Goal: Task Accomplishment & Management: Manage account settings

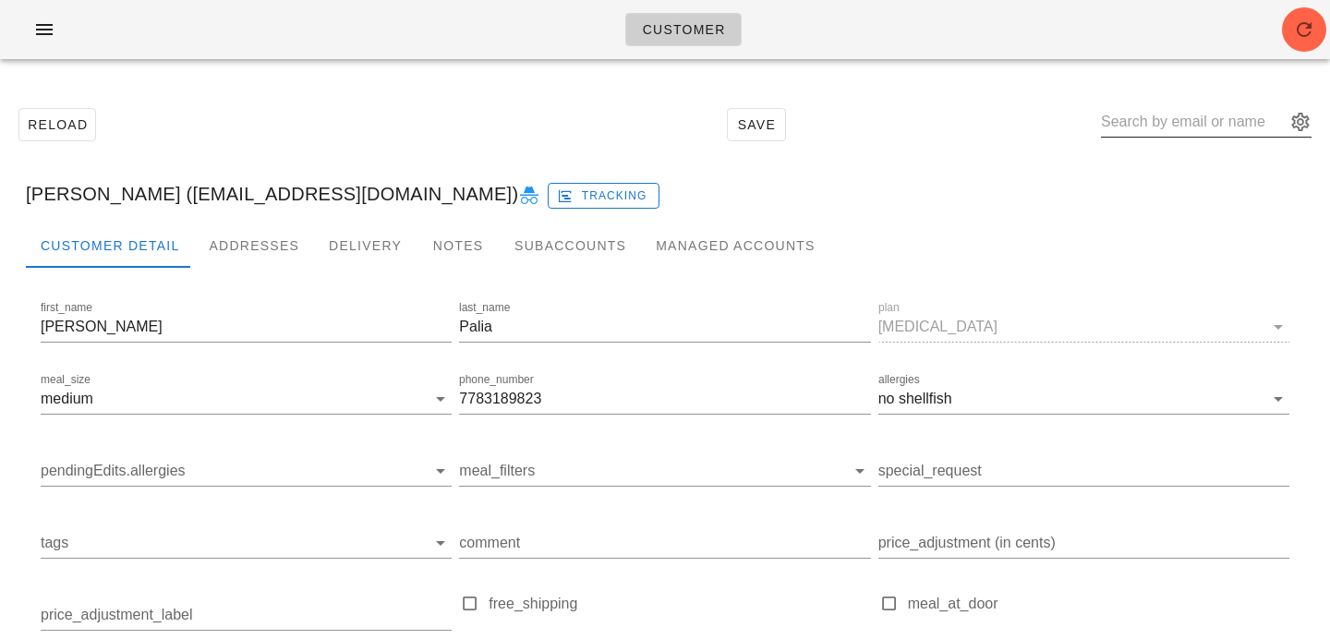
click at [1151, 124] on input "text" at bounding box center [1193, 122] width 185 height 30
paste input "[EMAIL_ADDRESS][DOMAIN_NAME]"
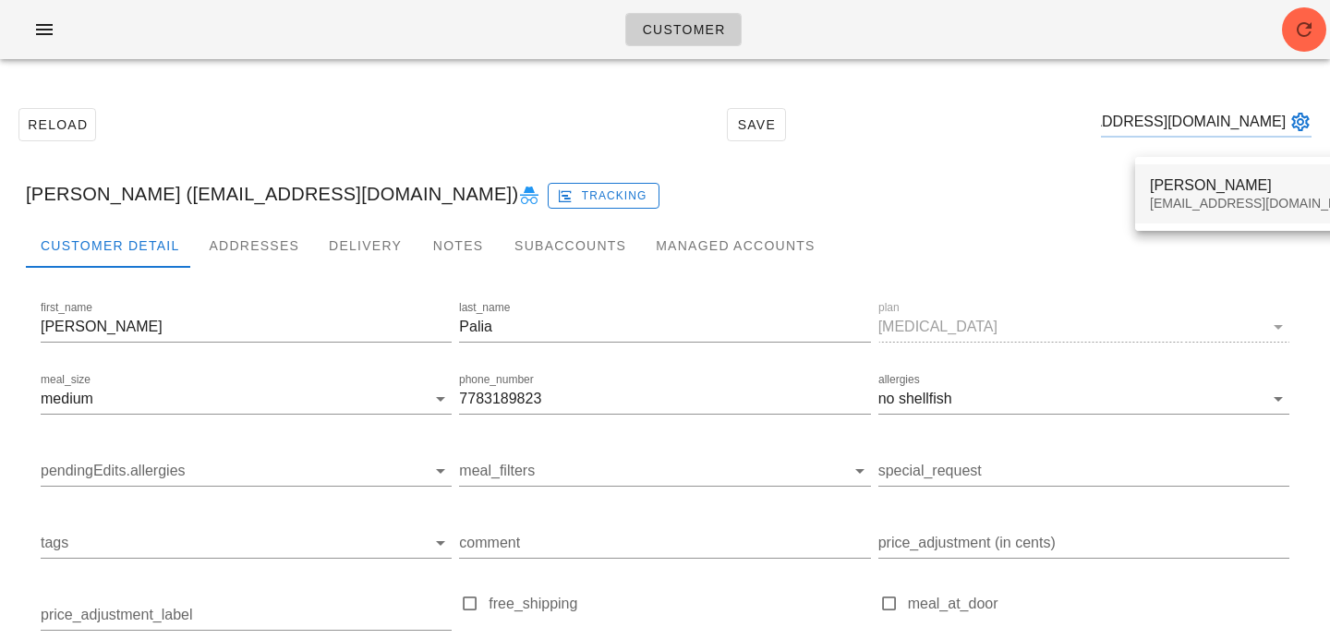
type input "[EMAIL_ADDRESS][DOMAIN_NAME]"
click at [1202, 202] on div "[EMAIL_ADDRESS][DOMAIN_NAME]" at bounding box center [1258, 204] width 219 height 16
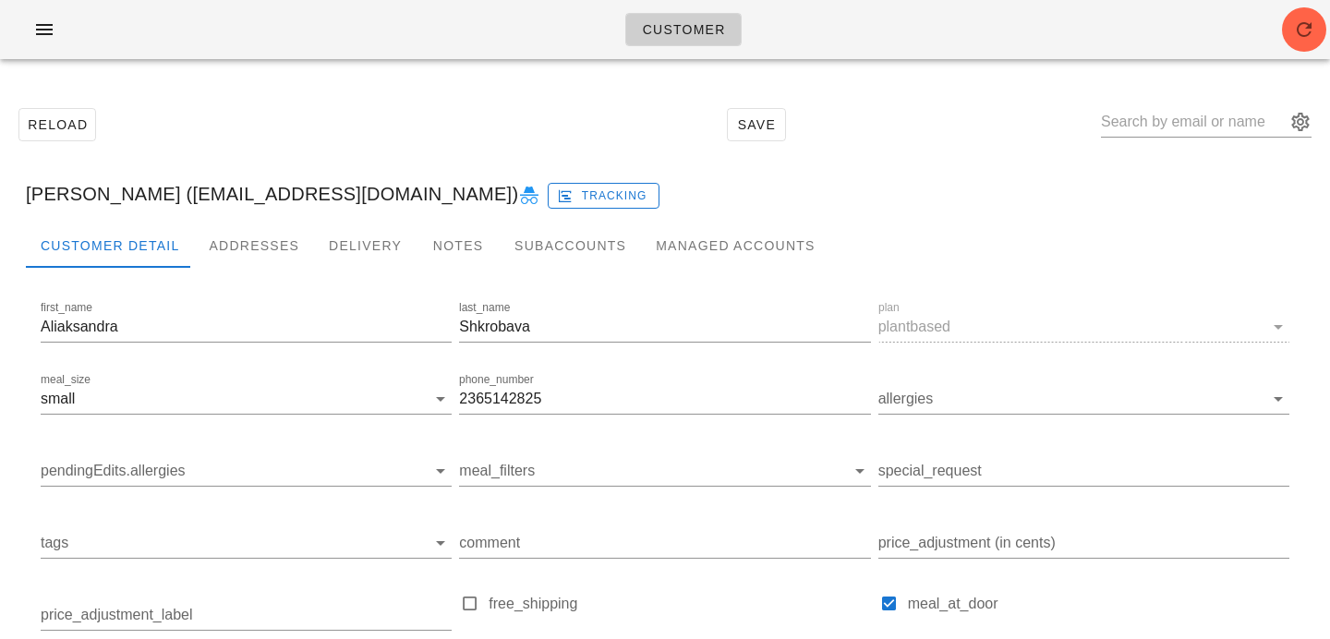
click at [1326, 30] on div "Customer" at bounding box center [665, 29] width 1330 height 59
click at [1326, 29] on div "Customer" at bounding box center [665, 29] width 1330 height 59
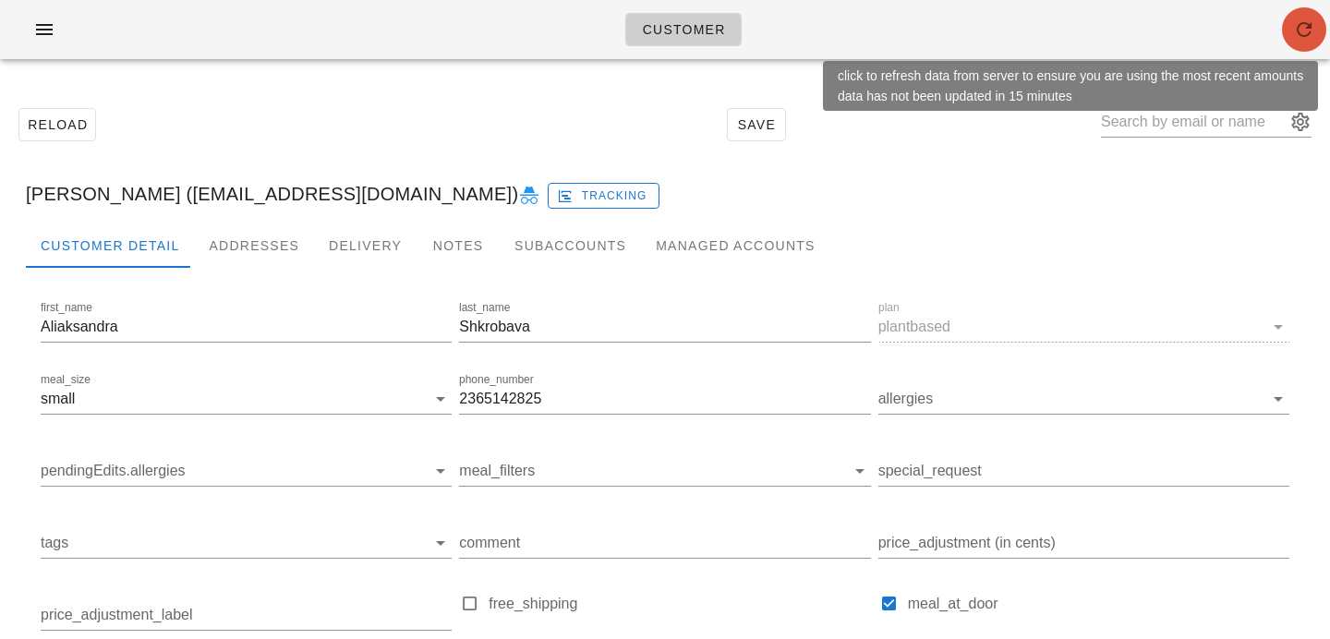
click at [1315, 27] on span "button" at bounding box center [1303, 29] width 44 height 22
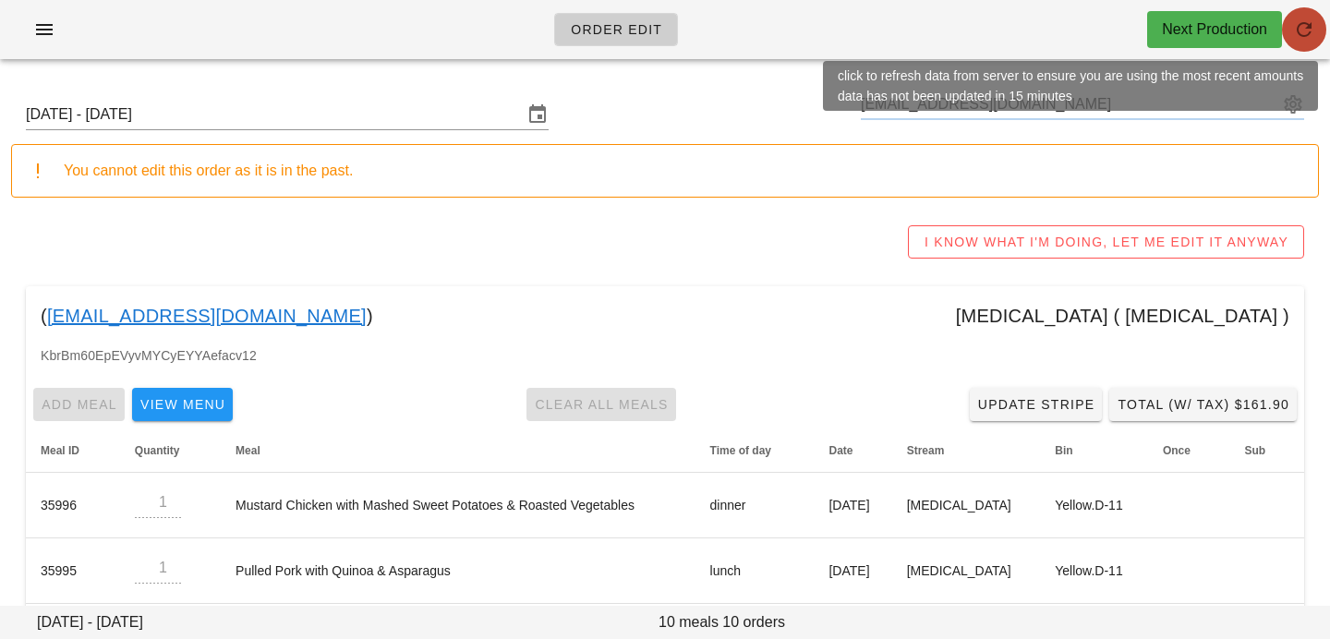
click at [1309, 29] on icon "button" at bounding box center [1304, 29] width 22 height 22
type input "[PERSON_NAME] ([EMAIL_ADDRESS][DOMAIN_NAME])"
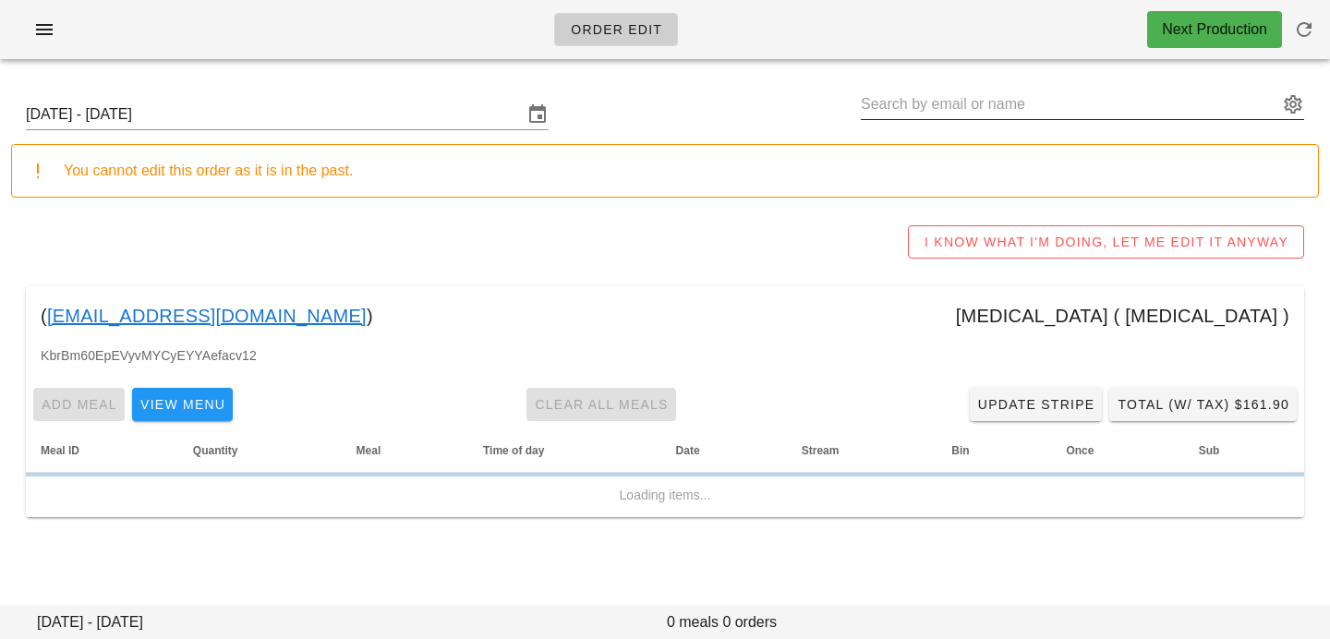
click at [882, 102] on input "text" at bounding box center [1068, 105] width 417 height 30
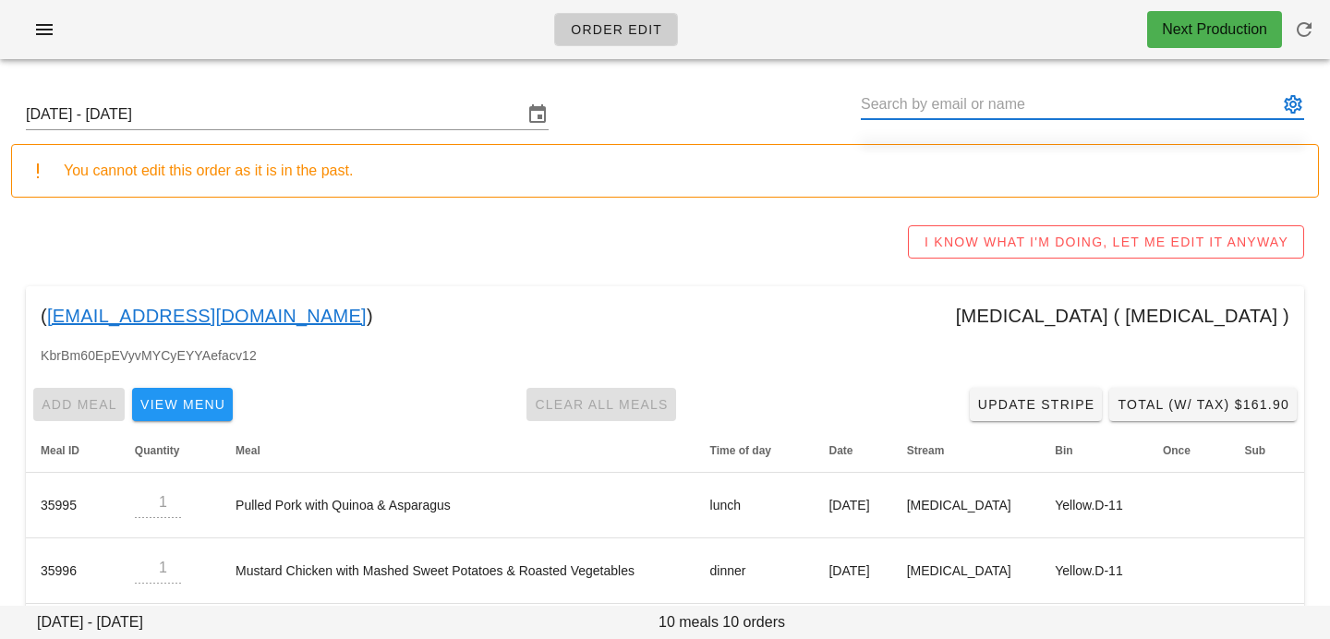
paste input "alexandra.shkrobova@gmail.com"
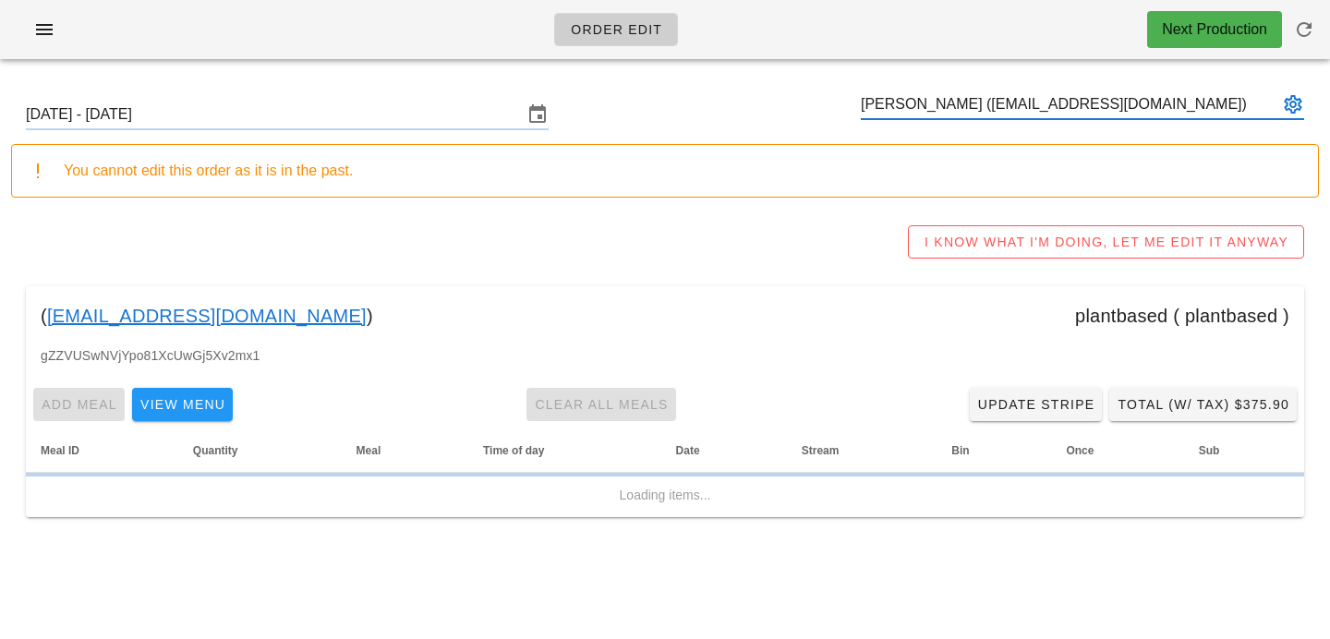
type input "Aliaksandra Shkrobava (alexandra.shkrobova@gmail.com)"
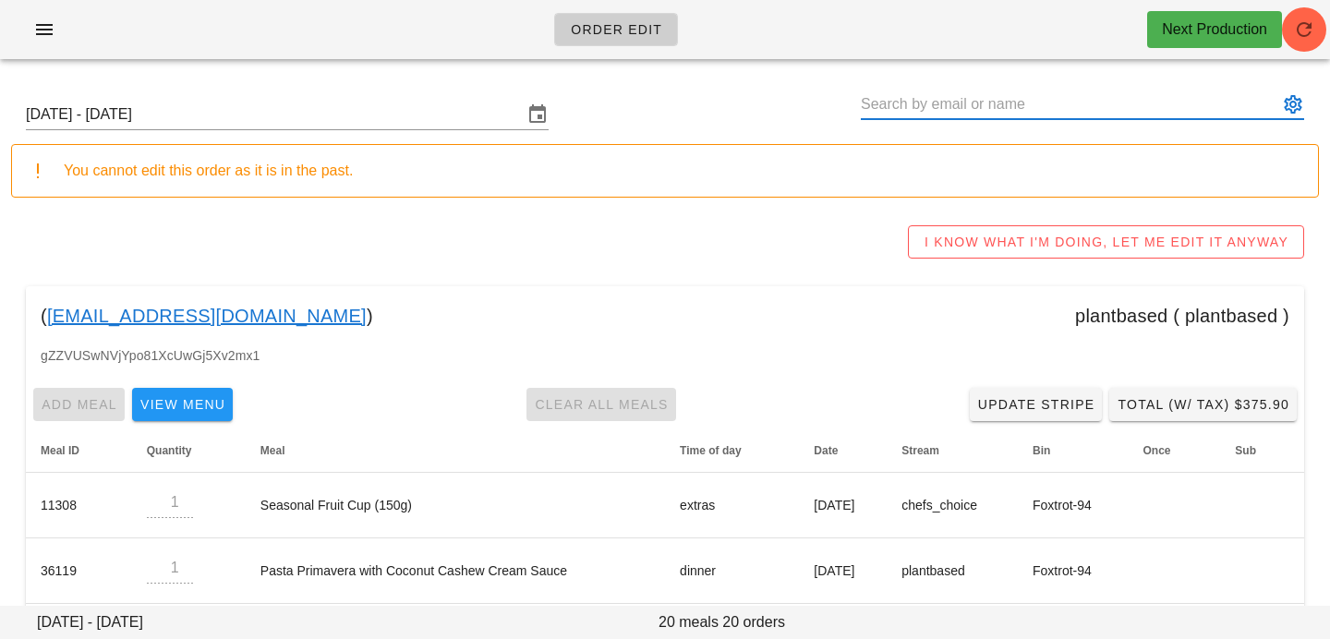
paste input "heather.altas1@gmail.com"
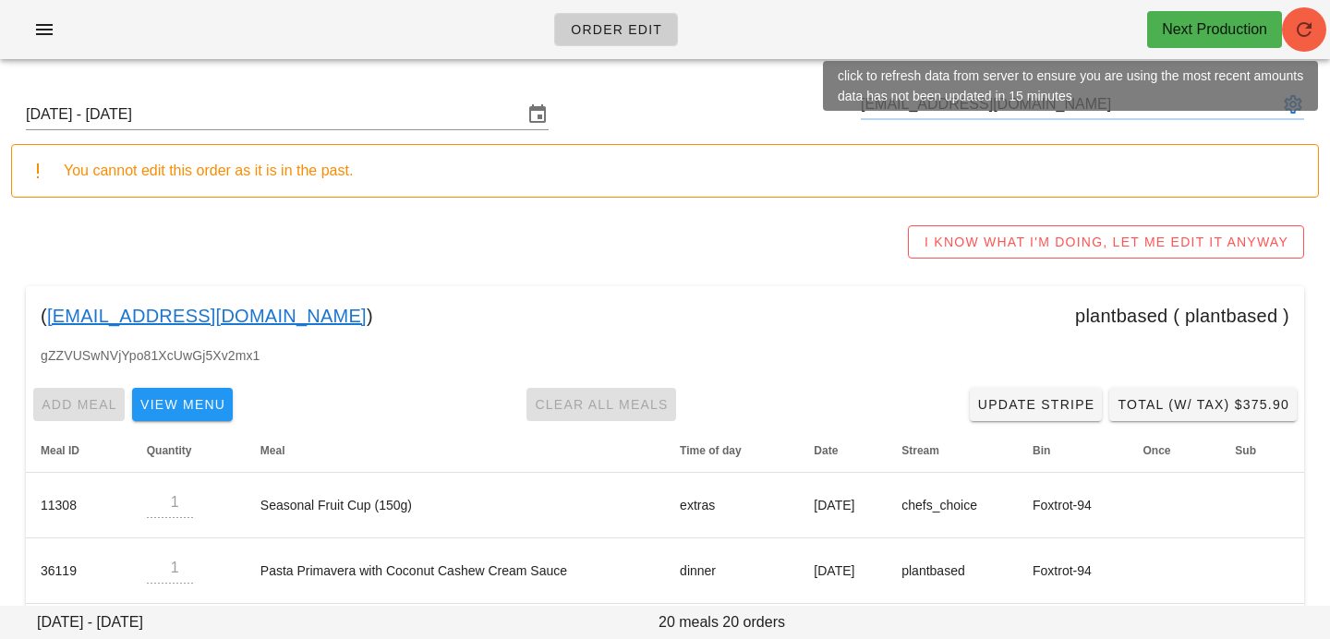
type input "heather.altas1@gmail.com"
click at [1312, 26] on icon "button" at bounding box center [1304, 29] width 22 height 22
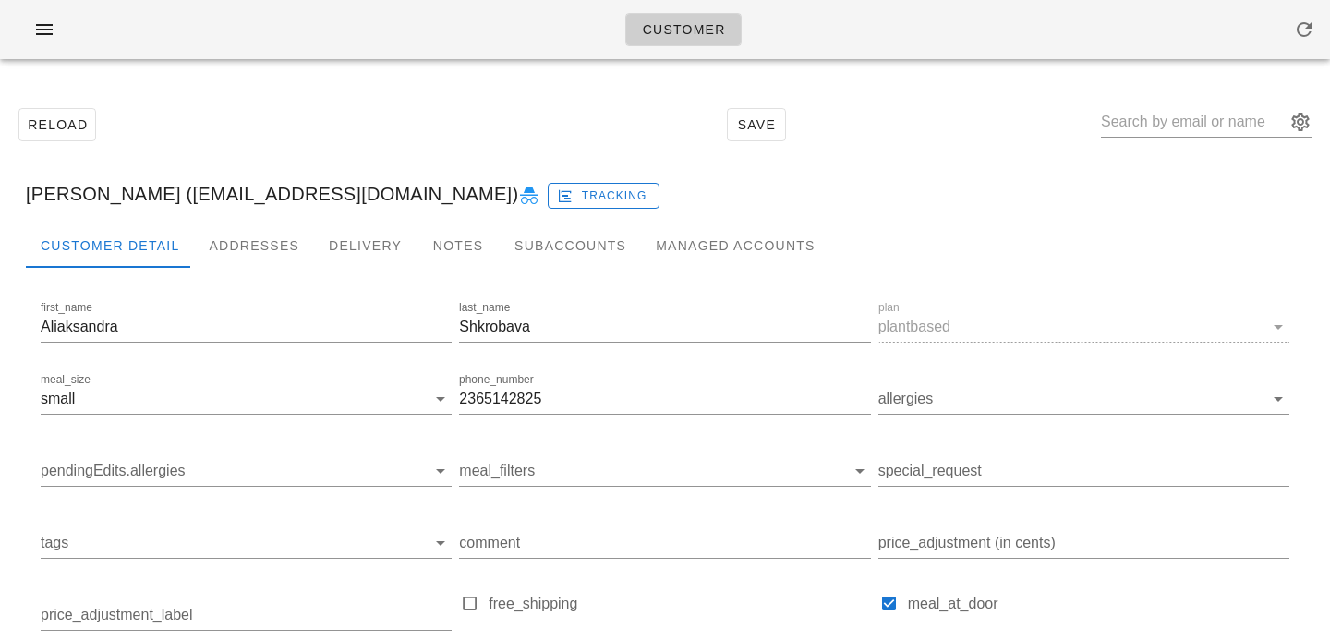
drag, startPoint x: 232, startPoint y: 194, endPoint x: 500, endPoint y: 189, distance: 268.7
click at [503, 193] on div "Aliaksandra Shkrobava (alexandra.shkrobova@gmail.com) Tracking" at bounding box center [664, 193] width 1307 height 59
copy div "[EMAIL_ADDRESS][DOMAIN_NAME]"
click at [1162, 121] on input "text" at bounding box center [1193, 122] width 185 height 30
paste input "heather.altas1@gmail.com"
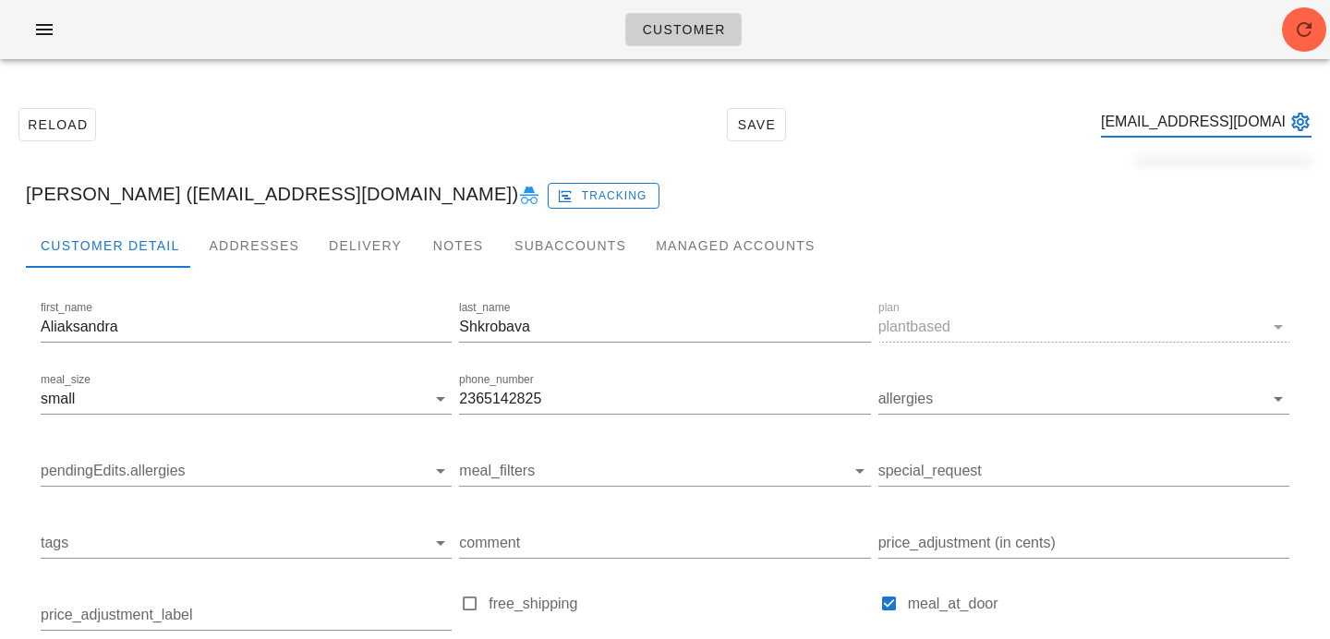
scroll to position [0, 21]
type input "heather.altas1@gmail.com"
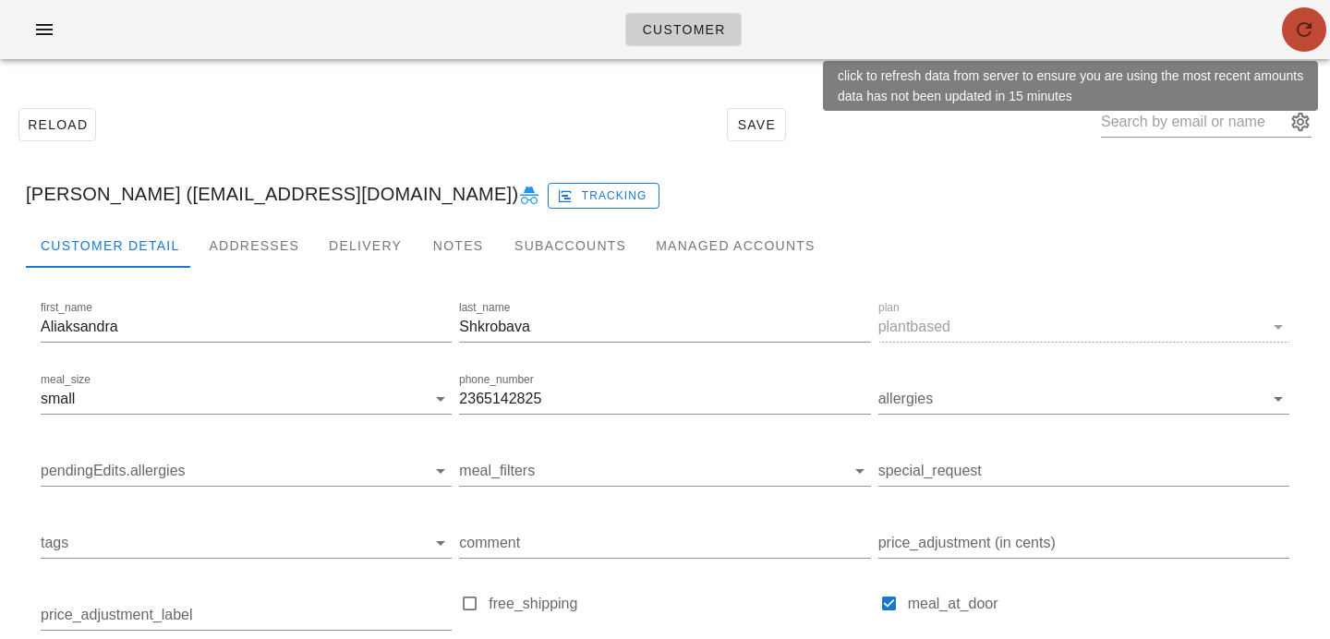
click at [1300, 27] on icon "button" at bounding box center [1304, 29] width 22 height 22
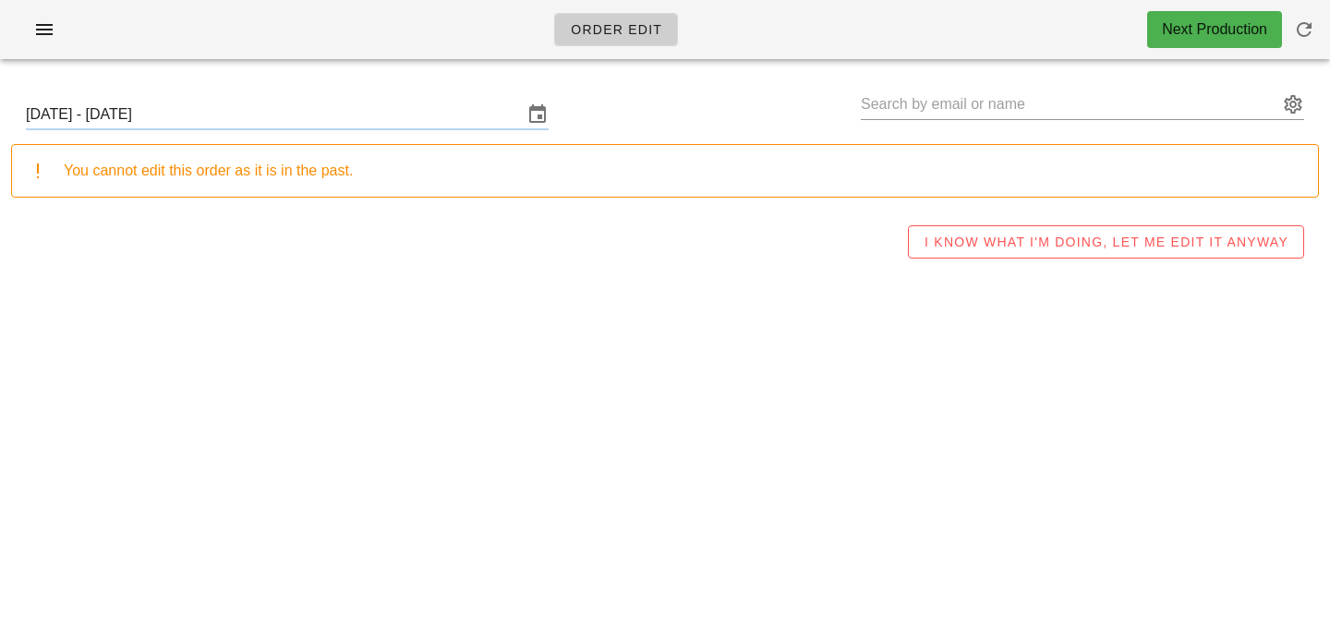
type input "[PERSON_NAME] ([EMAIL_ADDRESS][DOMAIN_NAME])"
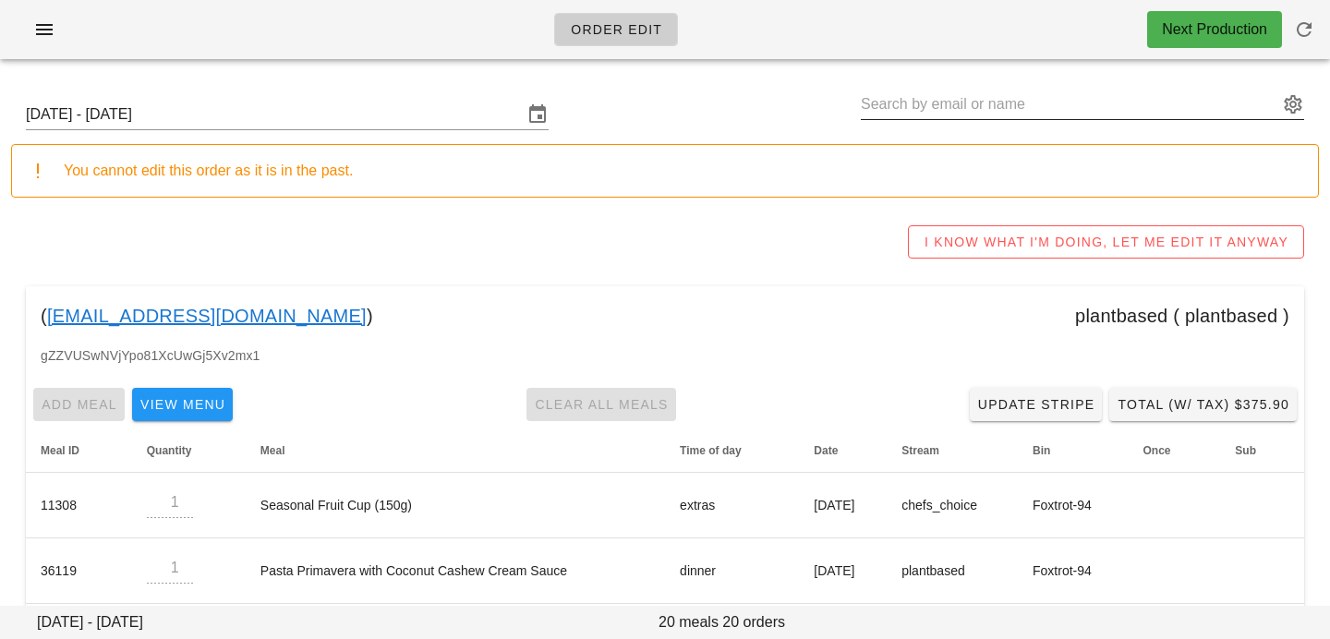
click at [947, 103] on input "text" at bounding box center [1068, 105] width 417 height 30
paste input "hcorsi78@gmail.com"
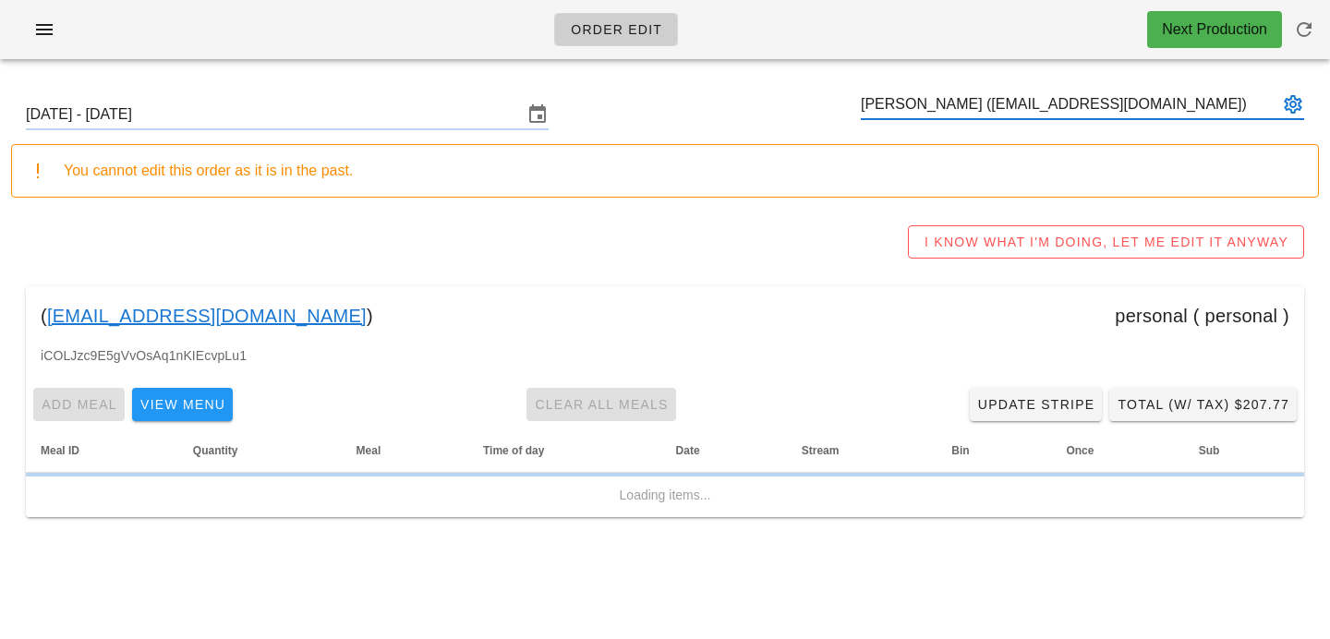
type input "Heather Altas (hcorsi78@gmail.com)"
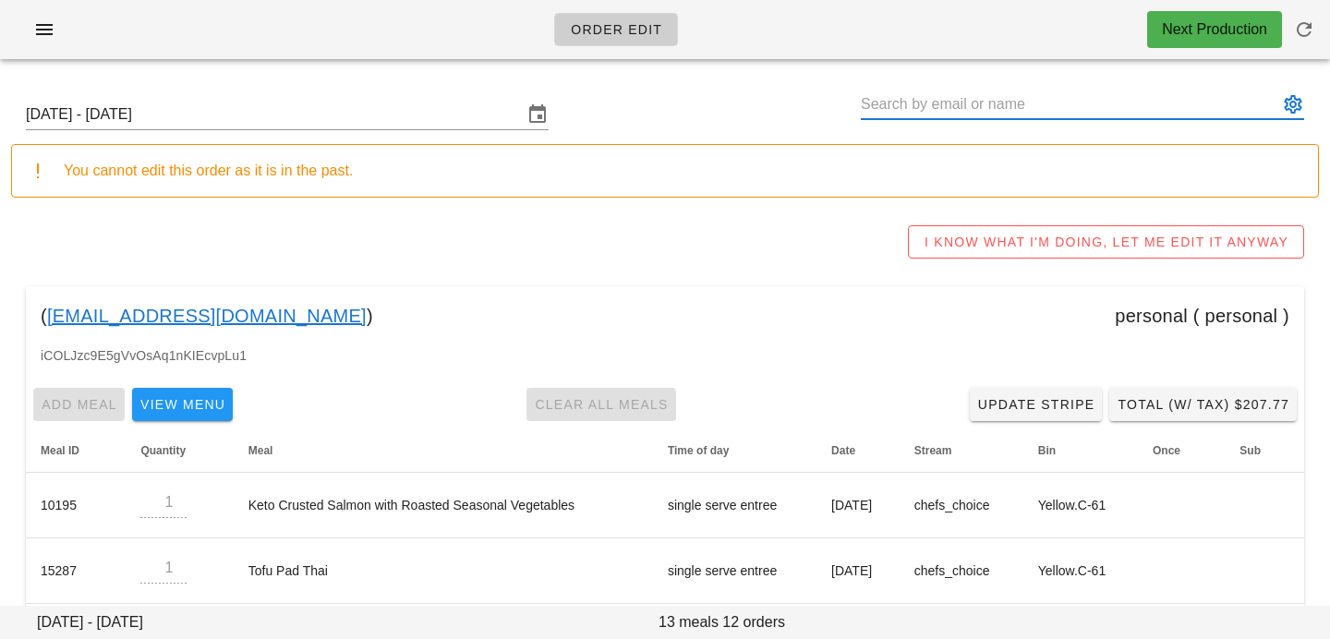
paste input "Michael Bock"
type input "Michael Bock (michaelrobertbock@gmail.com)"
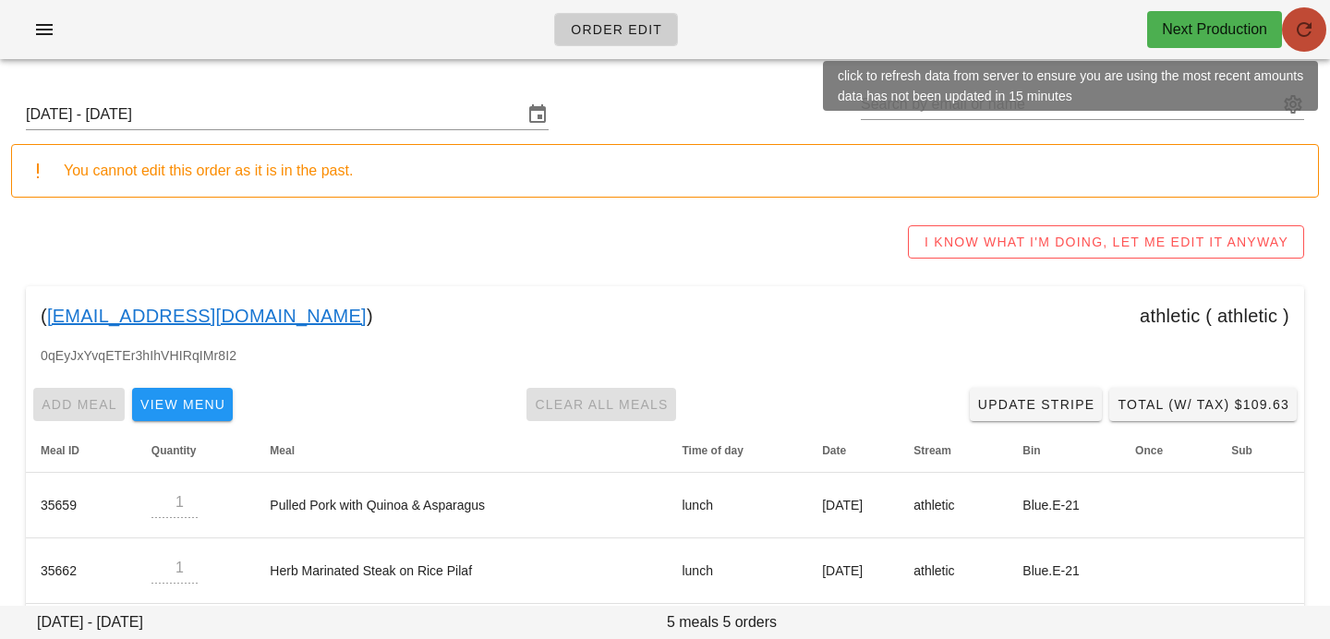
click at [1314, 40] on icon "button" at bounding box center [1304, 29] width 22 height 22
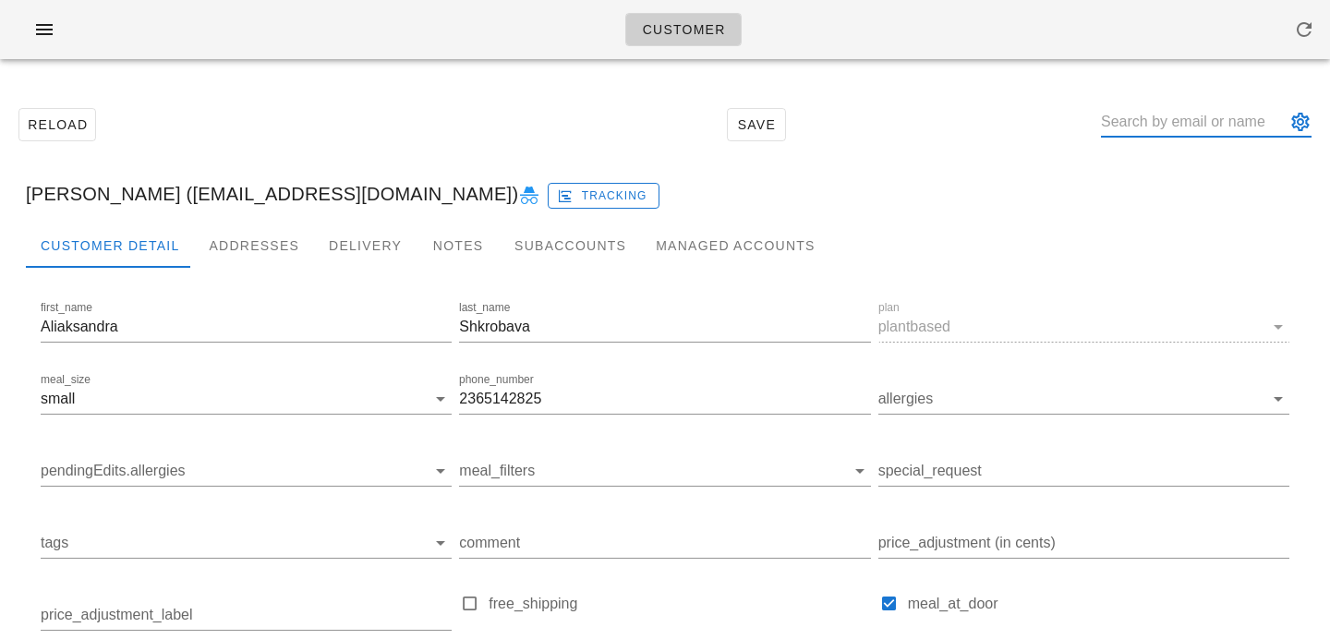
click at [1228, 114] on input "text" at bounding box center [1193, 122] width 185 height 30
paste input "[EMAIL_ADDRESS][DOMAIN_NAME]"
click at [1190, 125] on input "heather.altas1@gmail.com" at bounding box center [1193, 122] width 185 height 30
type input "heather.altas1@gmail.com"
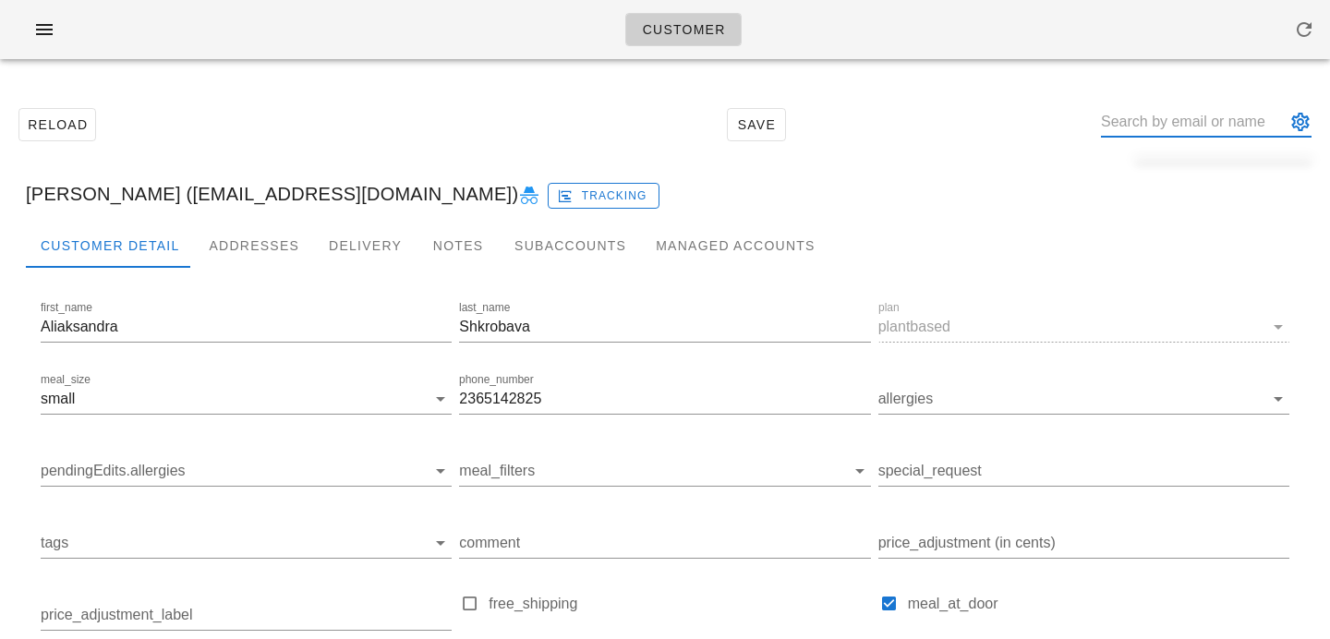
scroll to position [0, 0]
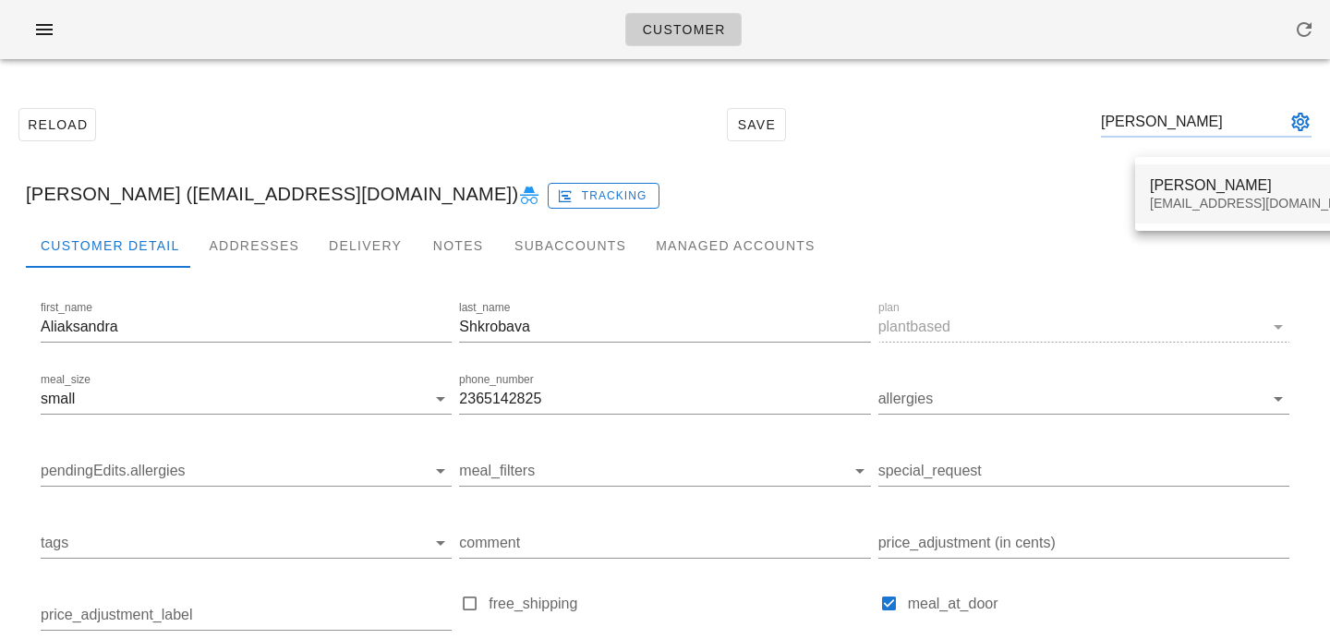
type input "heather a"
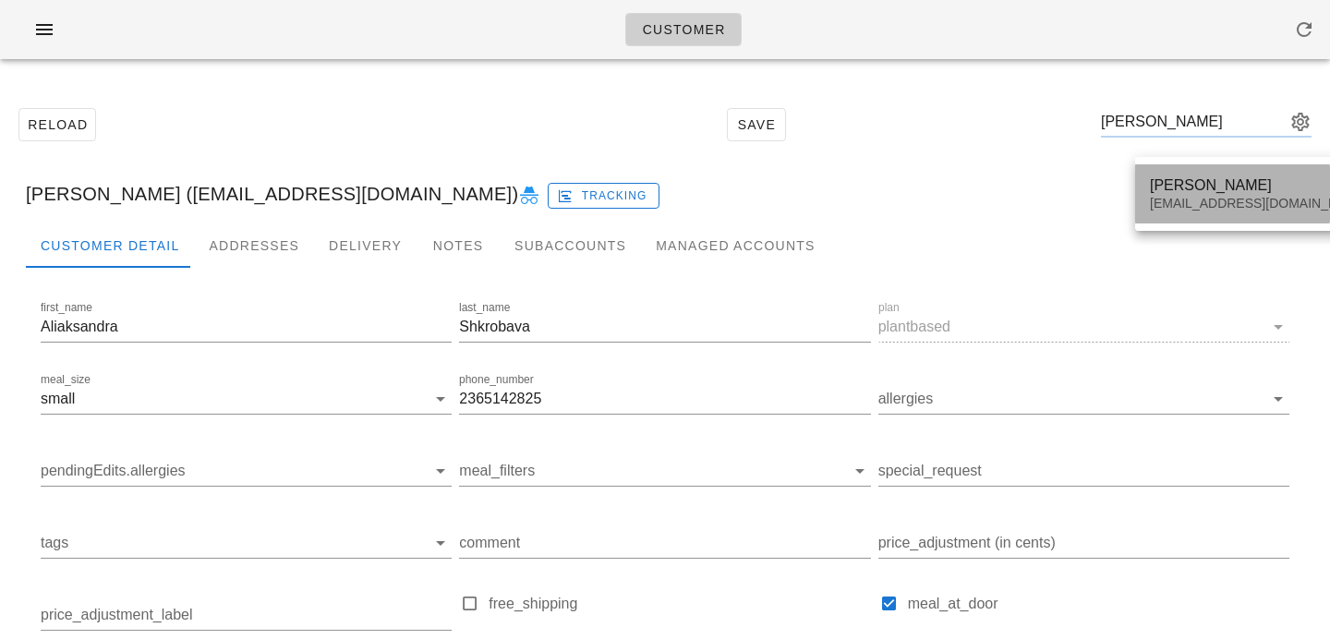
click at [1190, 198] on div "[EMAIL_ADDRESS][DOMAIN_NAME]" at bounding box center [1258, 204] width 219 height 16
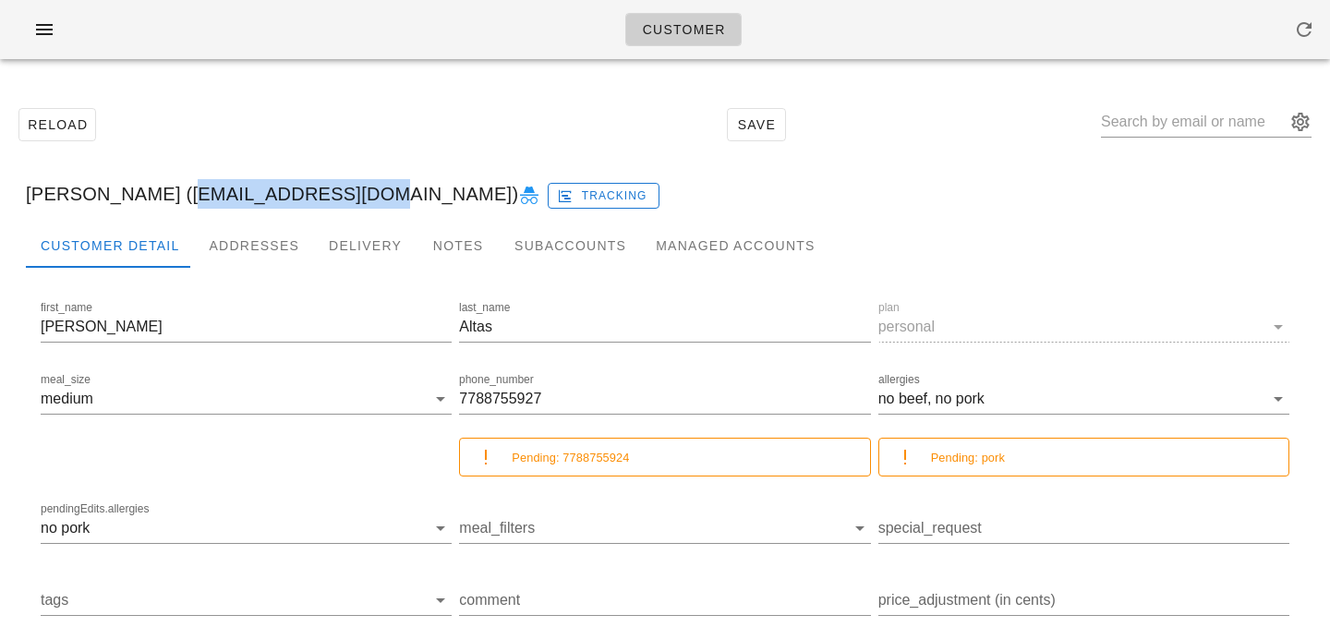
drag, startPoint x: 155, startPoint y: 191, endPoint x: 324, endPoint y: 190, distance: 169.0
click at [324, 190] on div "Heather Altas (hcorsi78@gmail.com) Tracking" at bounding box center [664, 193] width 1307 height 59
copy div "[EMAIL_ADDRESS][DOMAIN_NAME]"
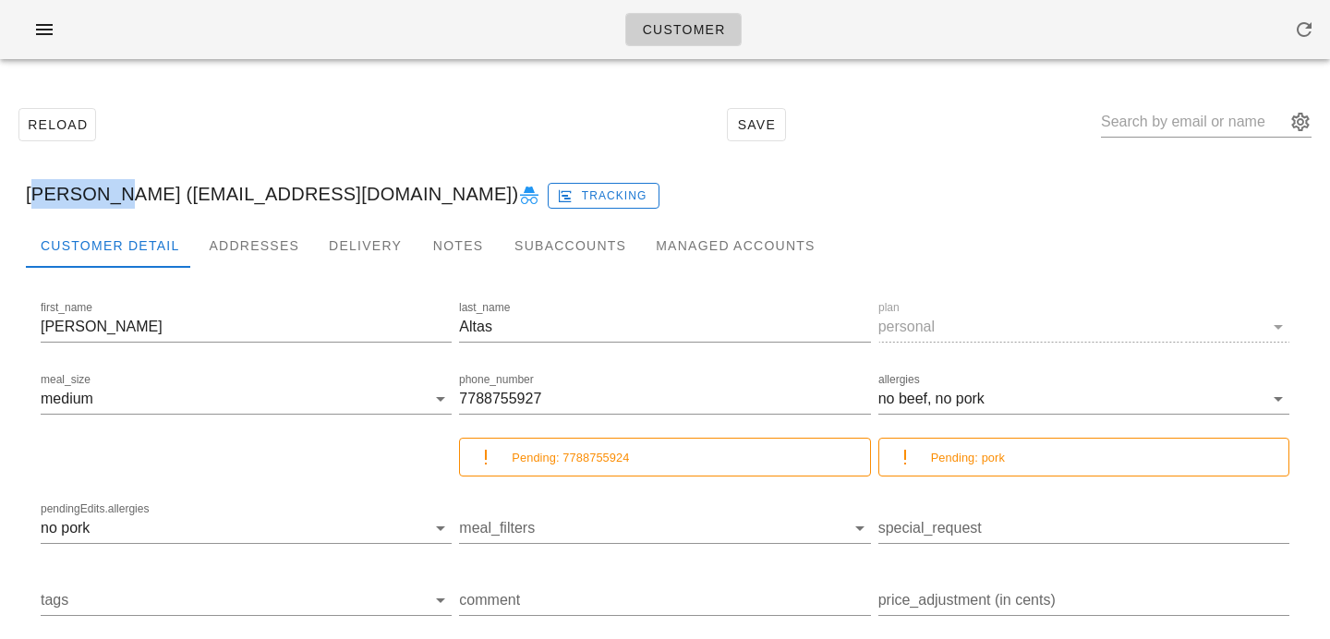
drag, startPoint x: 29, startPoint y: 199, endPoint x: 99, endPoint y: 201, distance: 70.2
click at [99, 201] on div "Heather Altas (hcorsi78@gmail.com) Tracking" at bounding box center [664, 193] width 1307 height 59
click at [223, 257] on div "Addresses" at bounding box center [254, 245] width 120 height 44
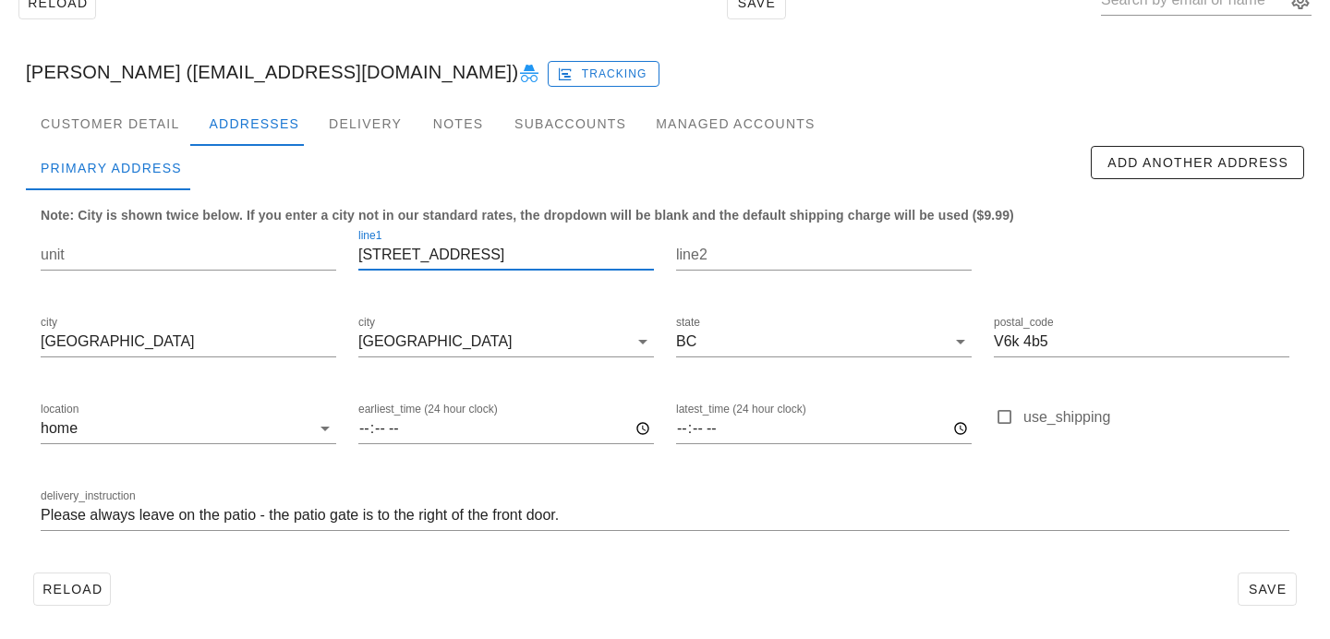
drag, startPoint x: 519, startPoint y: 262, endPoint x: 344, endPoint y: 252, distance: 174.8
click at [344, 252] on div "unit line1 3162 Carnarvon Street line2 city Vancouver city Vancouver state BC p…" at bounding box center [665, 387] width 1270 height 347
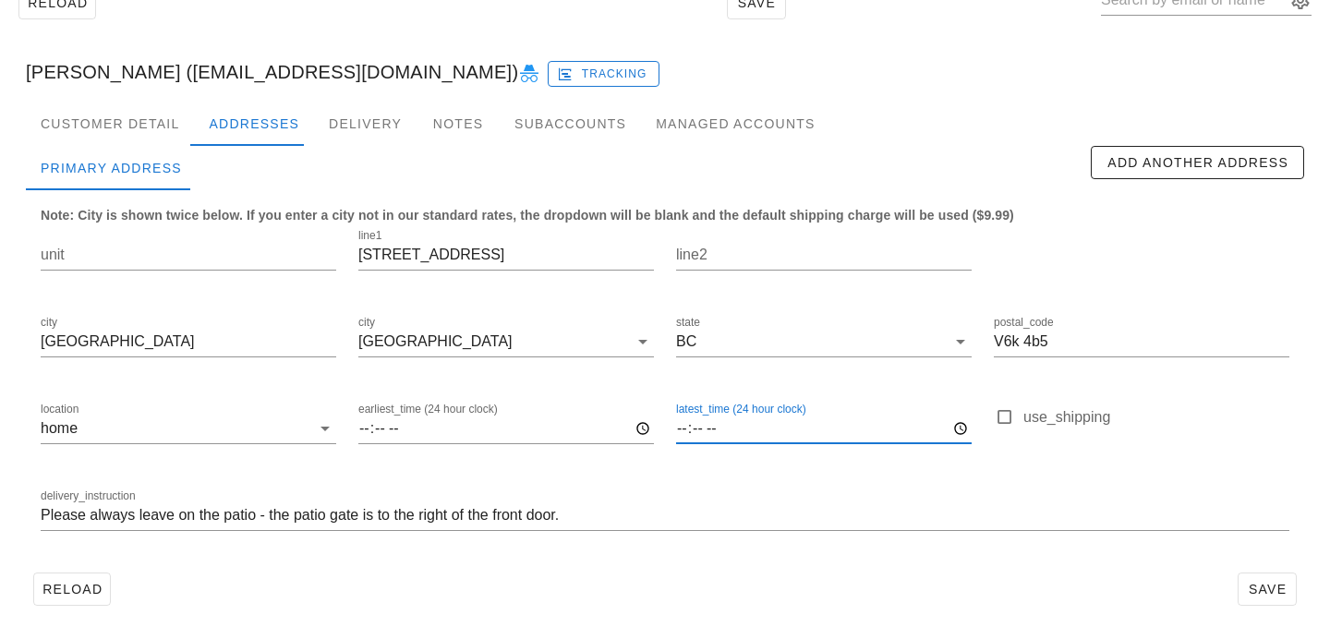
click at [683, 430] on input "latest_time (24 hour clock)" at bounding box center [823, 429] width 295 height 30
type input "20:00"
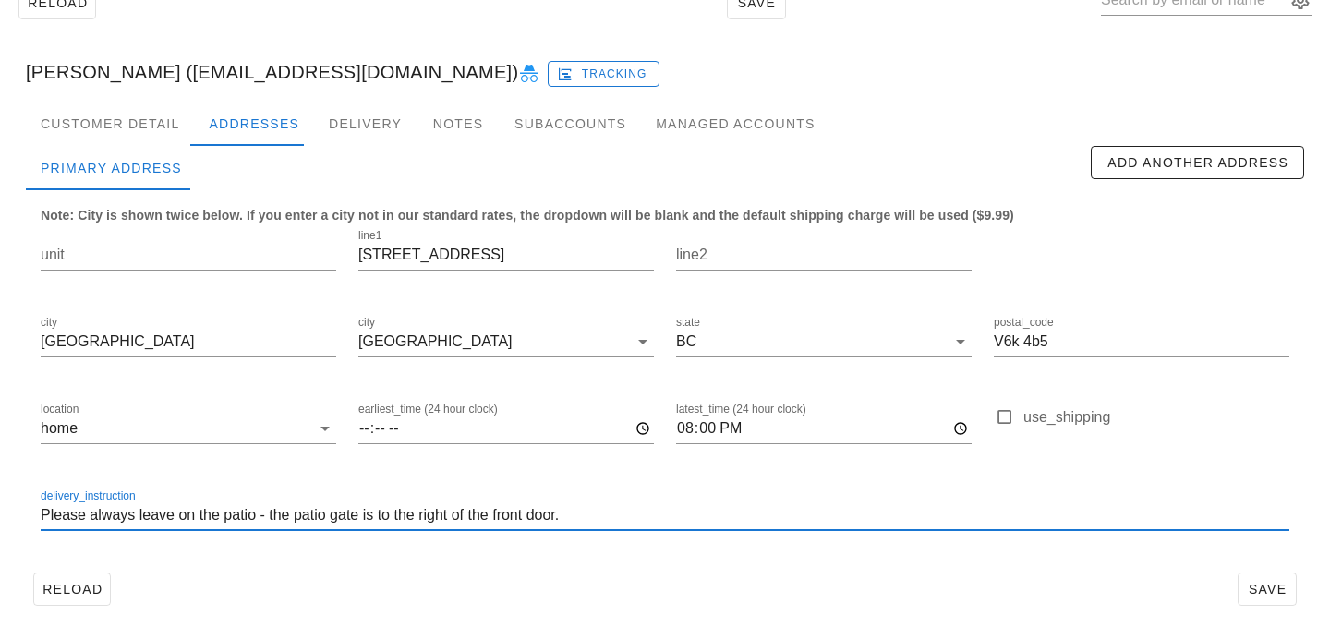
click at [1236, 528] on input "Please always leave on the patio - the patio gate is to the right of the front …" at bounding box center [665, 515] width 1248 height 30
click at [1259, 583] on span "Save" at bounding box center [1266, 589] width 42 height 15
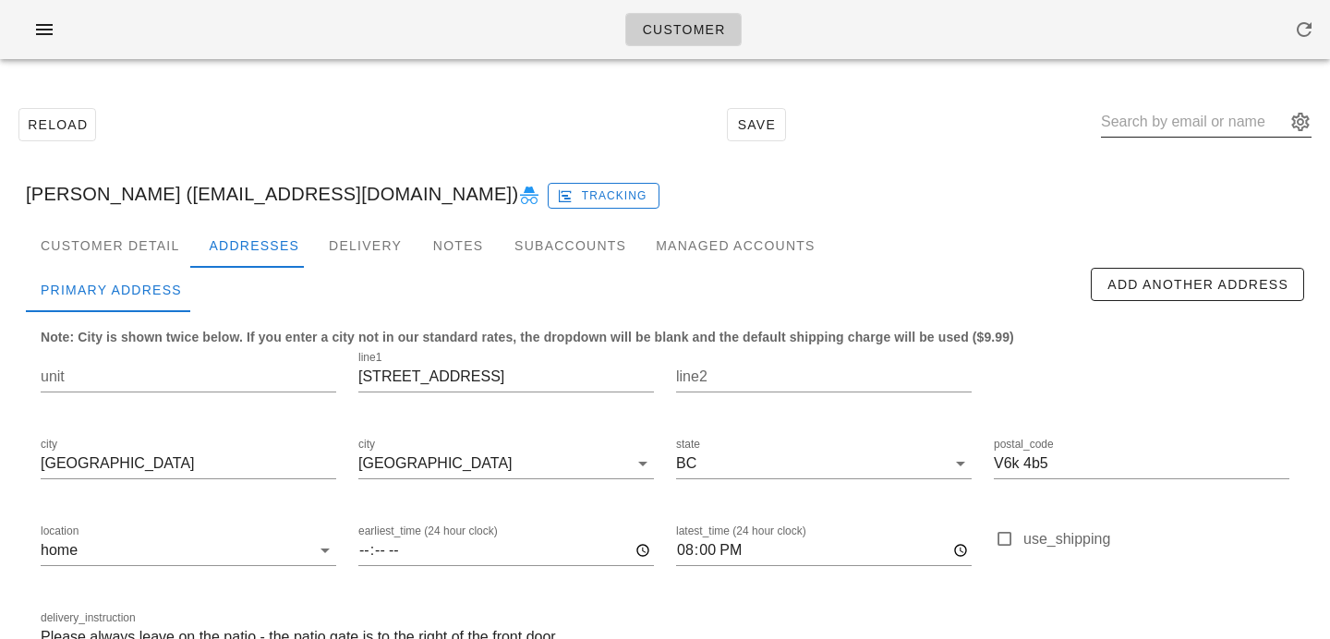
click at [1162, 125] on input "text" at bounding box center [1193, 122] width 185 height 30
paste input "[PERSON_NAME]"
type input "[PERSON_NAME]"
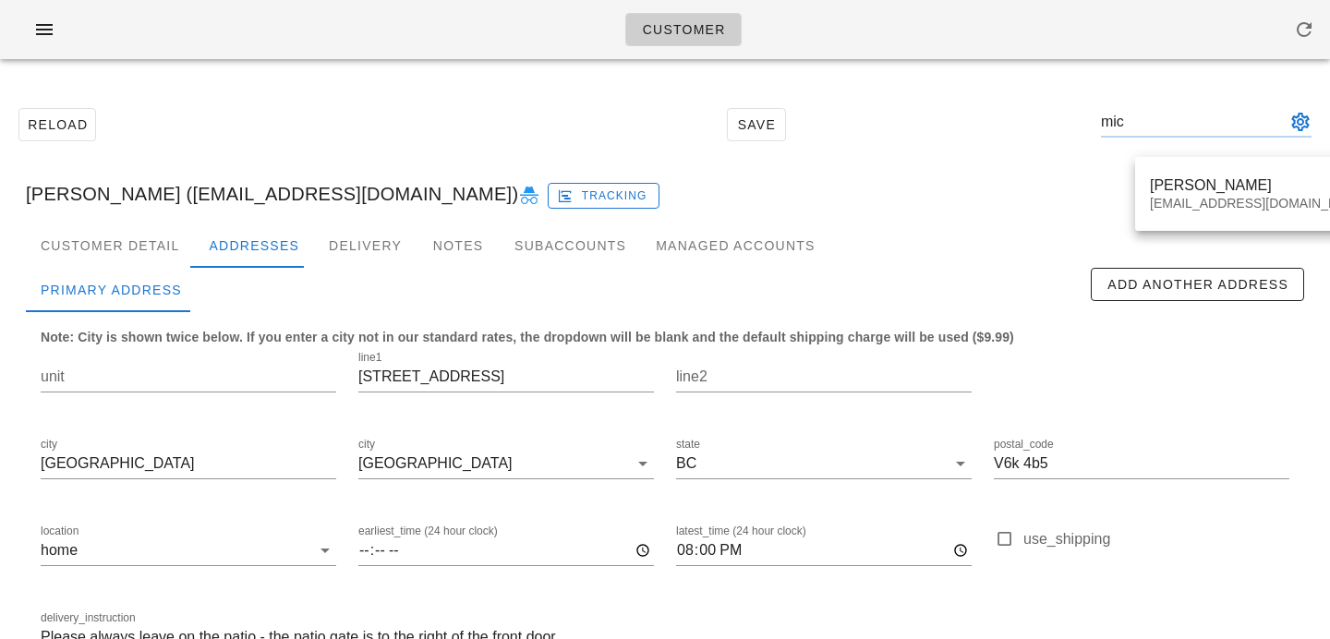
type input "mich"
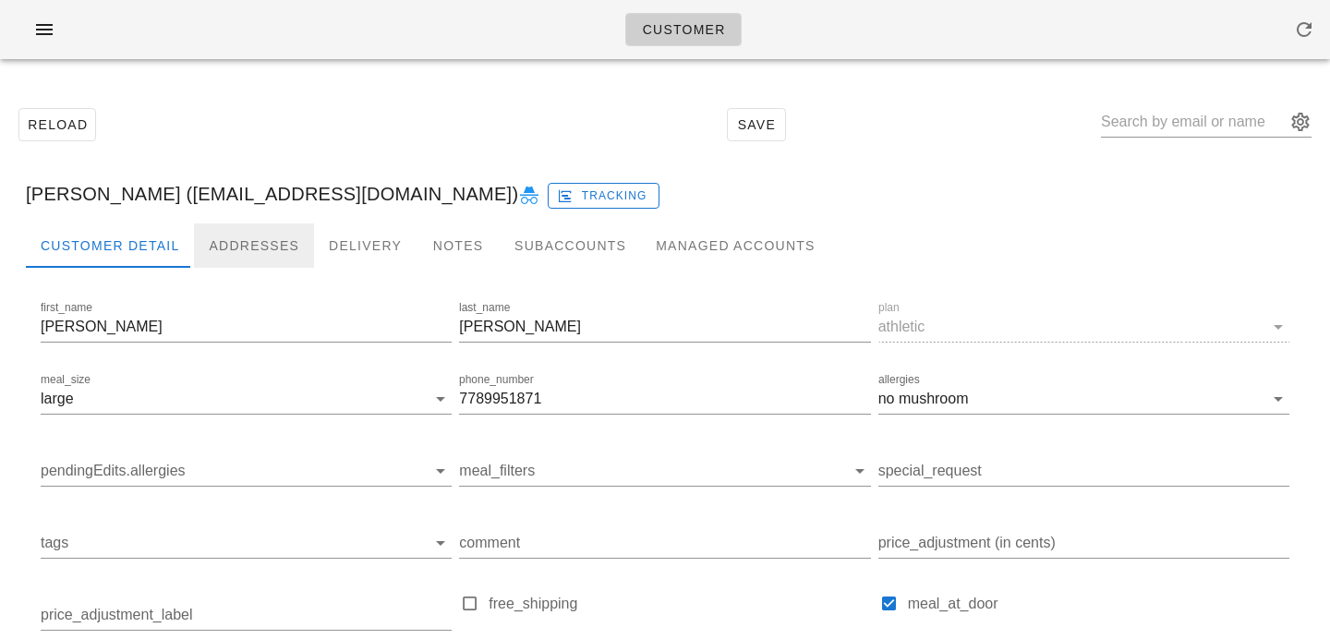
click at [221, 247] on div "Addresses" at bounding box center [254, 245] width 120 height 44
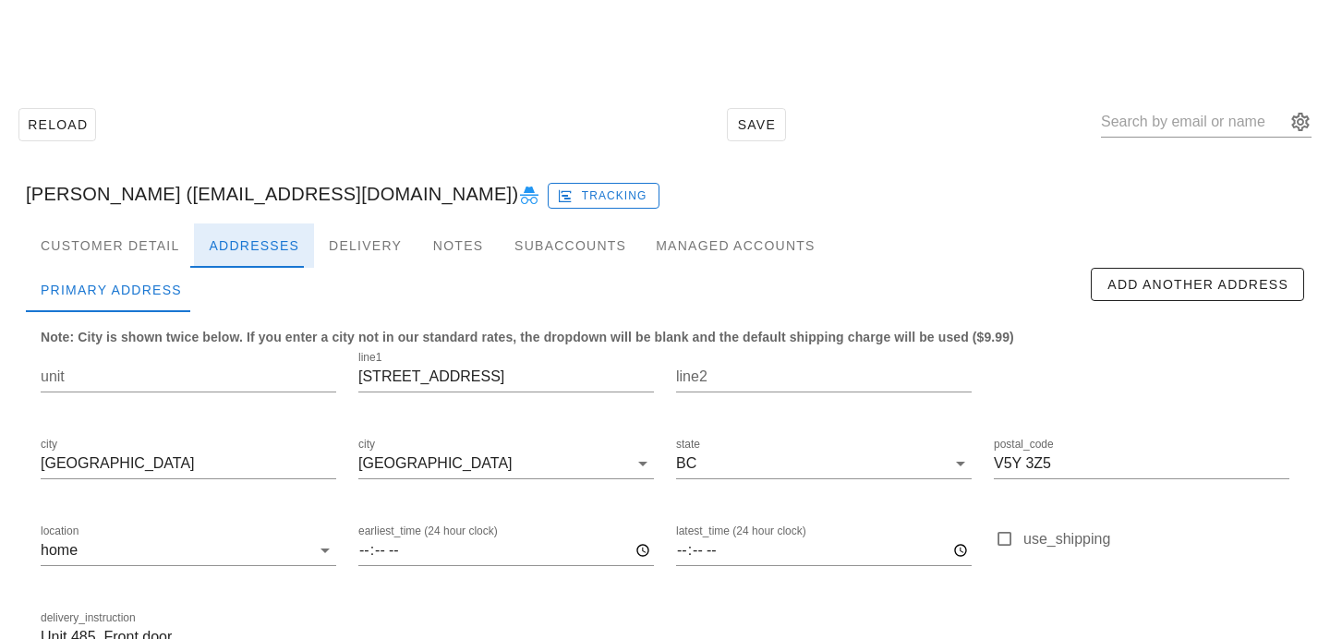
scroll to position [122, 0]
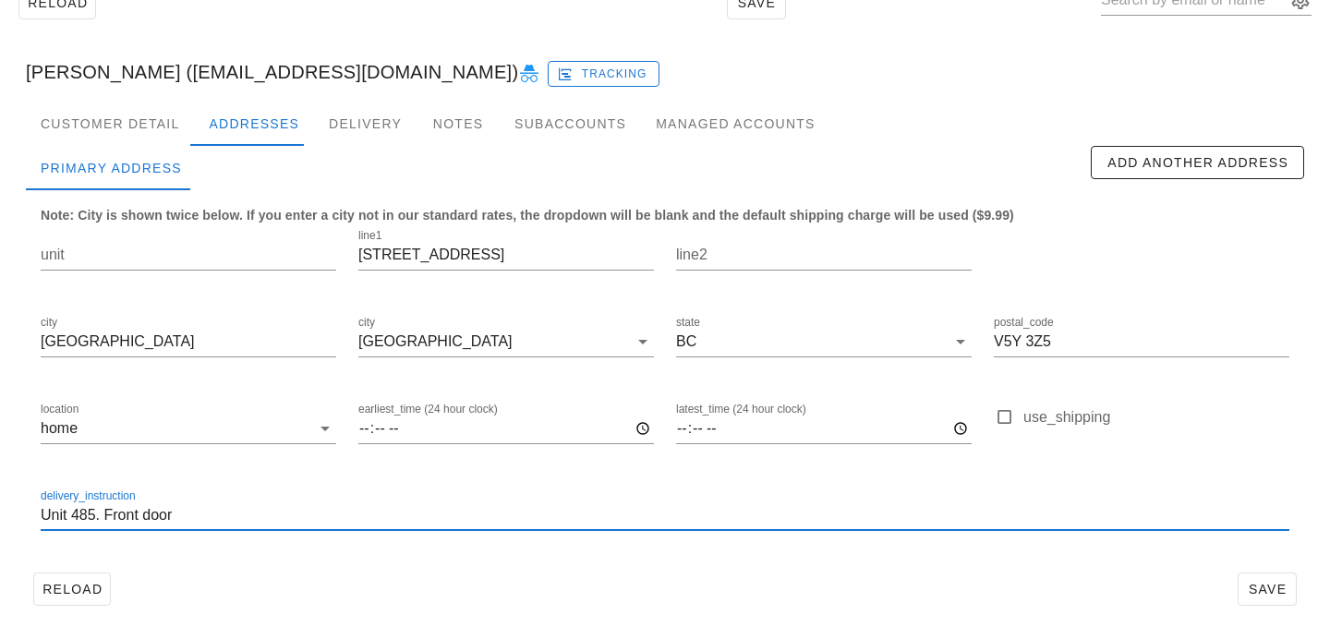
drag, startPoint x: 138, startPoint y: 516, endPoint x: 107, endPoint y: 509, distance: 32.2
click at [107, 509] on input "Unit 485. Front door" at bounding box center [665, 515] width 1248 height 30
type input "Unit 485. Unit door"
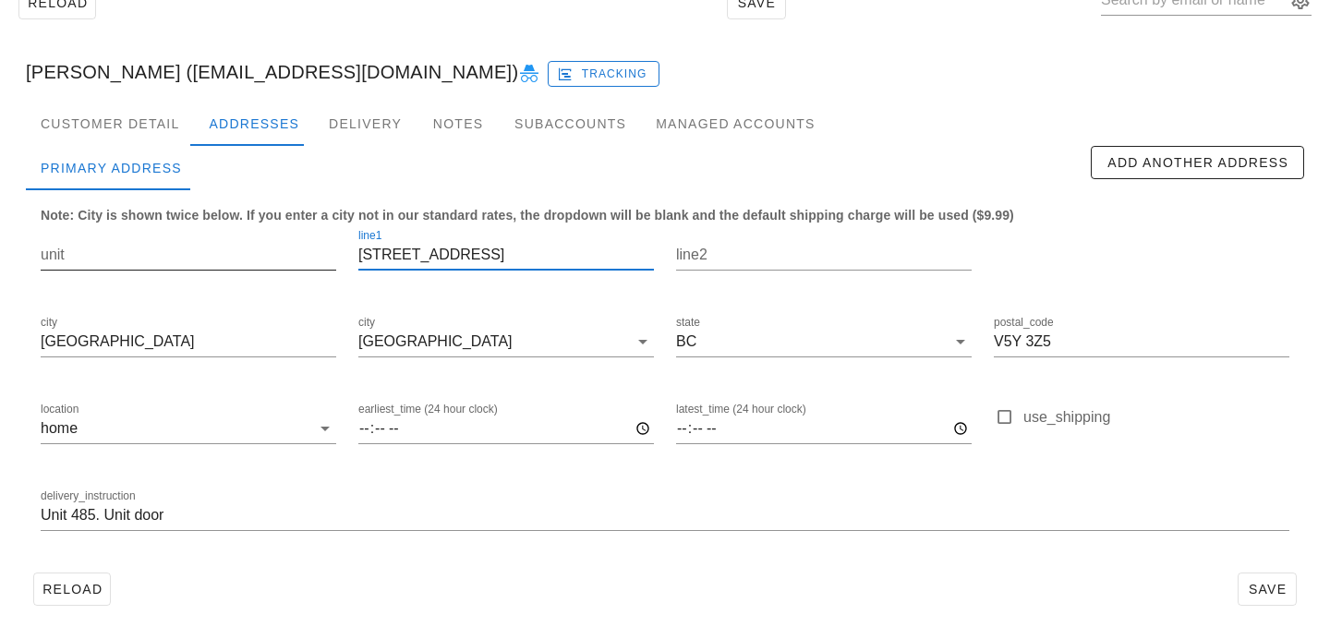
scroll to position [0, 0]
drag, startPoint x: 381, startPoint y: 255, endPoint x: 328, endPoint y: 251, distance: 53.7
click at [328, 251] on div "unit line1 344 - 485 W. 8th Ave line2 city Vancouver city Vancouver state BC po…" at bounding box center [665, 387] width 1270 height 347
type input "- 485 W. 8th Ave"
click at [252, 259] on input "unit" at bounding box center [188, 255] width 295 height 30
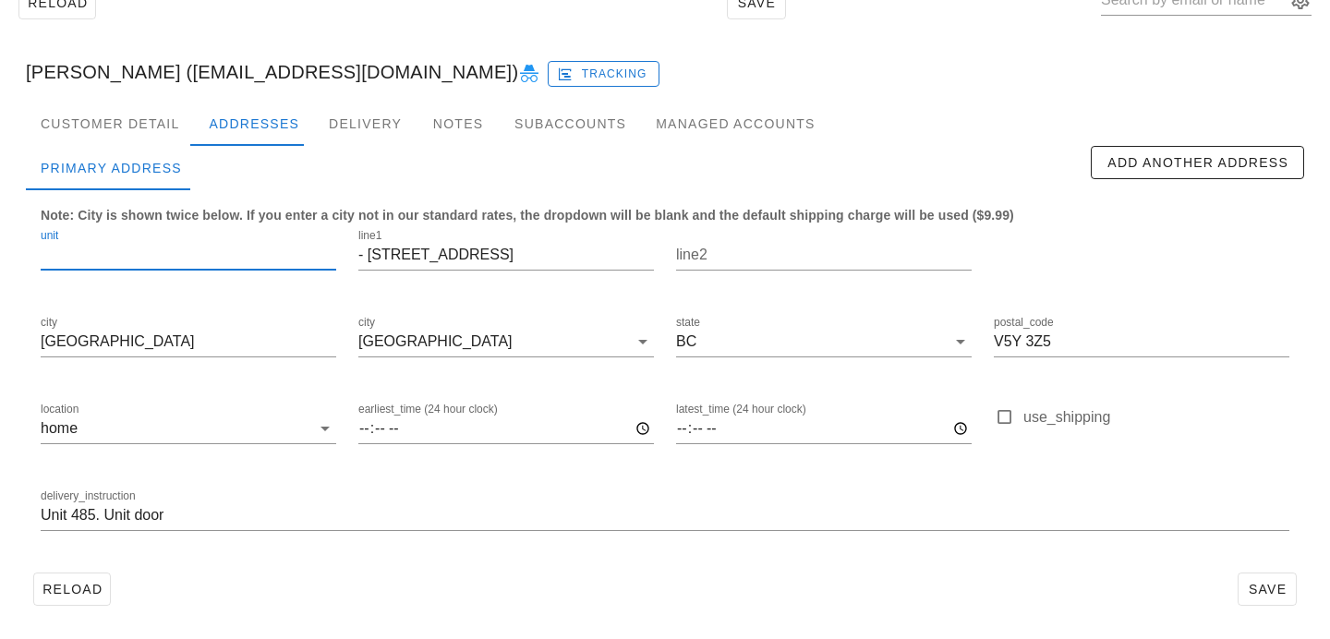
paste input "344"
type input "344"
click at [361, 259] on input "- 485 W. 8th Ave" at bounding box center [505, 255] width 295 height 30
paste input "344"
type input "344 - 485 W. 8th Ave"
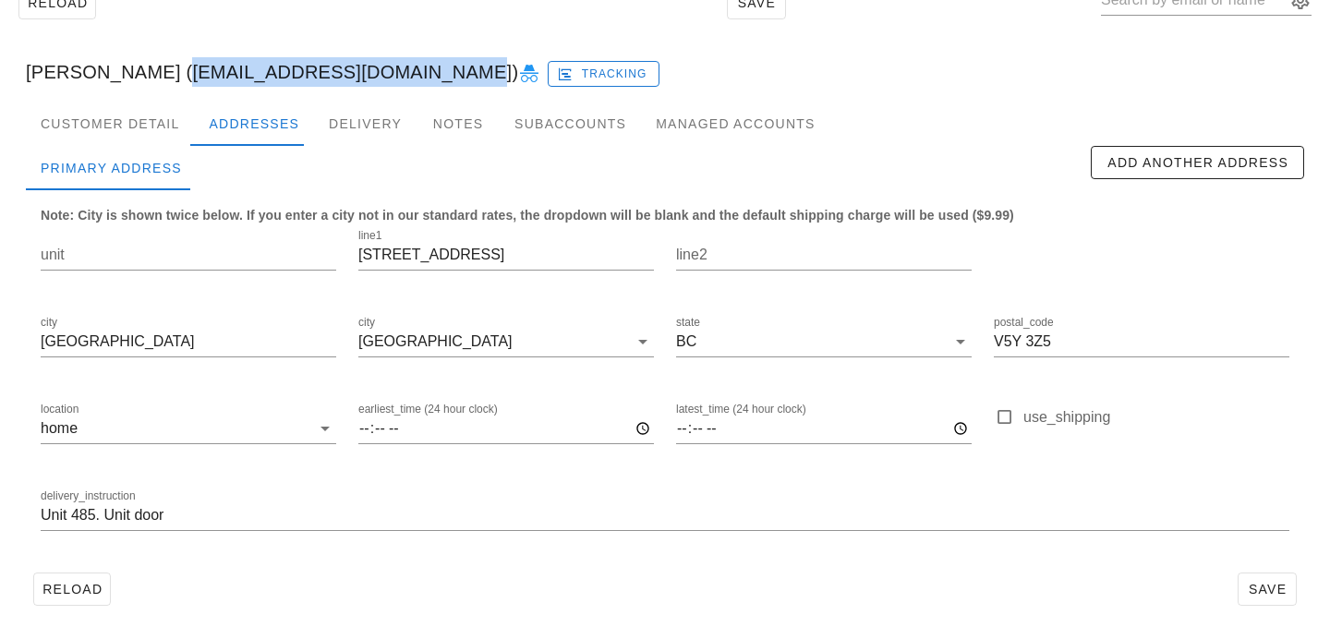
drag, startPoint x: 154, startPoint y: 73, endPoint x: 402, endPoint y: 65, distance: 247.6
click at [405, 69] on div "Michael Bock (michaelrobertbock@gmail.com) Tracking" at bounding box center [664, 71] width 1307 height 59
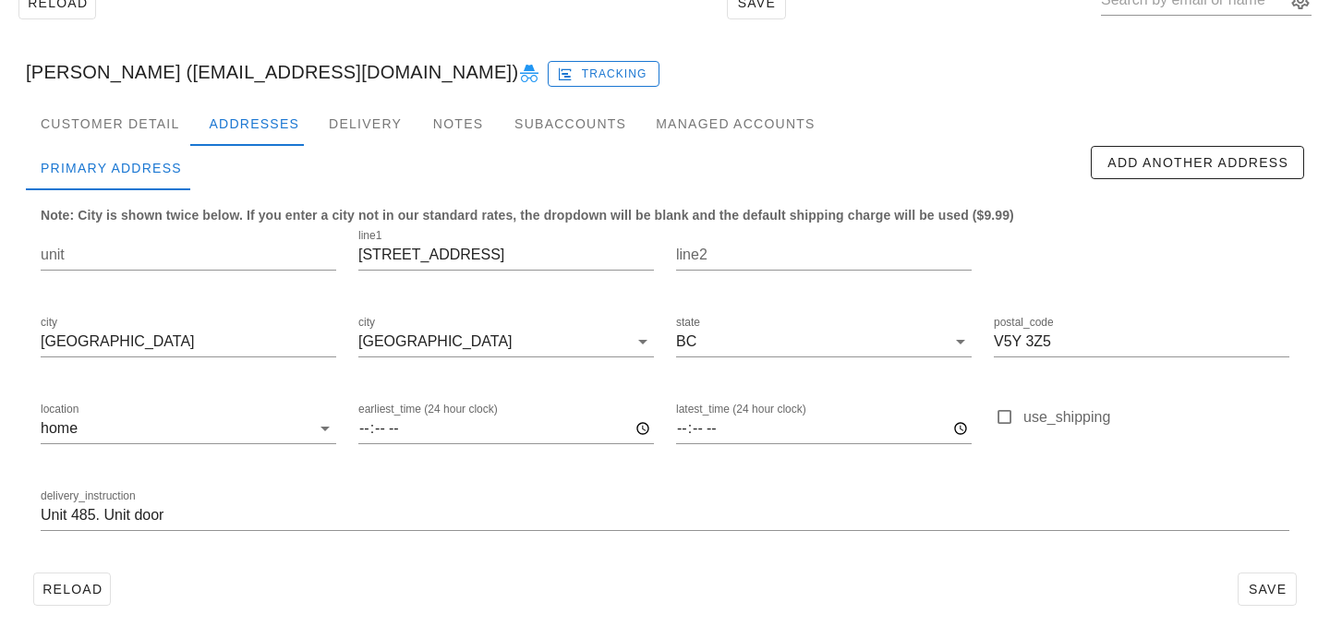
click at [405, 66] on div "Michael Bock (michaelrobertbock@gmail.com) Tracking" at bounding box center [664, 71] width 1307 height 59
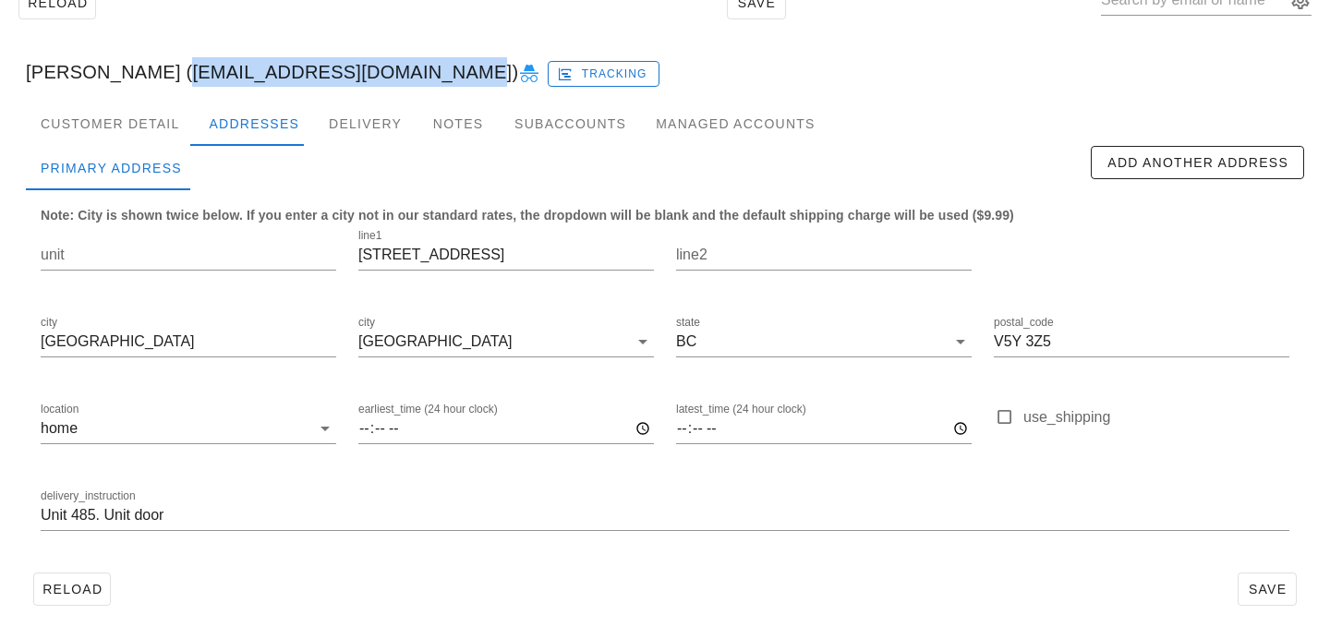
drag, startPoint x: 408, startPoint y: 72, endPoint x: 155, endPoint y: 70, distance: 253.0
click at [155, 69] on div "Michael Bock (michaelrobertbock@gmail.com) Tracking" at bounding box center [664, 71] width 1307 height 59
copy div "[EMAIL_ADDRESS][DOMAIN_NAME]"
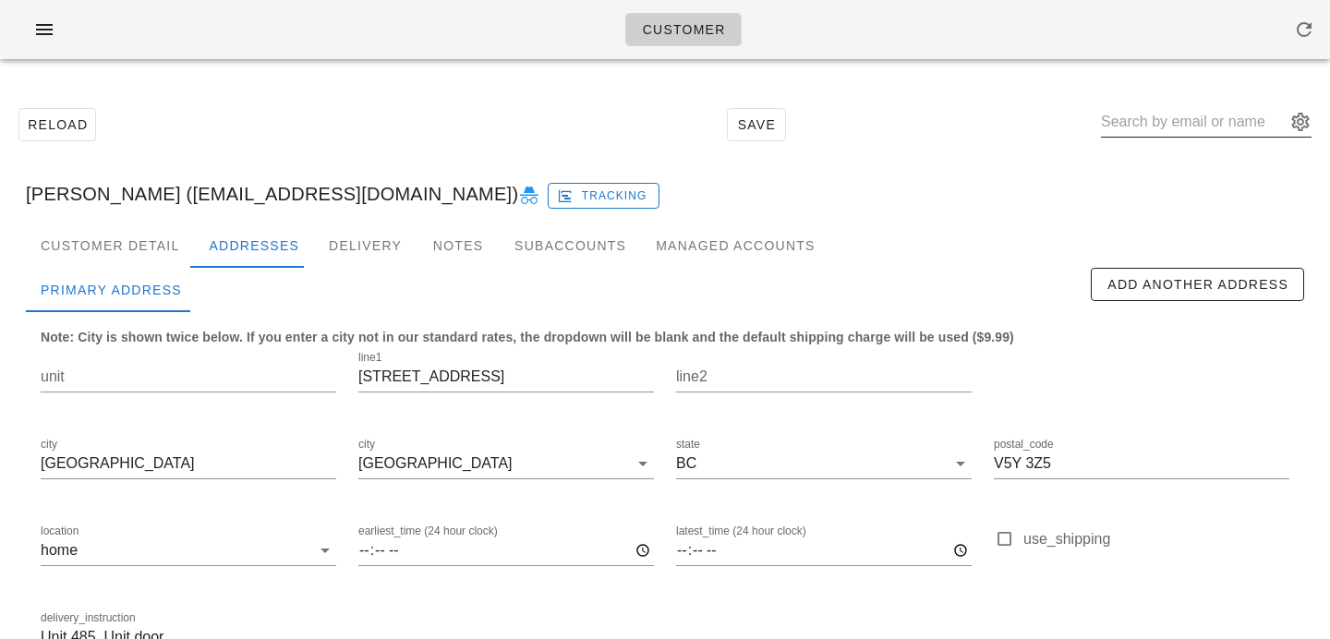
click at [1199, 123] on input "text" at bounding box center [1193, 122] width 185 height 30
type input "mary mccal"
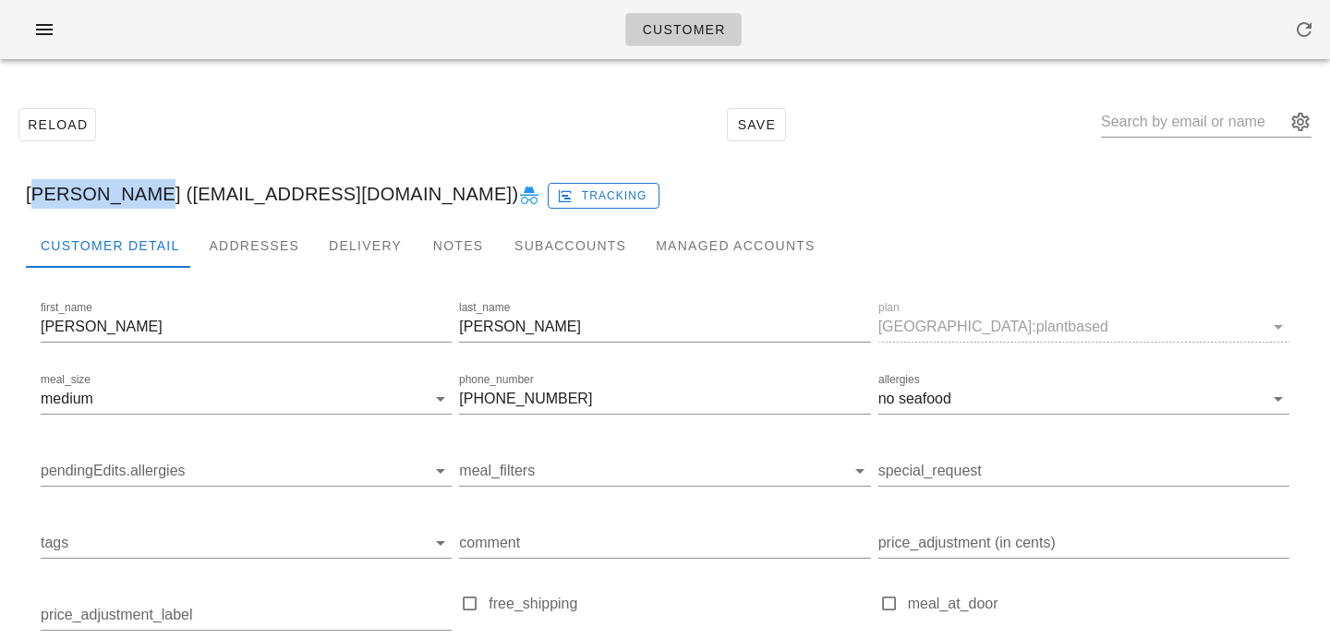
drag, startPoint x: 29, startPoint y: 195, endPoint x: 130, endPoint y: 199, distance: 101.6
click at [130, 199] on div "Mary McCall (marymccall@outlook.com) Tracking" at bounding box center [664, 193] width 1307 height 59
copy div "Mary McCal"
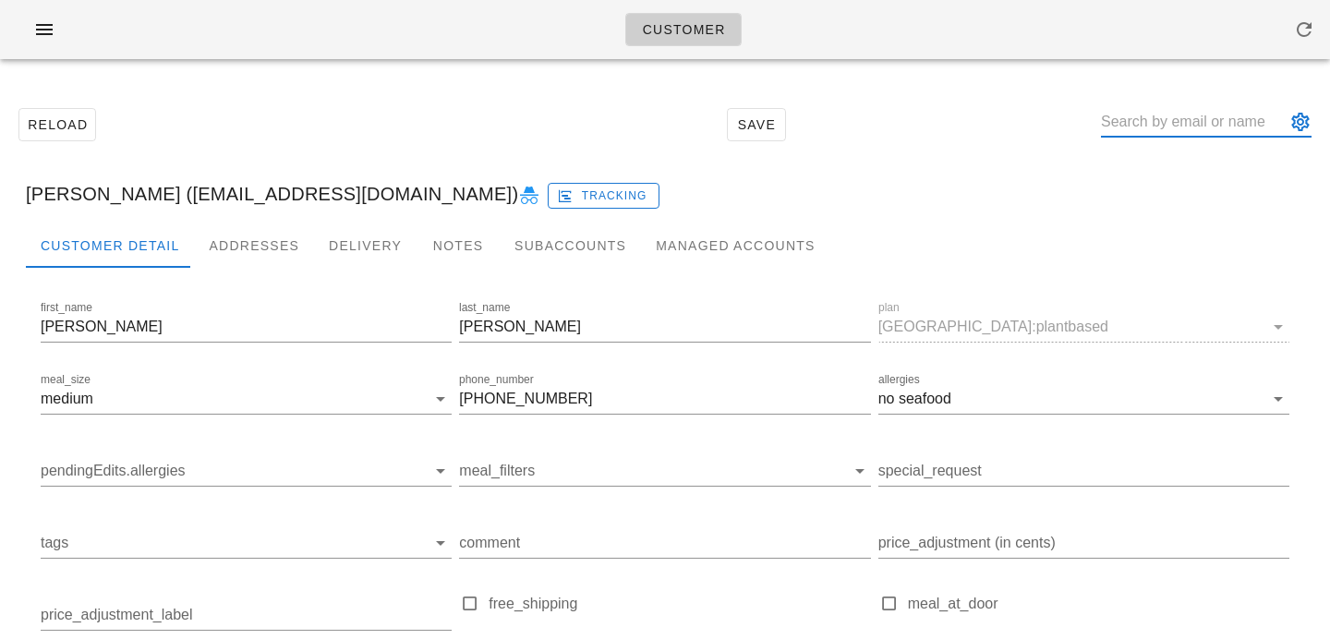
click at [1160, 116] on input "text" at bounding box center [1193, 122] width 185 height 30
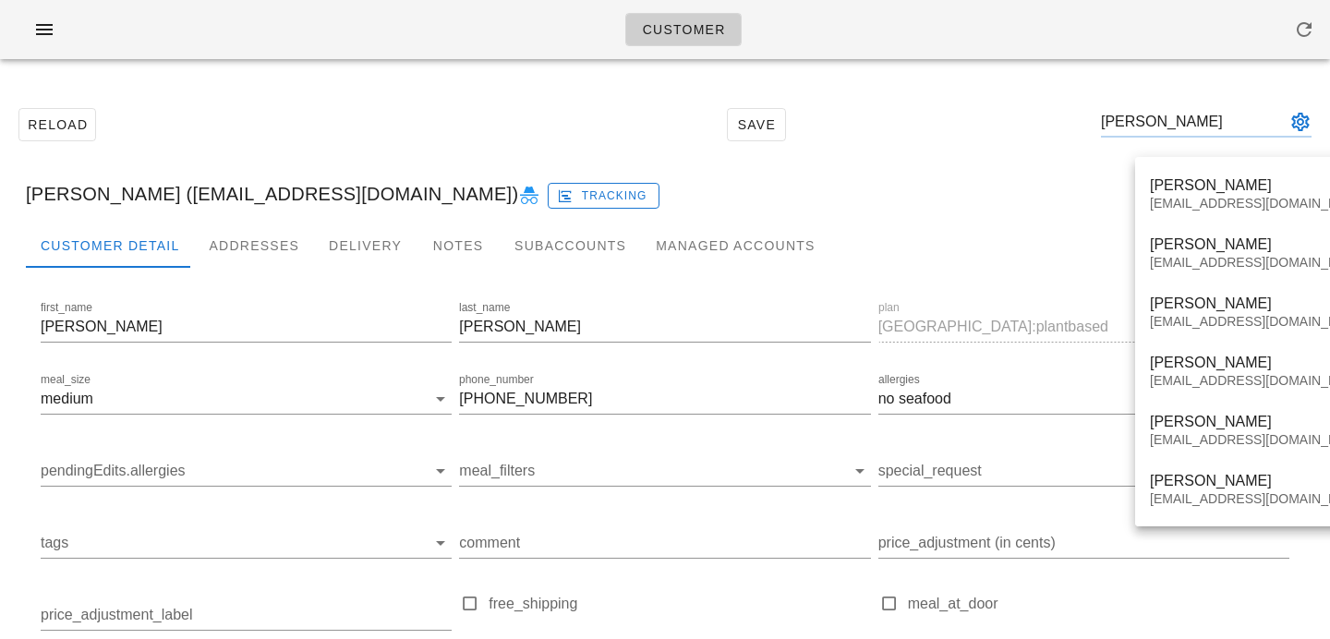
type input "michael bock"
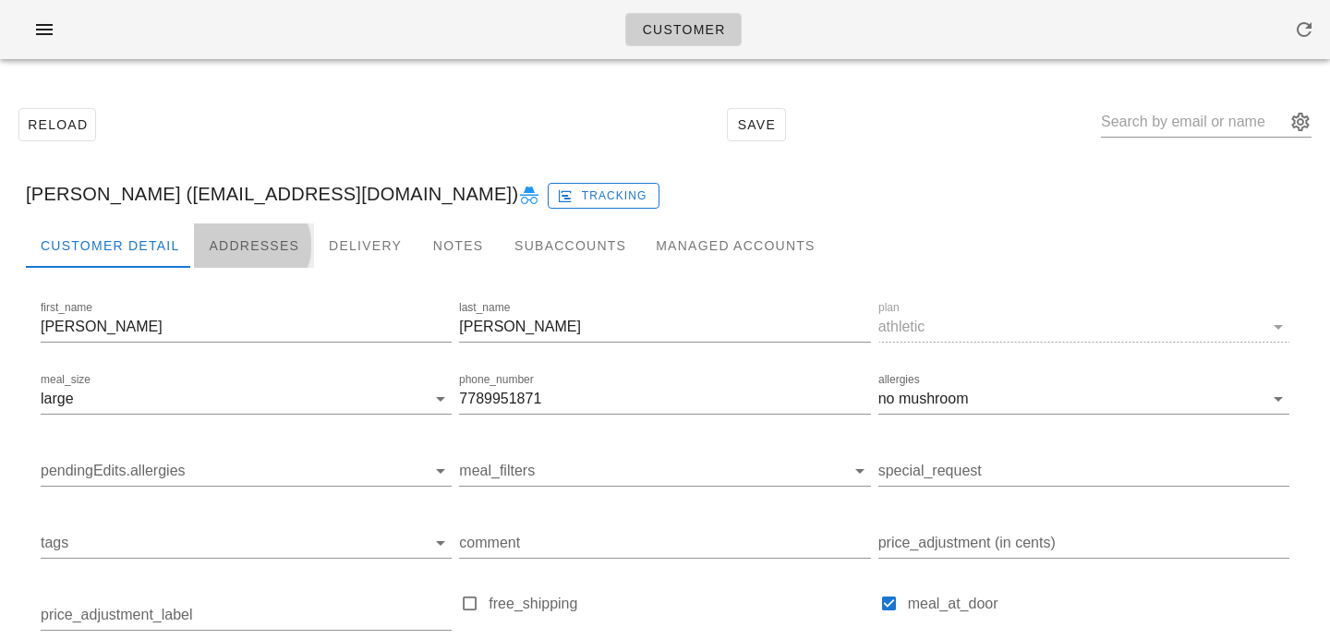
click at [226, 251] on div "Addresses" at bounding box center [254, 245] width 120 height 44
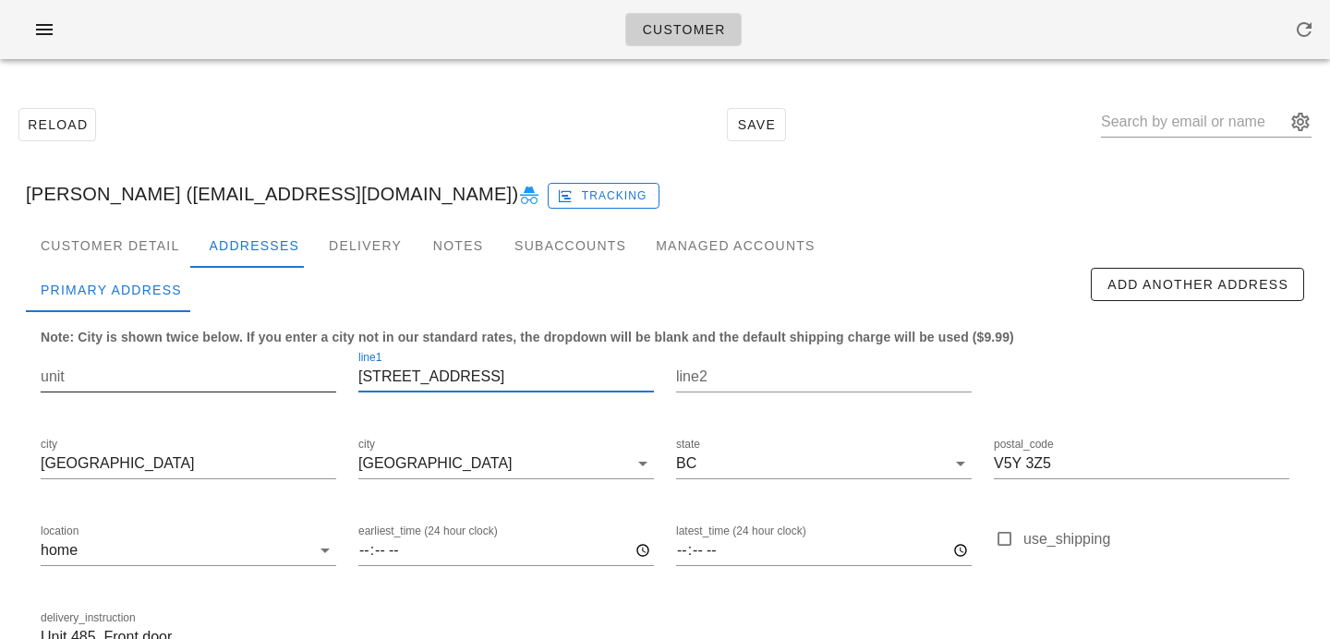
drag, startPoint x: 522, startPoint y: 379, endPoint x: 310, endPoint y: 353, distance: 213.0
click at [310, 353] on div "unit line1 [STREET_ADDRESS] postal_code V5Y 3Z5 location home earliest_time (24…" at bounding box center [665, 509] width 1270 height 347
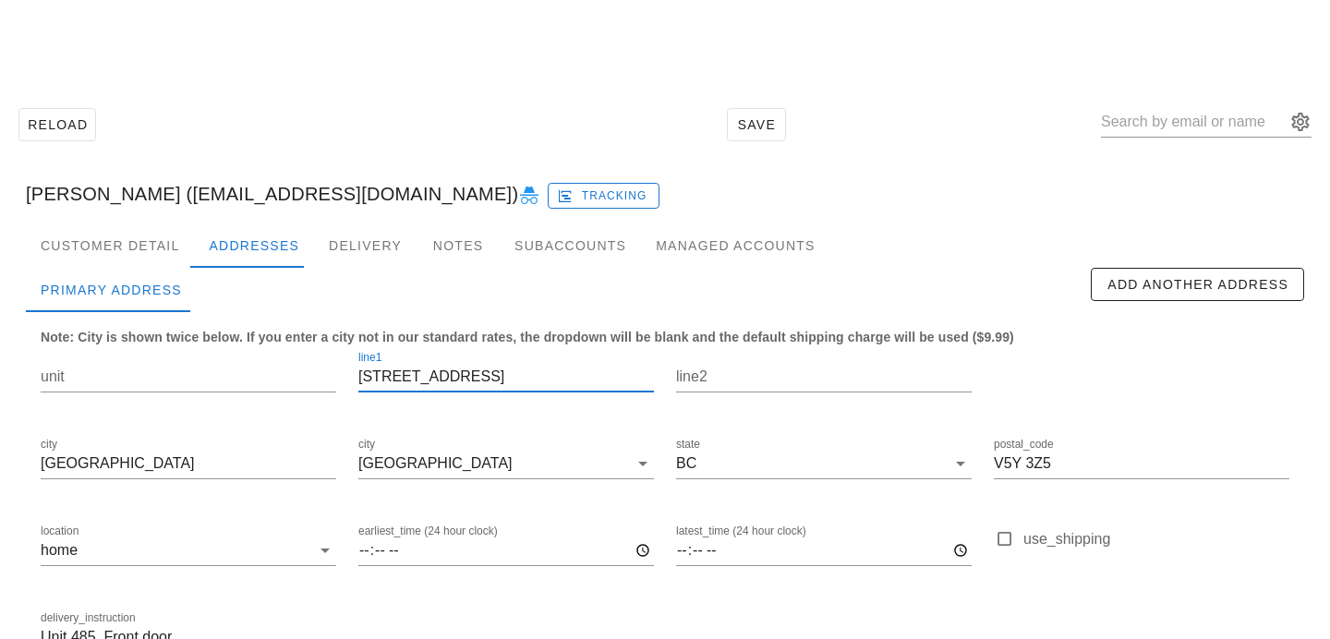
scroll to position [122, 0]
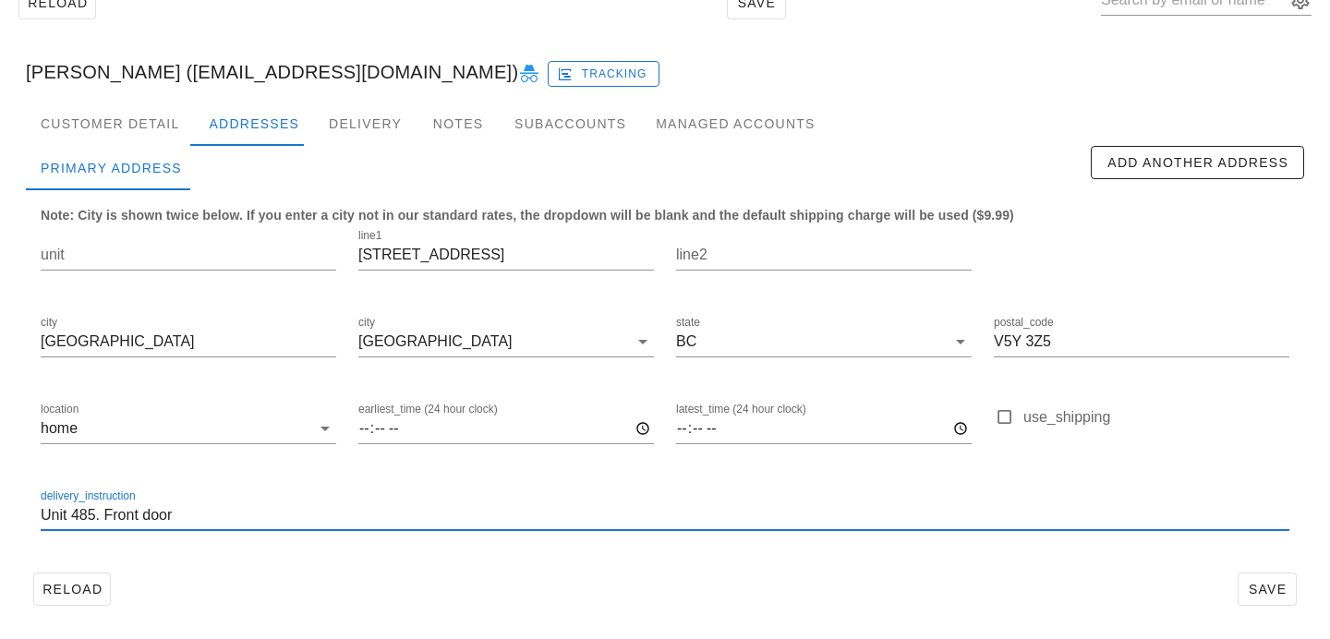
drag, startPoint x: 96, startPoint y: 512, endPoint x: 23, endPoint y: 510, distance: 73.0
click at [23, 510] on div "Customer Detail Addresses Delivery Notes Subaccounts Managed Accounts first_nam…" at bounding box center [664, 365] width 1307 height 526
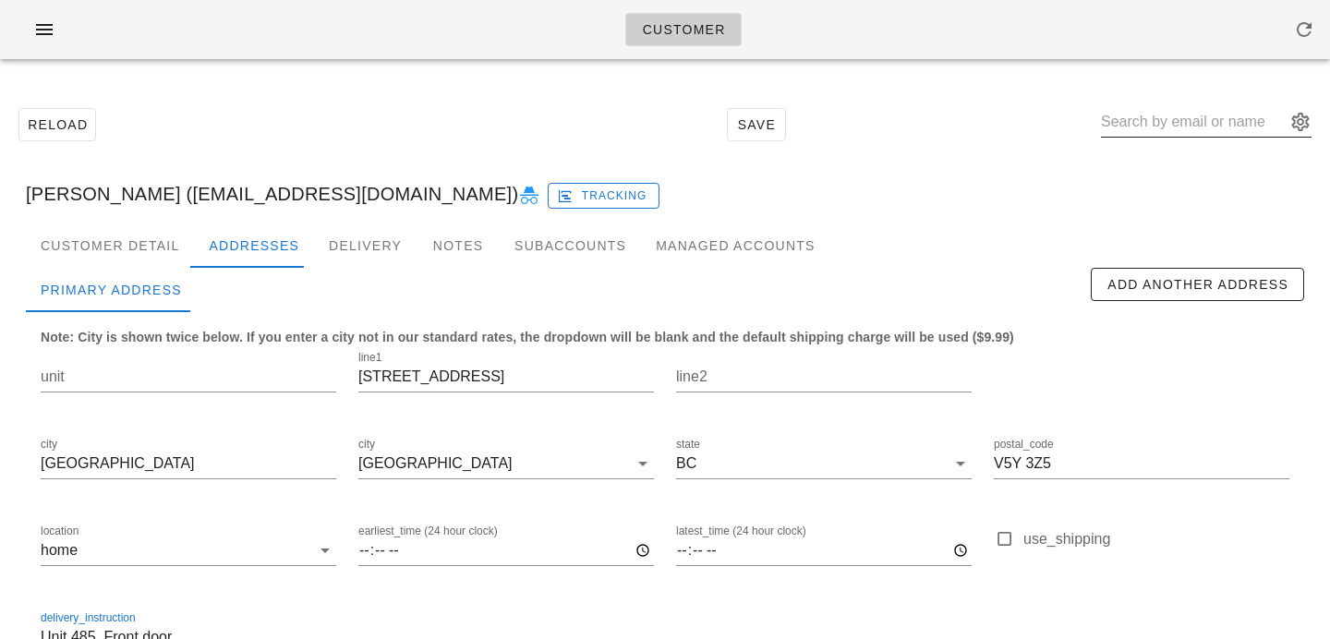
click at [1188, 126] on input "text" at bounding box center [1193, 122] width 185 height 30
paste input "Kayla Konechny"
type input "Kayla Konechny"
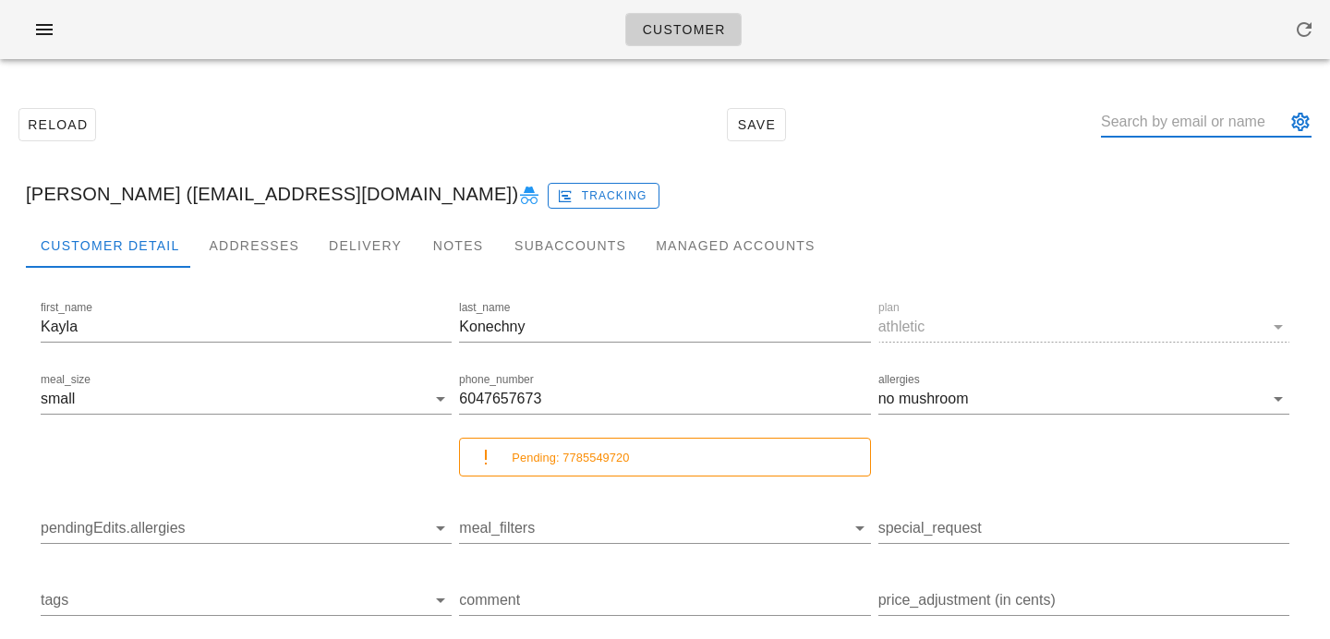
click at [1193, 130] on input "text" at bounding box center [1193, 122] width 185 height 30
type input "mary mcc"
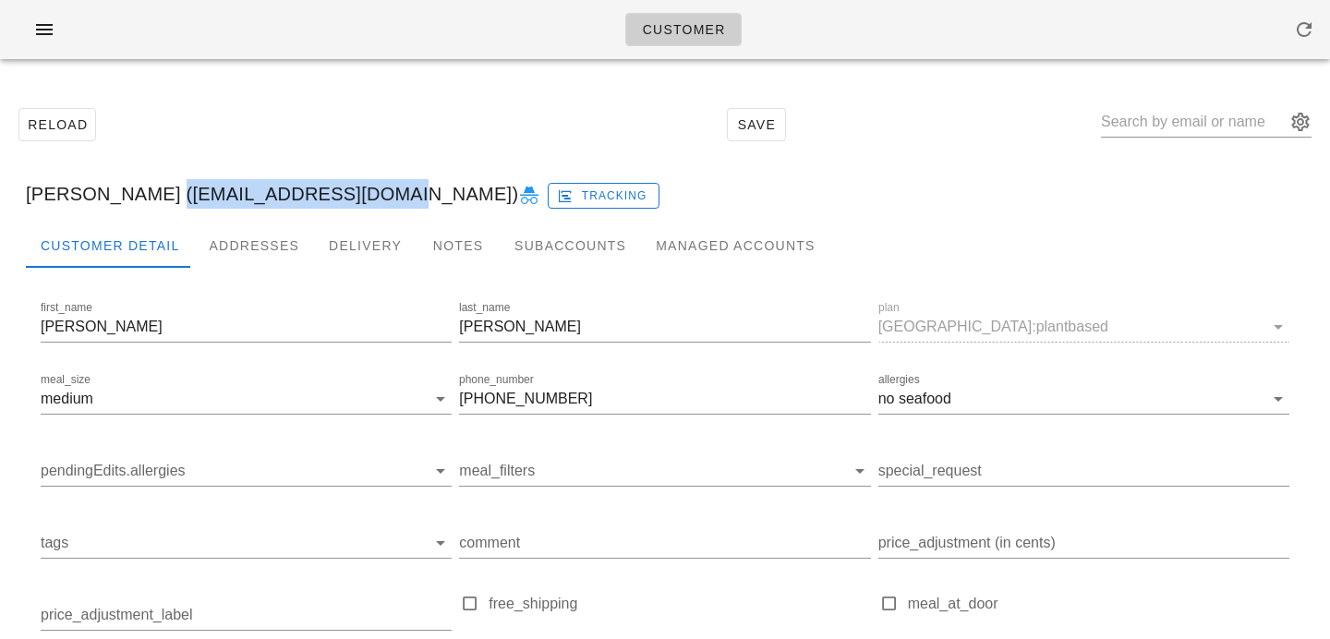
drag, startPoint x: 145, startPoint y: 194, endPoint x: 355, endPoint y: 188, distance: 210.6
click at [358, 191] on div "Mary McCall (marymccall@outlook.com) Tracking" at bounding box center [664, 193] width 1307 height 59
copy div "marymccall@outlook.com"
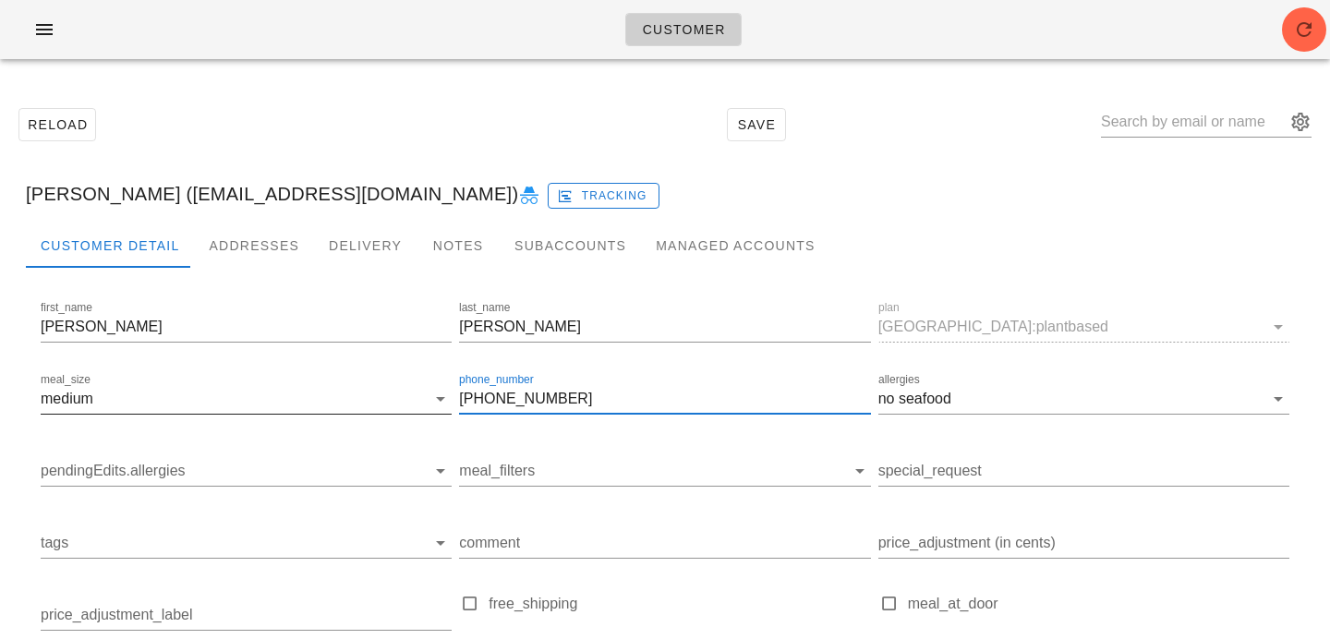
drag, startPoint x: 592, startPoint y: 400, endPoint x: 402, endPoint y: 393, distance: 190.3
click at [402, 393] on div "first_name Mary last_name McCall plan toronto:plantbased meal_size medium phone…" at bounding box center [665, 527] width 1256 height 467
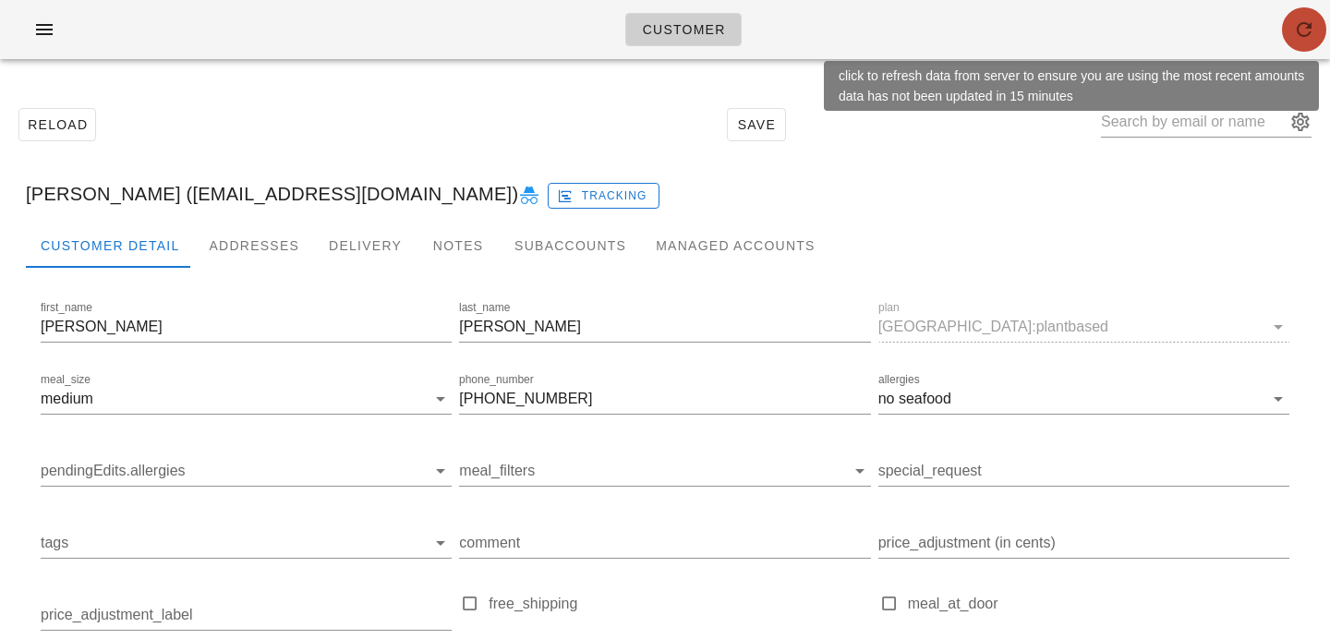
click at [1311, 21] on icon "button" at bounding box center [1304, 29] width 22 height 22
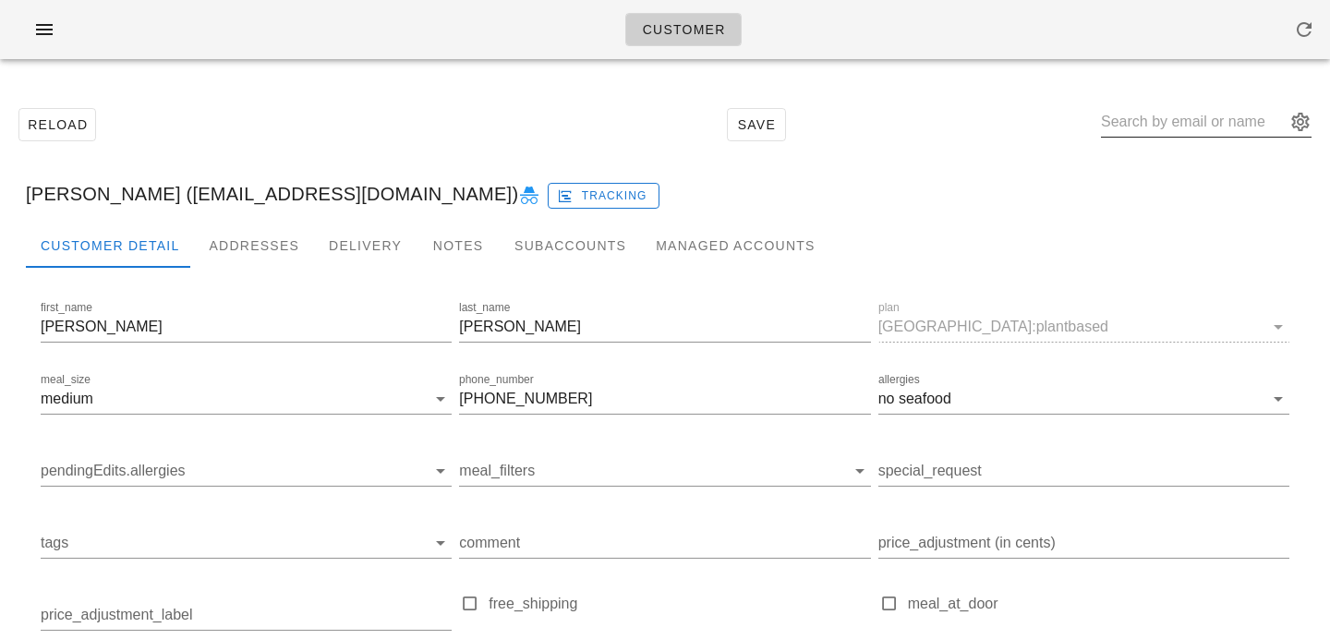
click at [1167, 122] on input "text" at bounding box center [1193, 122] width 185 height 30
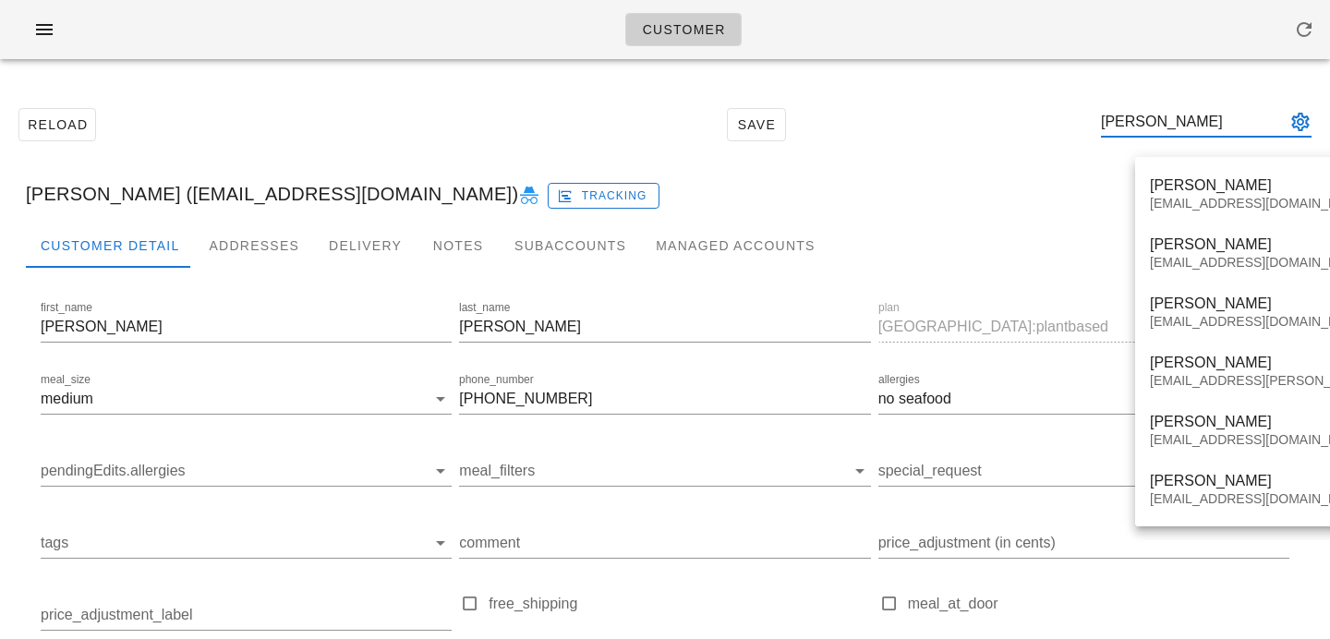
type input "michael bock"
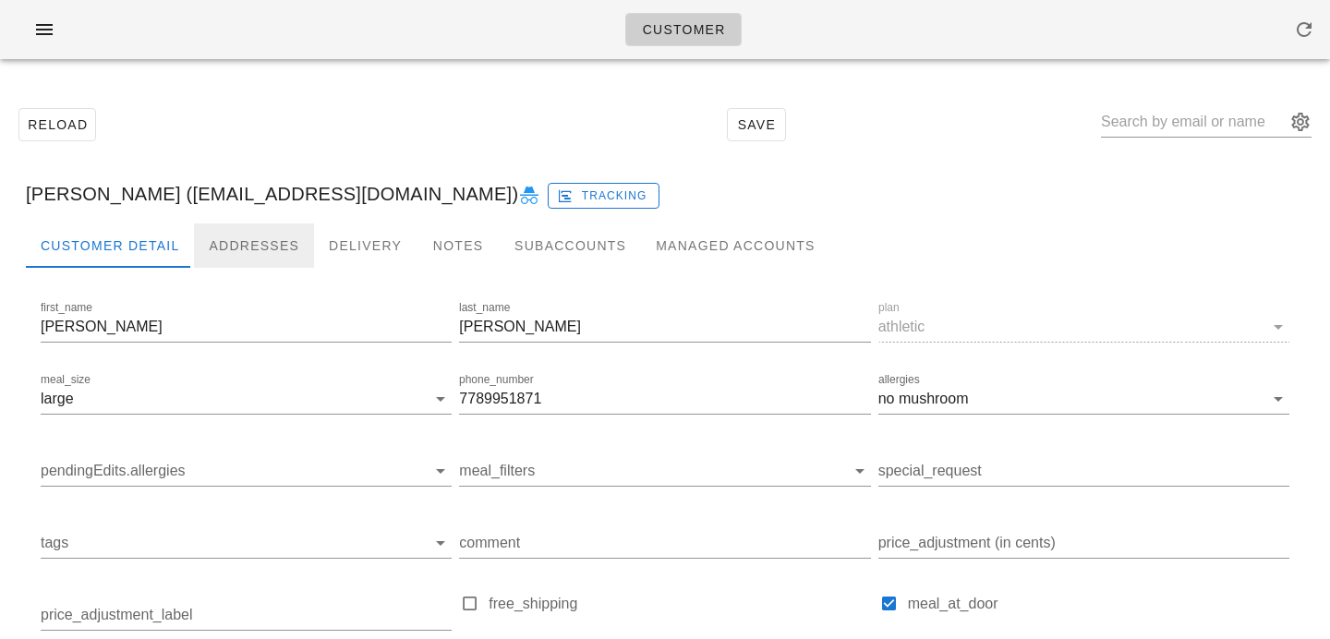
click at [270, 259] on div "Addresses" at bounding box center [254, 245] width 120 height 44
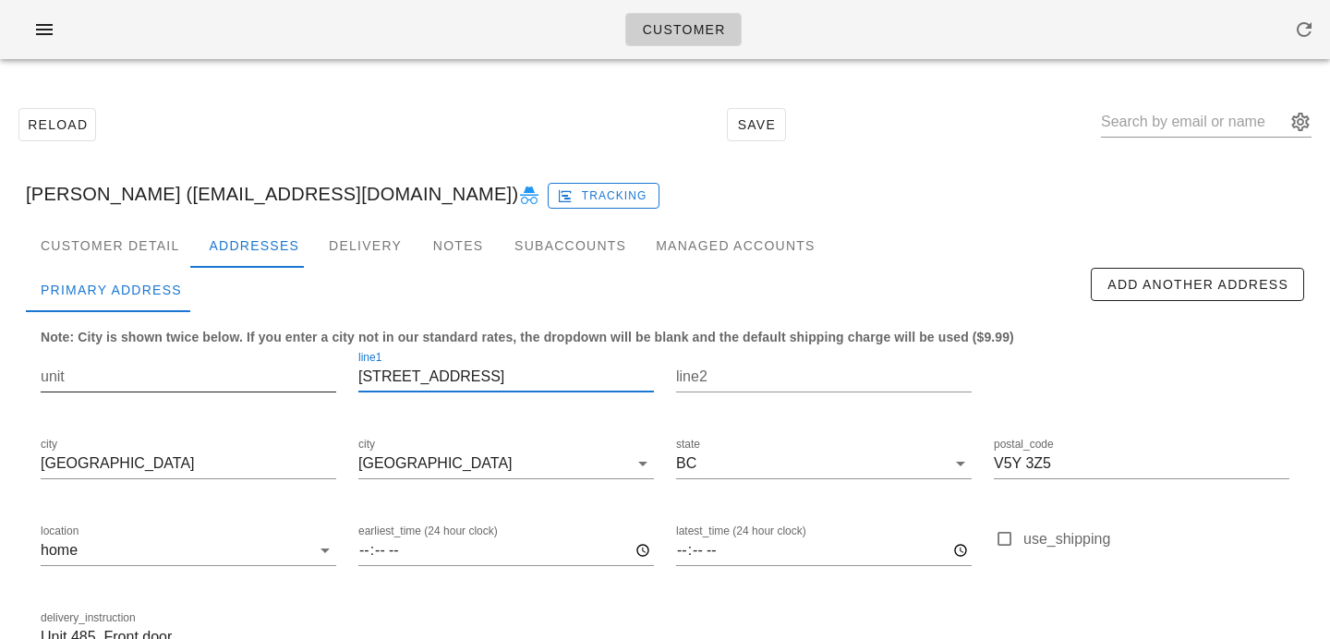
drag, startPoint x: 380, startPoint y: 374, endPoint x: 297, endPoint y: 371, distance: 83.1
click at [301, 373] on div "unit line1 344 - 485 W. 8th Ave line2 city Vancouver city Vancouver state BC po…" at bounding box center [665, 509] width 1270 height 347
type input "- 485 W. 8th Ave"
click at [265, 381] on input "unit" at bounding box center [188, 377] width 295 height 30
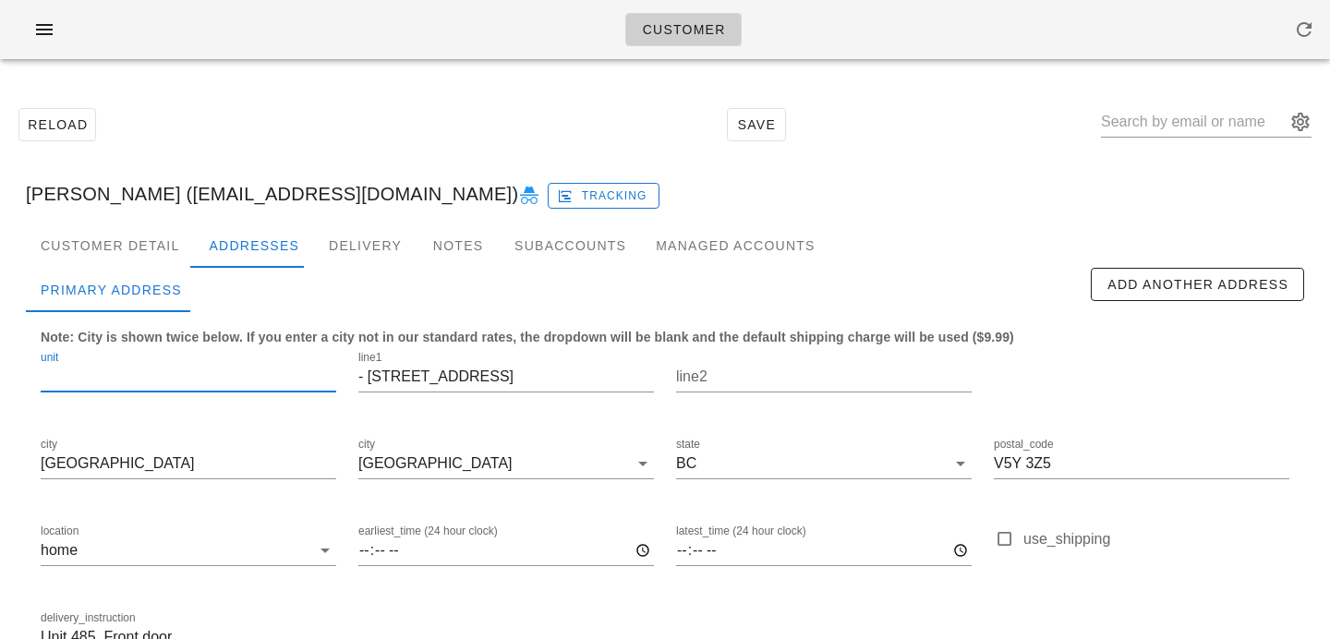
paste input "344"
type input "344"
click at [372, 379] on input "- 485 W. 8th Ave" at bounding box center [505, 377] width 295 height 30
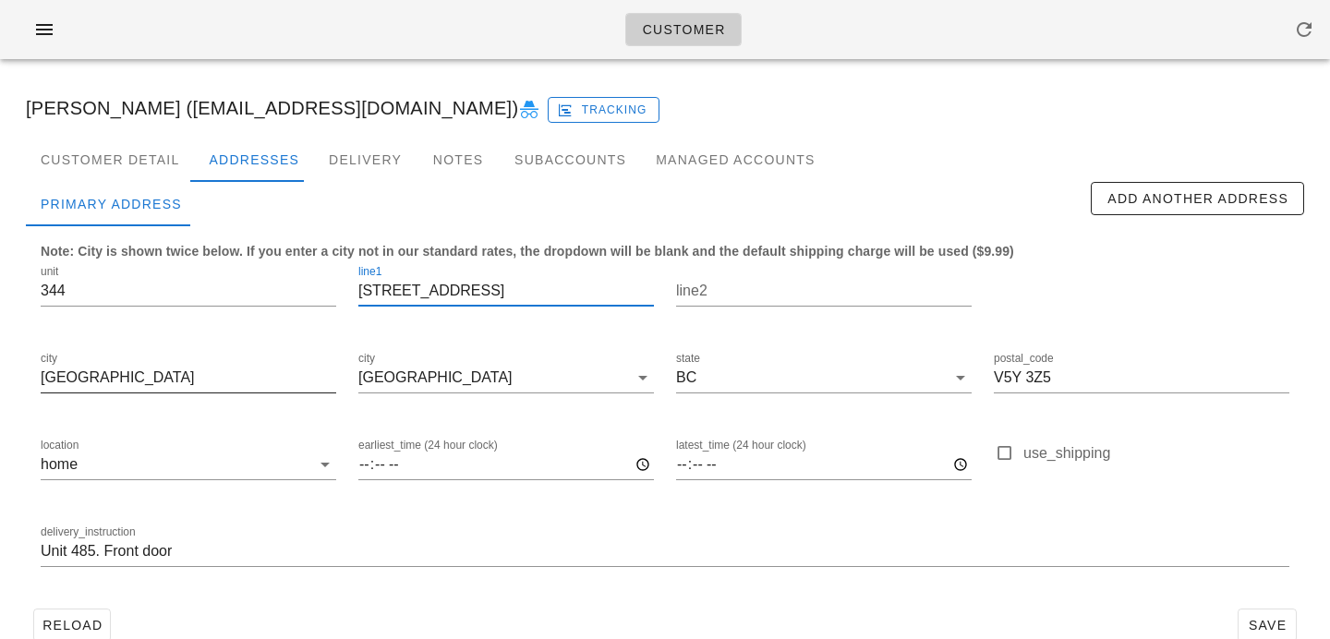
scroll to position [122, 0]
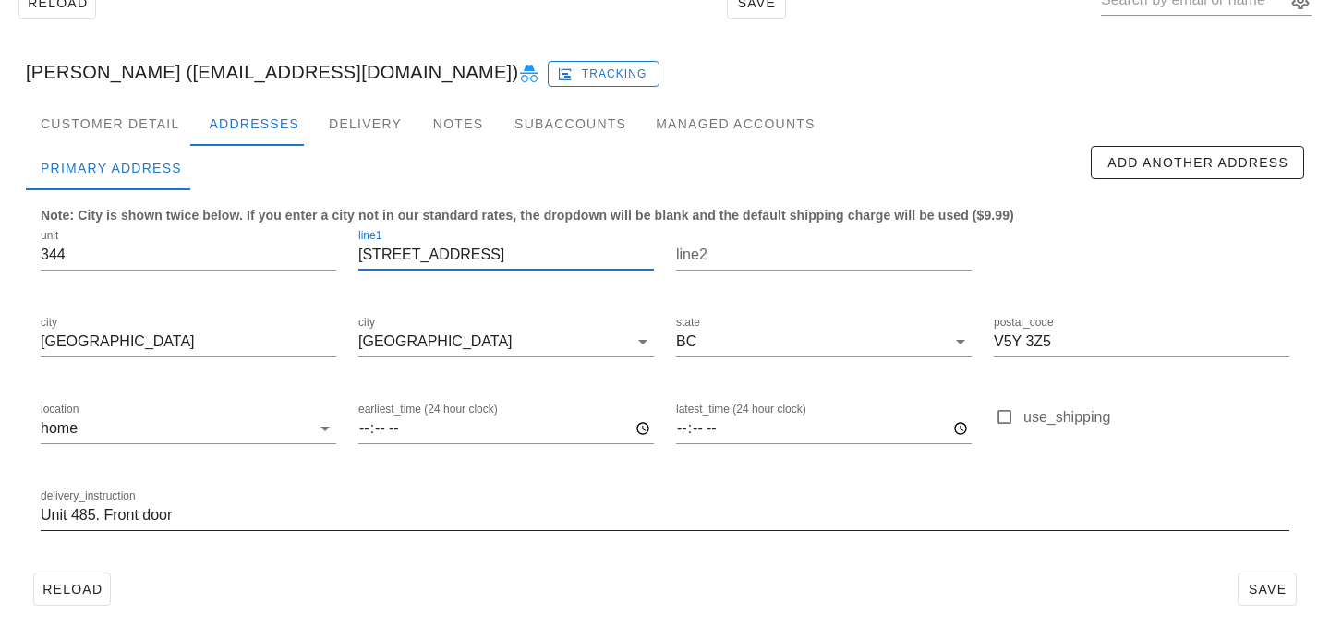
type input "485 W. 8th Ave"
click at [95, 516] on input "Unit 485. Front door" at bounding box center [665, 515] width 1248 height 30
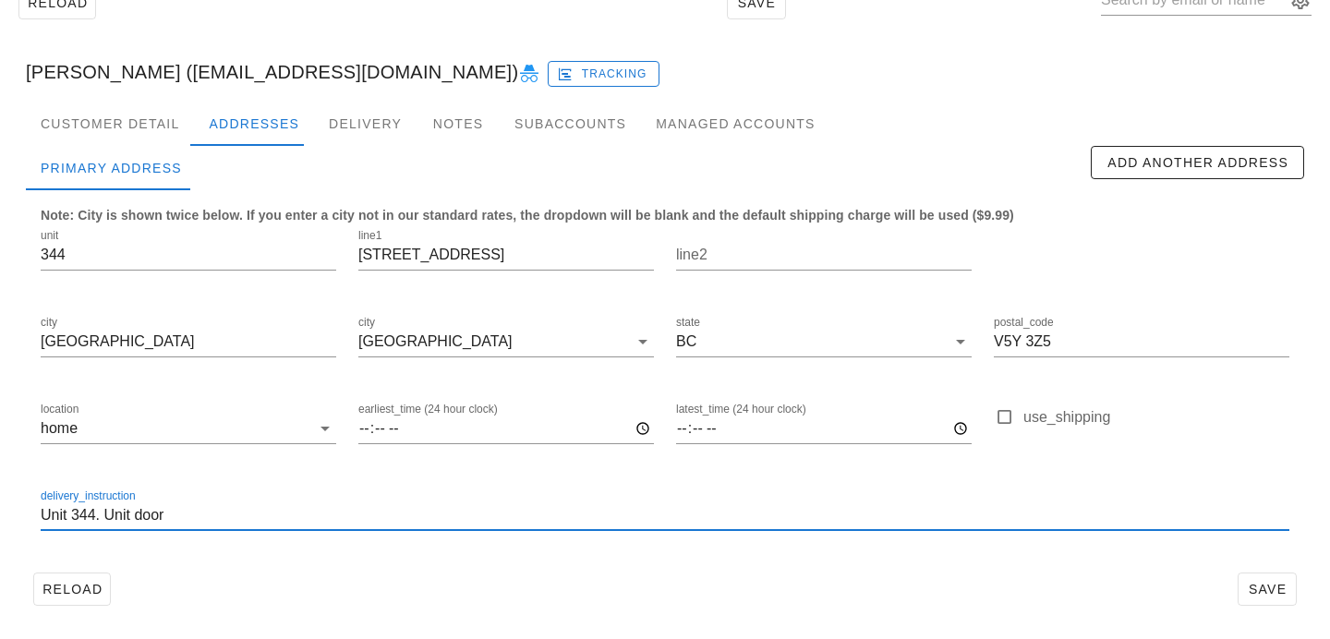
click at [102, 516] on input "Unit 344. Unit door" at bounding box center [665, 515] width 1248 height 30
type input "Unit 344. Leave in front of unit door"
click at [504, 539] on div at bounding box center [665, 543] width 1248 height 13
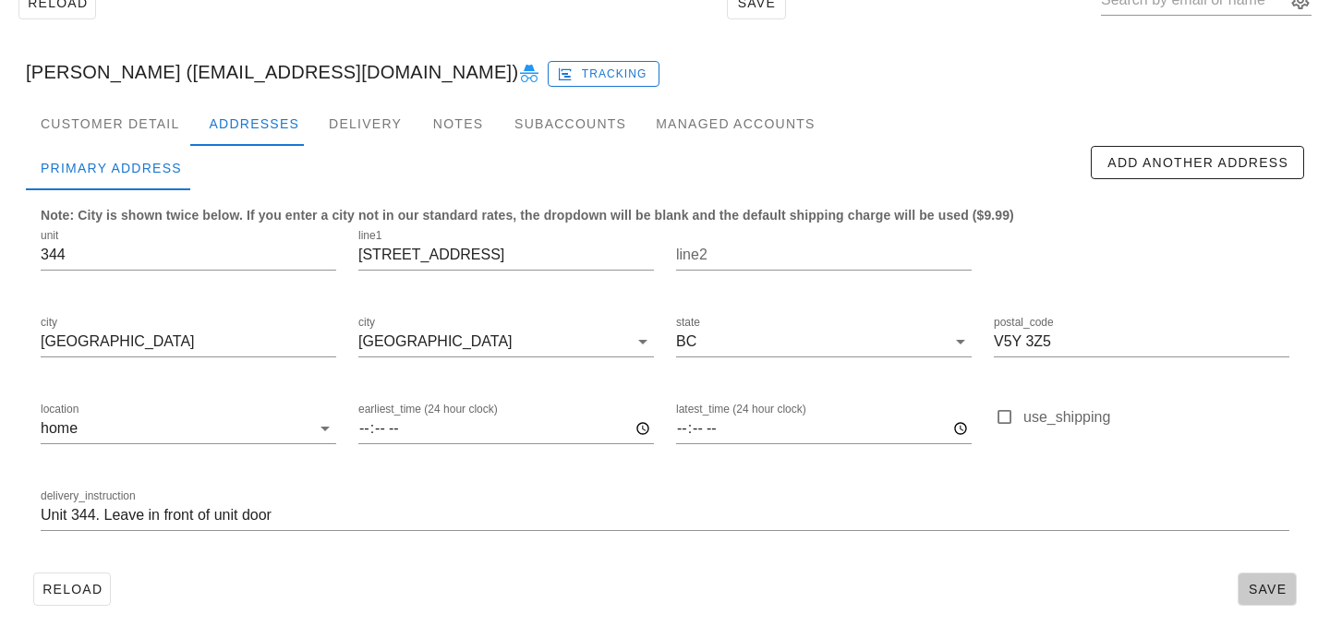
click at [1283, 582] on span "Save" at bounding box center [1266, 589] width 42 height 15
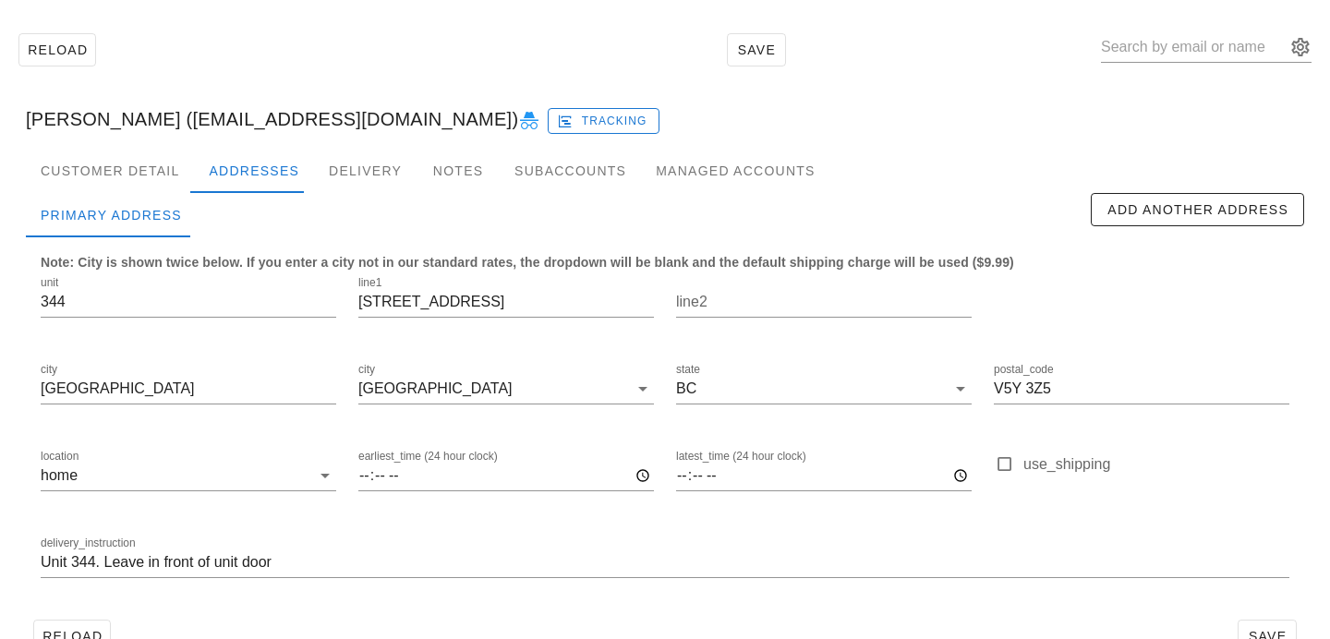
scroll to position [122, 0]
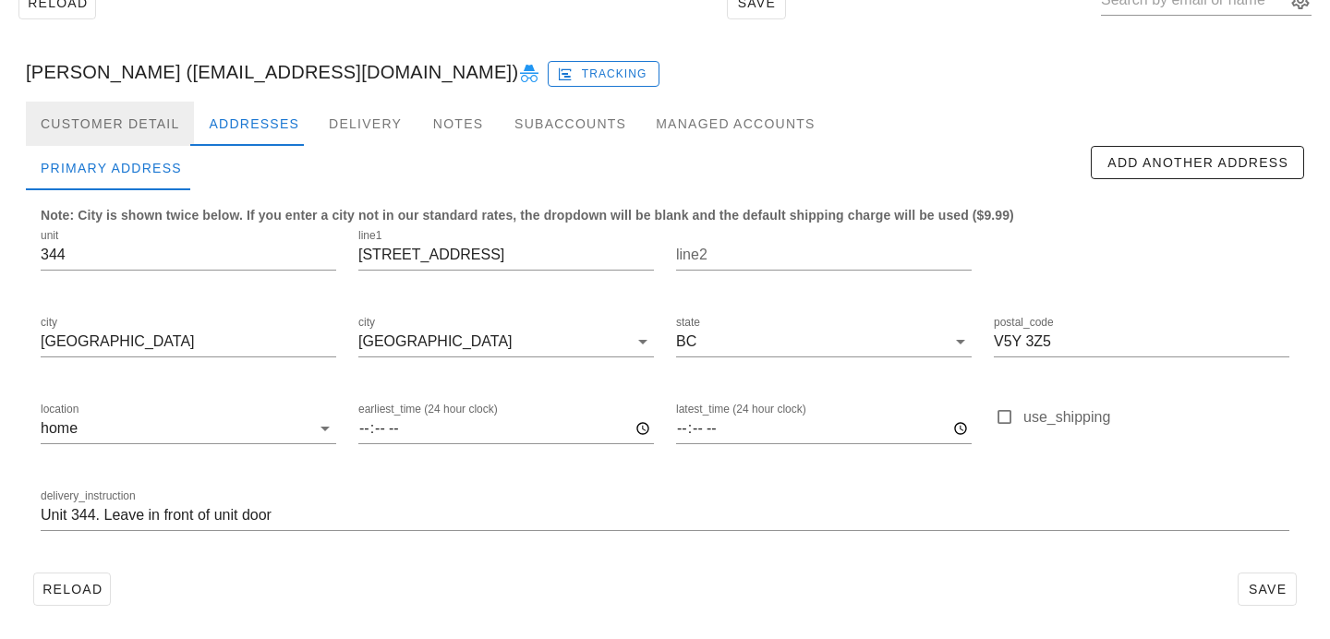
click at [145, 129] on div "Customer Detail" at bounding box center [110, 124] width 168 height 44
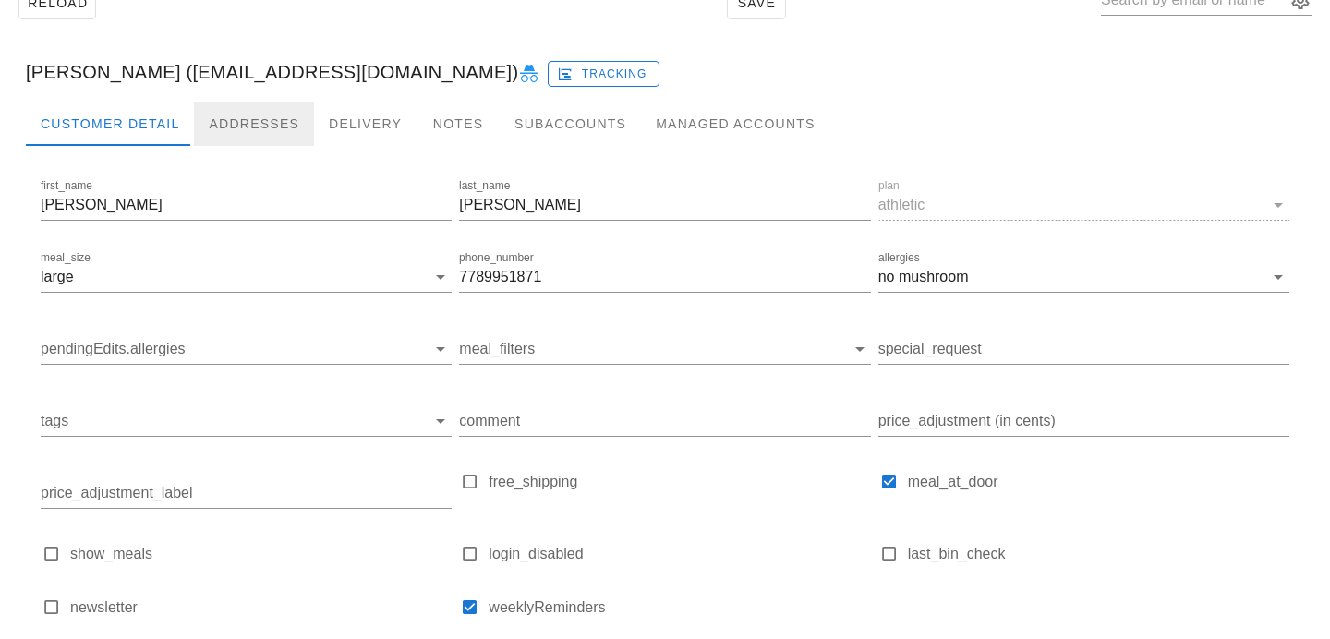
click at [222, 130] on div "Addresses" at bounding box center [254, 124] width 120 height 44
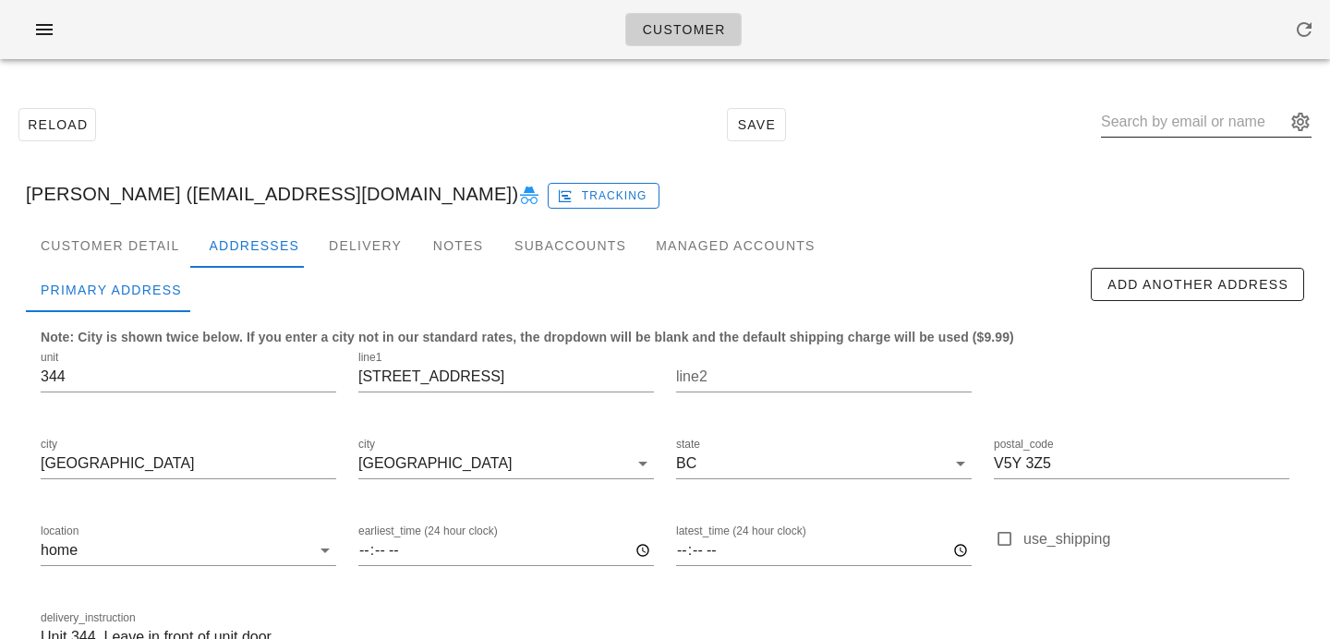
click at [1165, 121] on input "text" at bounding box center [1193, 122] width 185 height 30
paste input "[PERSON_NAME]"
type input "[PERSON_NAME]"
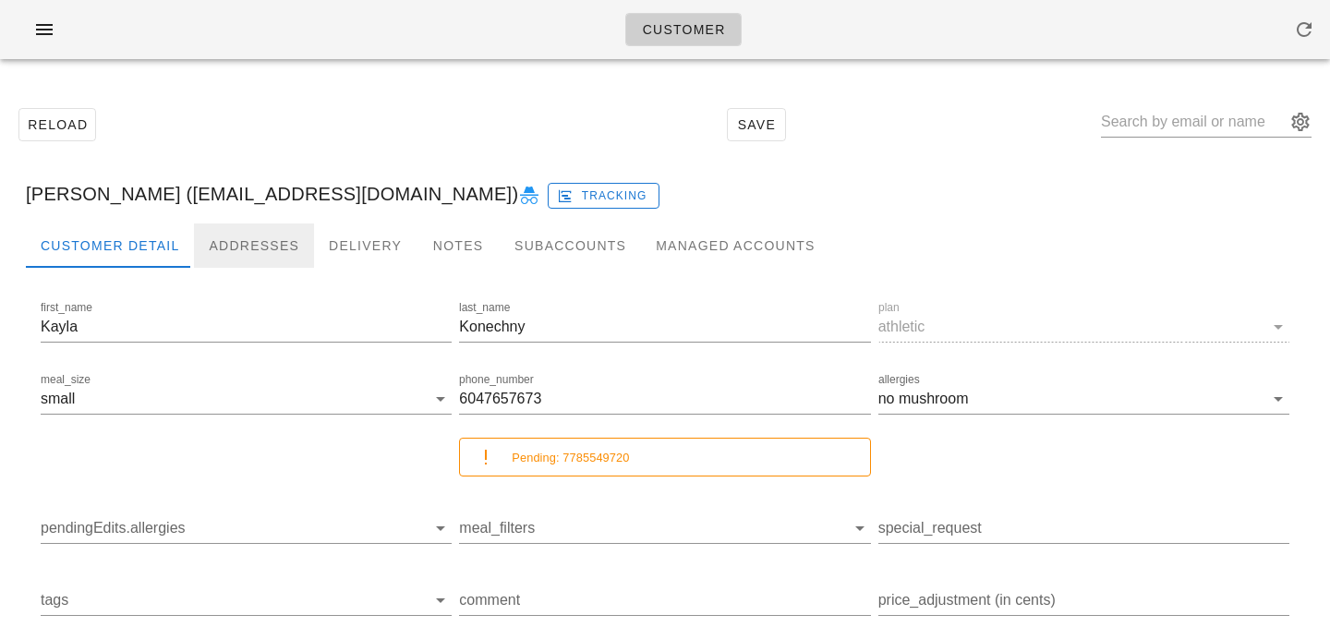
click at [284, 250] on div "Addresses" at bounding box center [254, 245] width 120 height 44
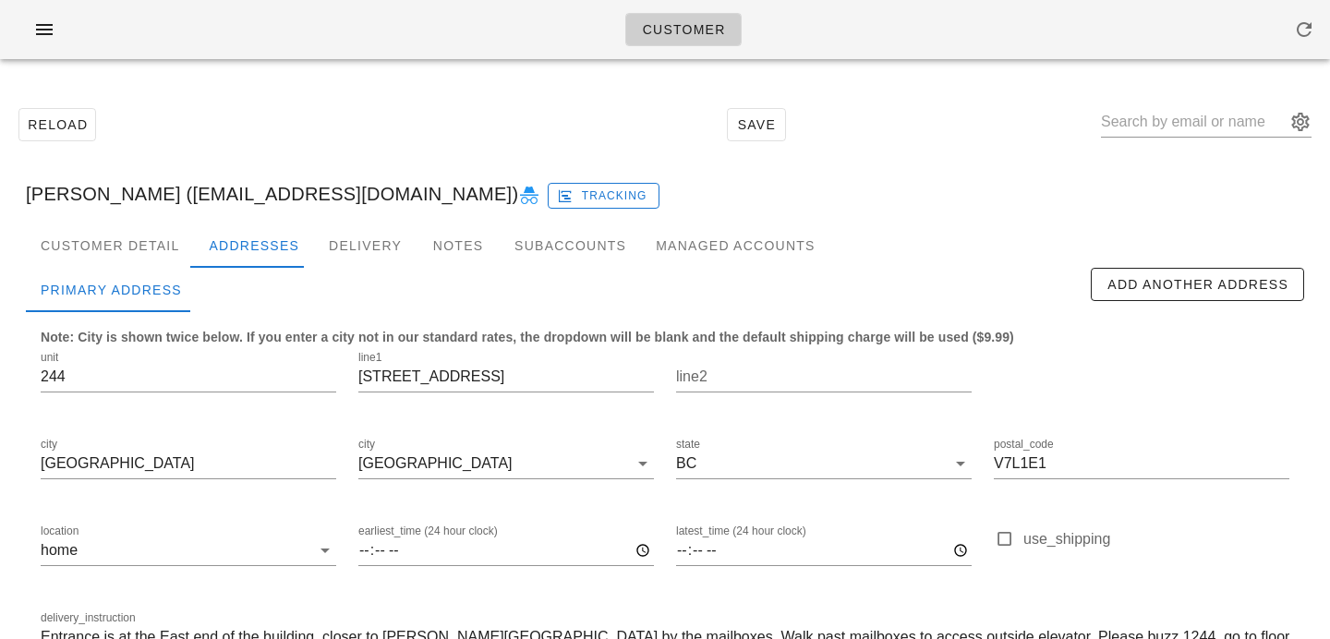
scroll to position [122, 0]
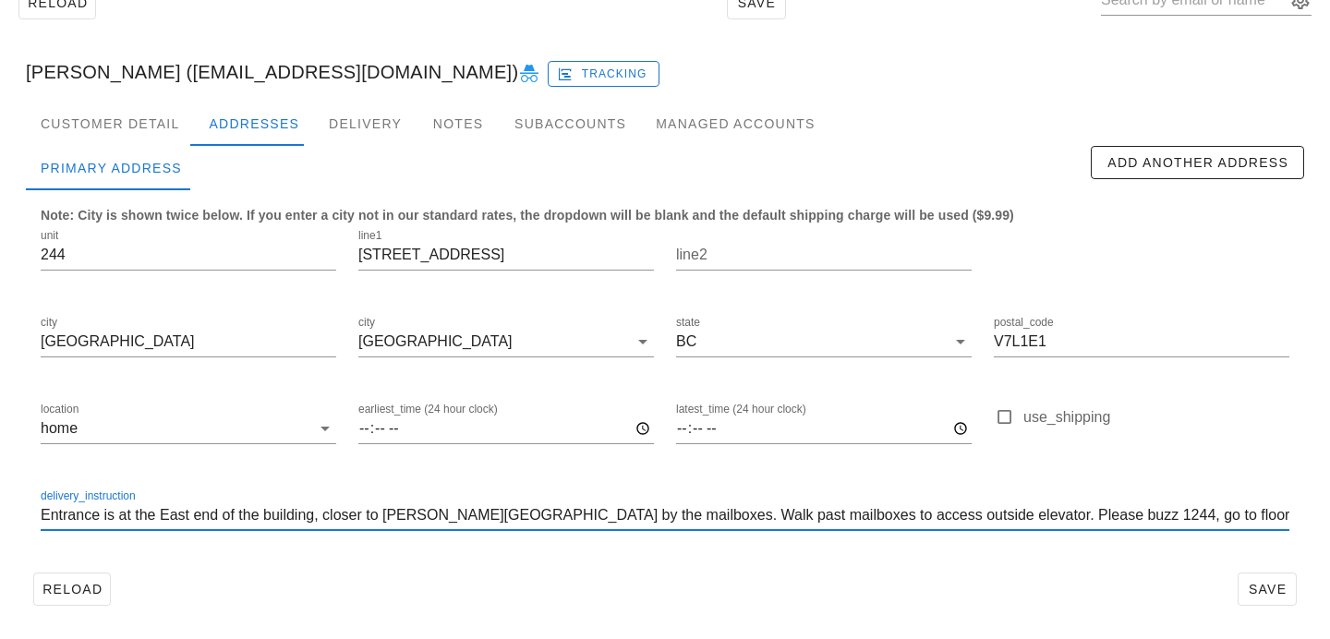
click at [1022, 514] on input "Entrance is at the East end of the building, closer to Ridgeway Street by the m…" at bounding box center [665, 515] width 1248 height 30
type input "Entrance is at the East end of the building, closer to Ridgeway Street by the m…"
click at [930, 542] on div at bounding box center [665, 543] width 1248 height 13
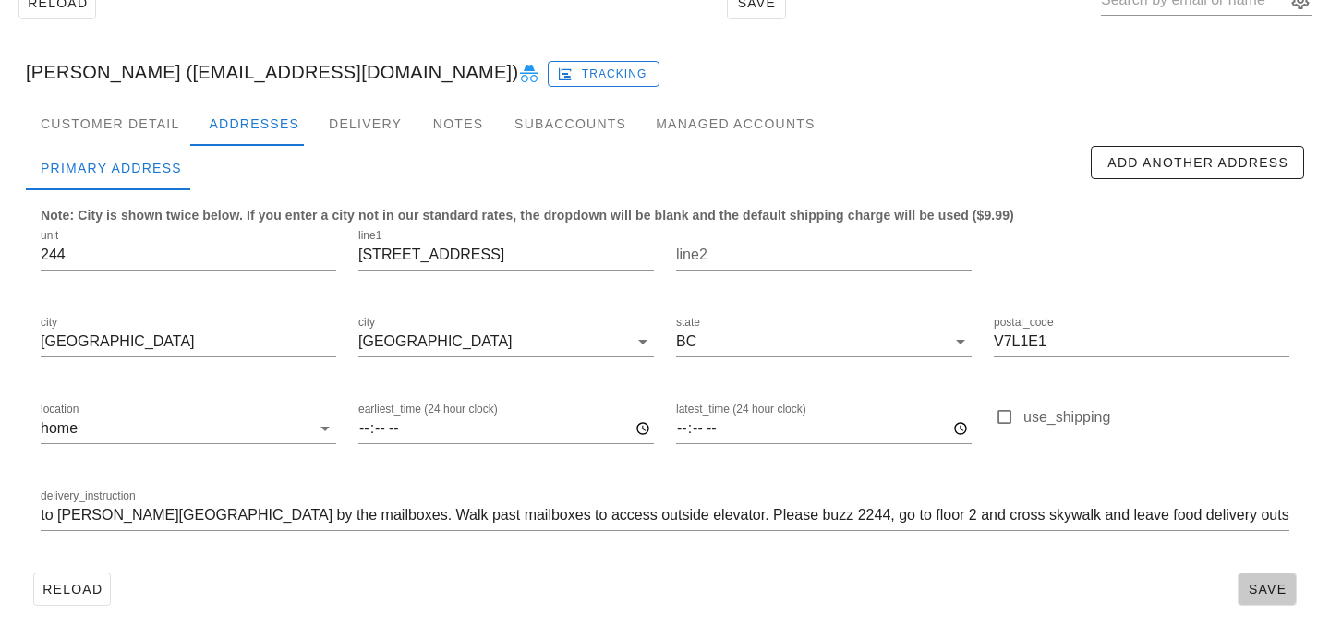
click at [1268, 593] on span "Save" at bounding box center [1266, 589] width 42 height 15
click at [793, 98] on div "Kayla Konechny (kaylakonechny@yahoo.ca) Tracking" at bounding box center [664, 71] width 1307 height 59
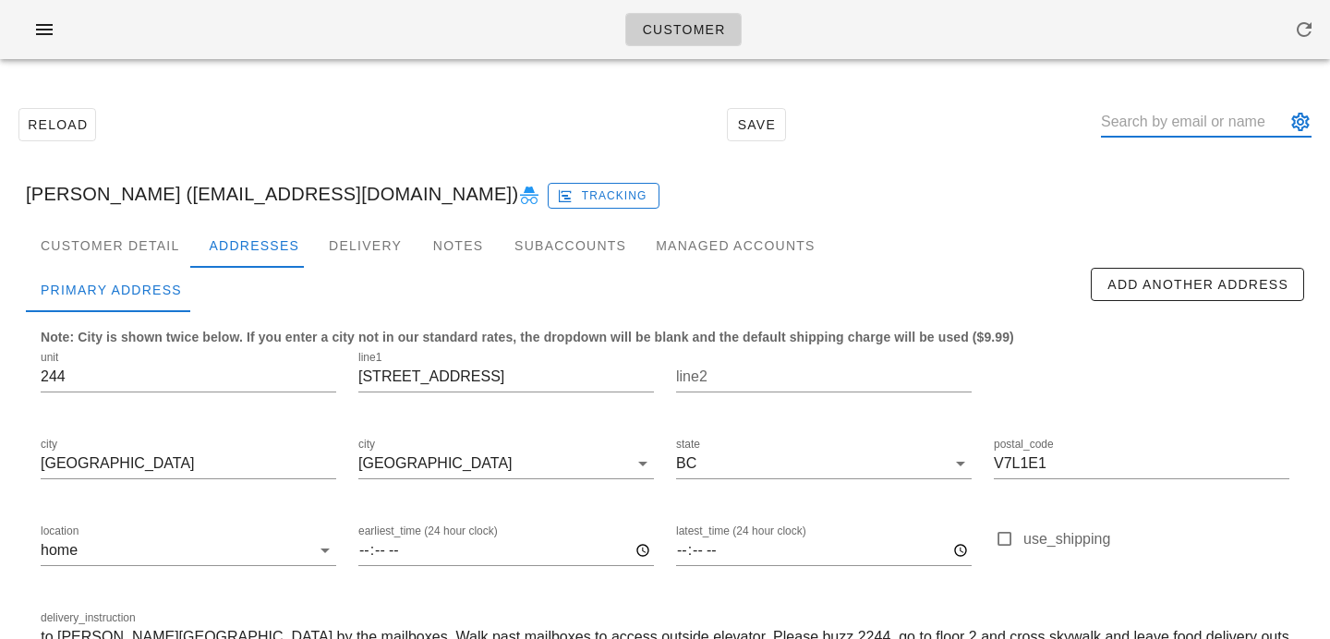
click at [1195, 114] on input "text" at bounding box center [1193, 122] width 185 height 30
paste input "[PERSON_NAME]"
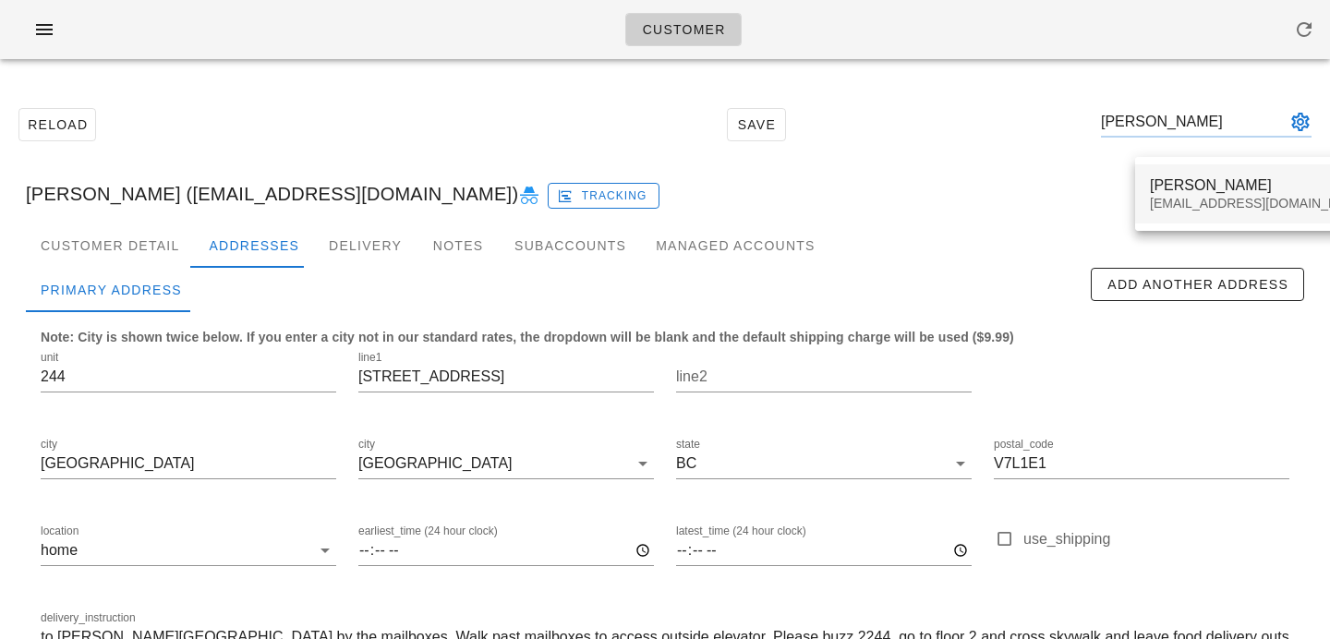
type input "[PERSON_NAME]"
click at [1178, 177] on div "[PERSON_NAME]" at bounding box center [1258, 185] width 219 height 18
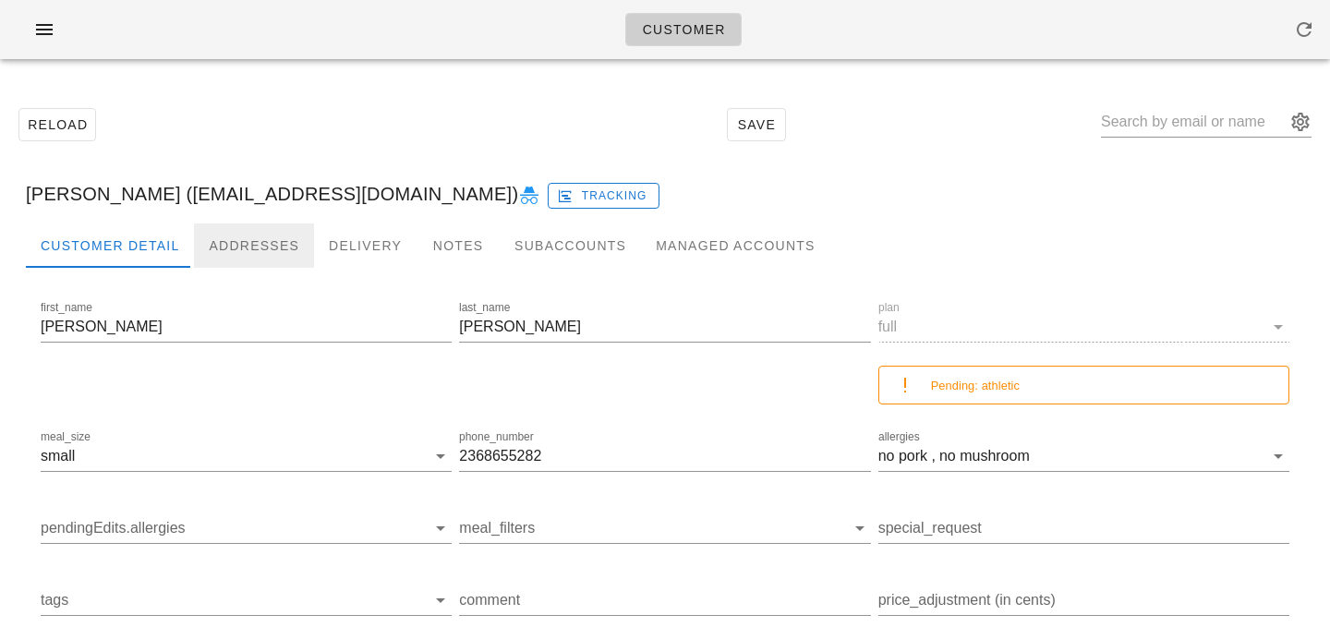
click at [283, 246] on div "Addresses" at bounding box center [254, 245] width 120 height 44
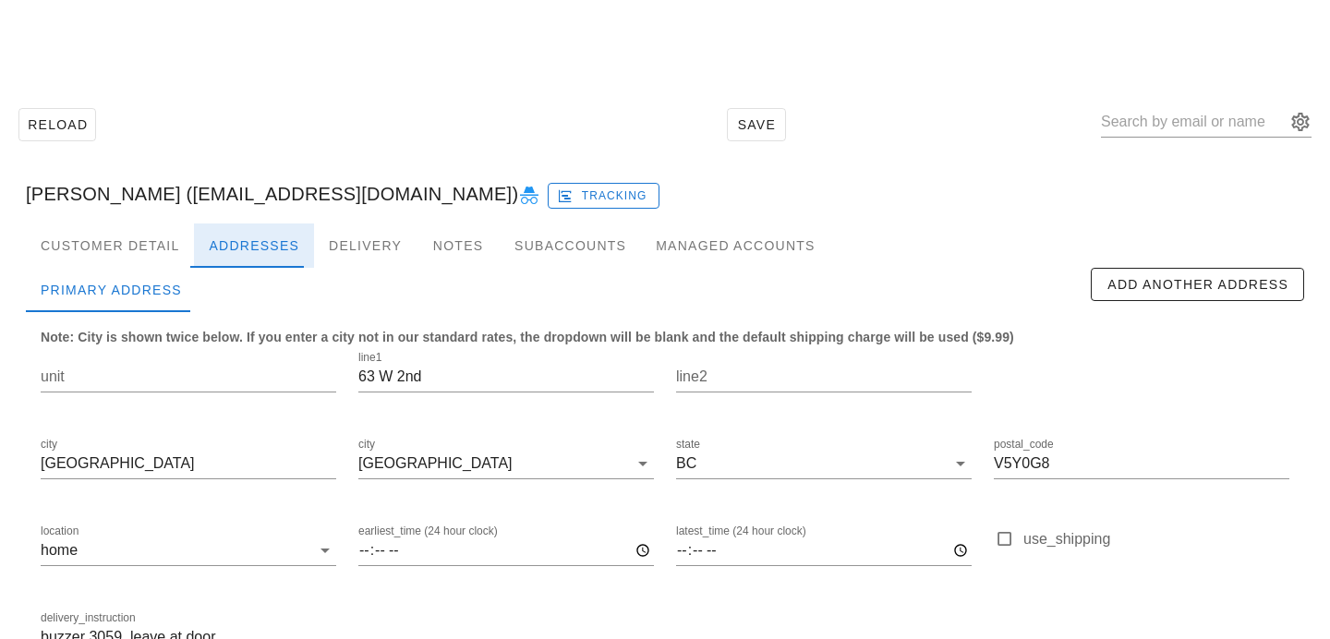
scroll to position [122, 0]
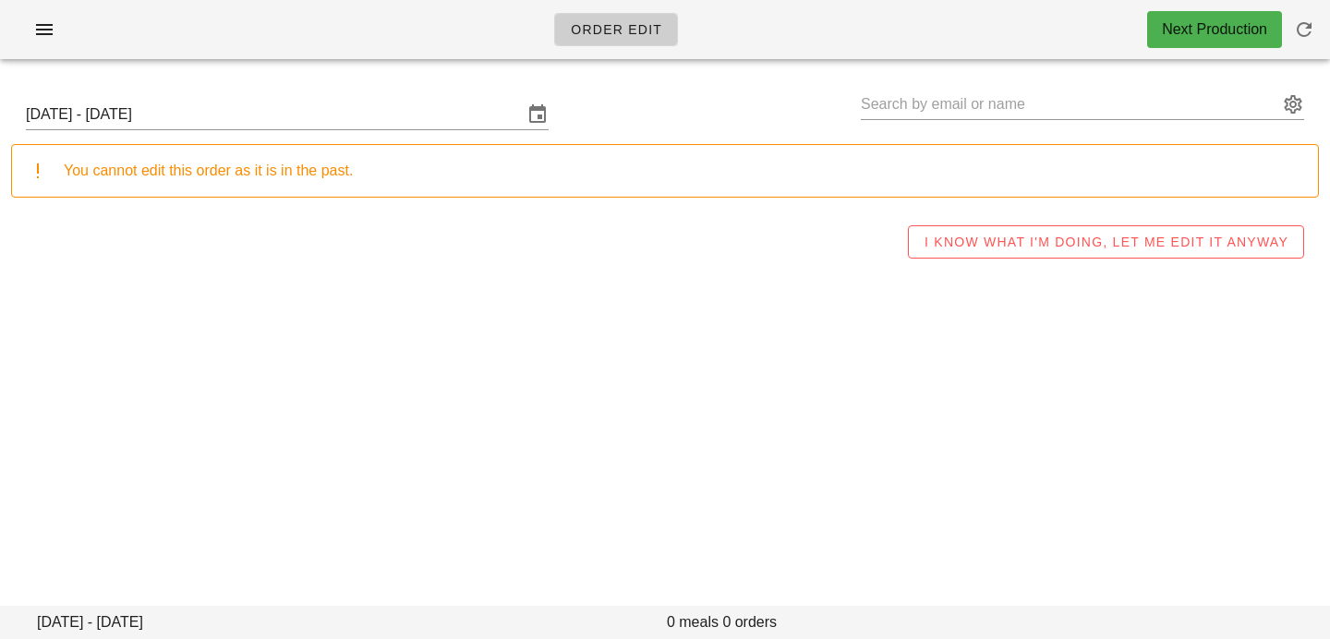
type input "[PERSON_NAME] ([EMAIL_ADDRESS][DOMAIN_NAME])"
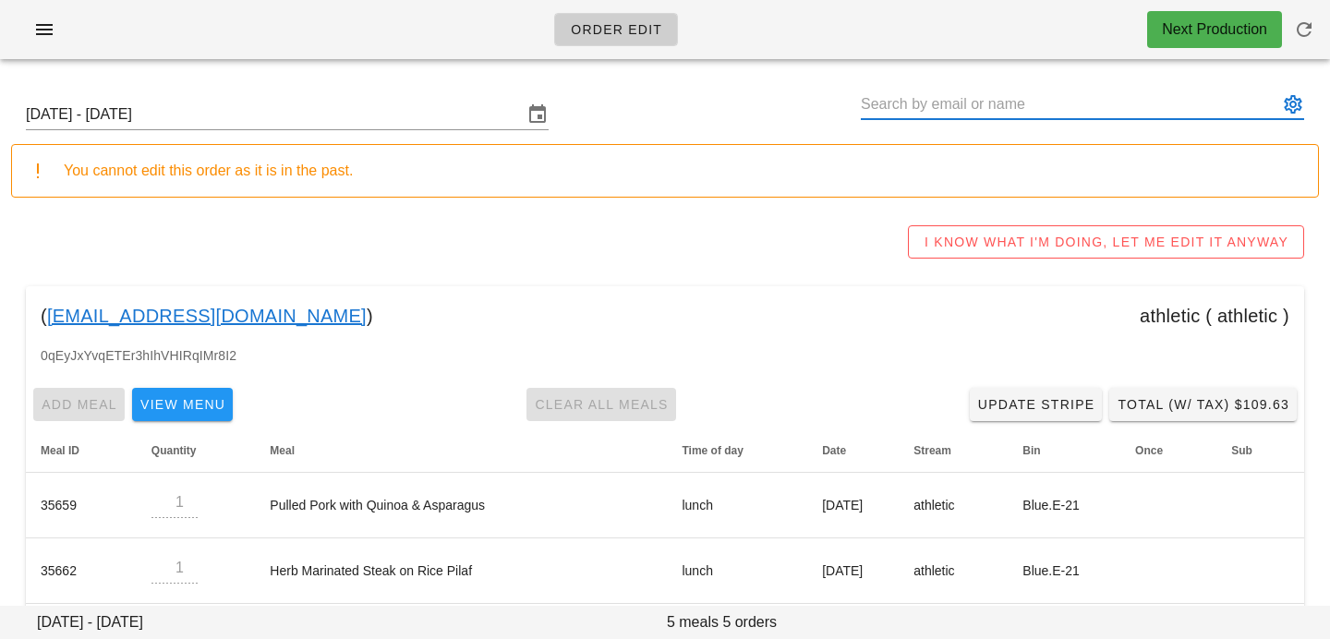
click at [1127, 94] on input "text" at bounding box center [1068, 105] width 417 height 30
paste input "Tricia Whiting"
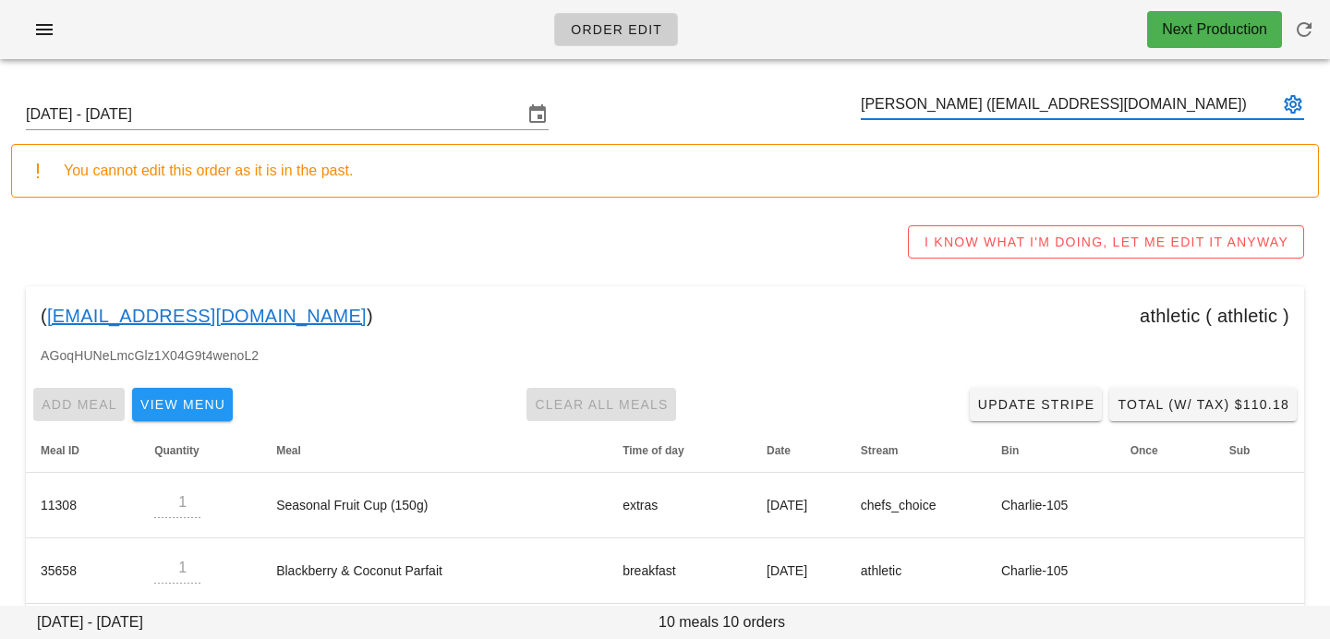
type input "Tricia Whiting (triciabwhiting@gmail.com)"
paste input "Tricia Whiting"
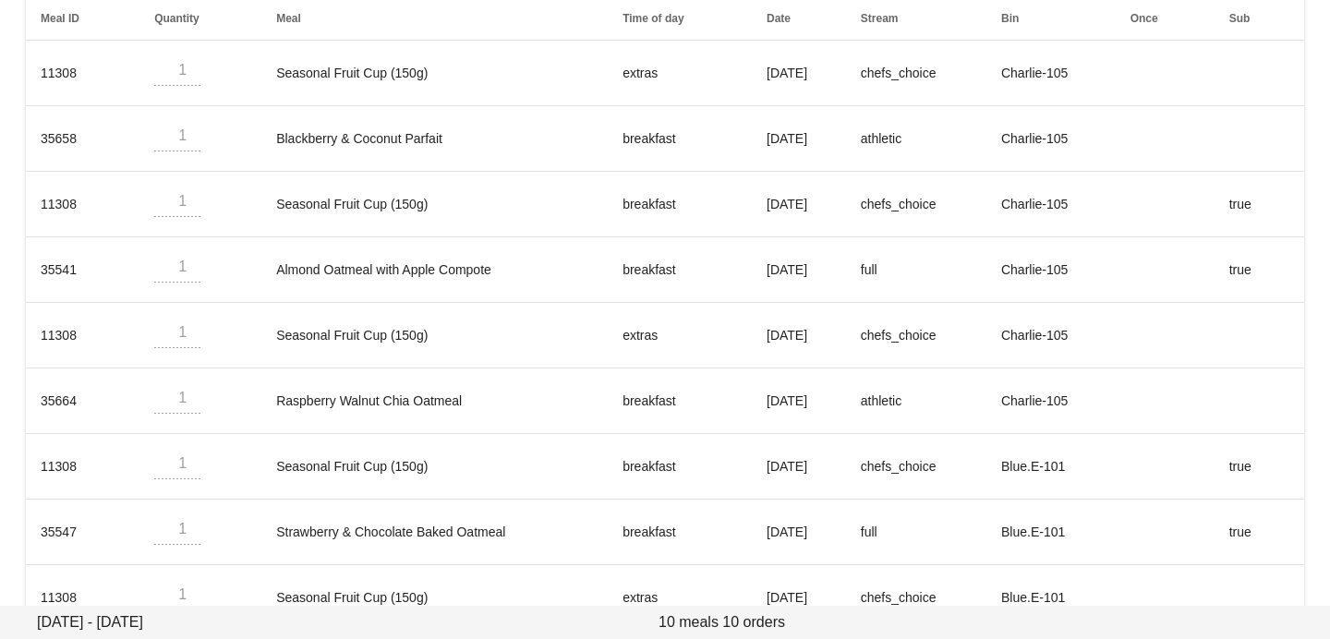
scroll to position [544, 0]
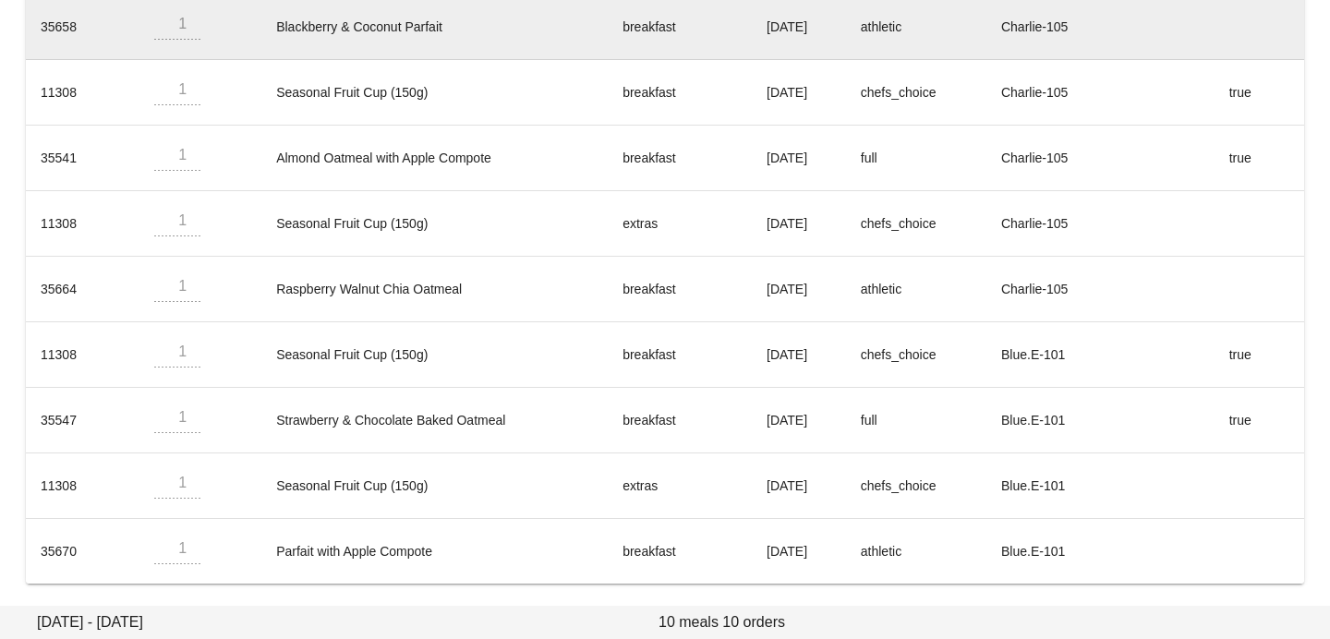
type input "Tricia Whiting (triciabwhiting@gmail.com)"
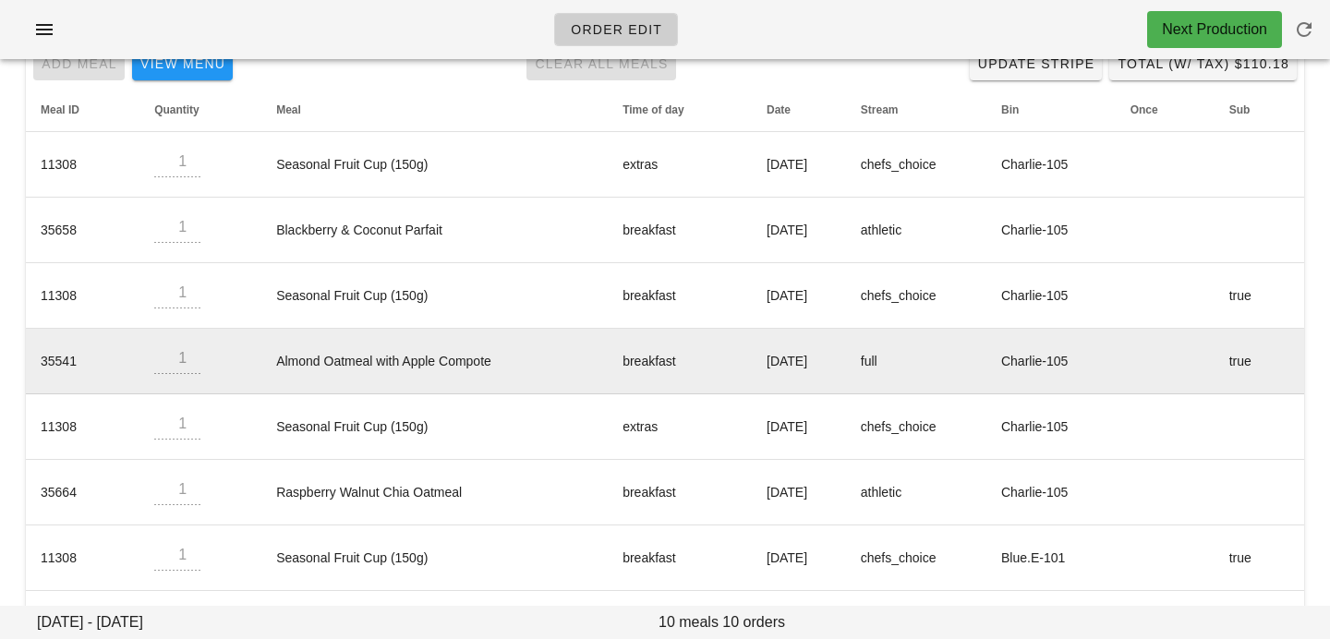
scroll to position [0, 0]
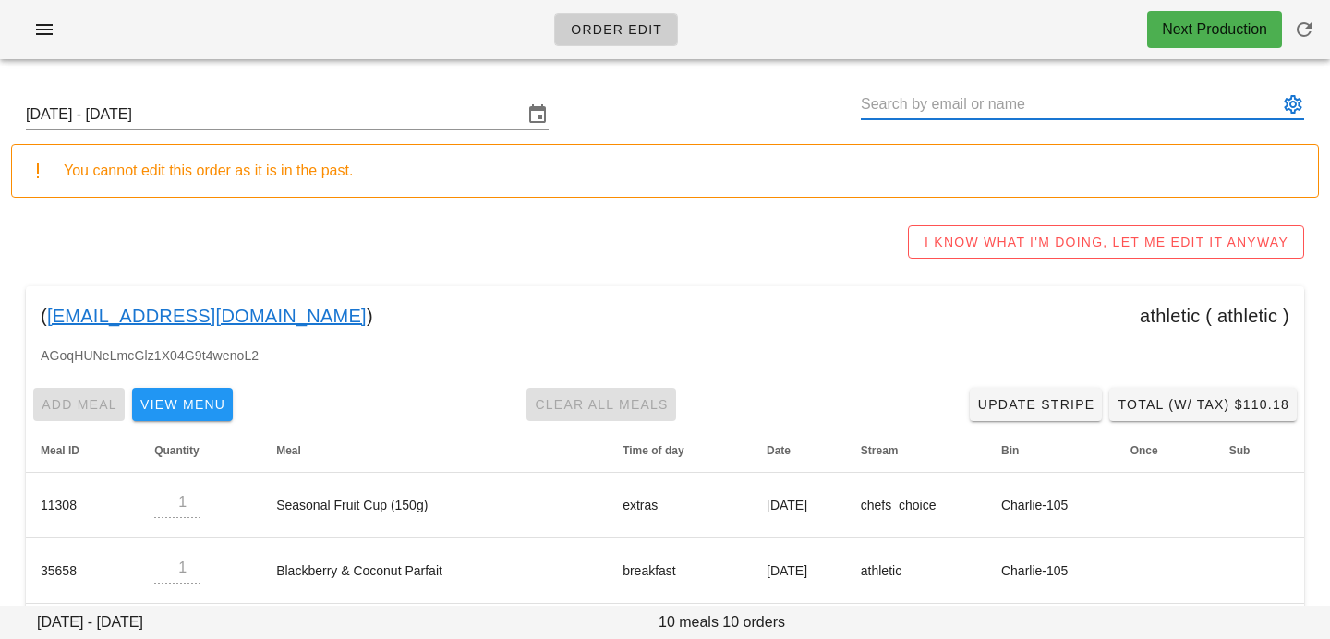
click at [1019, 106] on input "text" at bounding box center [1068, 105] width 417 height 30
paste input "Andrea Cruickshank"
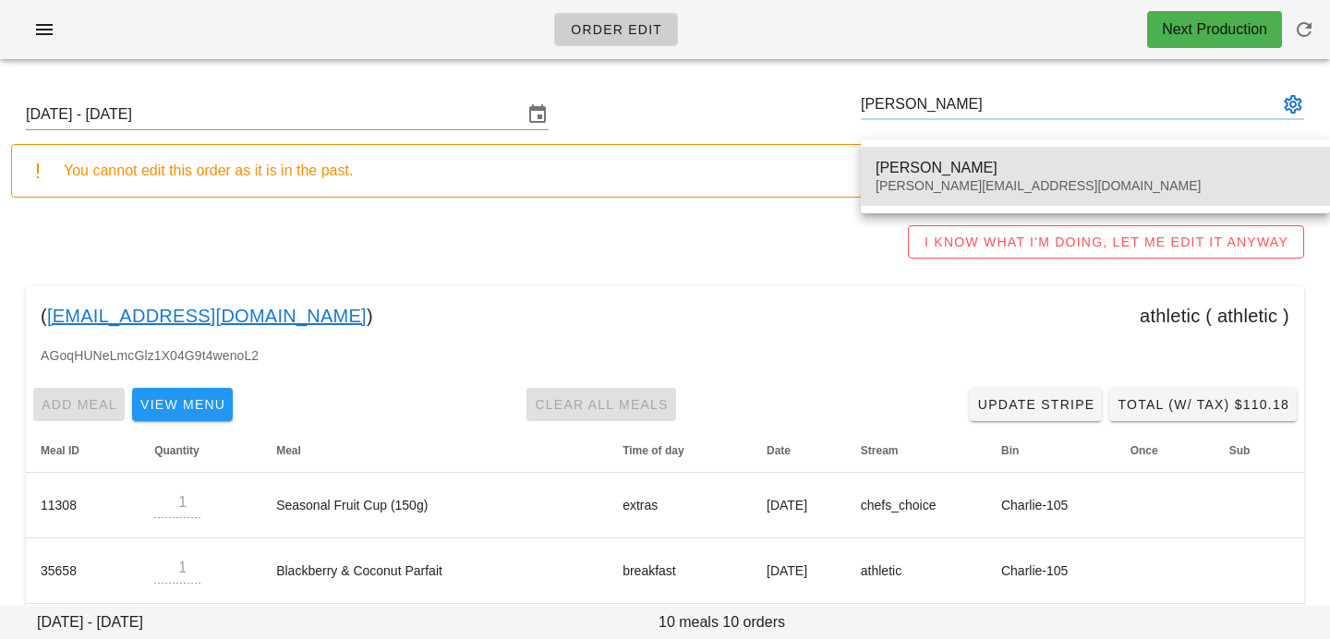
click at [984, 173] on div "Andrea Cruickshank" at bounding box center [1094, 168] width 439 height 18
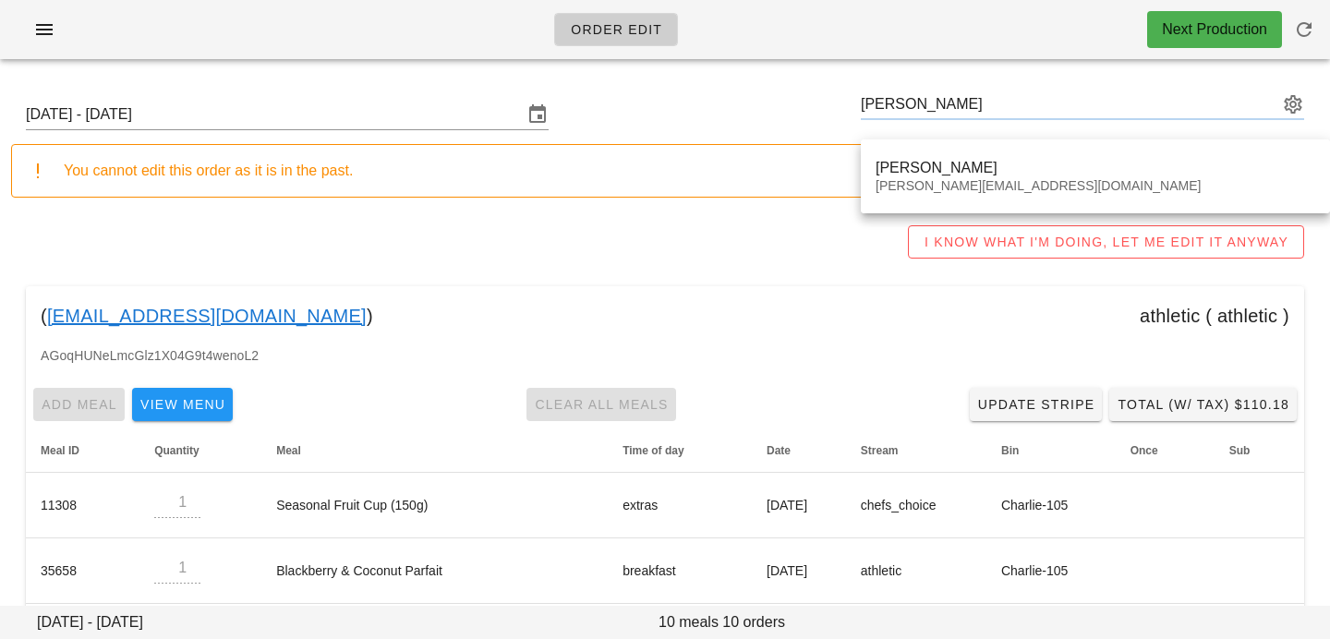
type input "Andrea Cruickshank (andrea.cruicks@gmail.com)"
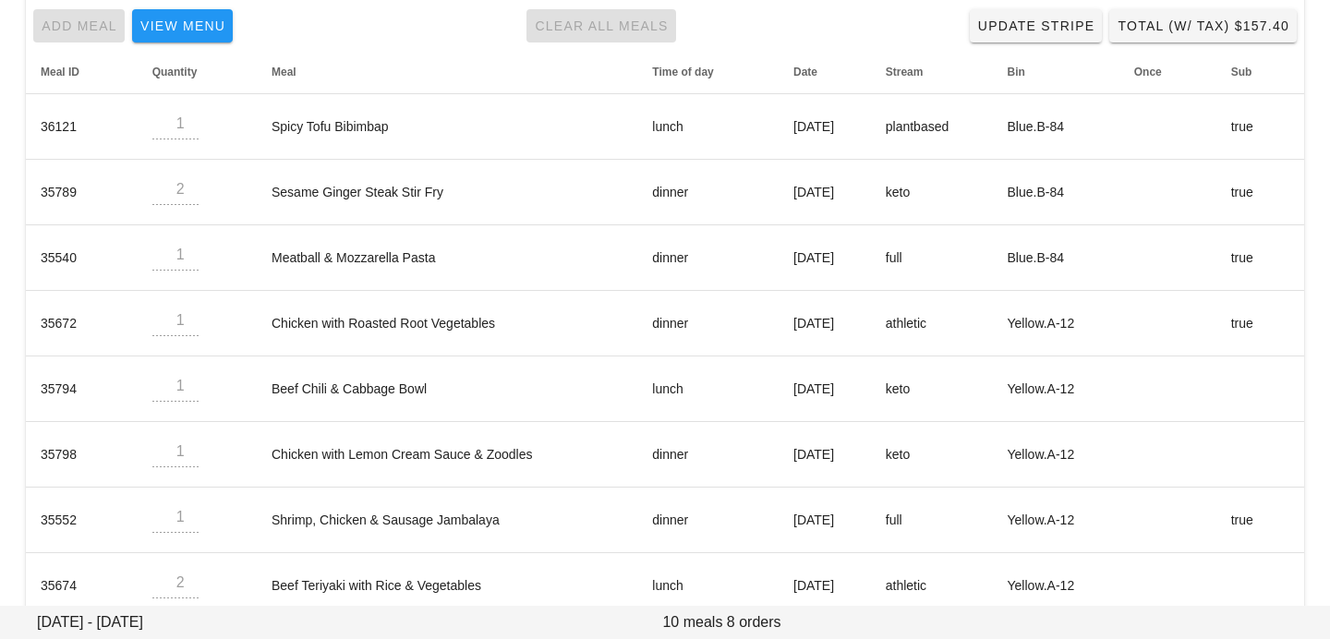
scroll to position [413, 0]
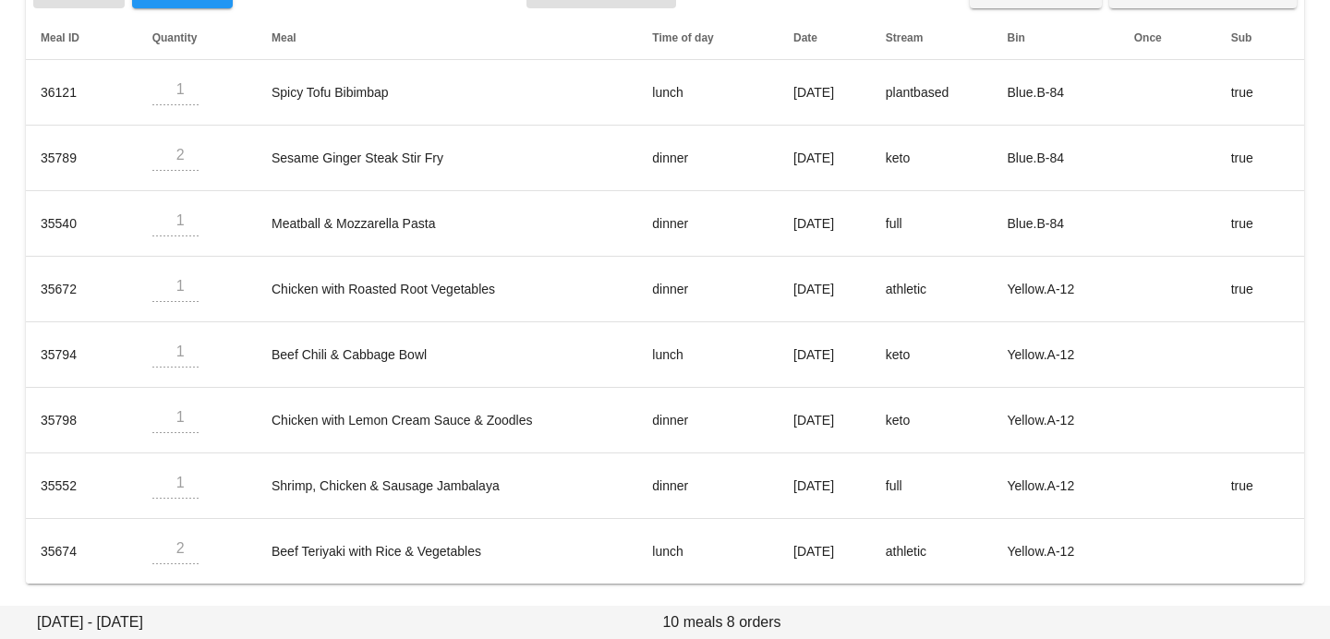
click at [482, 635] on footer "Sunday September 21 - Saturday September 27 10 meals 8 orders" at bounding box center [665, 622] width 1330 height 33
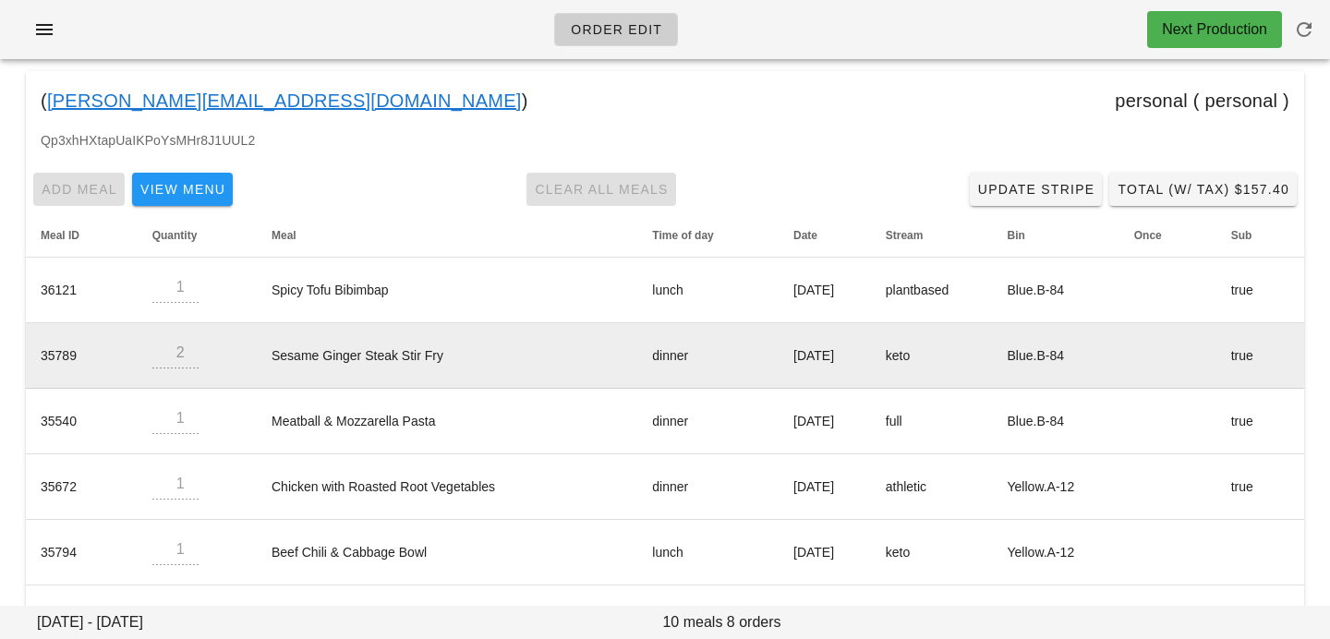
scroll to position [0, 0]
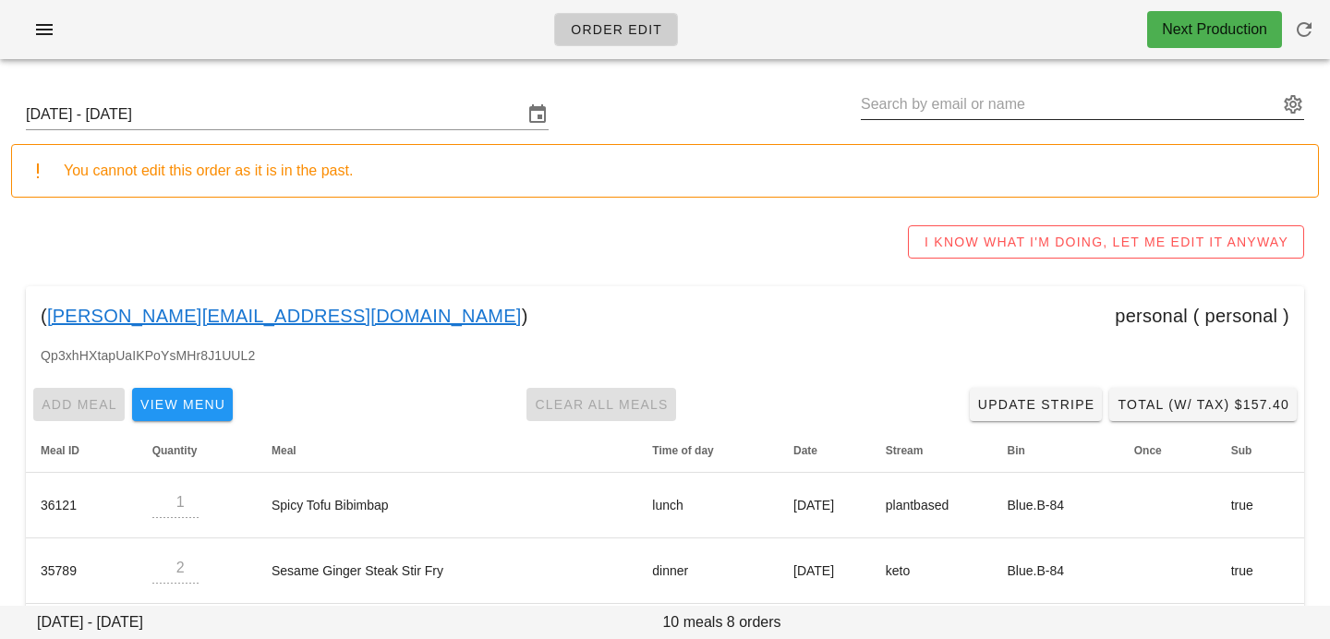
click at [1007, 113] on input "text" at bounding box center [1068, 105] width 417 height 30
paste input "Aronne Habisch"
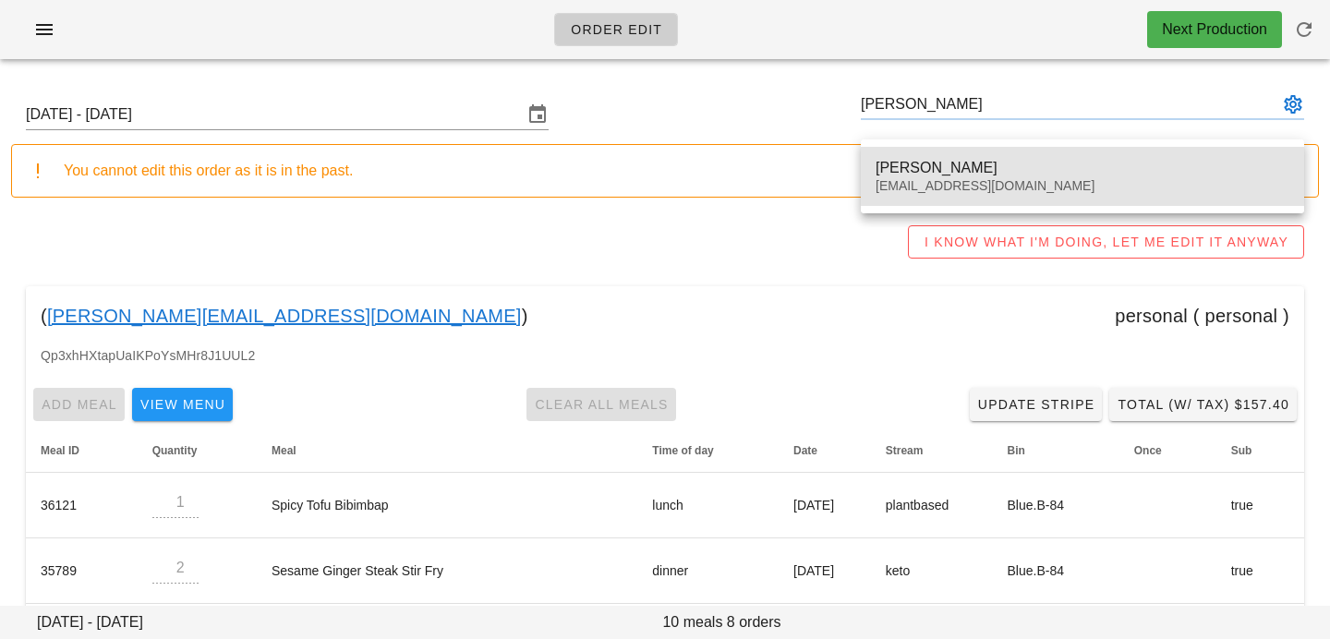
click at [979, 168] on div "Aronne Habisch" at bounding box center [1082, 168] width 414 height 18
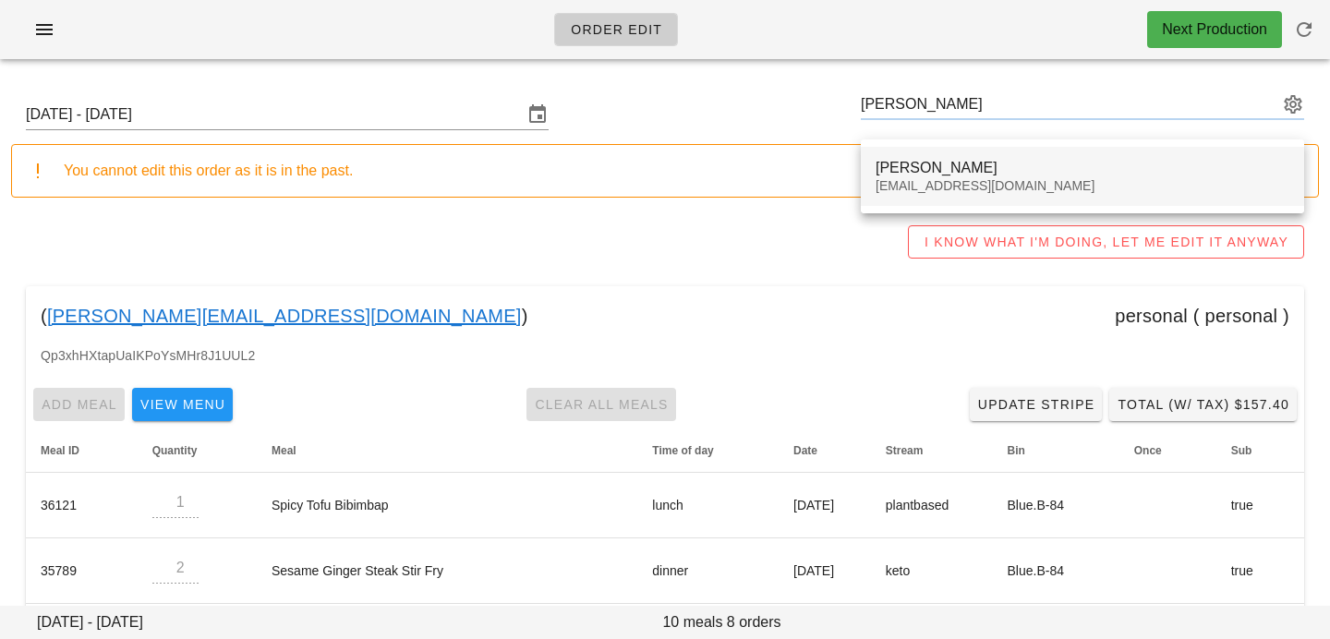
type input "Aronne Habisch (aronneh@gmail.com)"
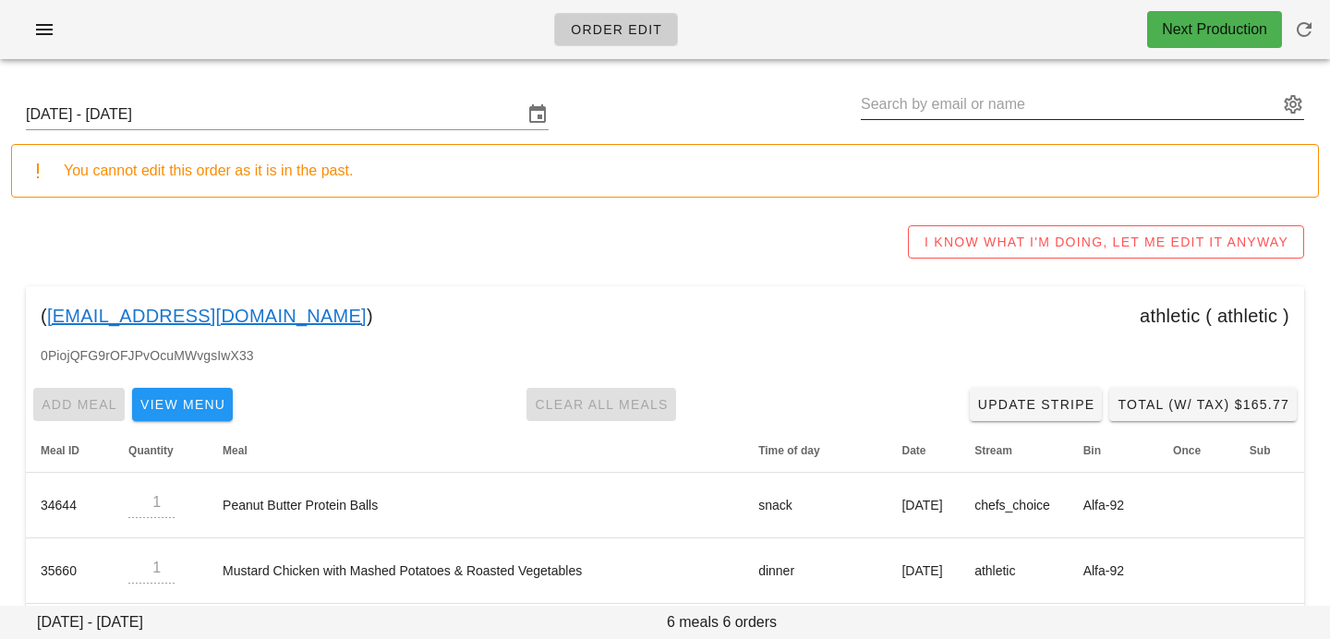
click at [993, 100] on input "text" at bounding box center [1068, 105] width 417 height 30
paste input "Cecilia Berlanga"
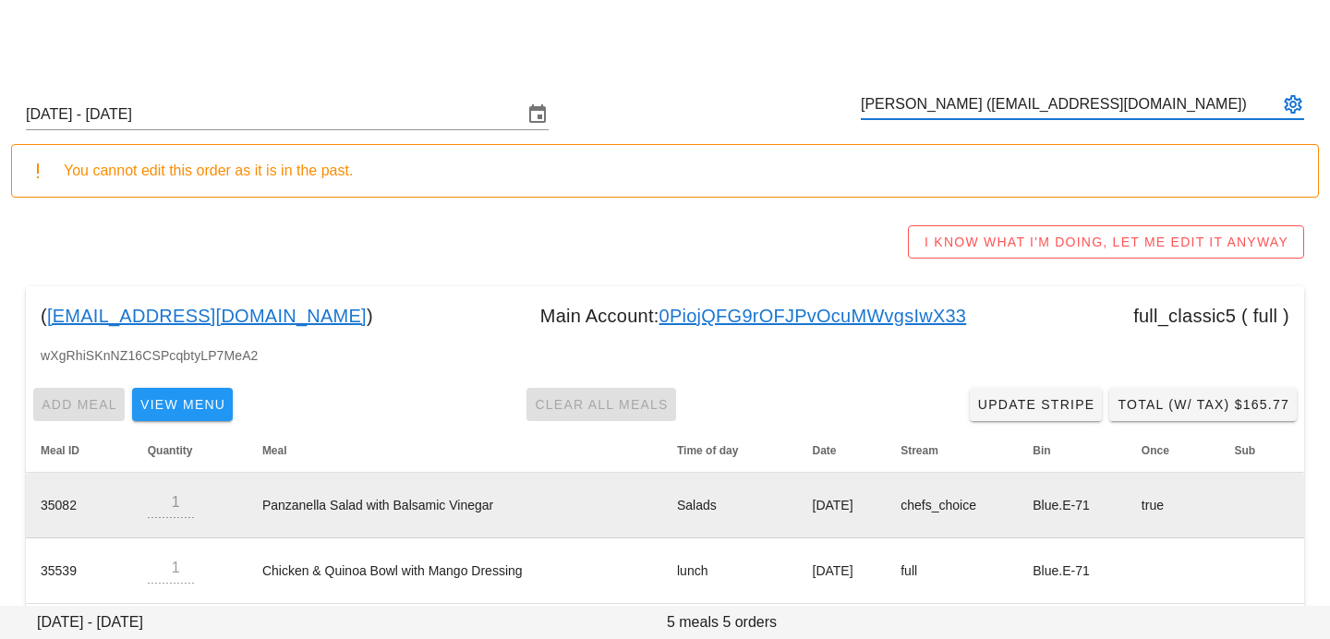
scroll to position [216, 0]
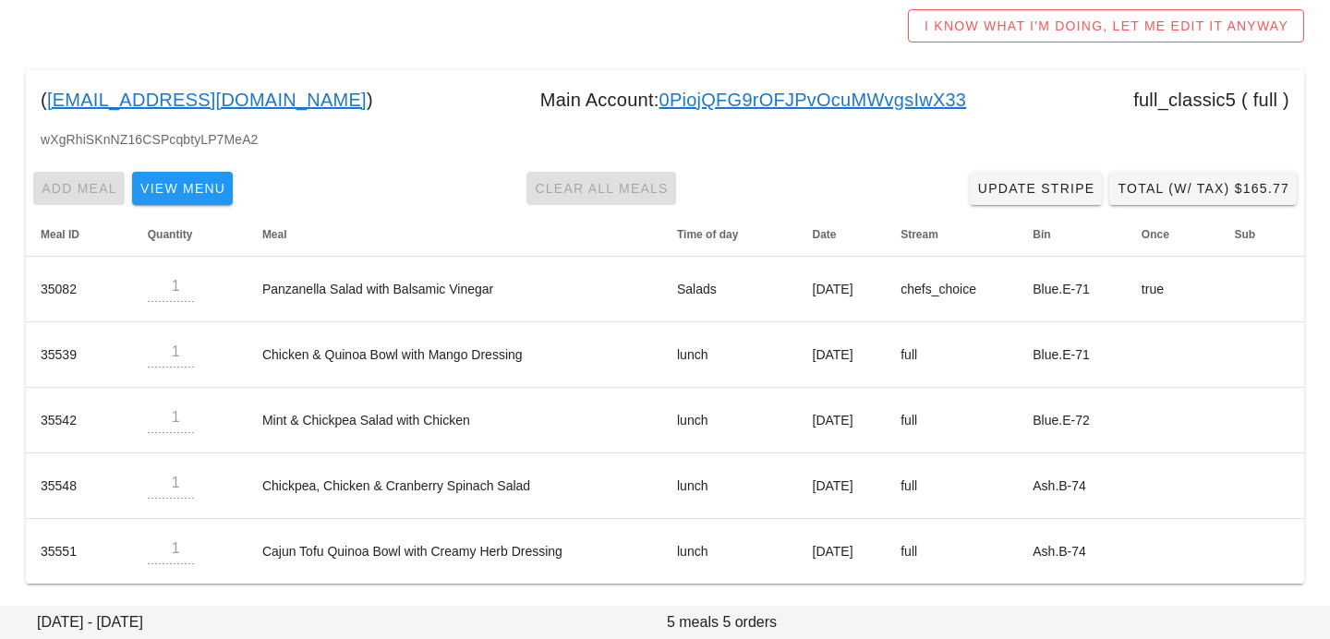
type input "Cecilia Berlanga (ceciberlanga@hotmail.com)"
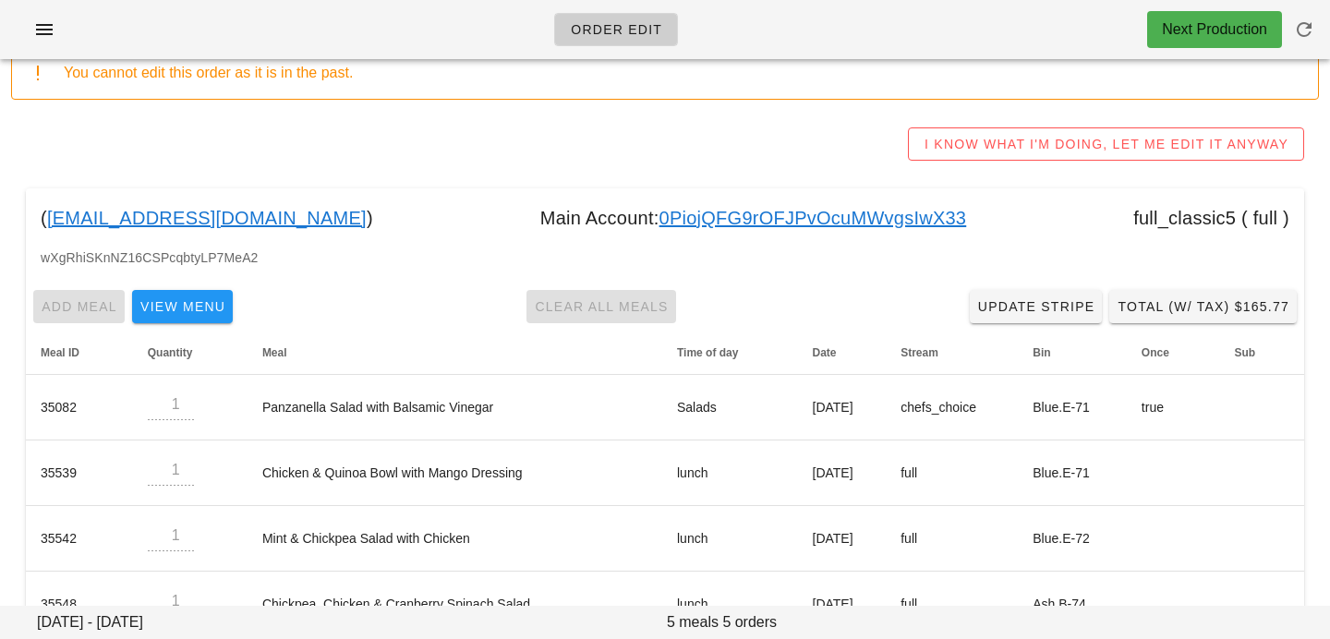
scroll to position [0, 0]
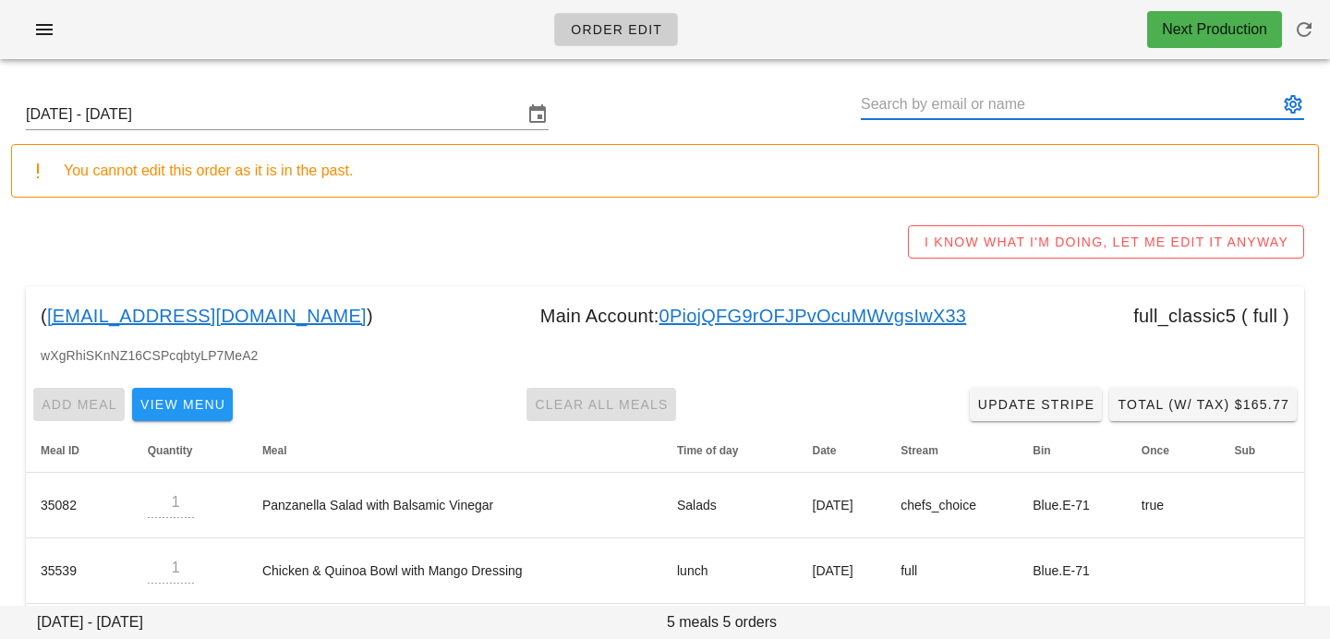
paste input "Paul Whitehouse"
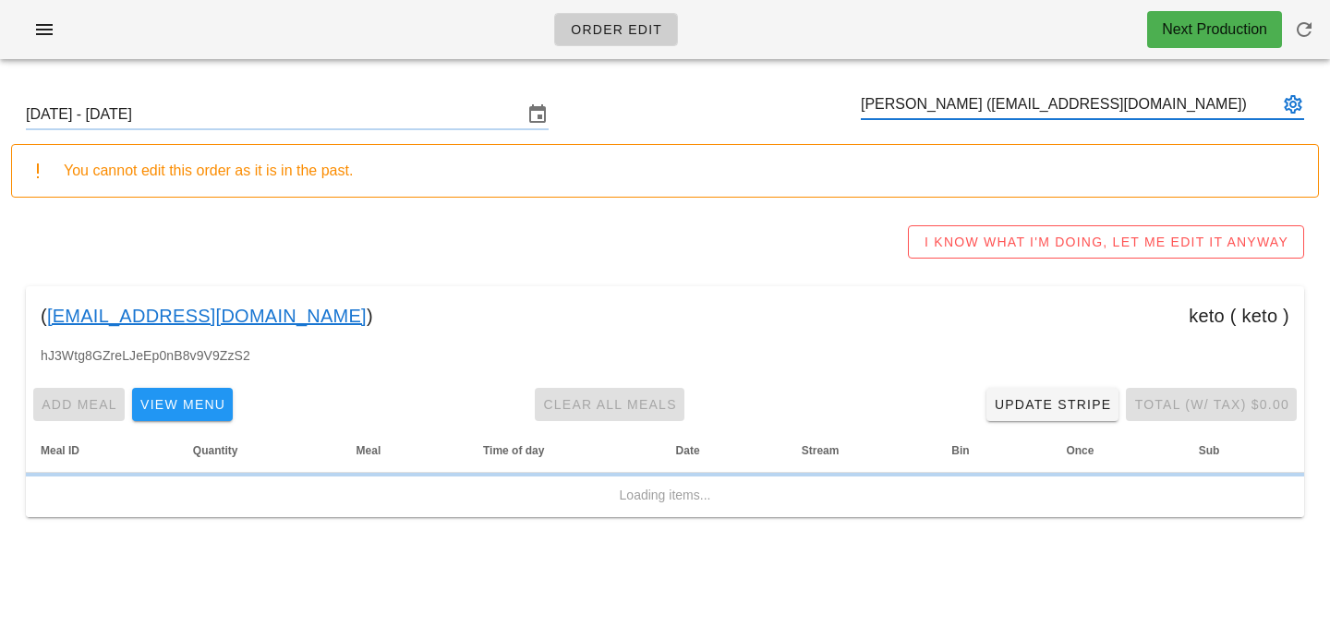
type input "Paul Whitehouse (pswhitehouse@icloud.com)"
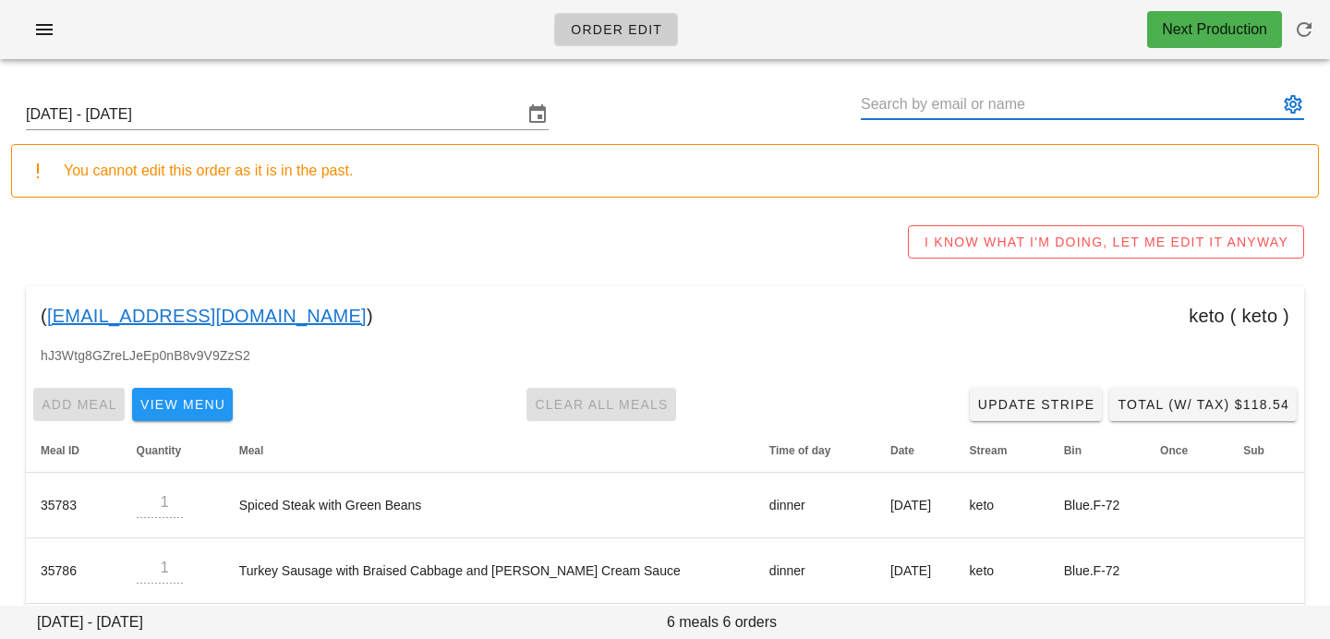
paste input "Melissa Lee"
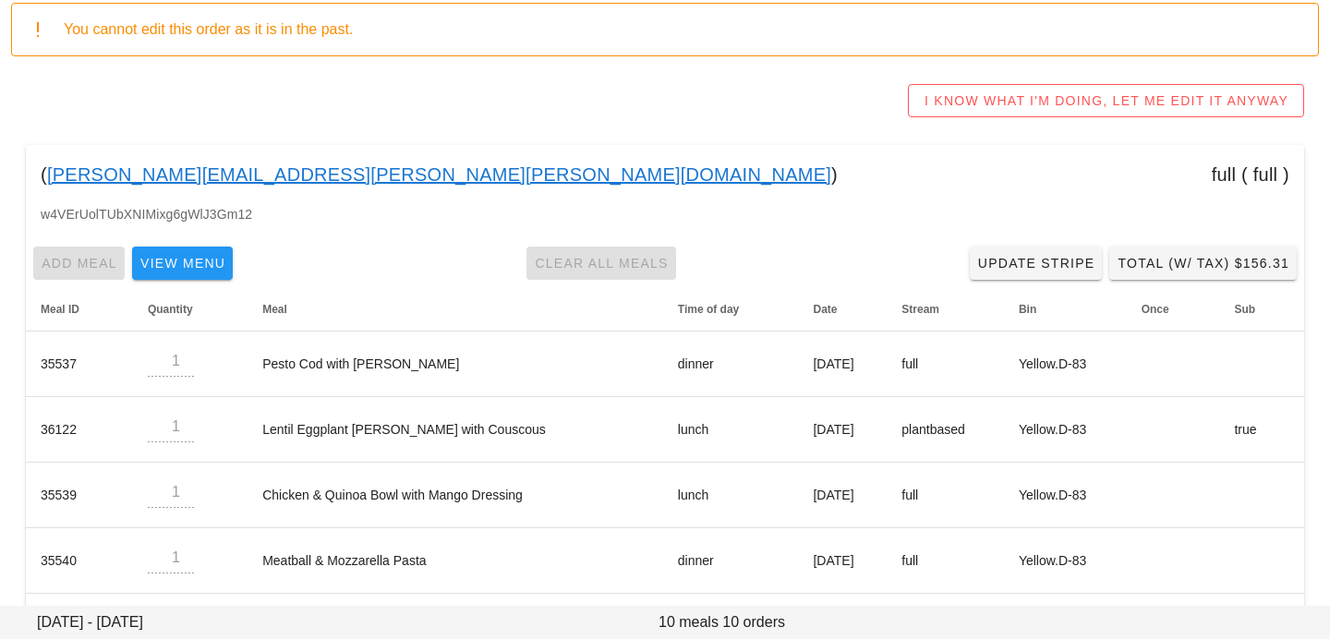
scroll to position [544, 0]
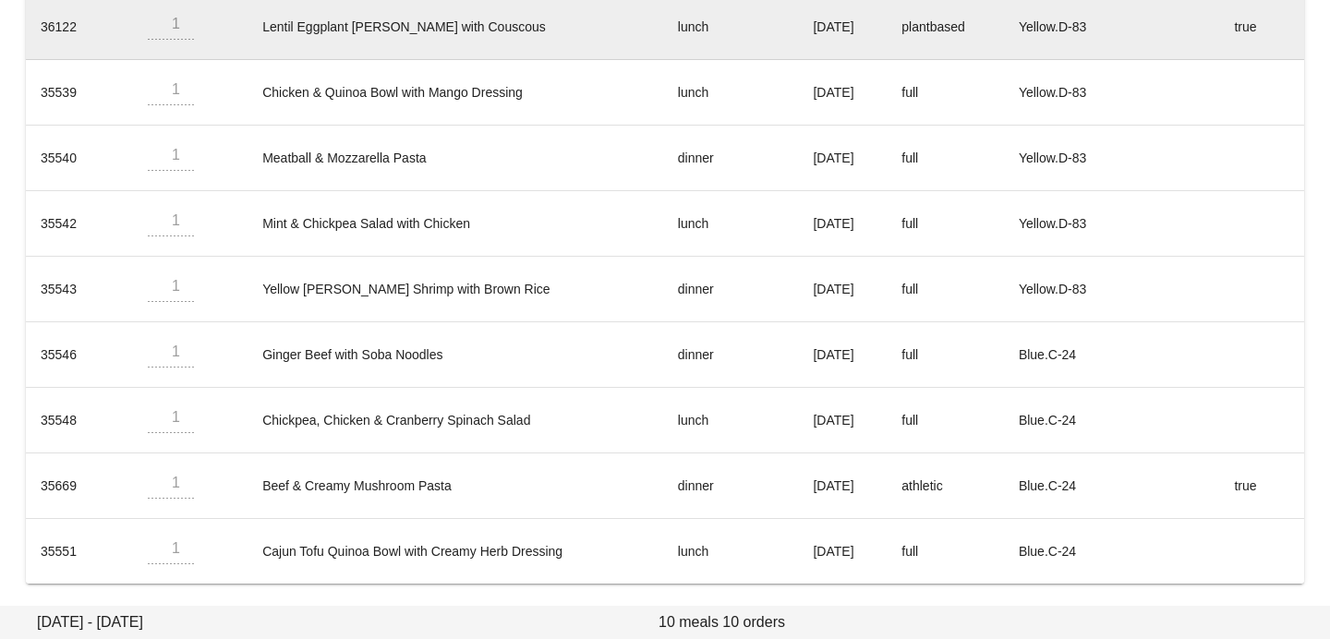
type input "Melissa Lee (melissa.katherine.lee@gmail.com)"
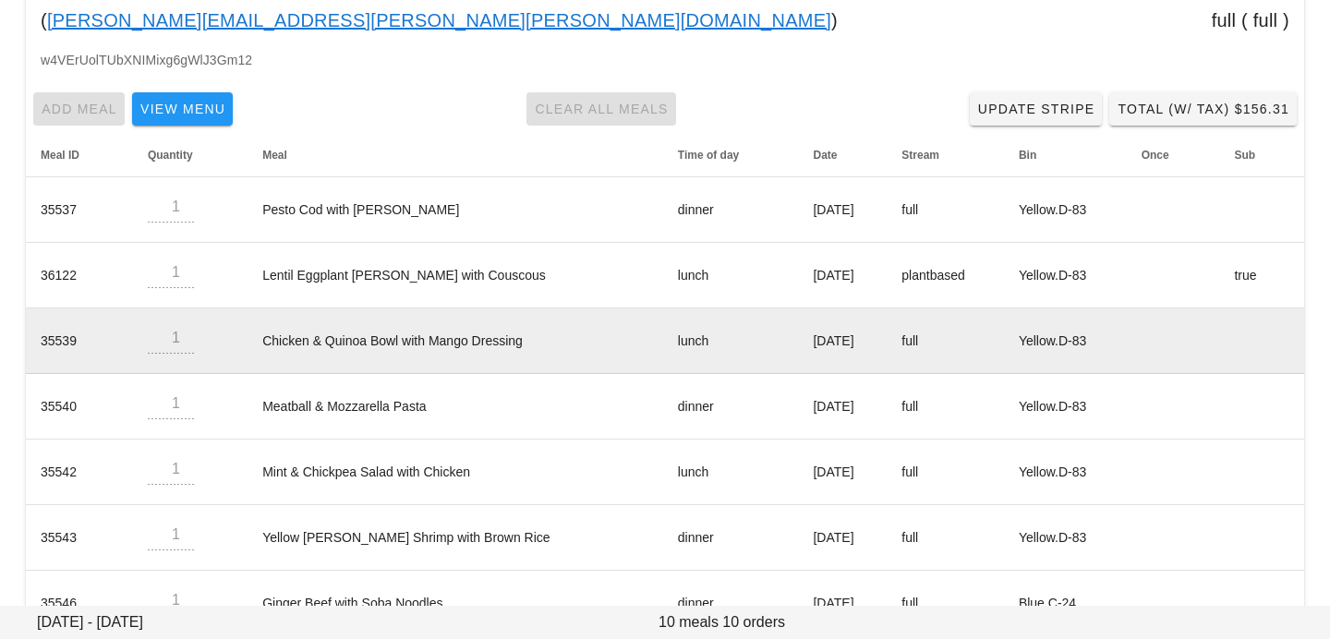
scroll to position [0, 0]
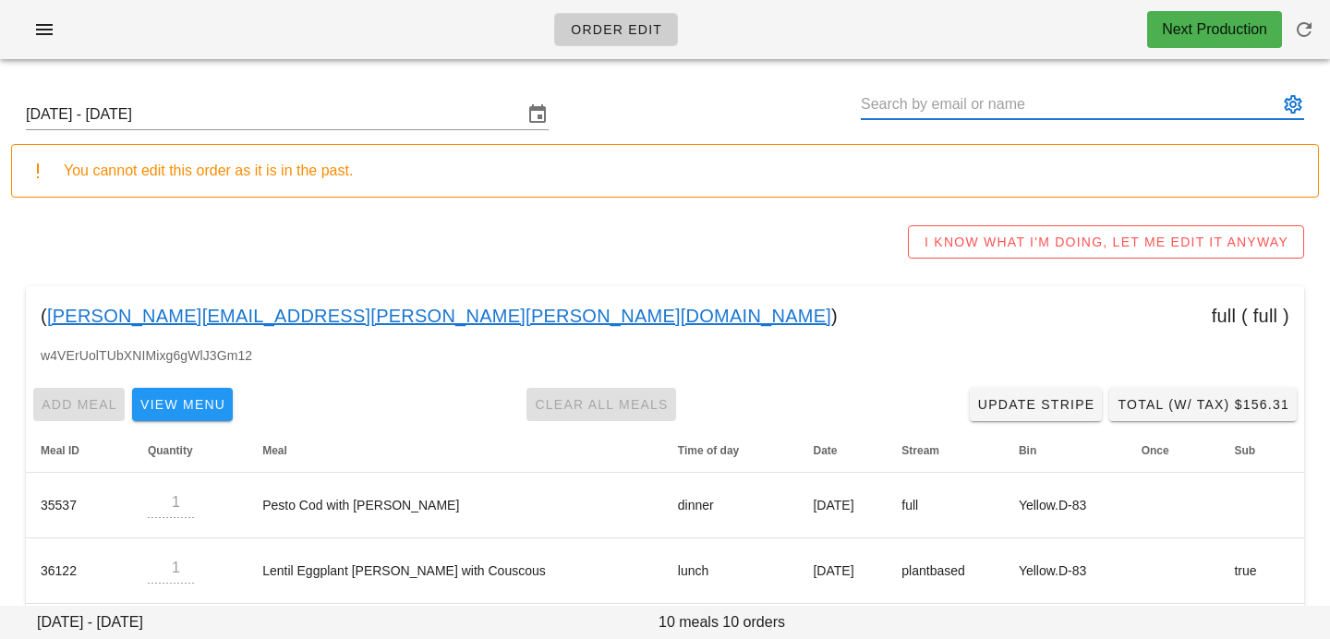
click at [1002, 106] on input "text" at bounding box center [1068, 105] width 417 height 30
paste input "Chadd Andre"
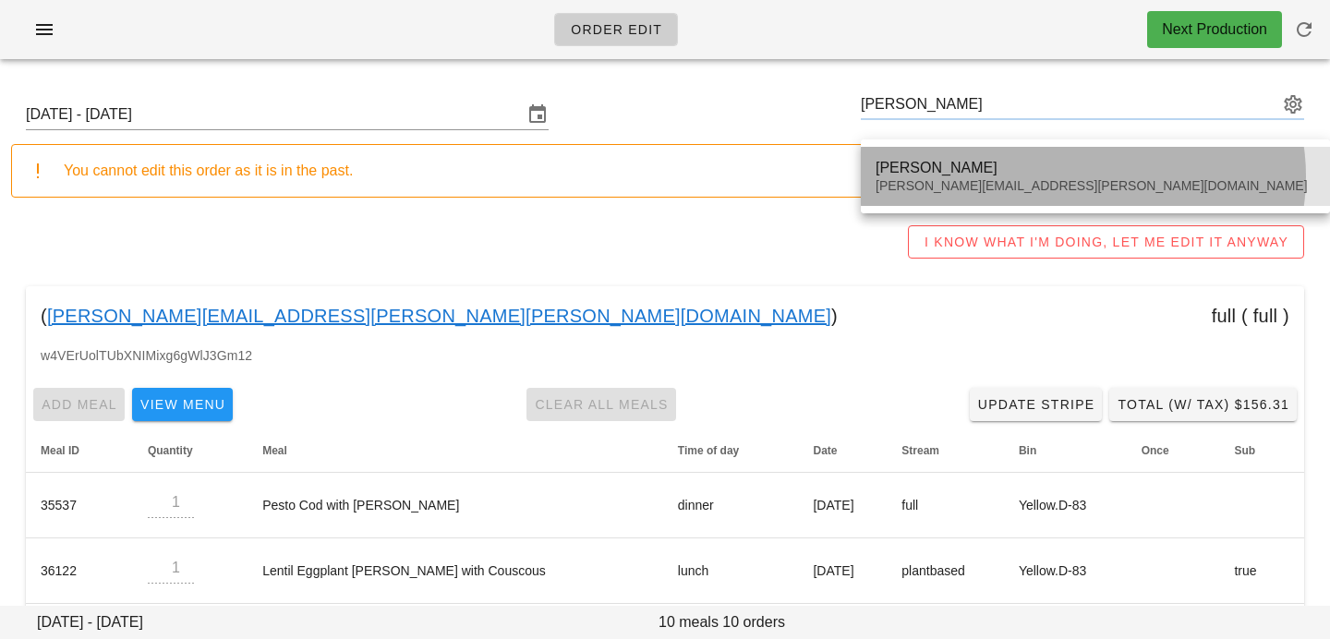
click at [978, 174] on div "Chadd Andre" at bounding box center [1094, 168] width 439 height 18
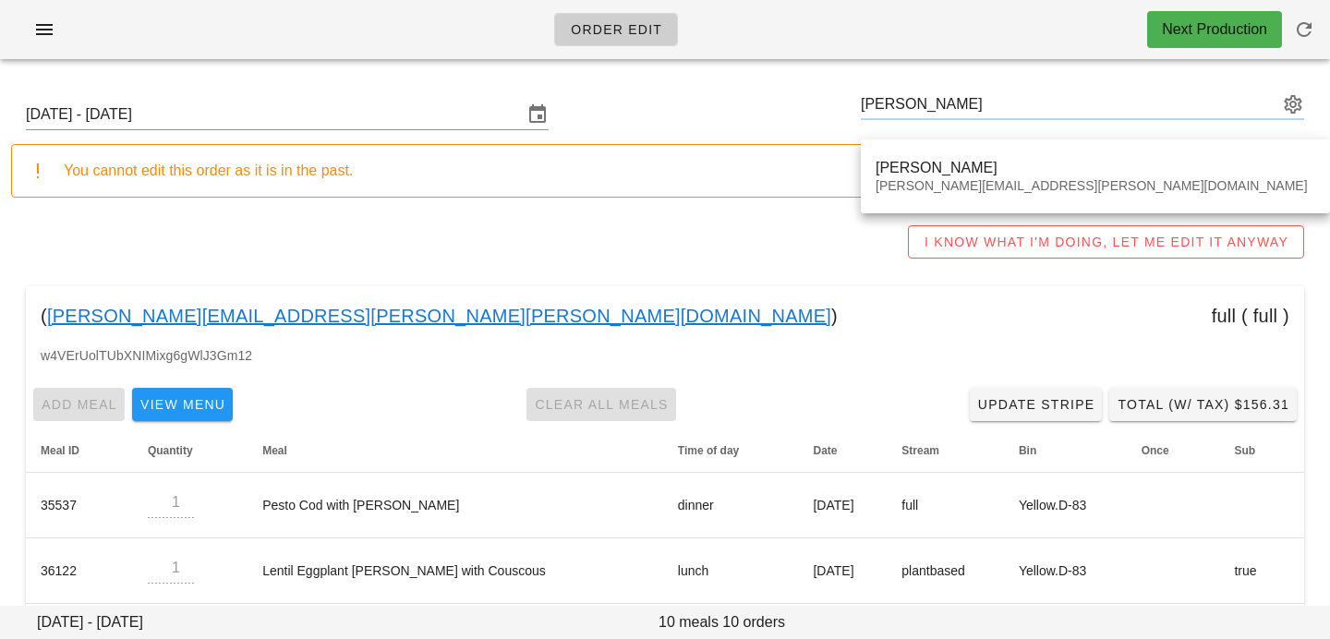
type input "Chadd Andre (chadd.andre@gmail.com)"
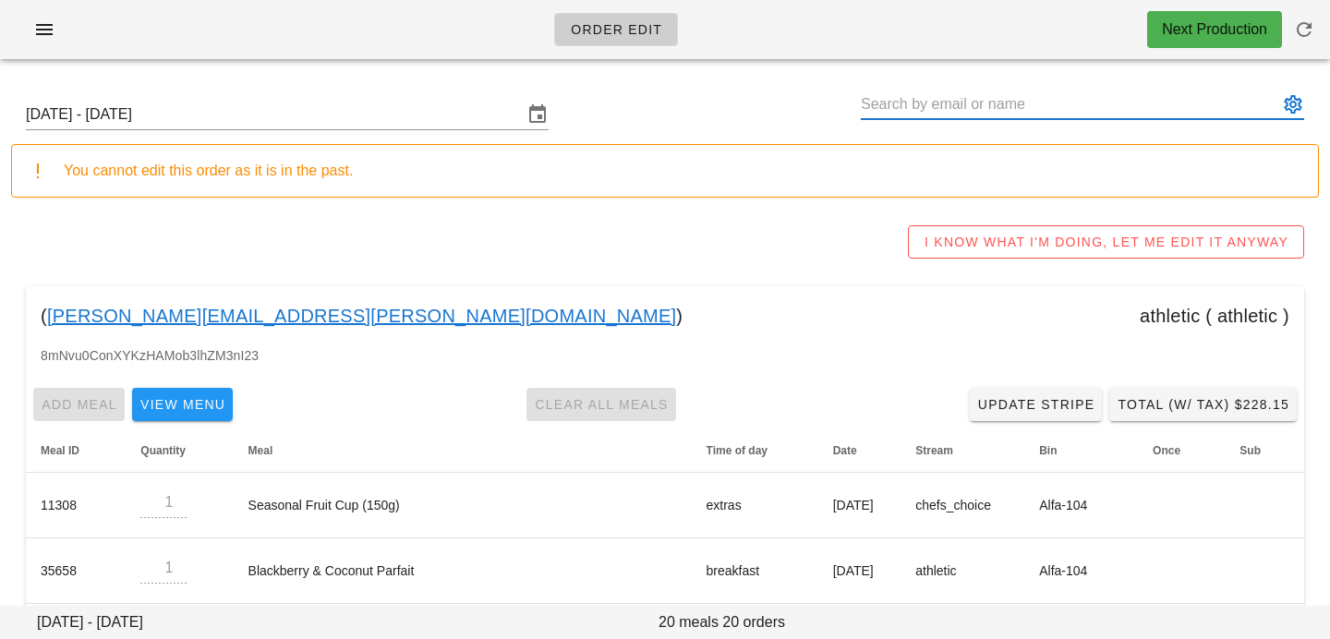
click at [1006, 100] on input "text" at bounding box center [1068, 105] width 417 height 30
paste input "Vincent Pong"
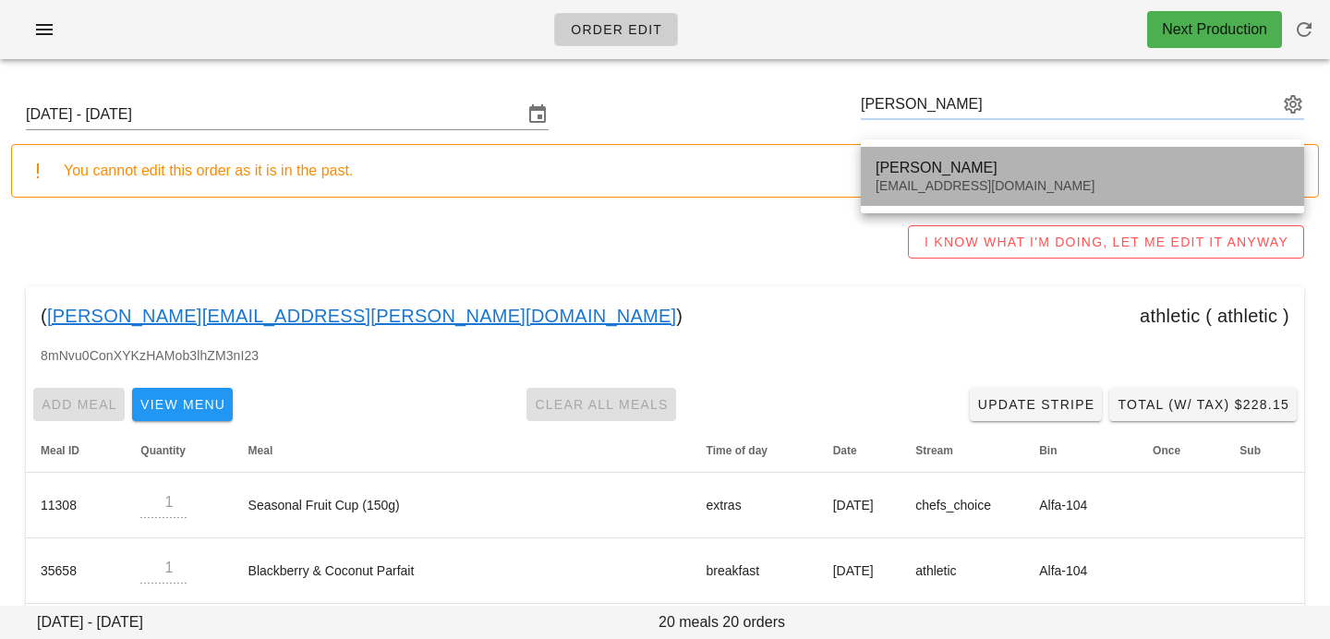
click at [956, 186] on div "vincentpongdesign@gmail.com" at bounding box center [1082, 186] width 414 height 16
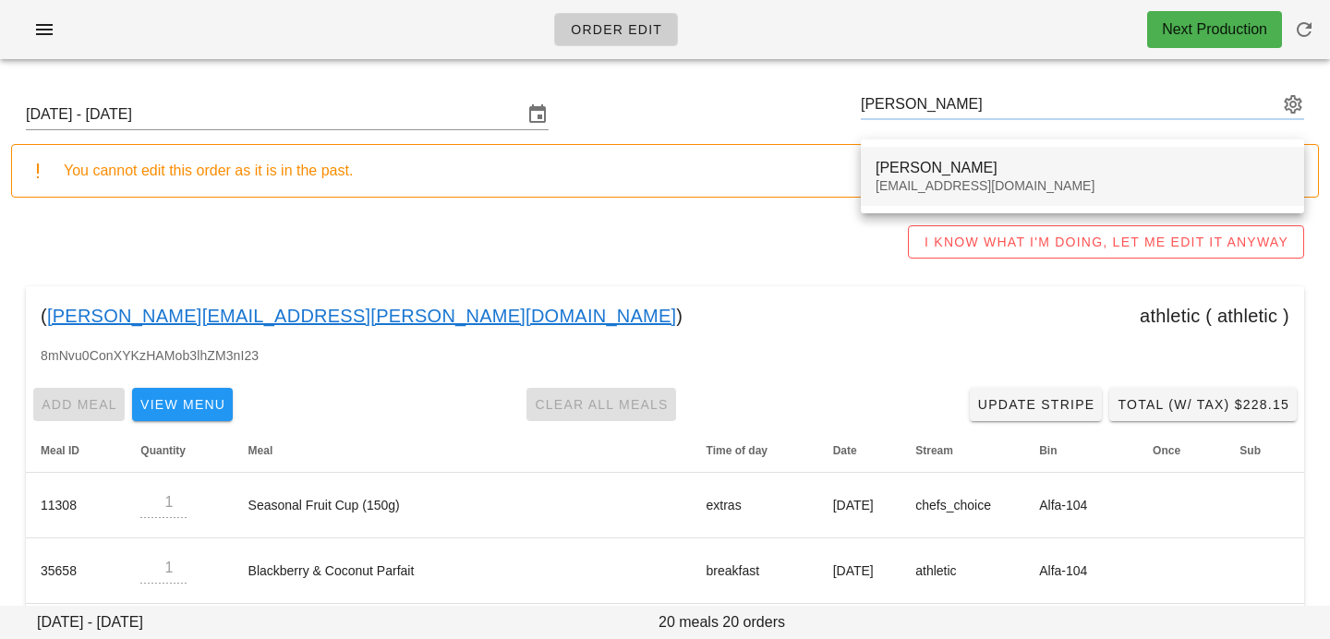
type input "Vincent Pong (vincentpongdesign@gmail.com)"
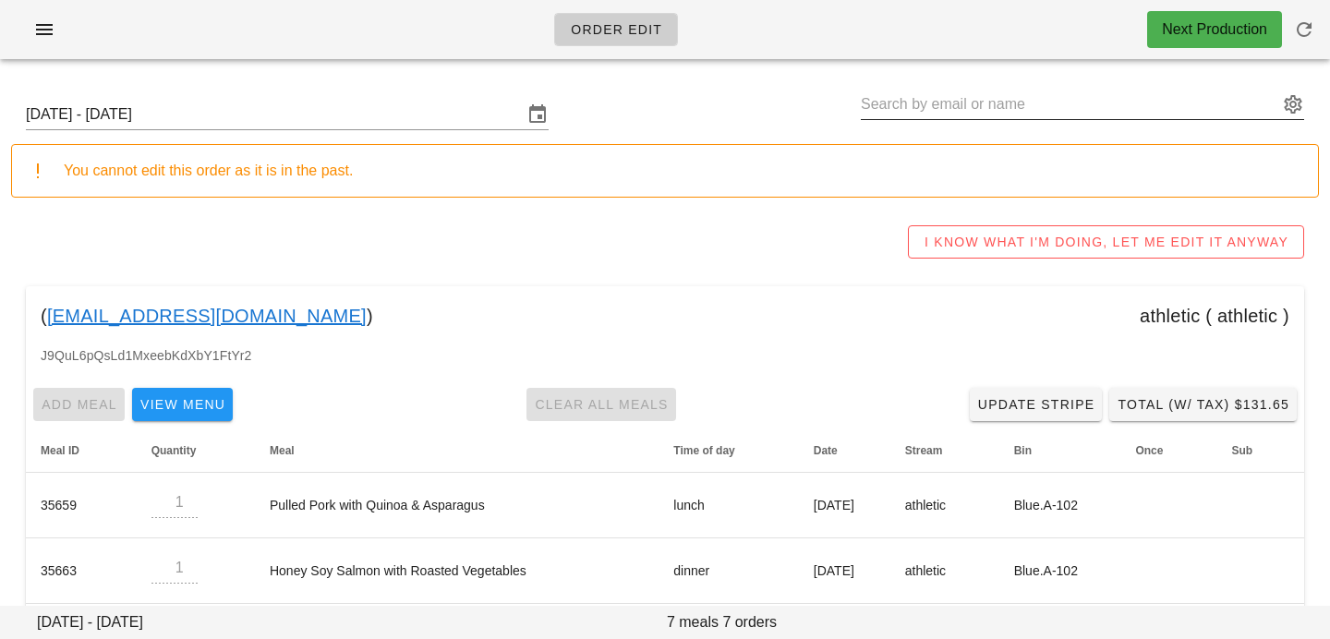
click at [1041, 106] on input "text" at bounding box center [1068, 105] width 417 height 30
paste input "Nima Hajihassan"
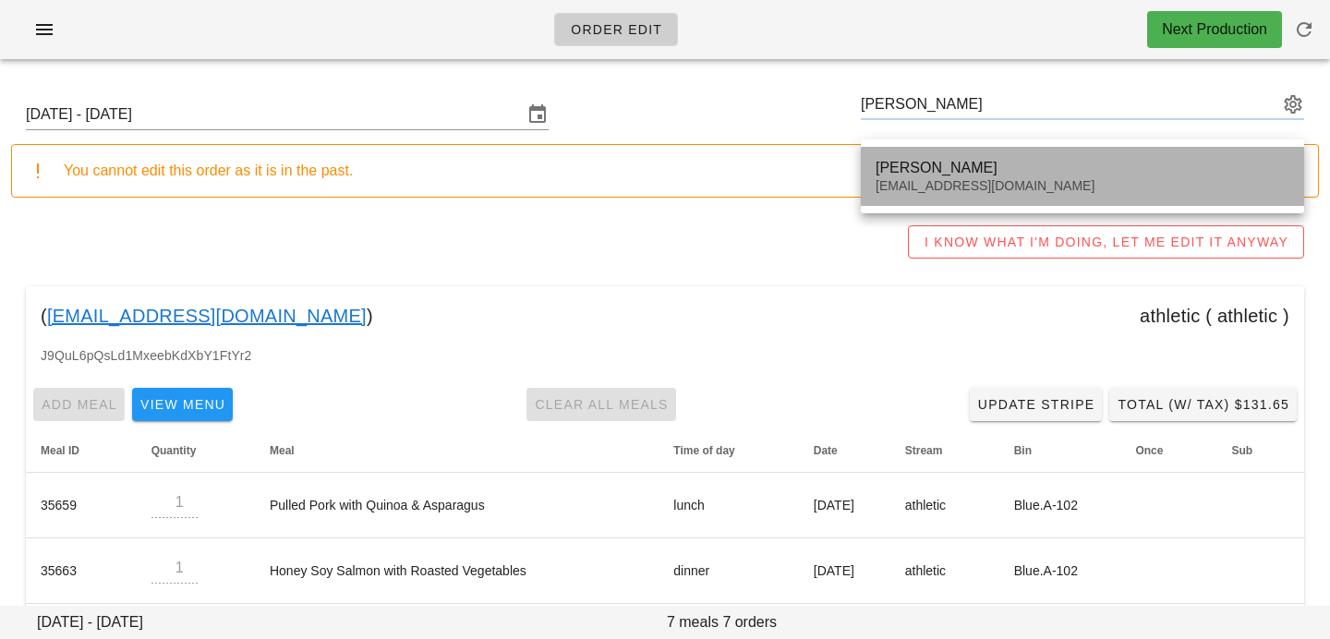
click at [1008, 176] on div "Nima Hajihassan" at bounding box center [1082, 168] width 414 height 18
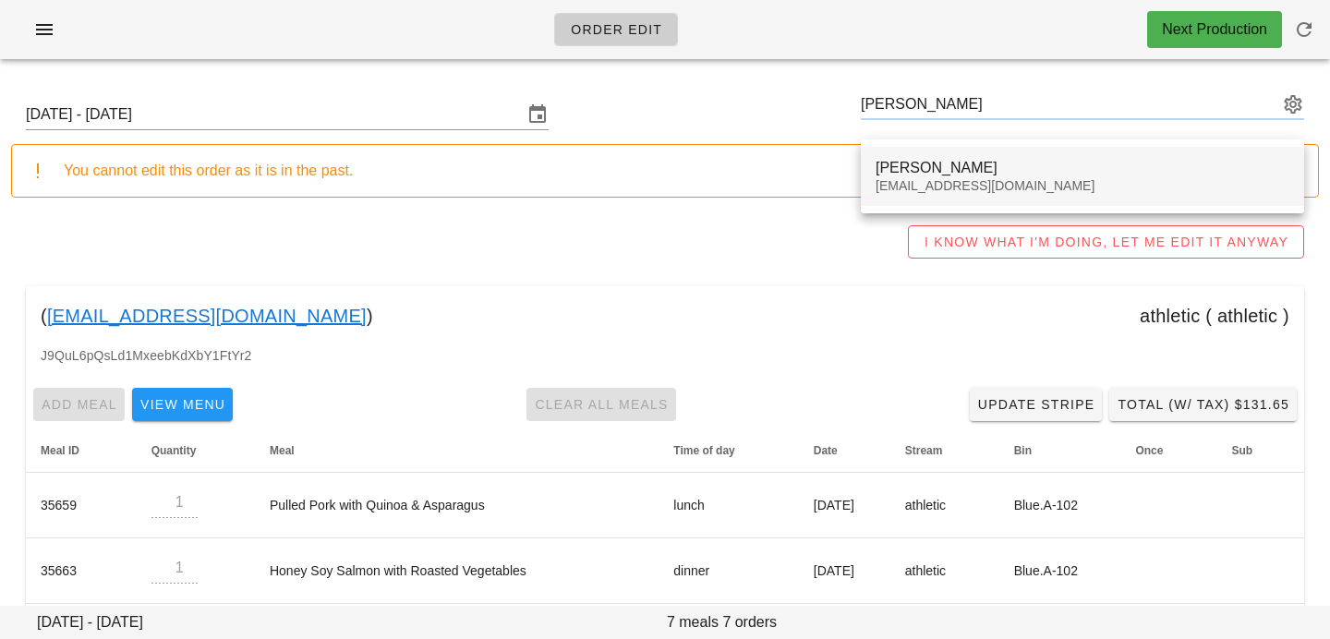
type input "Nima Hajihassan (nhajihassan@powersafe.ca)"
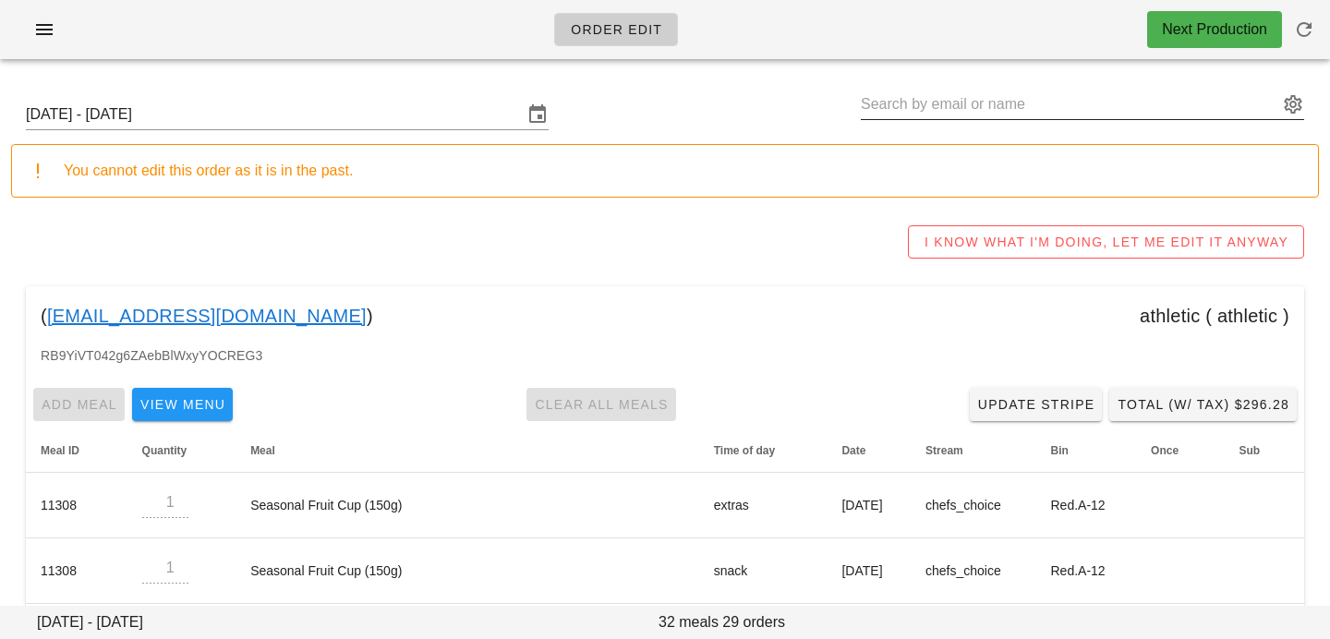
click at [1177, 102] on input "text" at bounding box center [1068, 105] width 417 height 30
paste input "Alej Santiago"
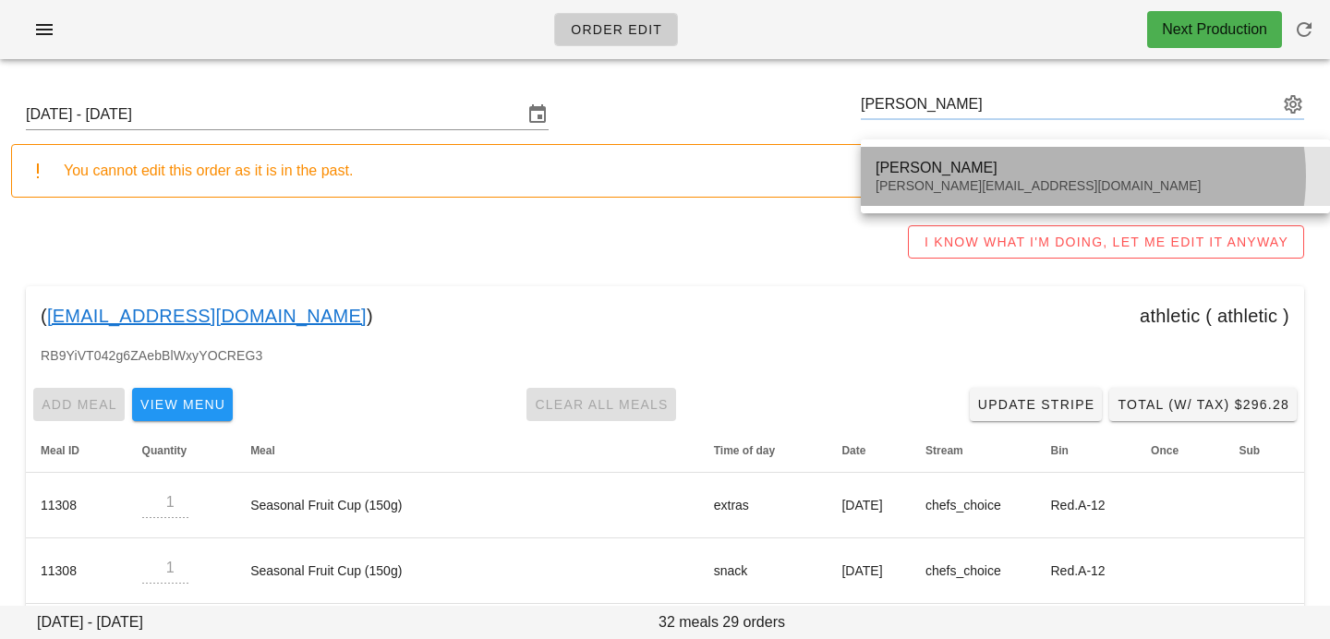
click at [1070, 163] on div "Alej Santiago" at bounding box center [1094, 168] width 439 height 18
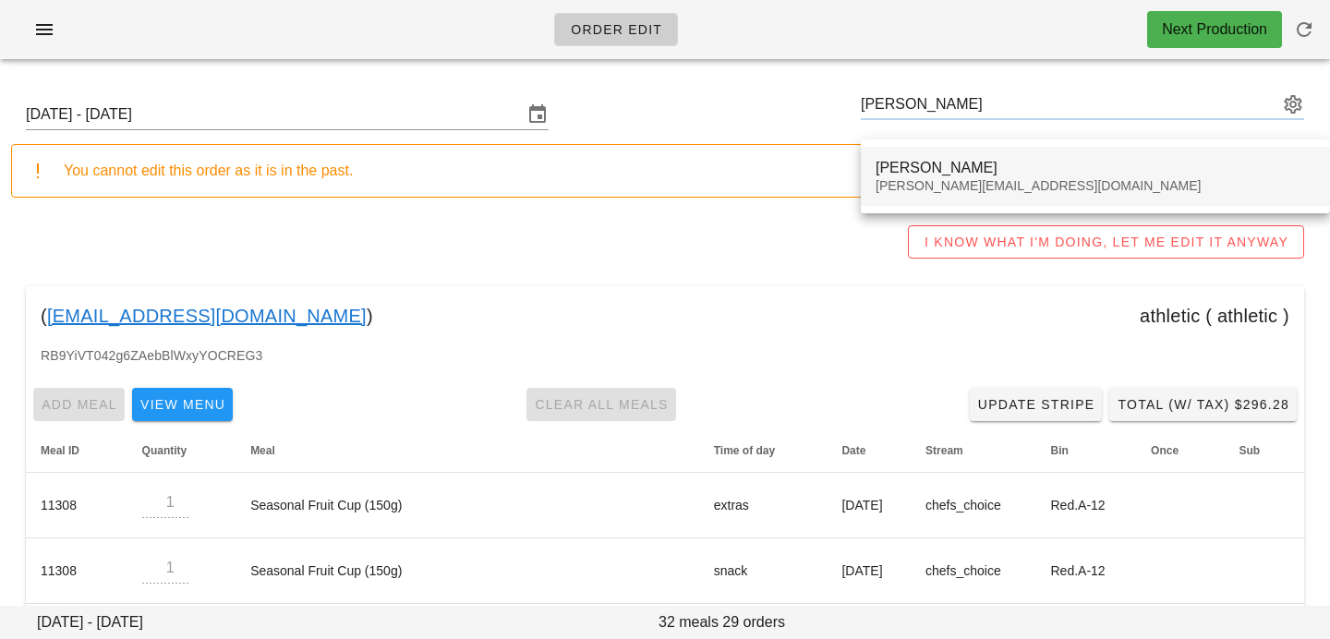
type input "Alej Santiago (alejandro.stg@outlook.com)"
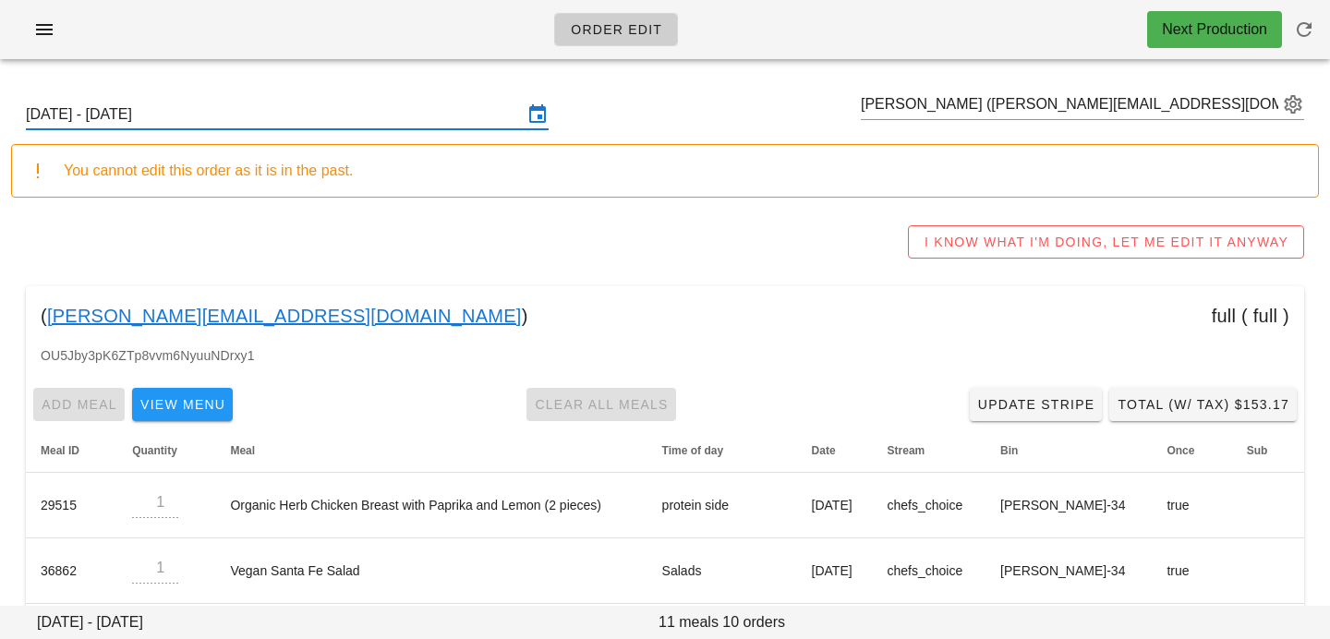
click at [331, 125] on input "Sunday September 21 - Saturday September 27" at bounding box center [274, 115] width 497 height 30
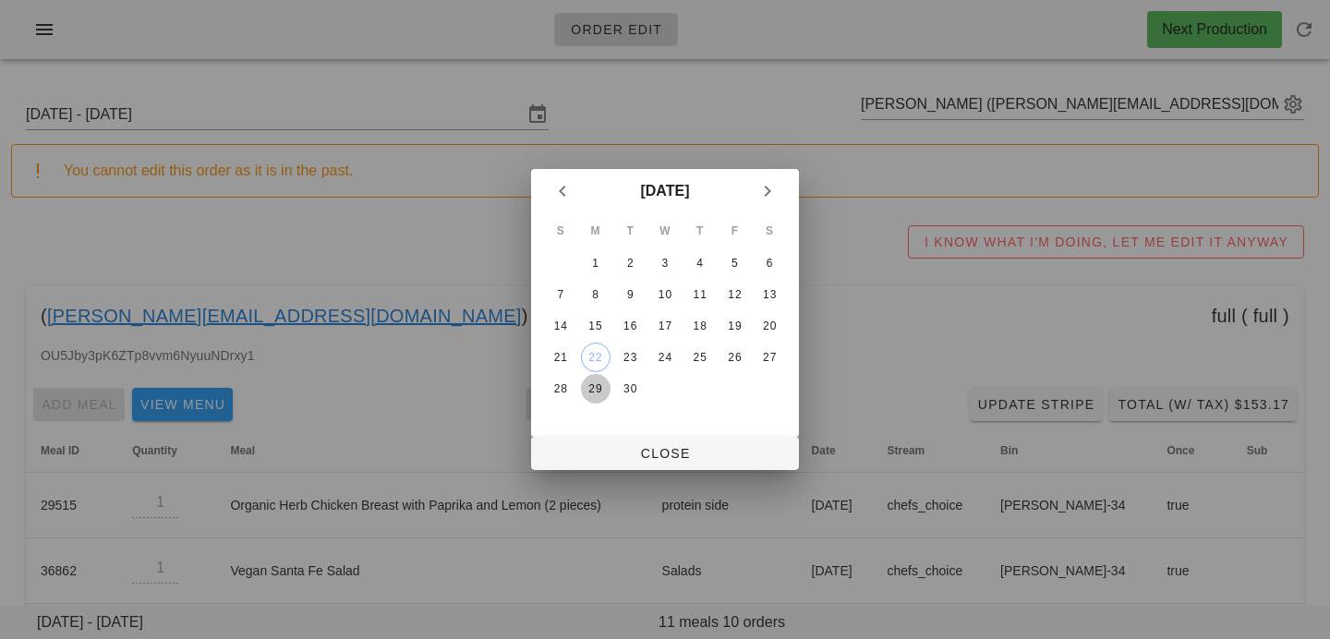
click at [591, 379] on button "29" at bounding box center [596, 389] width 30 height 30
click at [621, 457] on span "Close" at bounding box center [665, 453] width 238 height 15
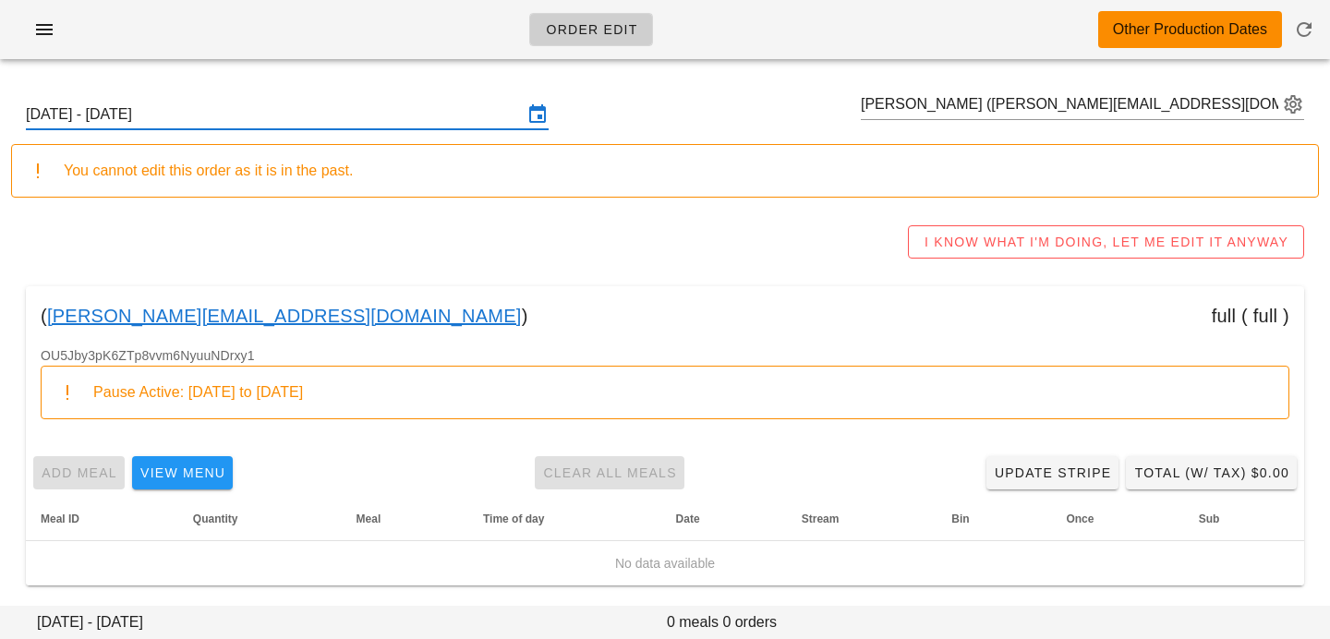
scroll to position [2, 0]
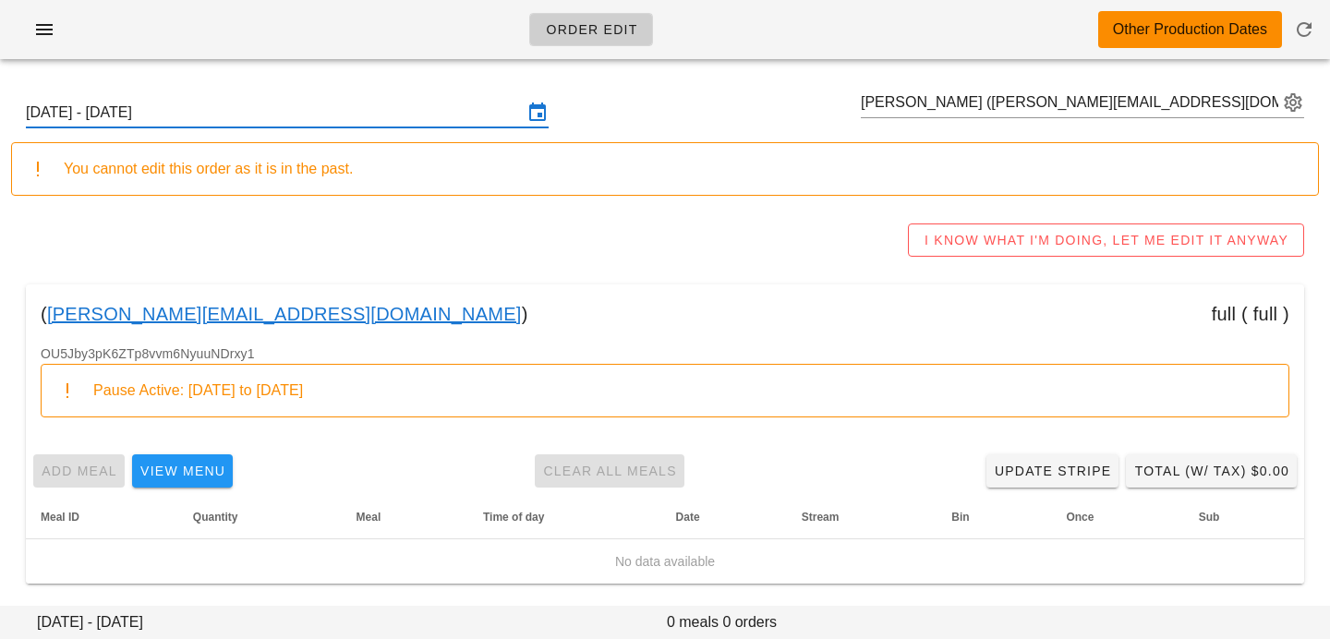
click at [440, 114] on input "Sunday September 28 - Saturday October 4" at bounding box center [274, 113] width 497 height 30
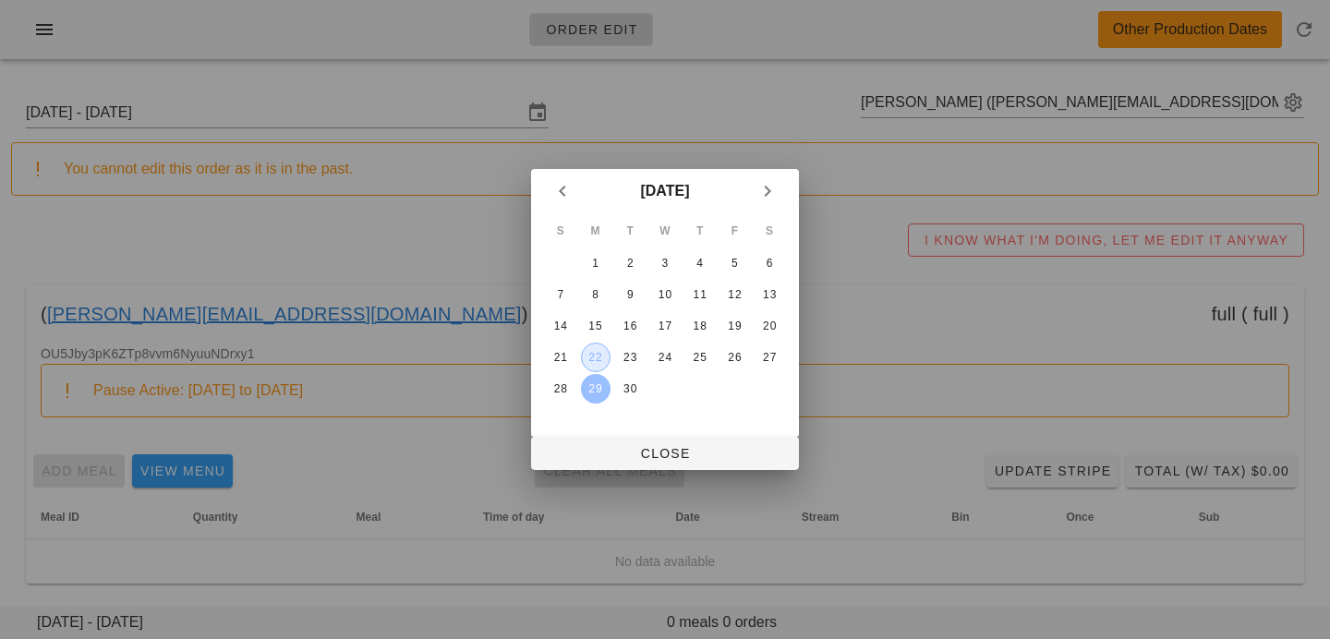
click at [603, 351] on div "22" at bounding box center [596, 357] width 28 height 13
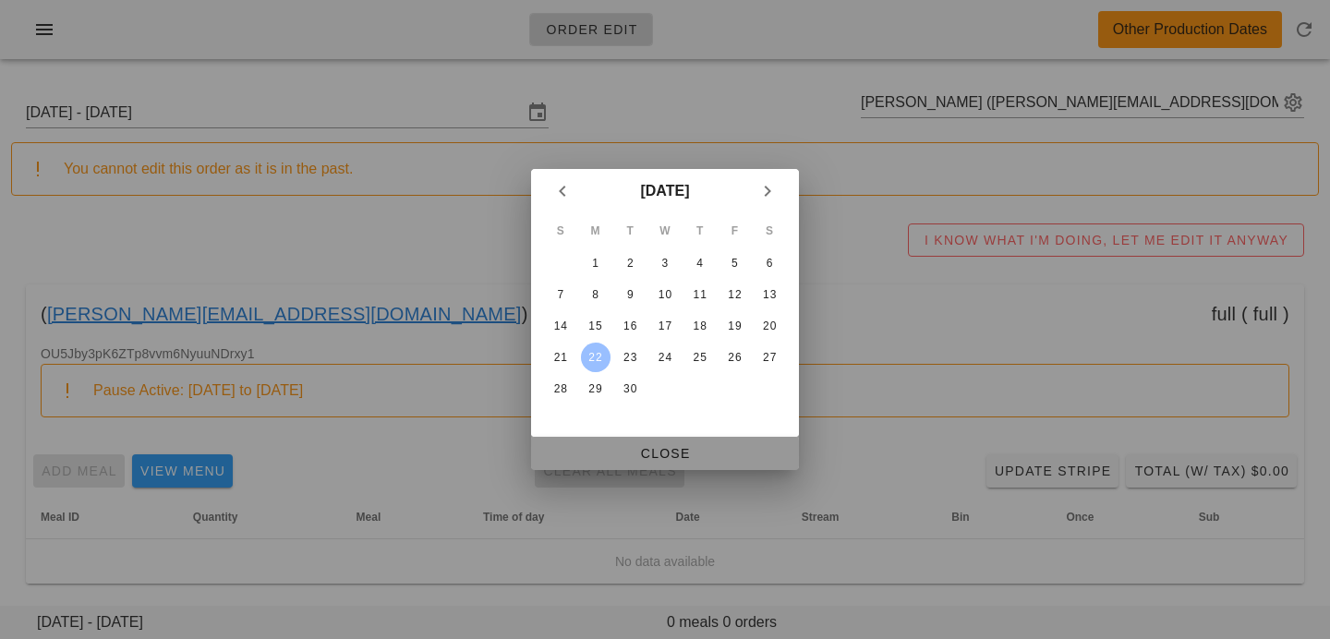
click at [615, 461] on span "Close" at bounding box center [665, 453] width 238 height 15
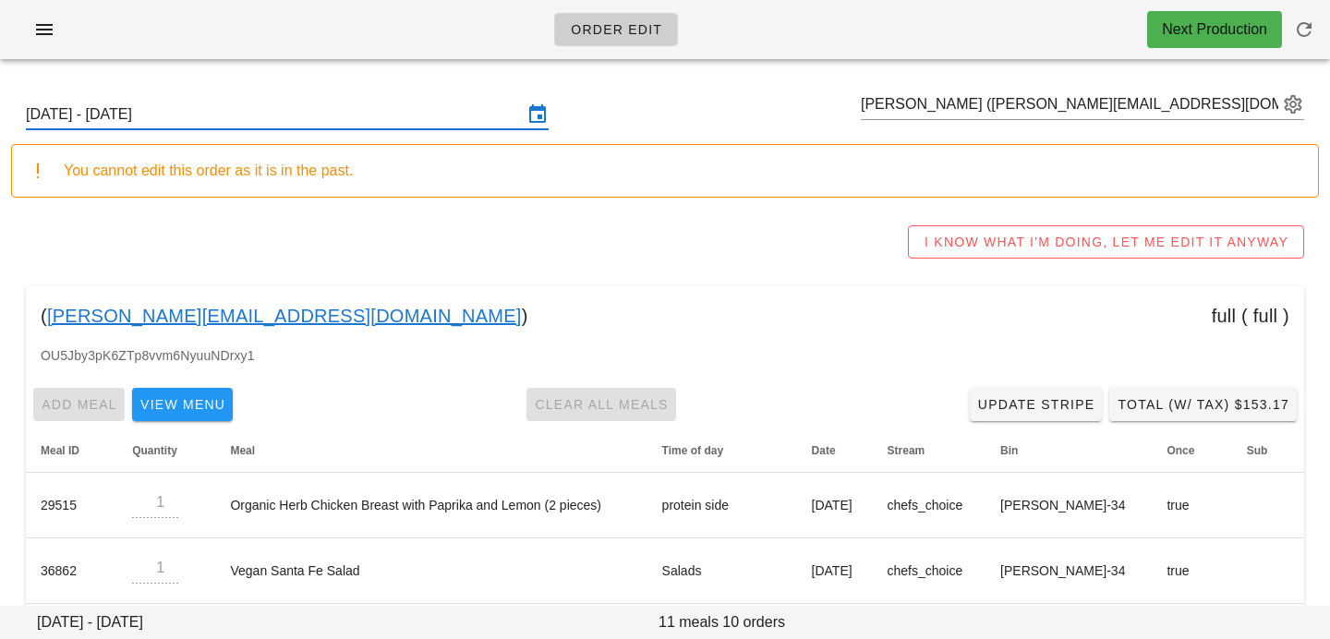
click at [393, 110] on input "Sunday September 21 - Saturday September 27" at bounding box center [274, 115] width 497 height 30
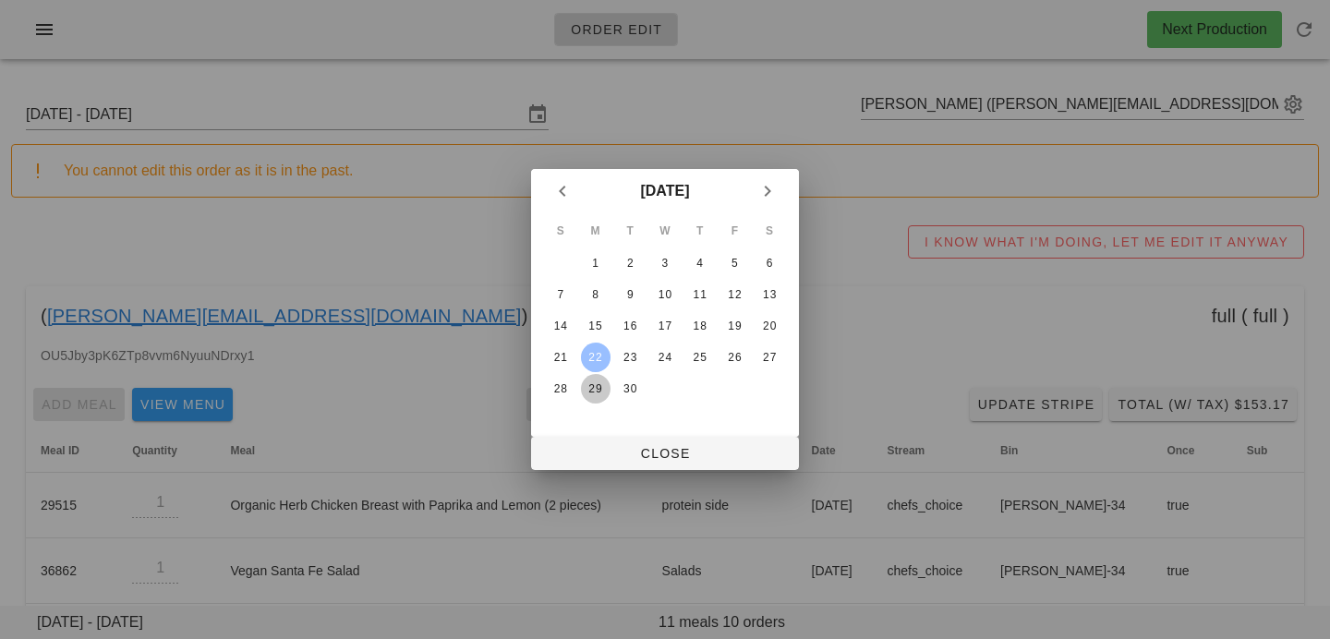
click at [603, 386] on div "29" at bounding box center [596, 388] width 30 height 13
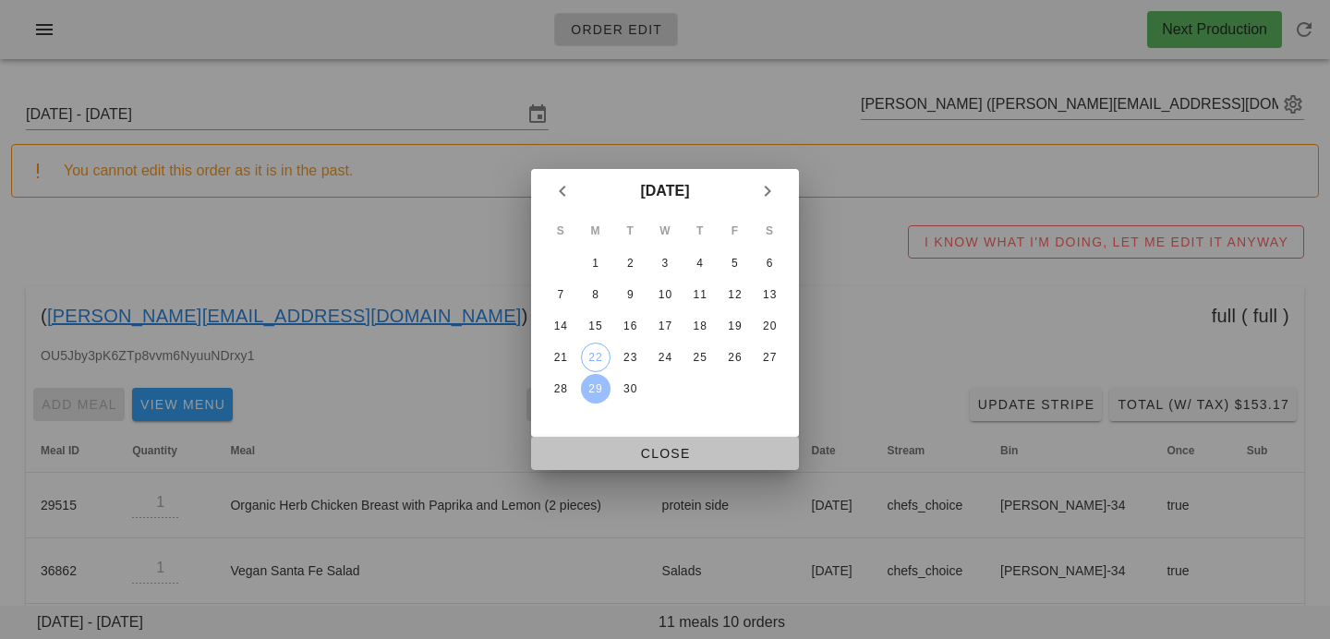
click at [614, 463] on button "Close" at bounding box center [665, 453] width 268 height 33
type input "Sunday September 28 - Saturday October 4"
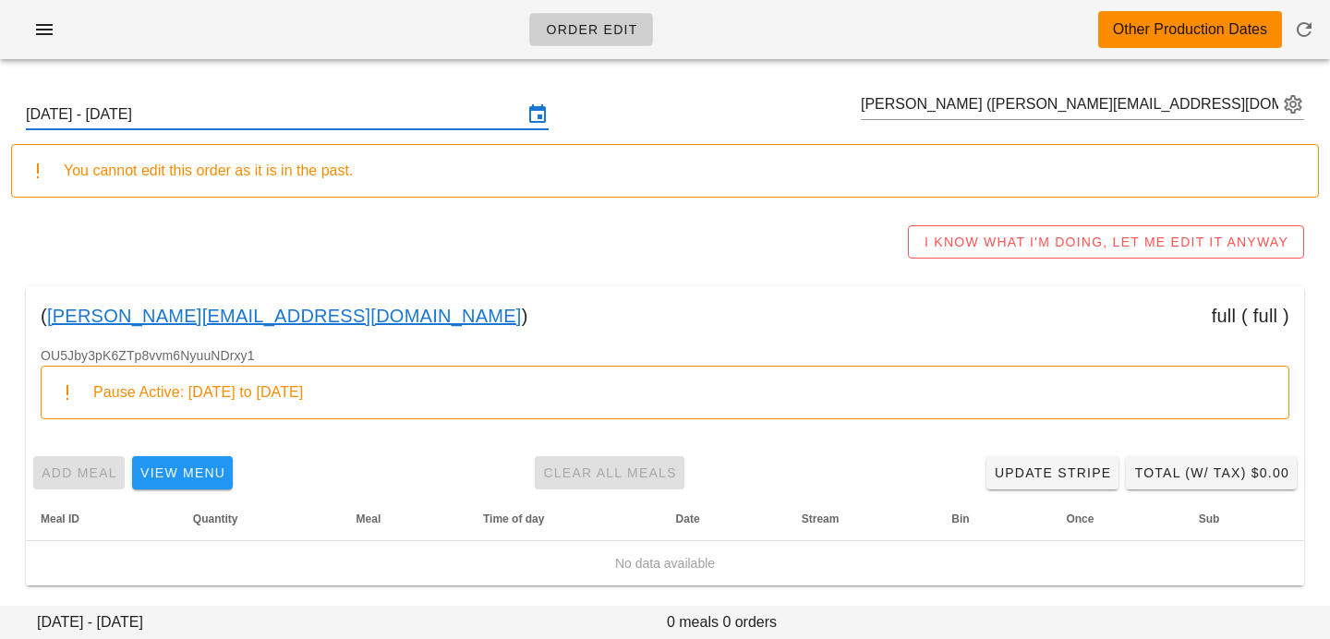
click at [401, 125] on input "Sunday September 28 - Saturday October 4" at bounding box center [274, 115] width 497 height 30
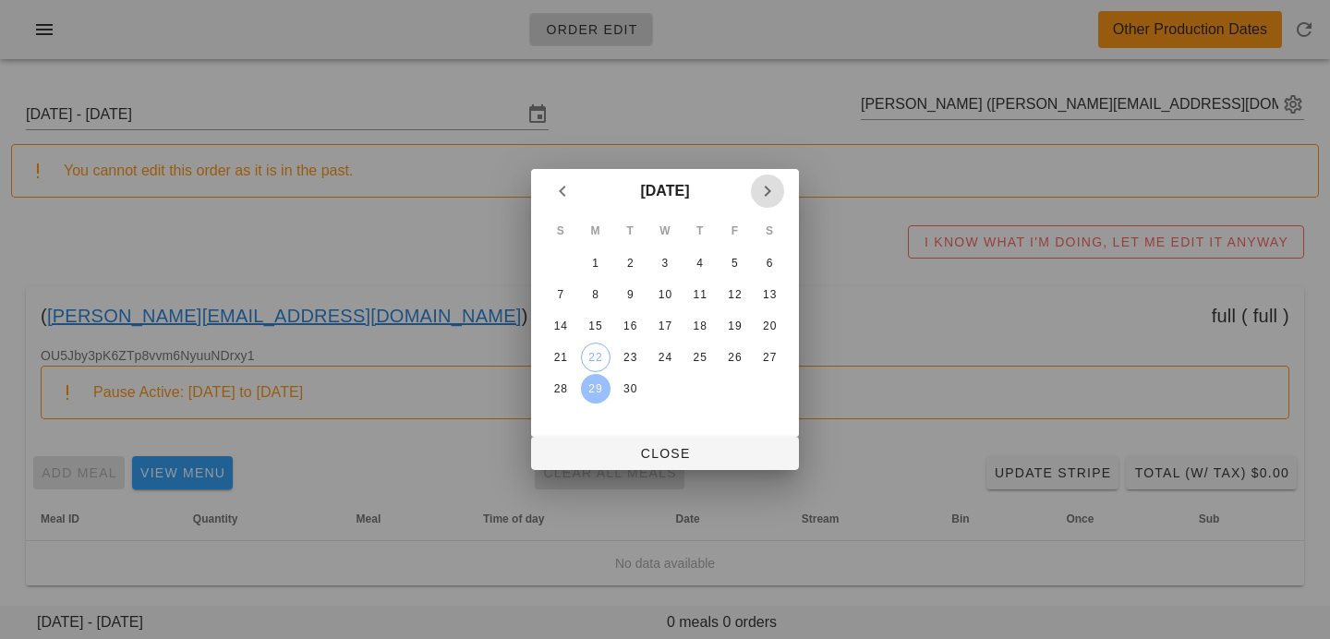
click at [757, 194] on icon "Next month" at bounding box center [767, 191] width 22 height 22
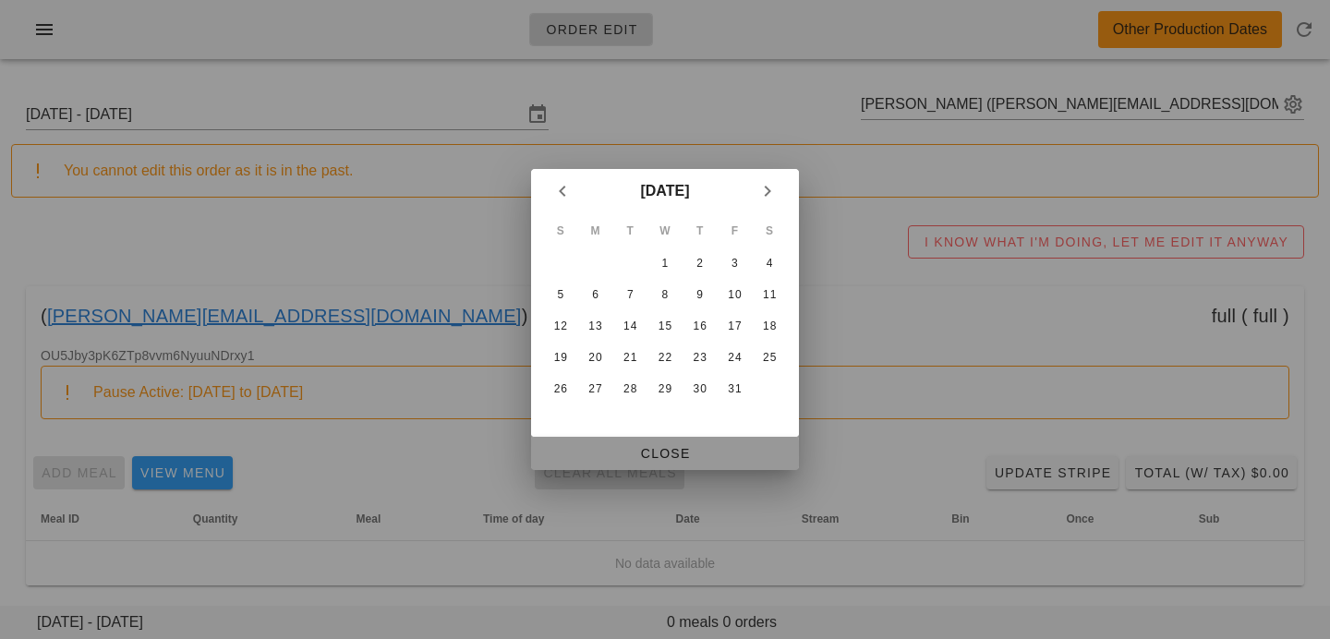
click at [652, 466] on button "Close" at bounding box center [665, 453] width 268 height 33
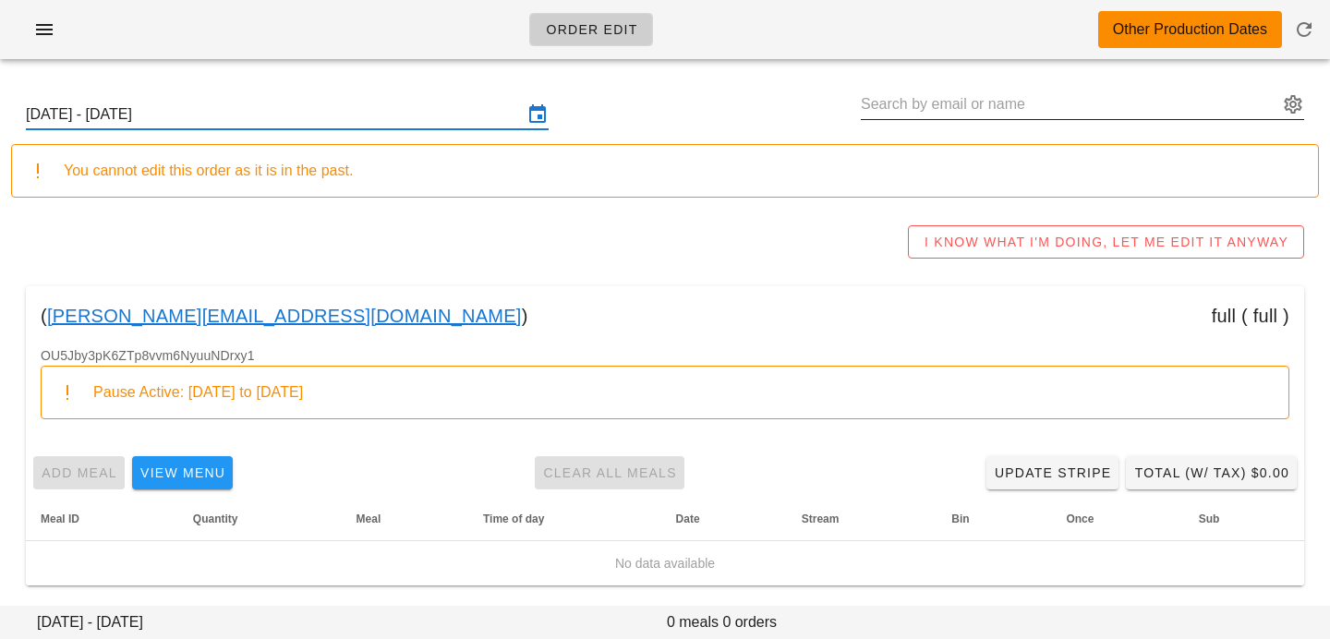
click at [1023, 95] on input "text" at bounding box center [1068, 105] width 417 height 30
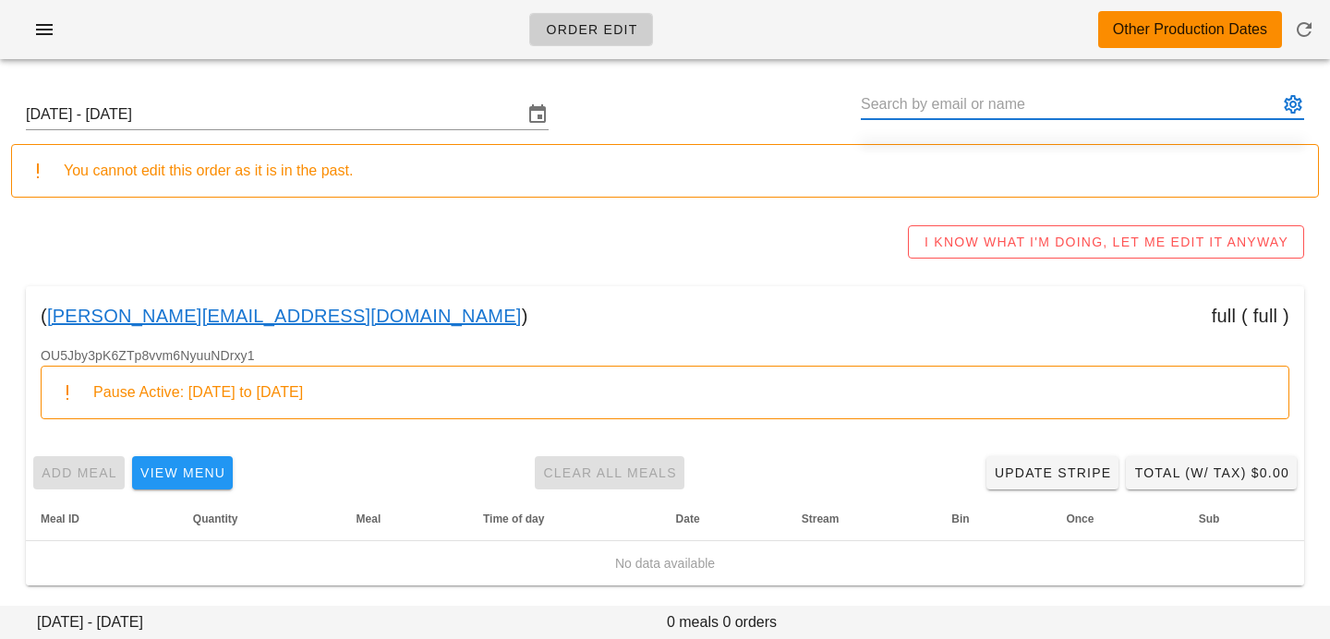
paste input "Michael Miller"
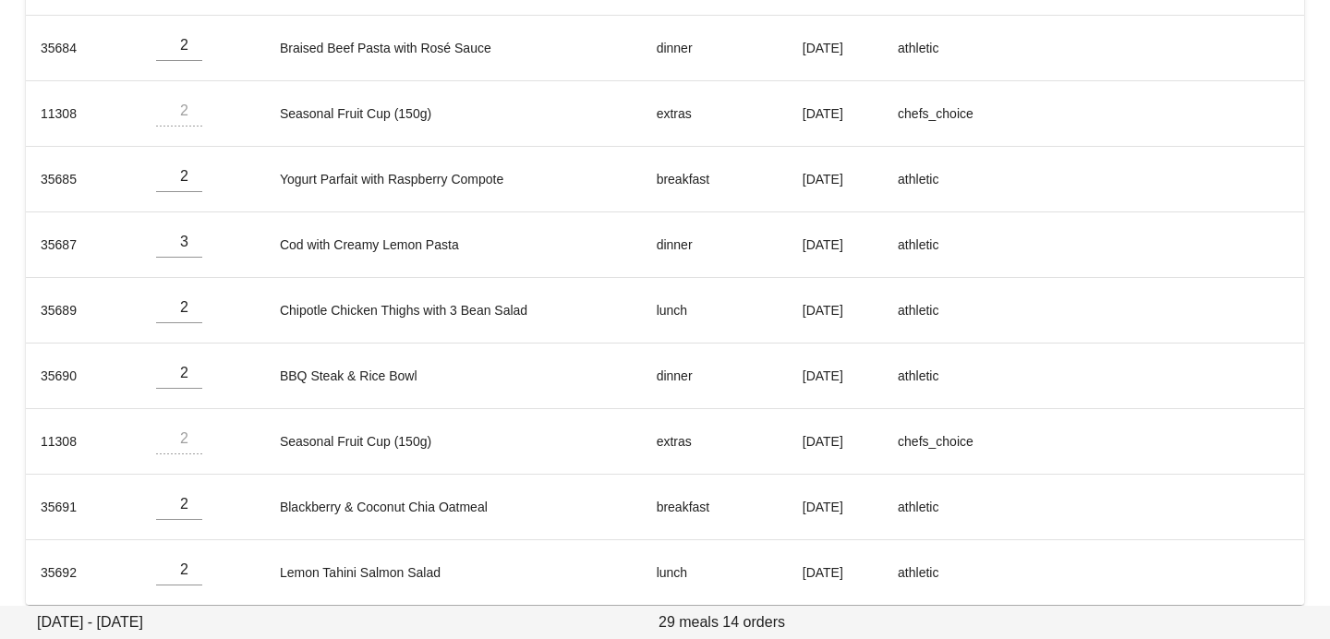
scroll to position [679, 0]
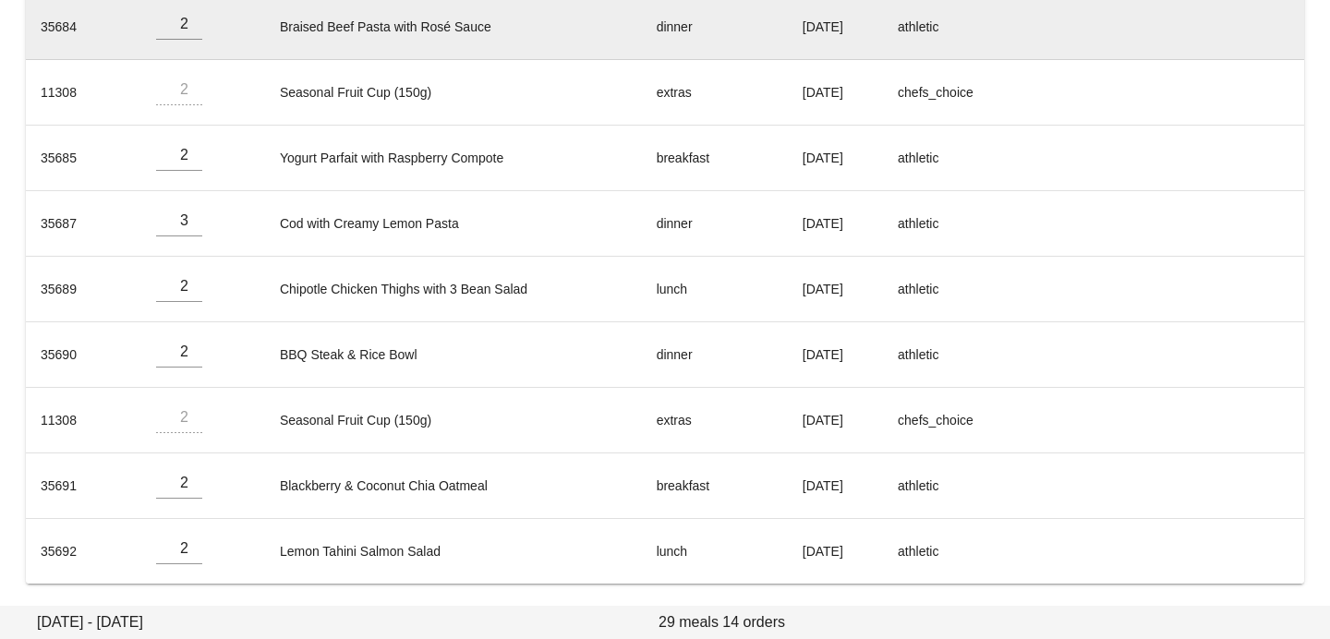
type input "Michael Miller (michaelmiller89@me.com)"
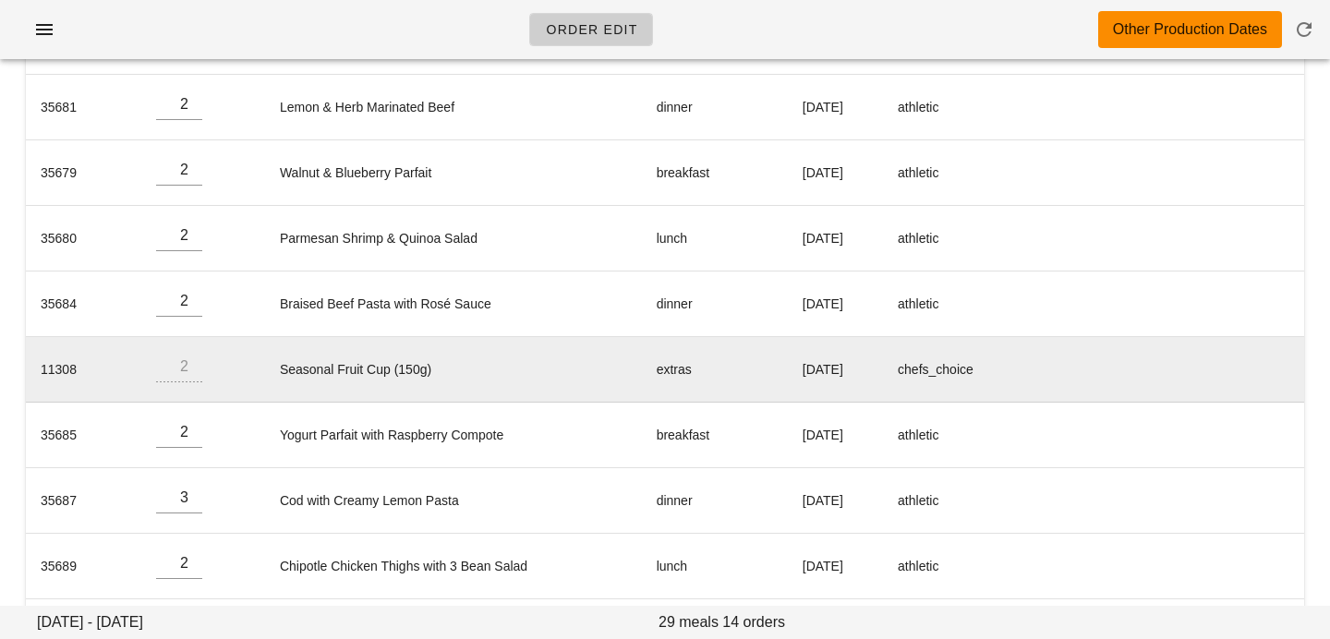
scroll to position [0, 0]
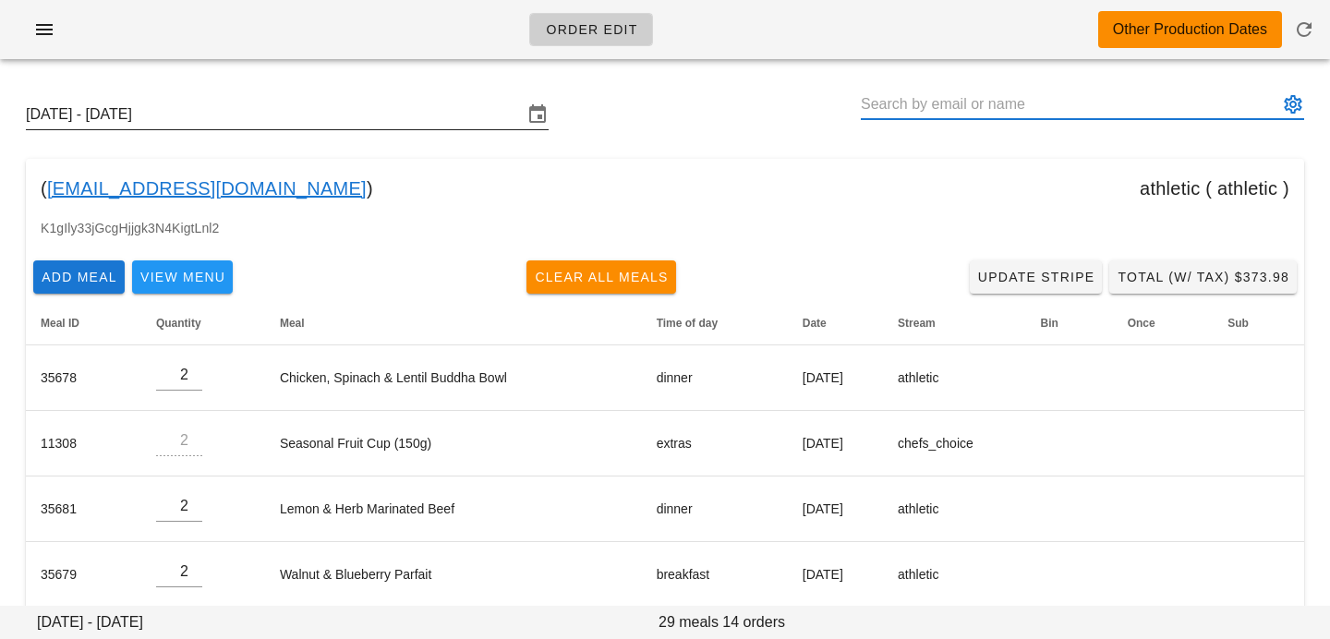
click at [295, 109] on input "Sunday September 28 - Saturday October 4" at bounding box center [274, 115] width 497 height 30
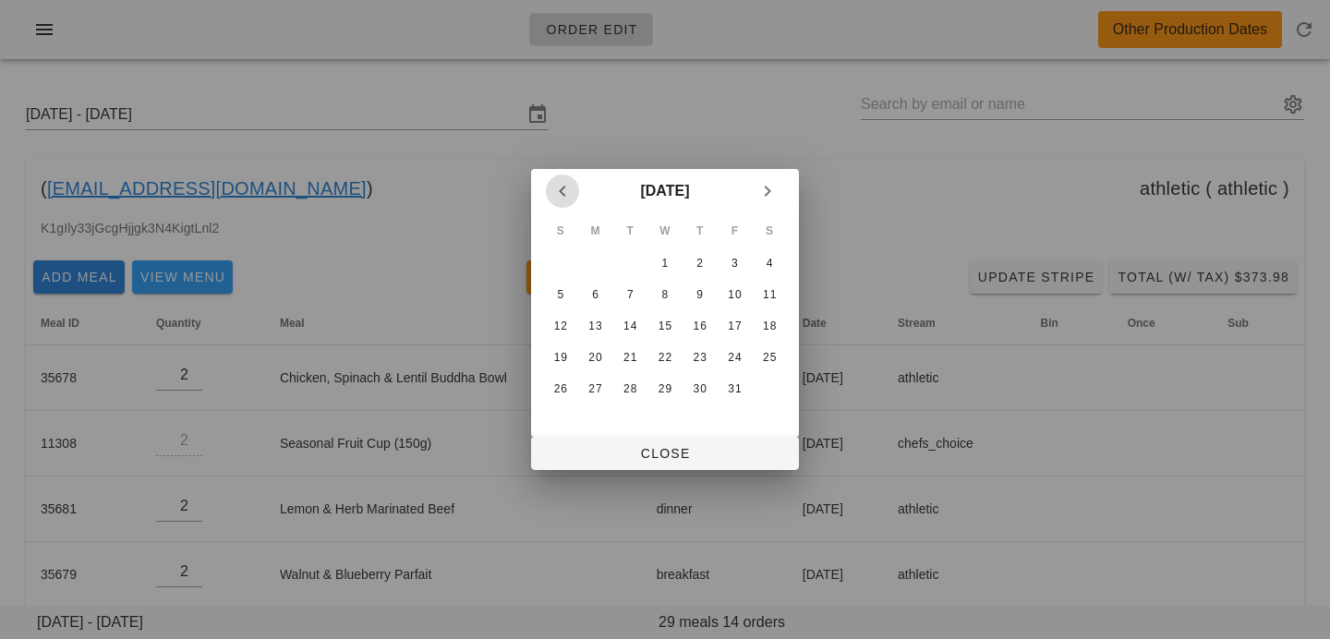
click at [577, 199] on span "Previous month" at bounding box center [562, 191] width 33 height 22
click at [642, 355] on div "23" at bounding box center [630, 357] width 30 height 13
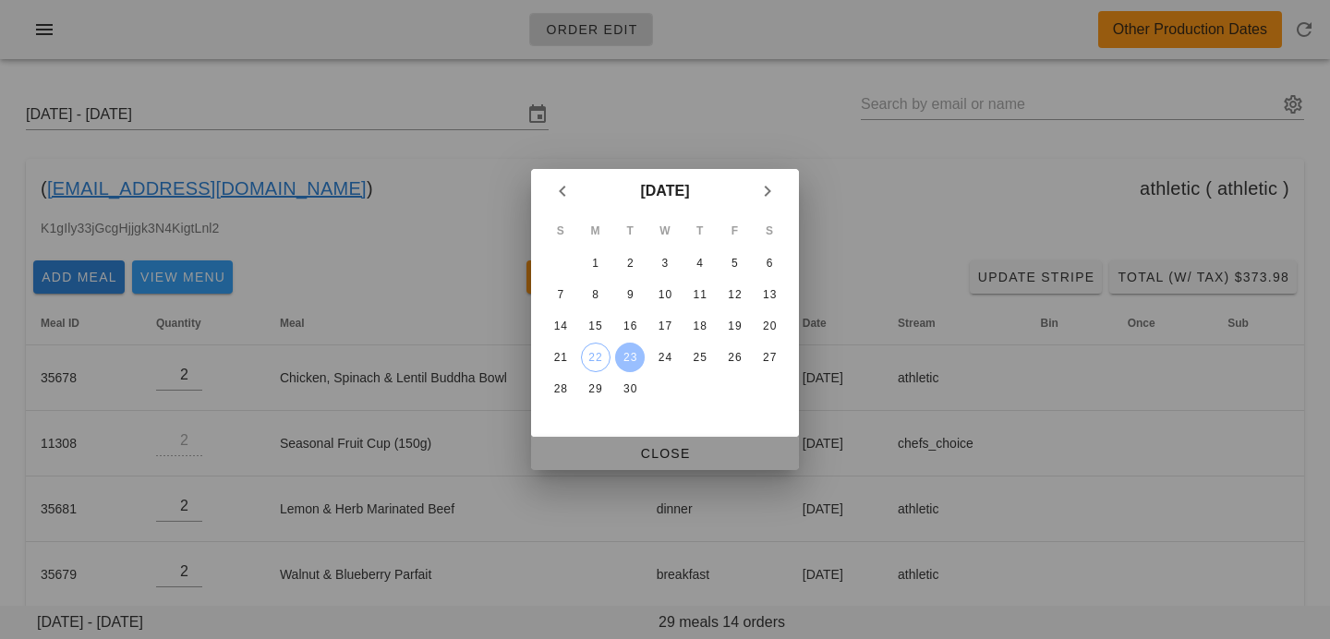
click at [651, 454] on span "Close" at bounding box center [665, 453] width 238 height 15
type input "Sunday September 21 - Saturday September 27"
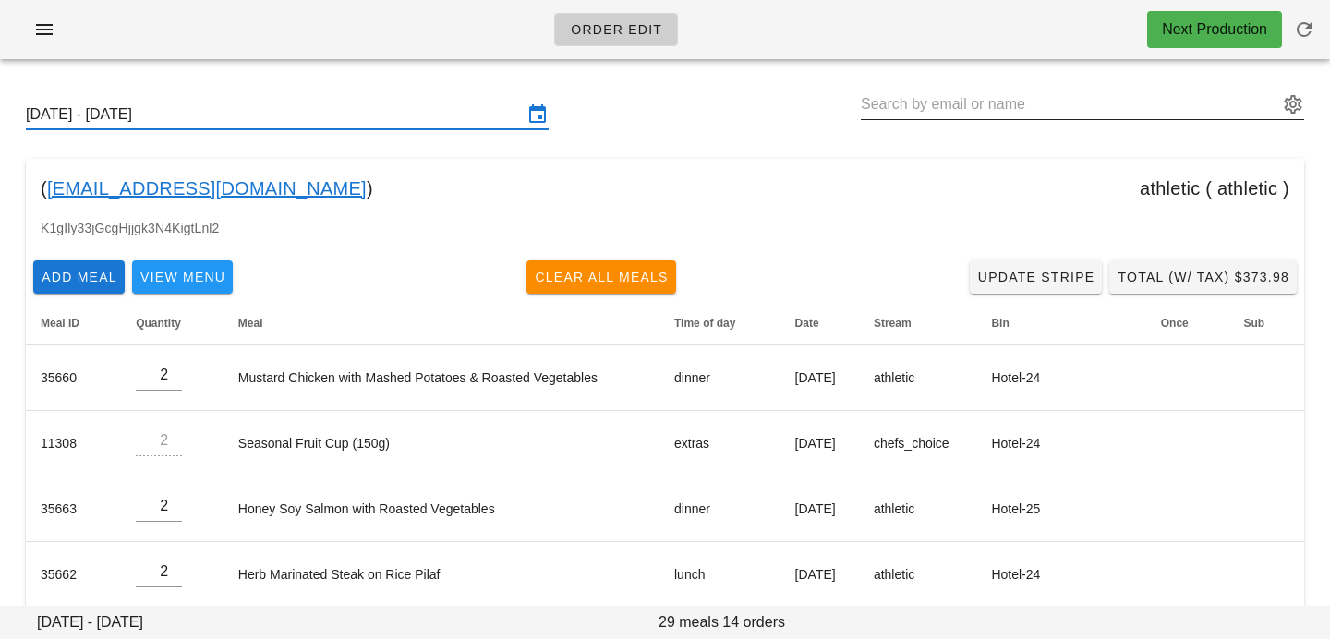
click at [1030, 101] on input "text" at bounding box center [1068, 105] width 417 height 30
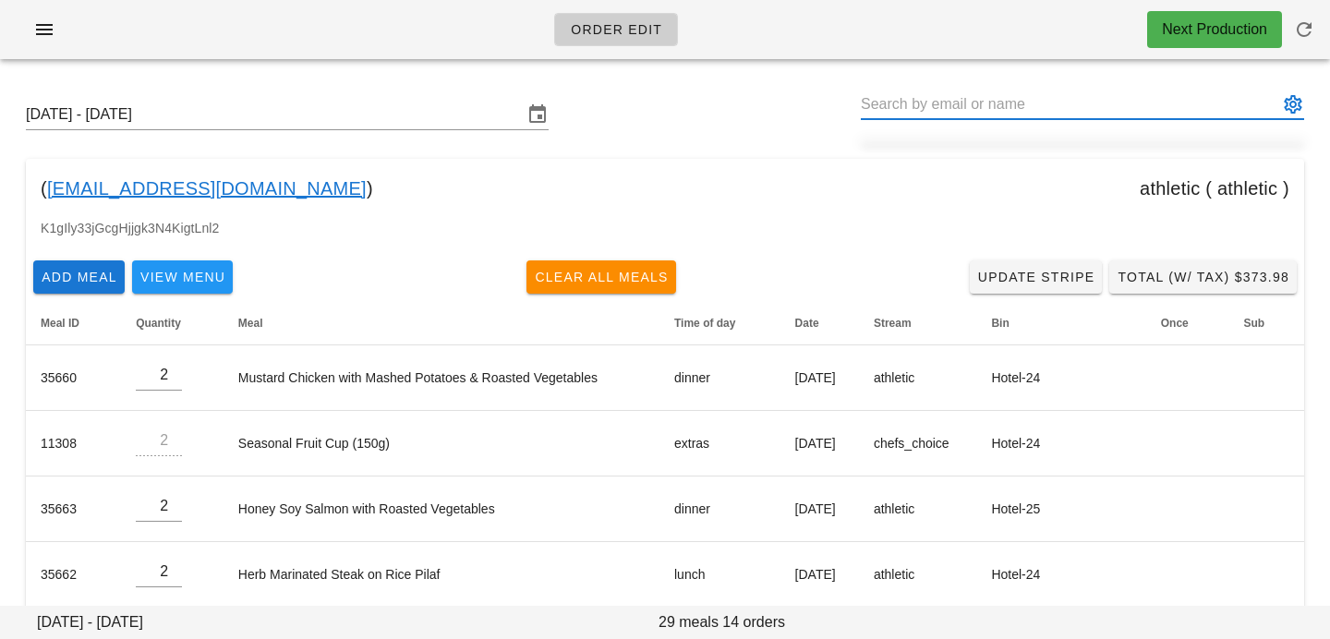
paste input "Mariko Baerg"
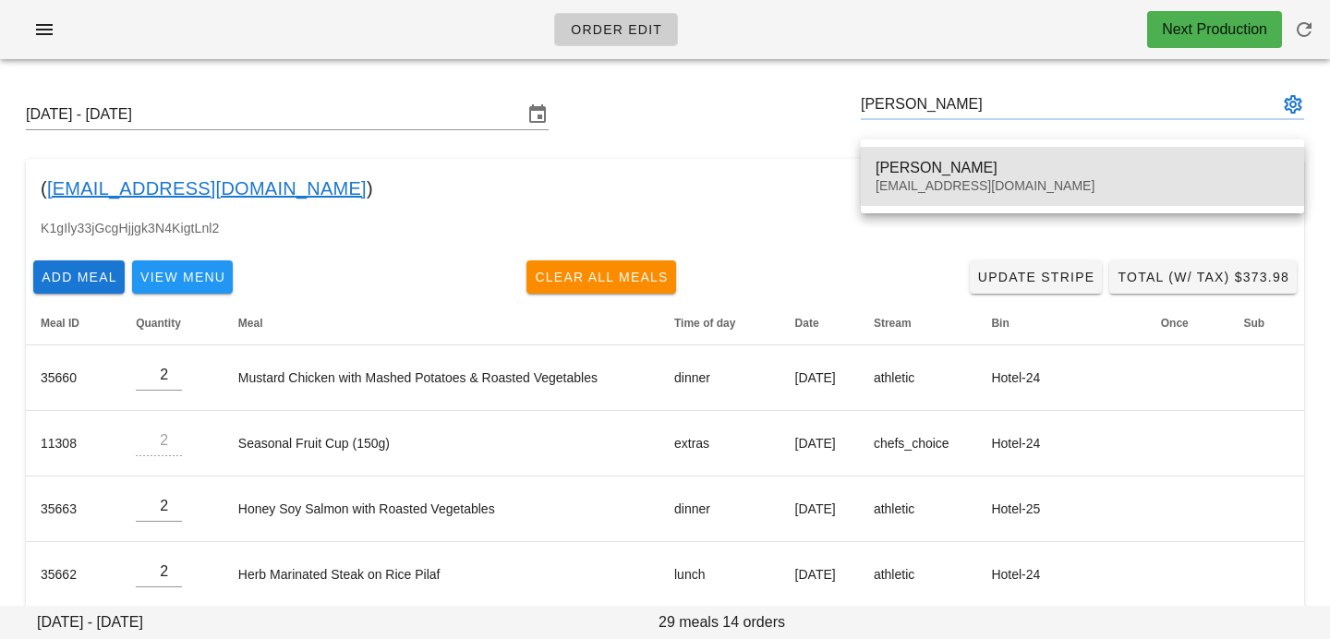
click at [983, 184] on div "marikobaerg@gmail.com" at bounding box center [1082, 186] width 414 height 16
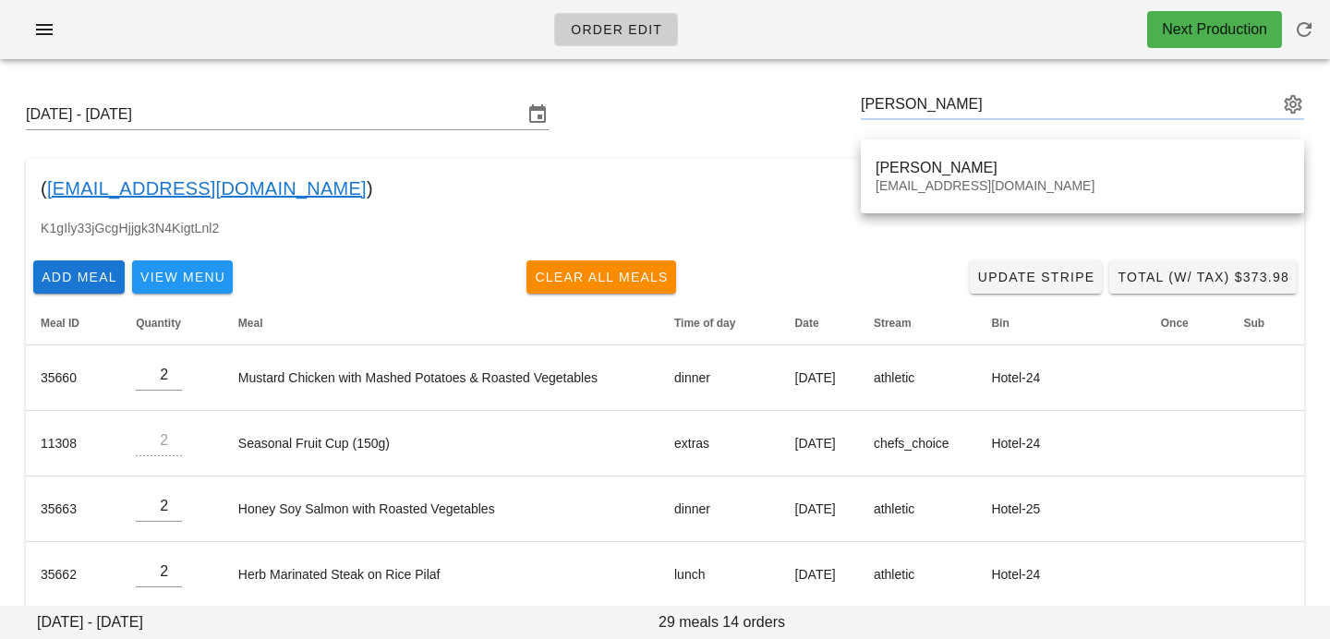
type input "Mariko Baerg (marikobaerg@gmail.com)"
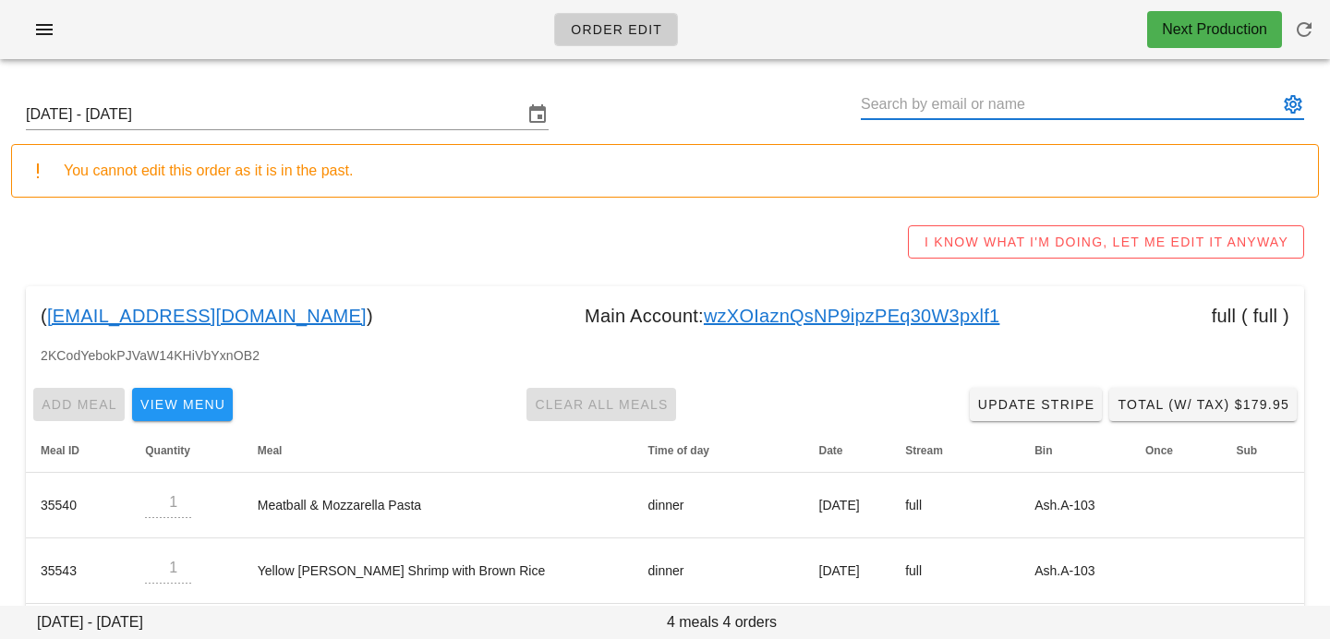
click at [983, 106] on input "text" at bounding box center [1068, 105] width 417 height 30
paste input "Radner Reyes"
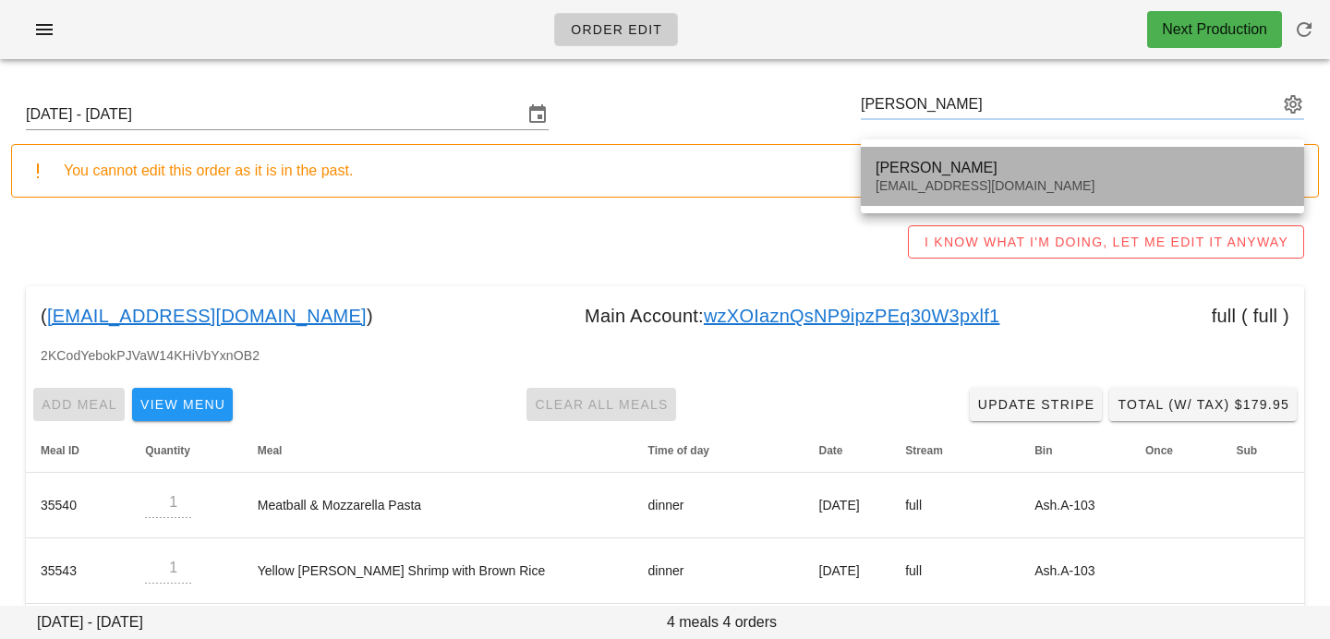
click at [954, 173] on div "Radner Reyes" at bounding box center [1082, 168] width 414 height 18
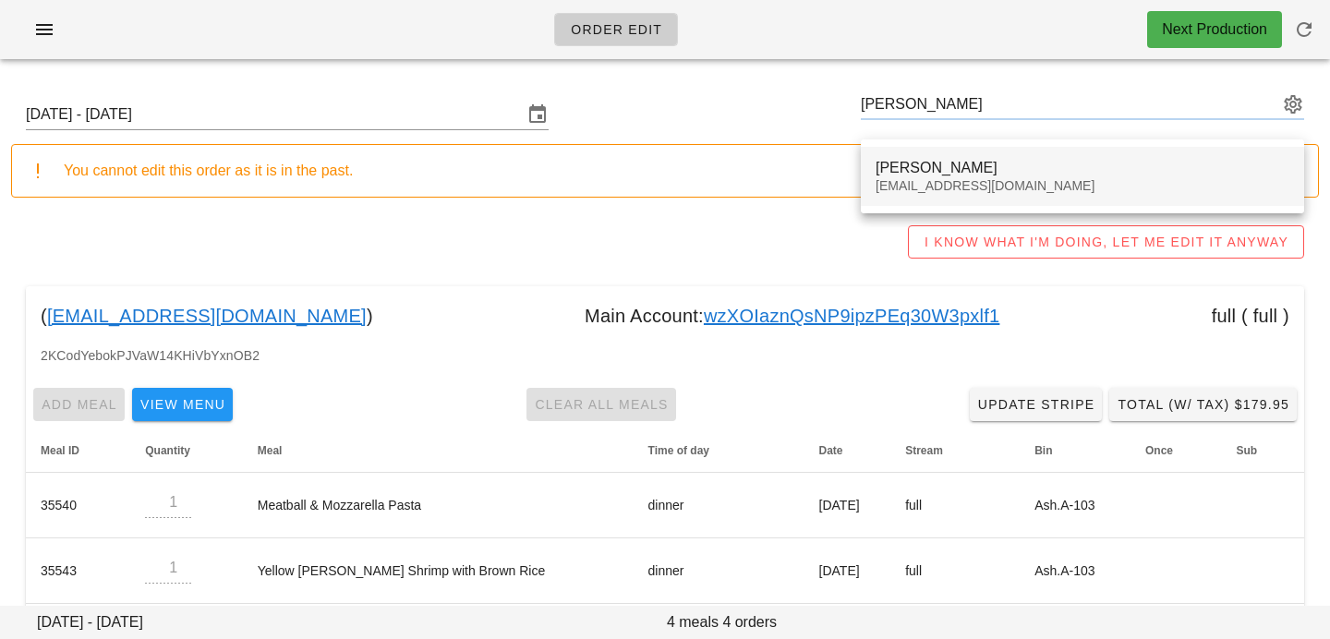
type input "Radner Reyes (radnerreyes@gmail.com)"
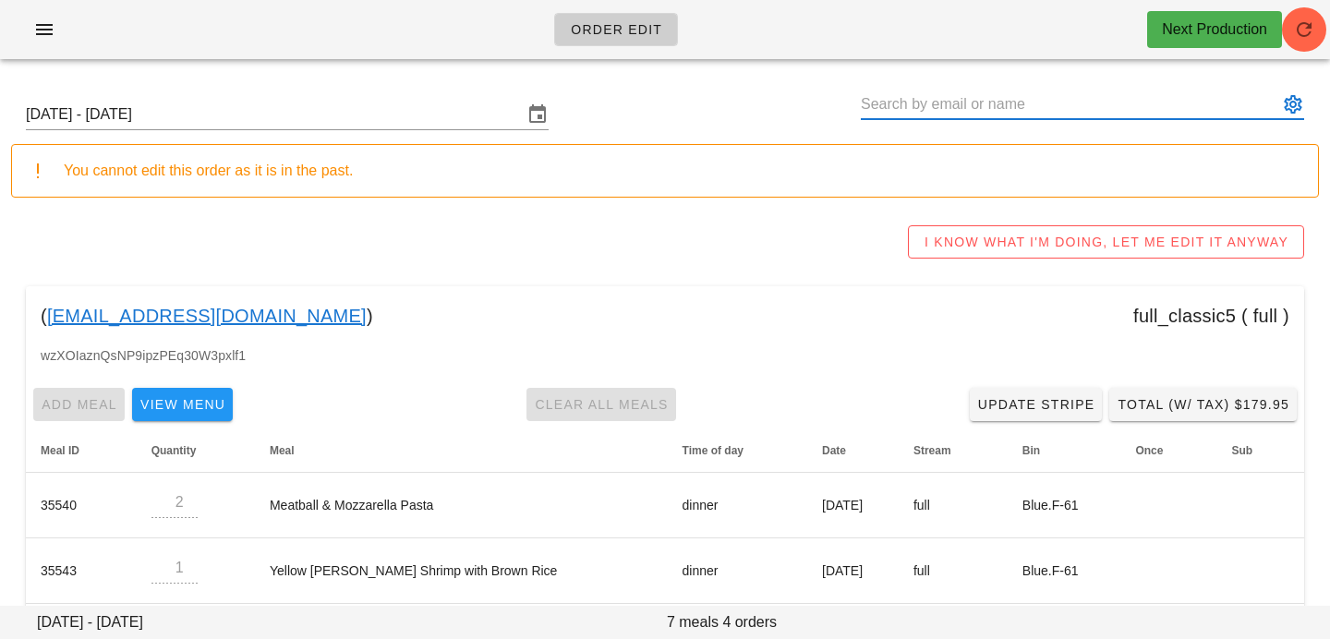
click at [872, 99] on input "text" at bounding box center [1068, 105] width 417 height 30
paste input "Andrew Clauson"
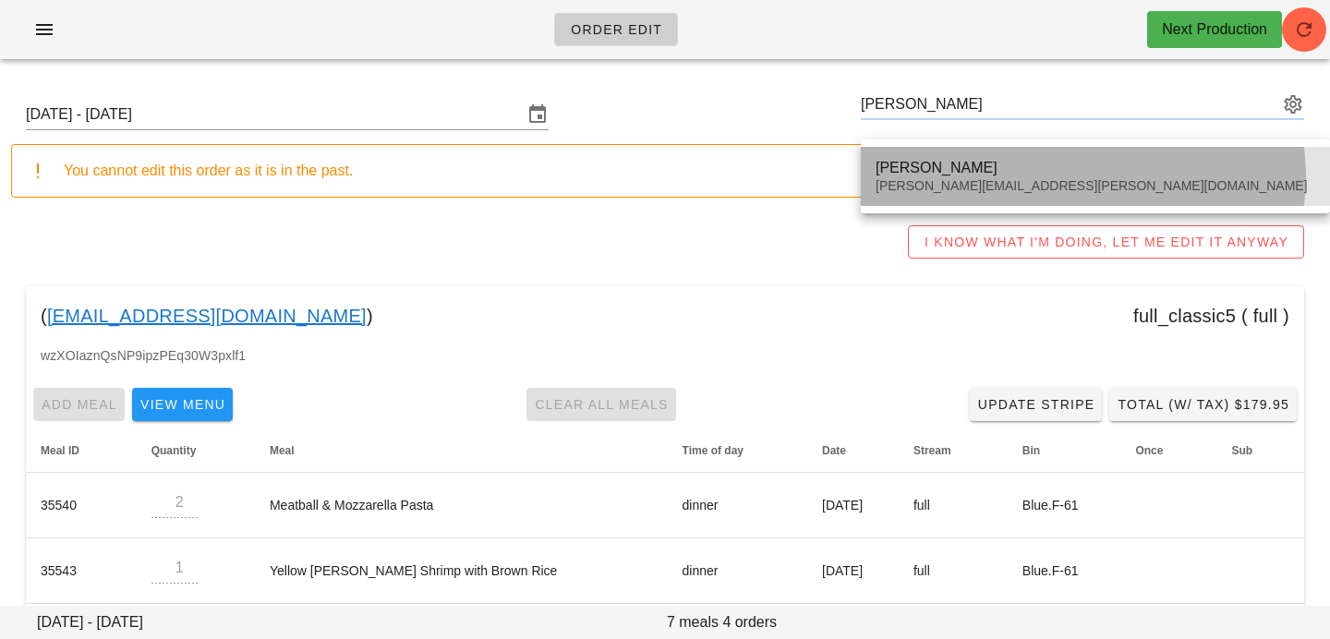
click at [1023, 183] on div "andrew.g.clauson@gmail.com" at bounding box center [1094, 186] width 439 height 16
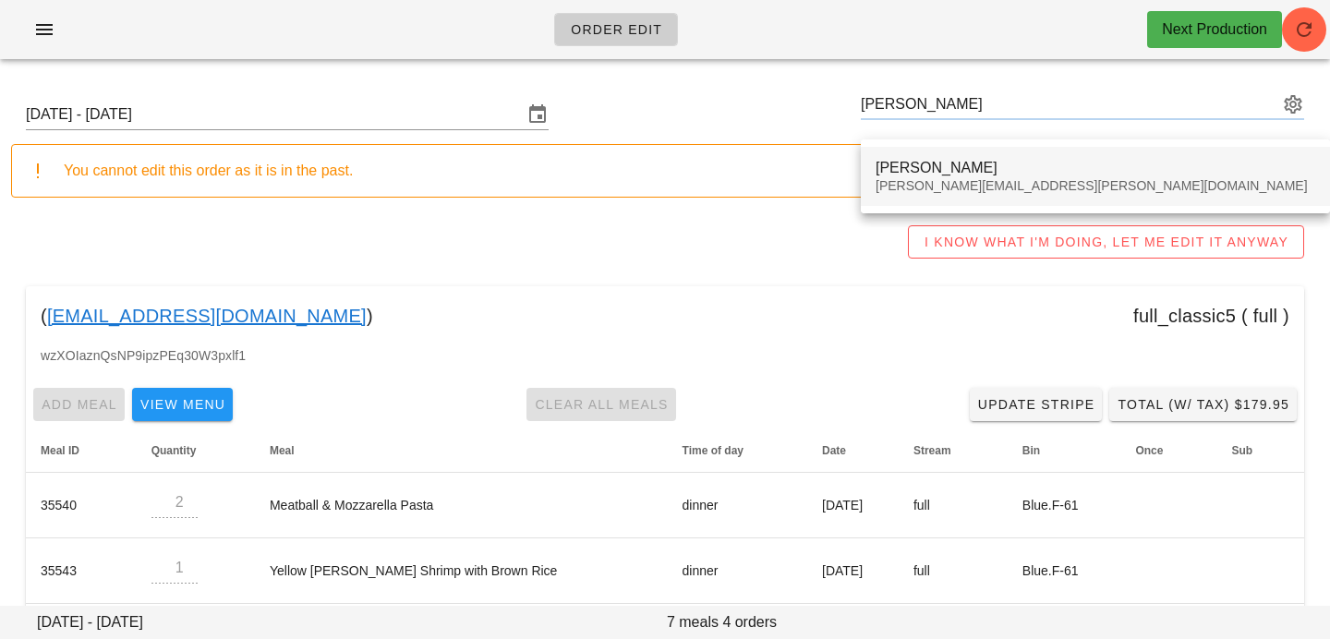
type input "Andrew Clauson (andrew.g.clauson@gmail.com)"
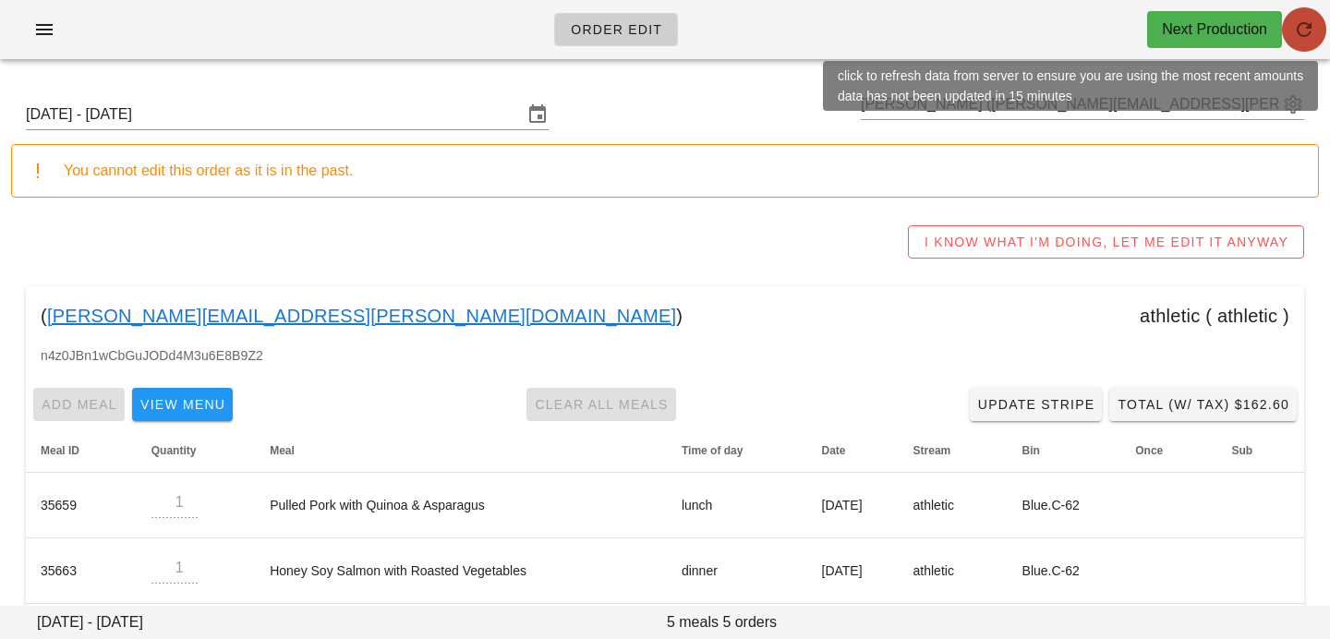
click at [1311, 33] on icon "button" at bounding box center [1304, 29] width 22 height 22
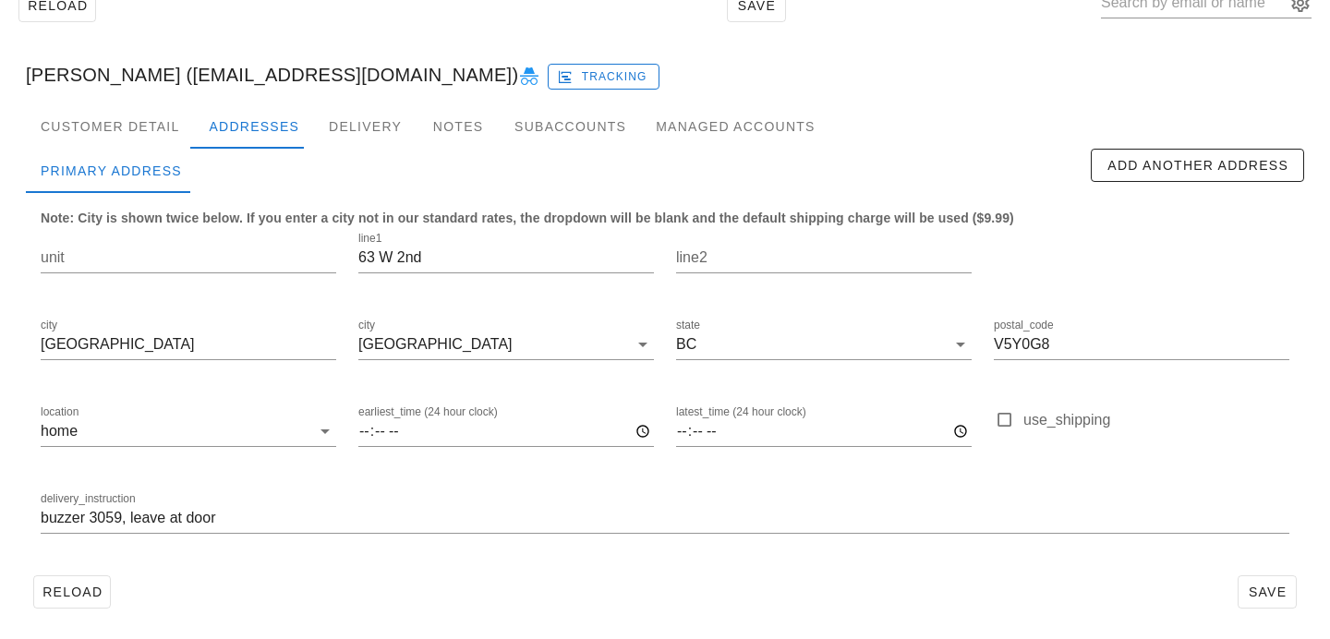
scroll to position [122, 0]
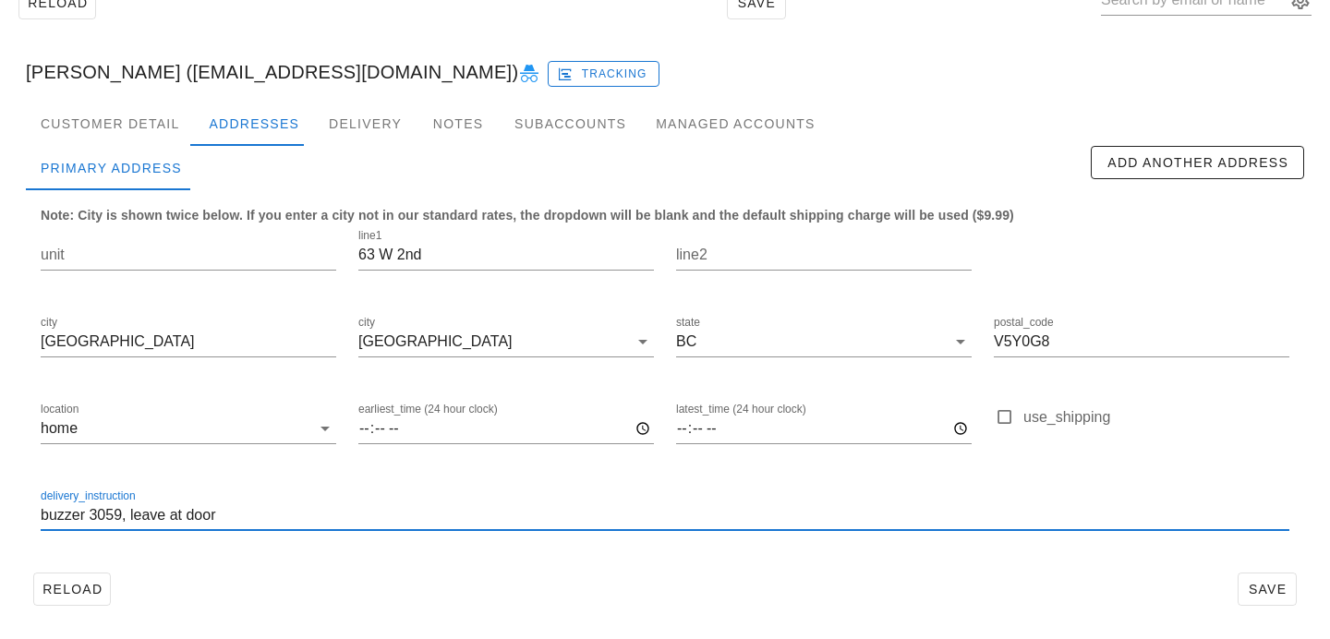
click at [245, 511] on input "buzzer 3059, leave at door" at bounding box center [665, 515] width 1248 height 30
click at [202, 264] on input "unit" at bounding box center [188, 255] width 295 height 30
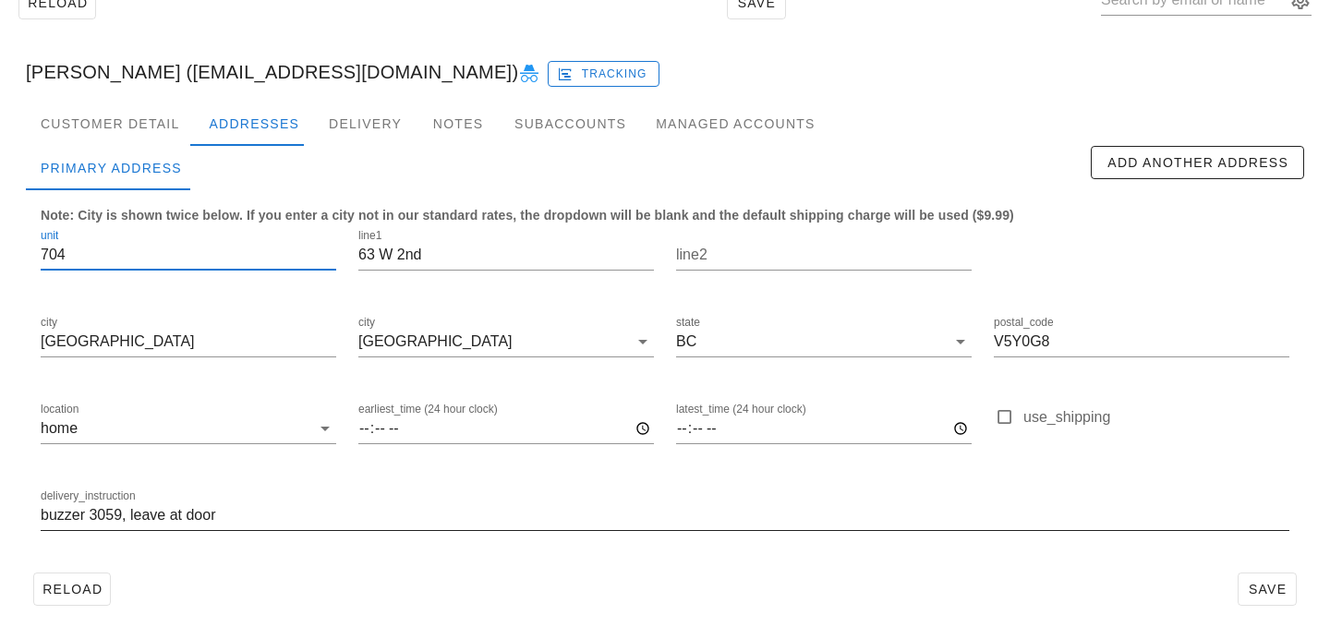
type input "704"
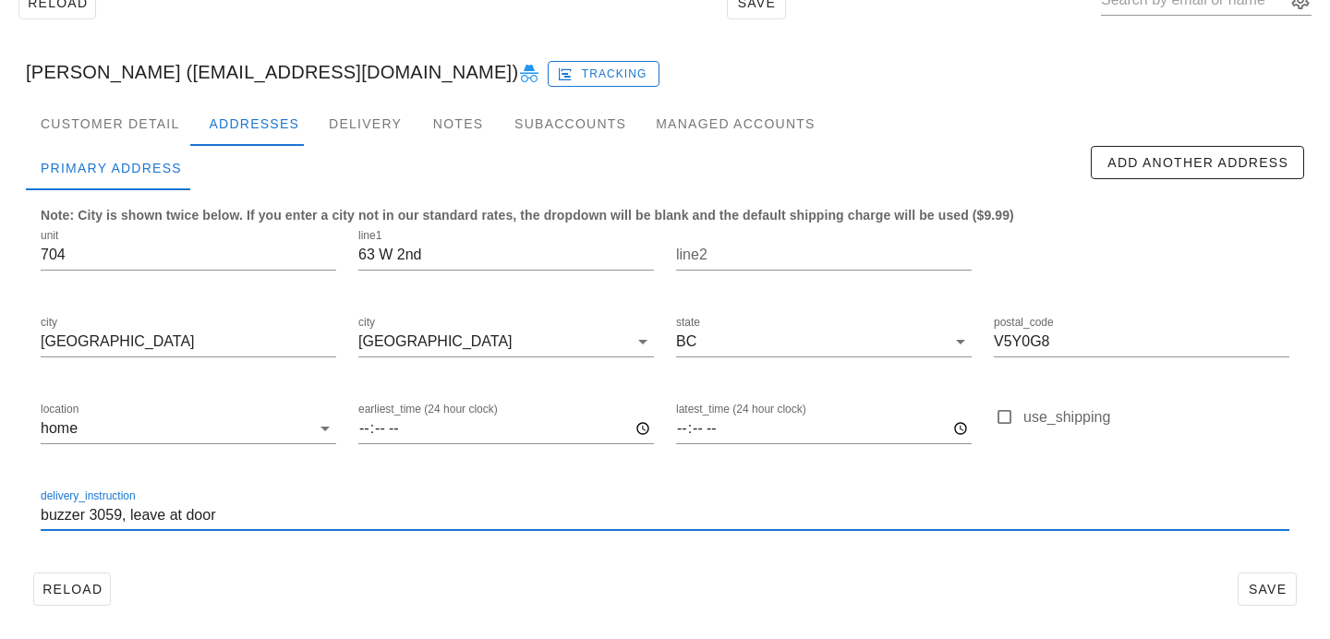
click at [42, 516] on input "buzzer 3059, leave at door" at bounding box center [665, 515] width 1248 height 30
type input "Unit 704. Buzzer 3059, leave at door"
click at [562, 547] on div at bounding box center [665, 543] width 1248 height 13
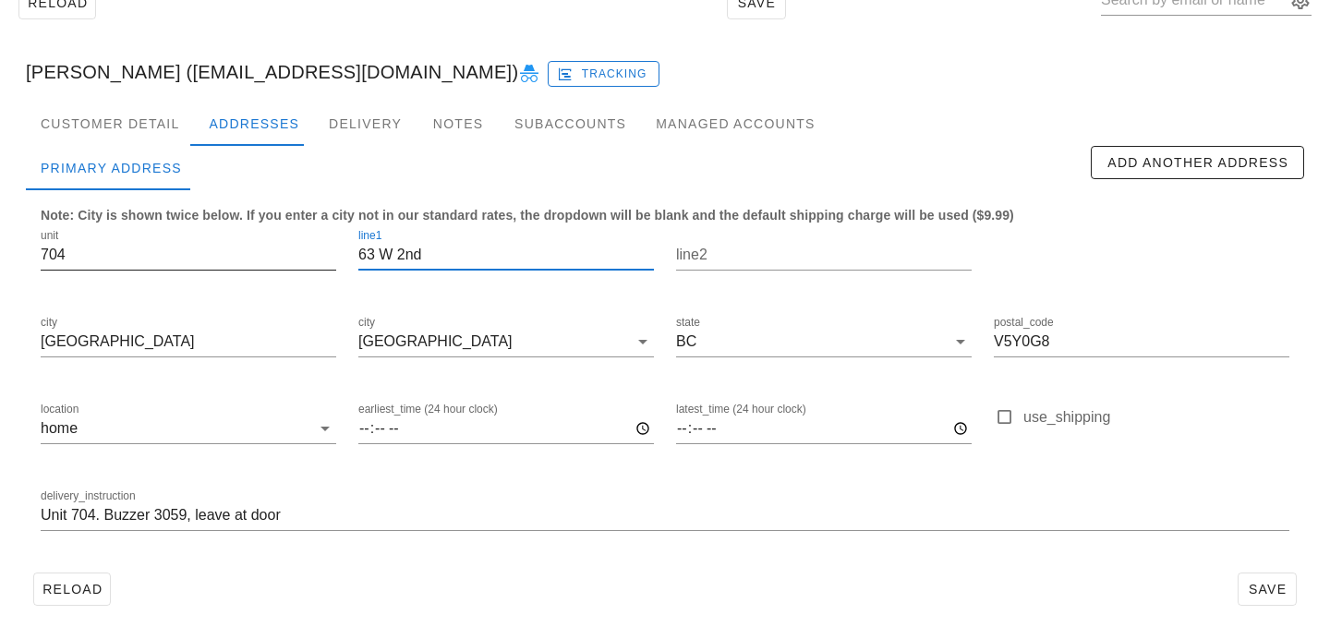
scroll to position [1, 0]
drag, startPoint x: 444, startPoint y: 257, endPoint x: 319, endPoint y: 253, distance: 124.7
click at [320, 254] on div "unit 704 line1 63 W 2nd line2 city [GEOGRAPHIC_DATA] [GEOGRAPHIC_DATA] state [G…" at bounding box center [665, 387] width 1270 height 347
click at [483, 258] on input "63 W 2nd" at bounding box center [505, 255] width 295 height 30
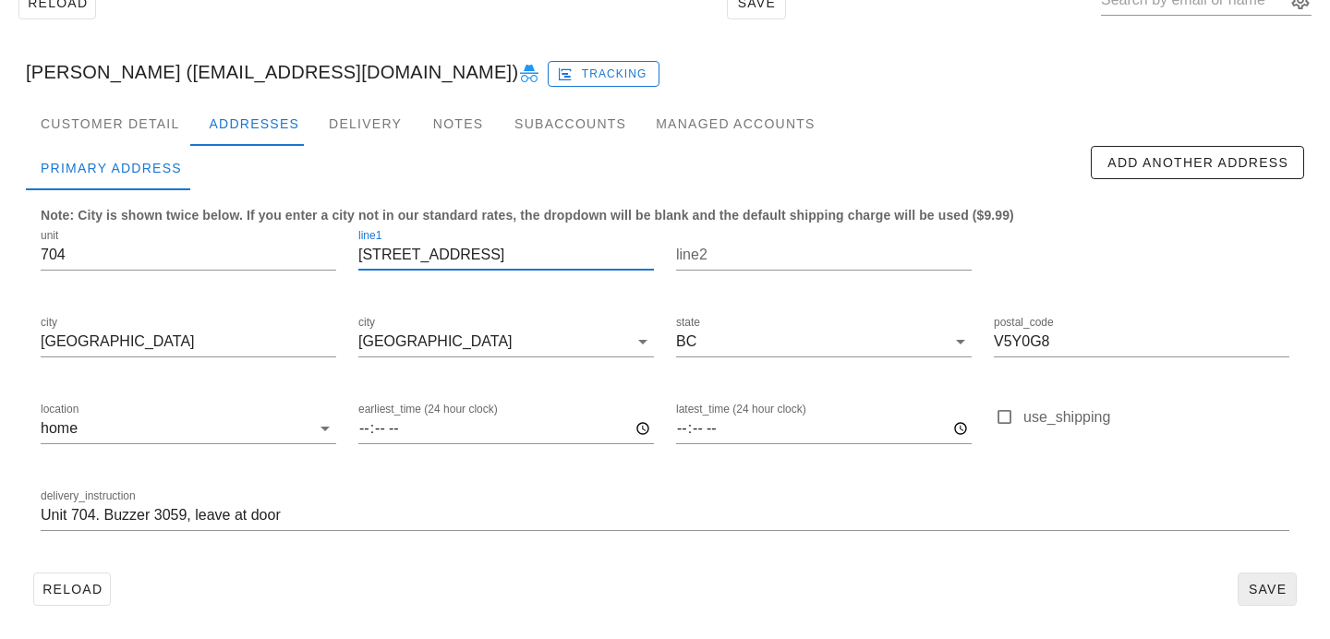
type input "[STREET_ADDRESS]"
click at [1288, 594] on button "Save" at bounding box center [1266, 588] width 59 height 33
type input "[PERSON_NAME] ([EMAIL_ADDRESS][DOMAIN_NAME])"
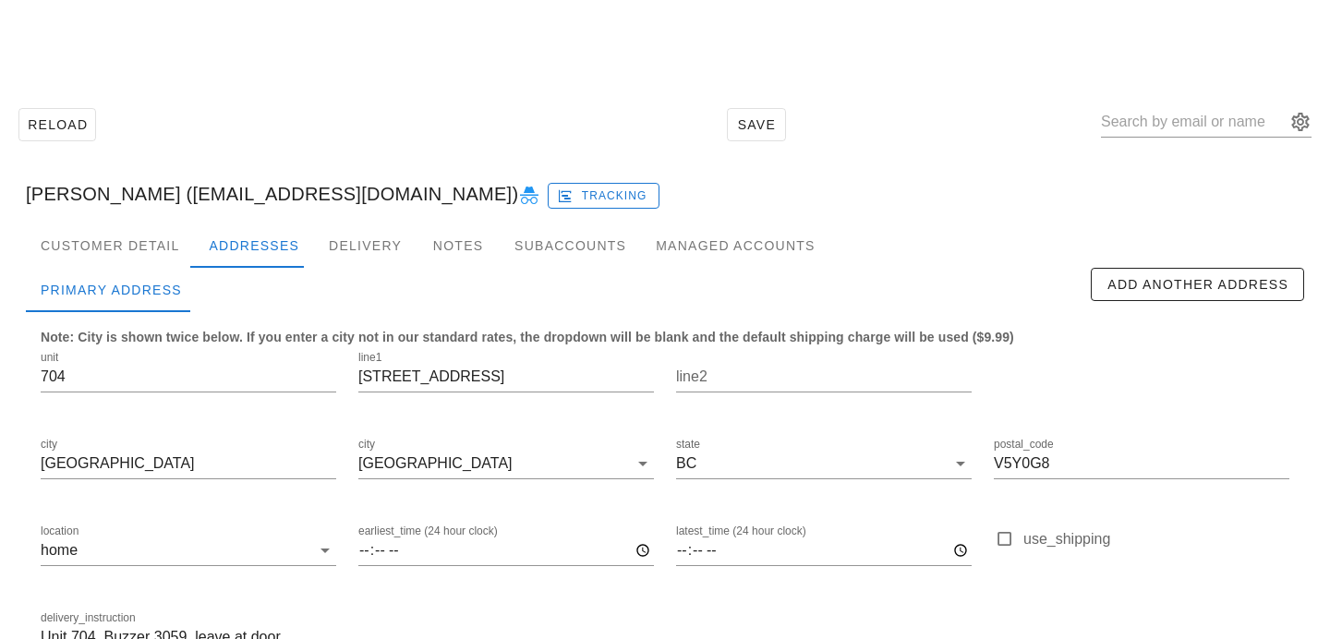
scroll to position [122, 0]
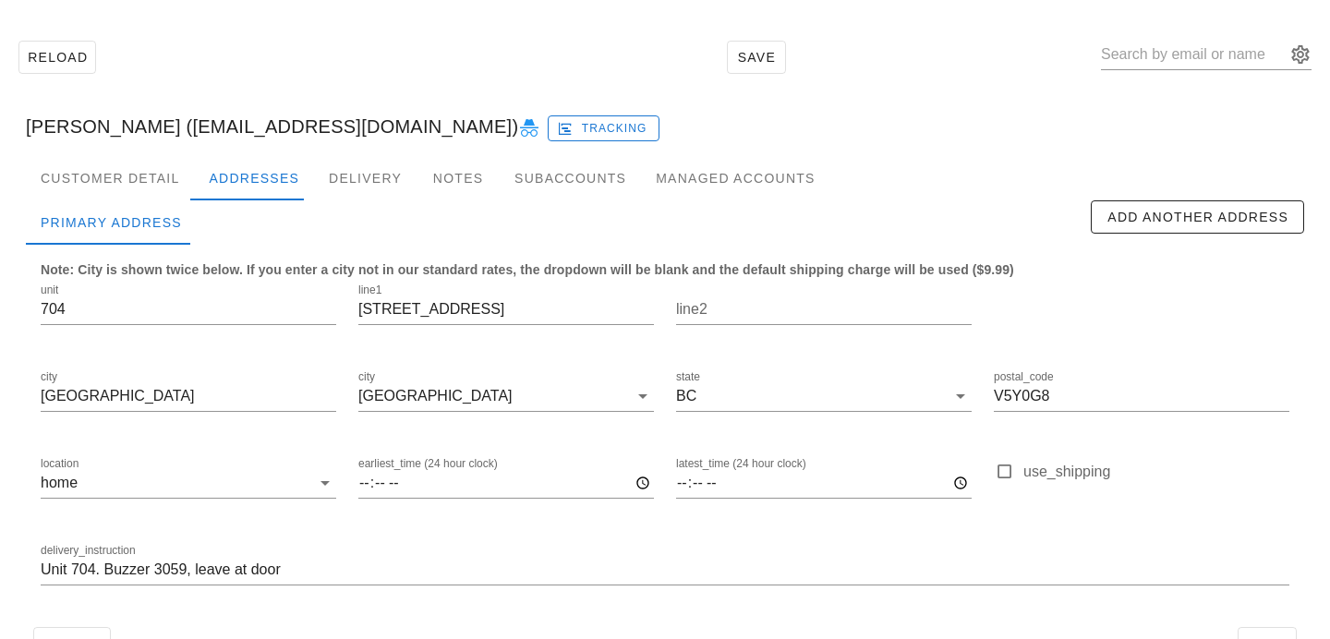
scroll to position [122, 0]
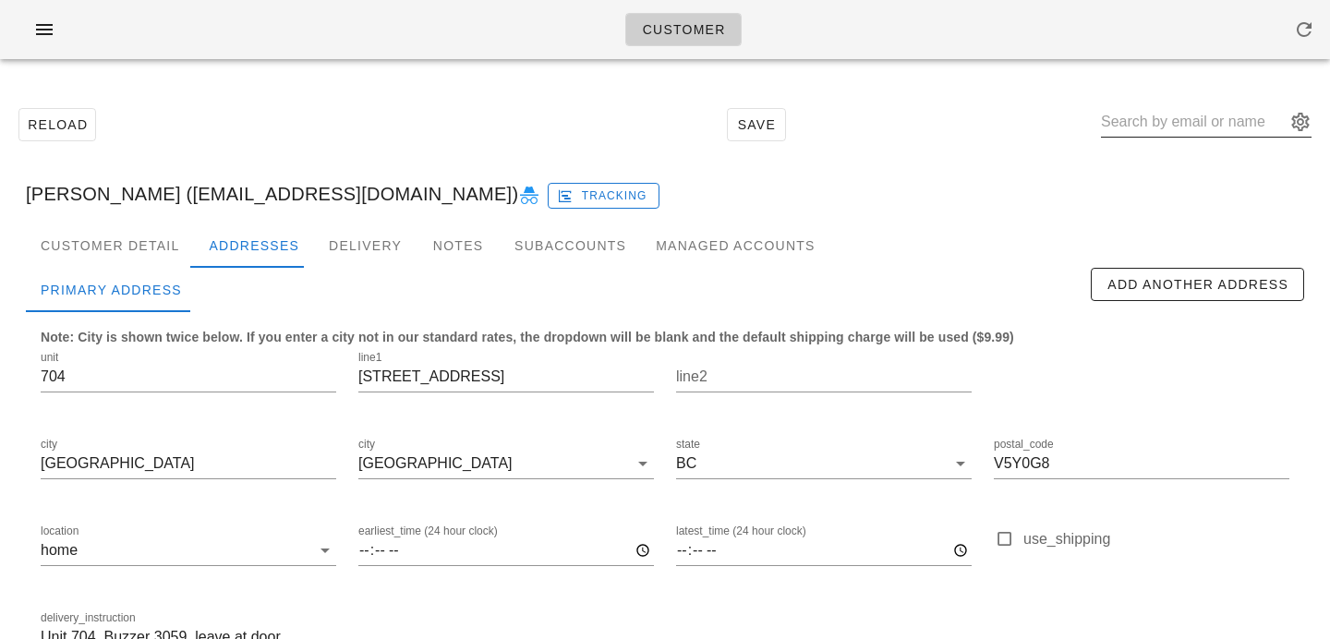
click at [1148, 126] on input "text" at bounding box center [1193, 122] width 185 height 30
paste input "Tricia Whiting"
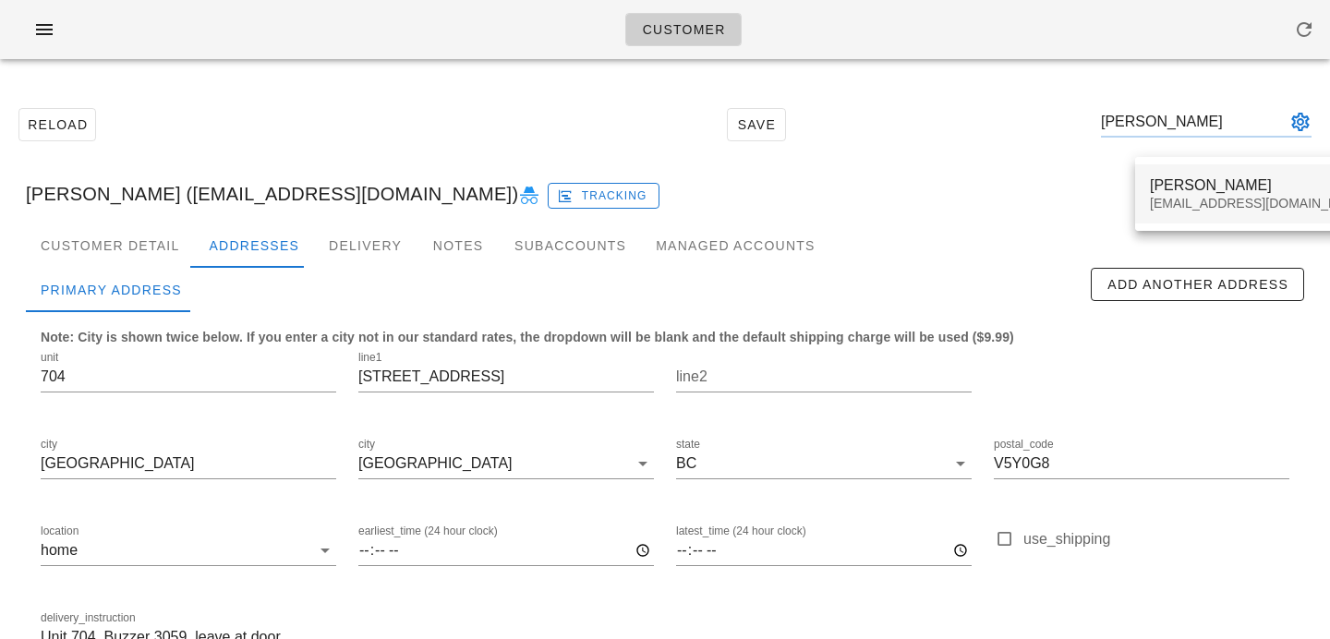
type input "Tricia Whiting"
click at [1170, 187] on div "Tricia Whiting" at bounding box center [1258, 185] width 219 height 18
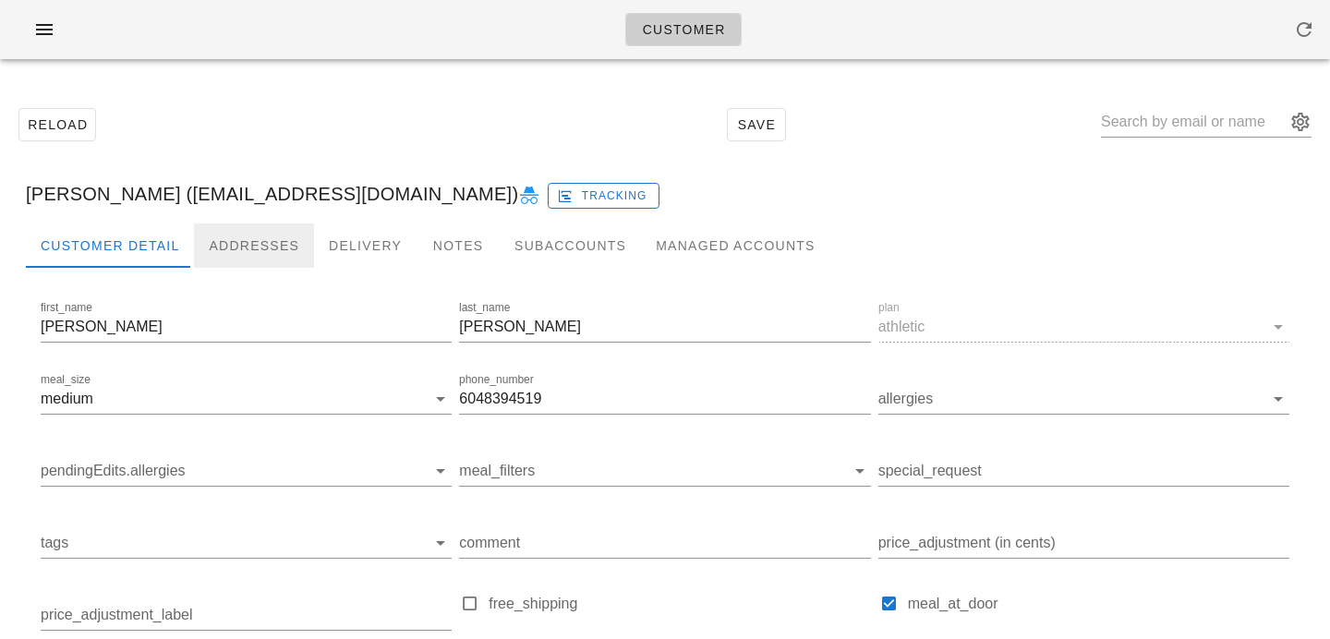
click at [249, 241] on div "Addresses" at bounding box center [254, 245] width 120 height 44
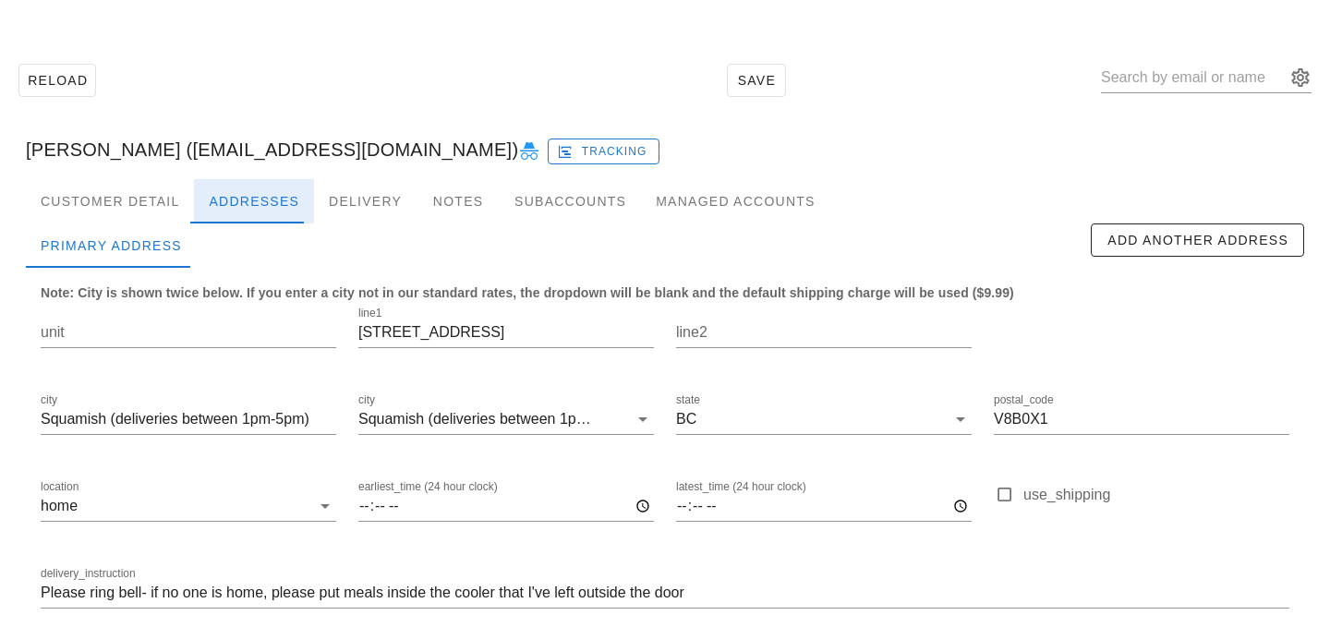
scroll to position [122, 0]
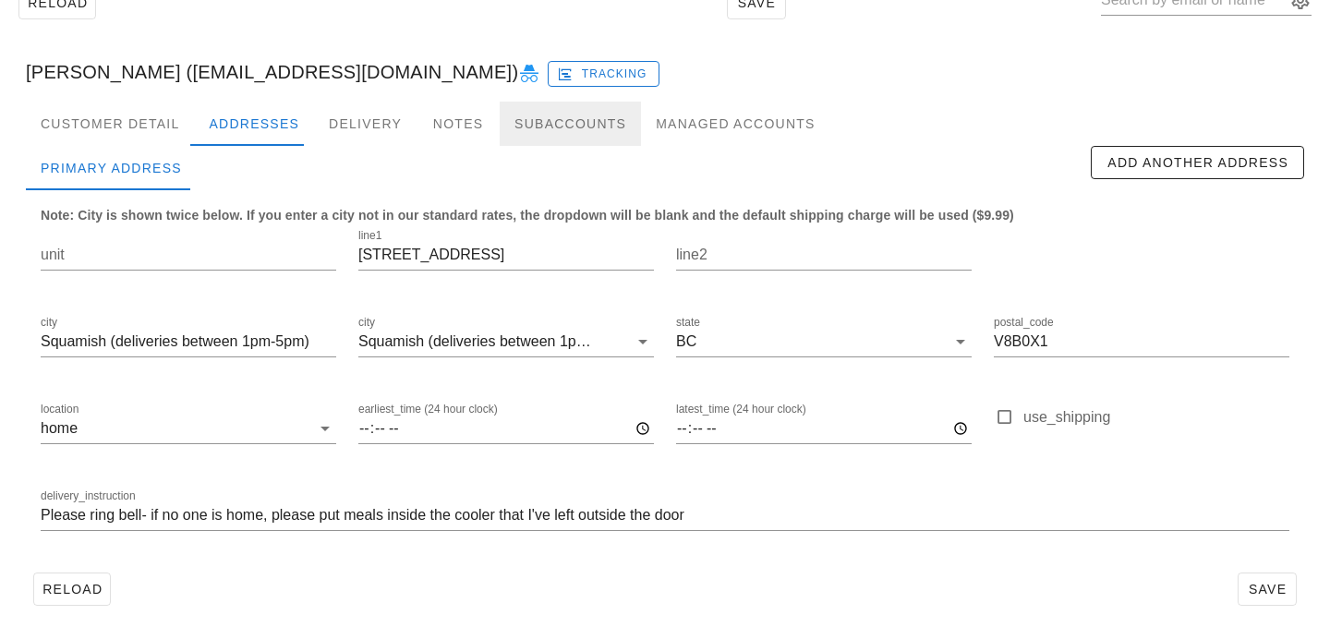
click at [560, 135] on div "Subaccounts" at bounding box center [569, 124] width 141 height 44
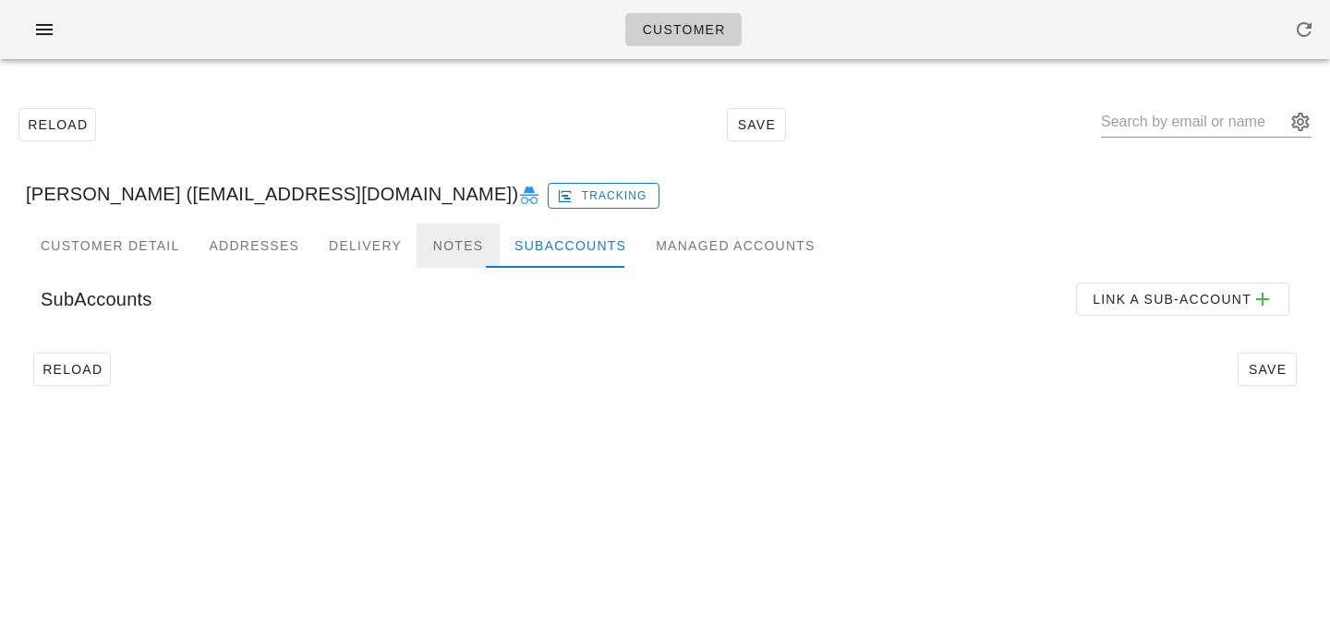
click at [434, 261] on div "Notes" at bounding box center [457, 245] width 83 height 44
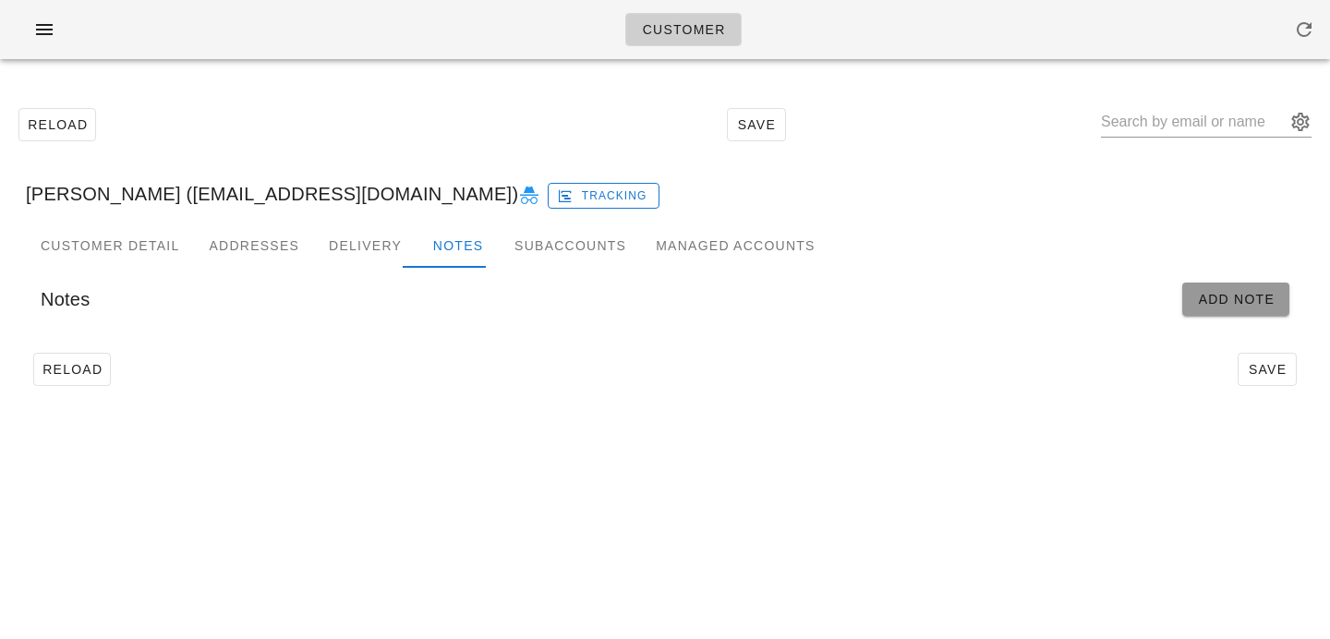
click at [1277, 288] on button "Add Note" at bounding box center [1235, 299] width 107 height 33
type input "Tricia Whiting (triciabwhiting@gmail.com)"
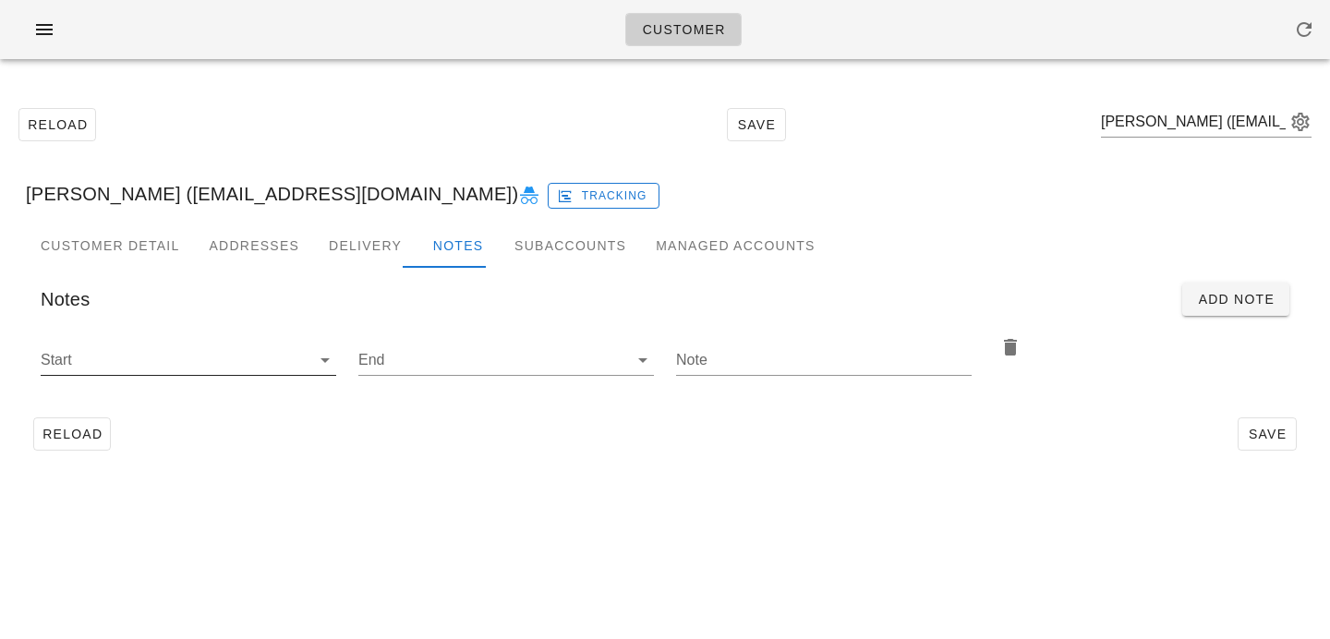
click at [231, 359] on input "Start" at bounding box center [174, 360] width 266 height 30
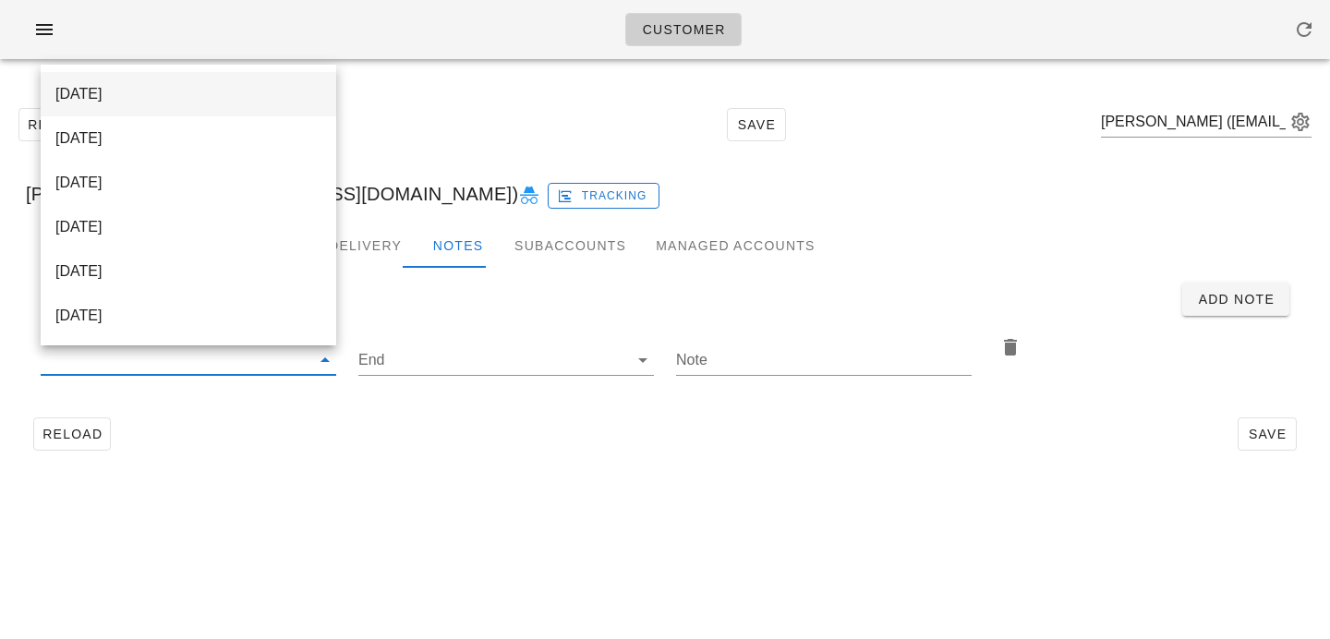
click at [252, 95] on div "[DATE]" at bounding box center [188, 94] width 266 height 18
type input "[DATE]"
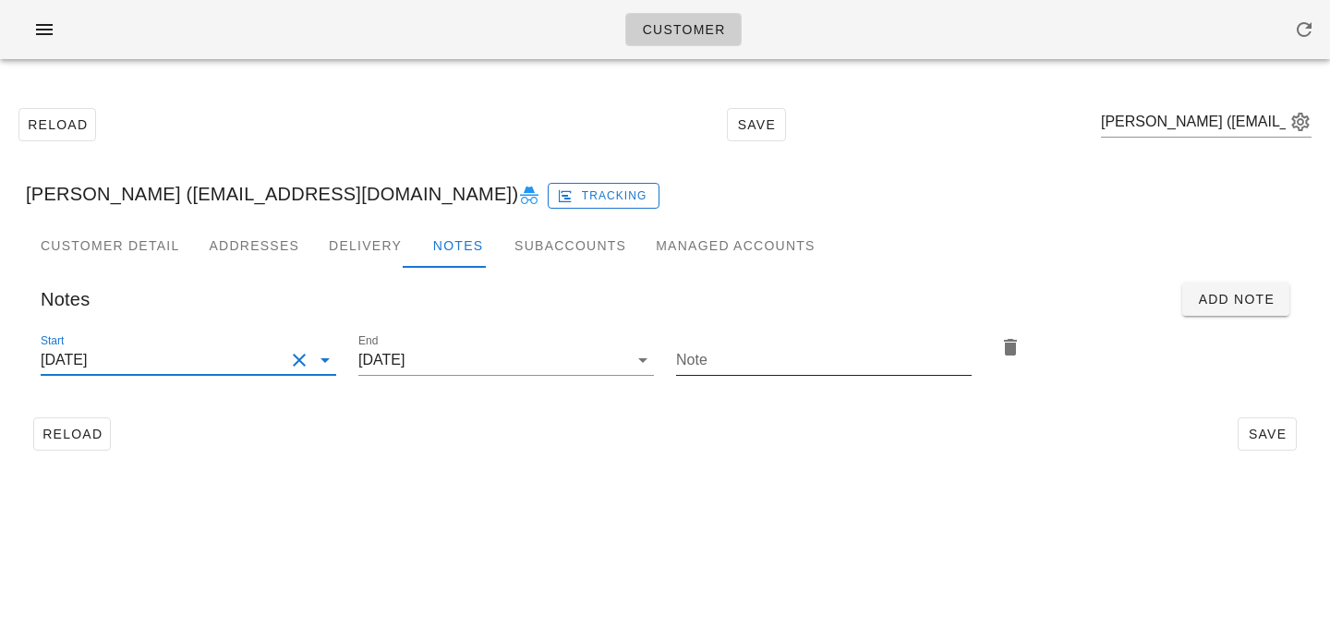
click at [719, 371] on input "Note" at bounding box center [823, 360] width 295 height 30
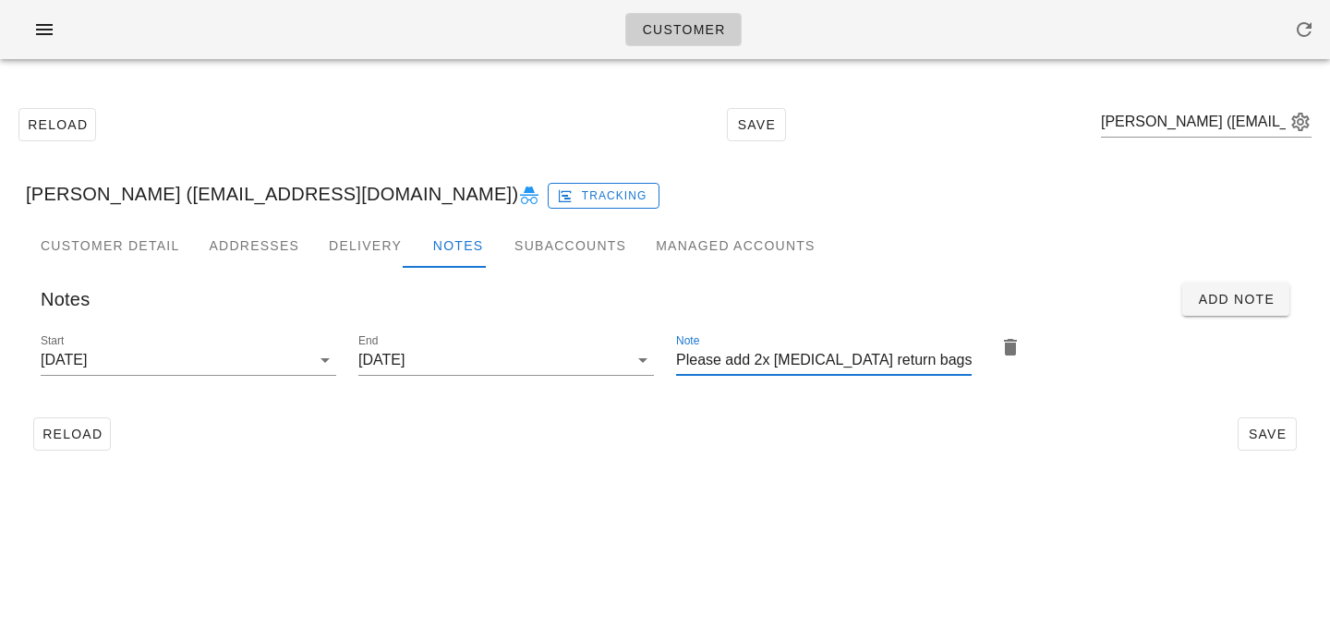
type input "Please add 2x [MEDICAL_DATA] return bags"
click at [474, 472] on div "Customer Detail Addresses Delivery Notes Subaccounts Managed Accounts first_nam…" at bounding box center [664, 347] width 1307 height 249
click at [1257, 432] on span "Save" at bounding box center [1266, 434] width 42 height 15
click at [1168, 112] on input "text" at bounding box center [1193, 122] width 185 height 30
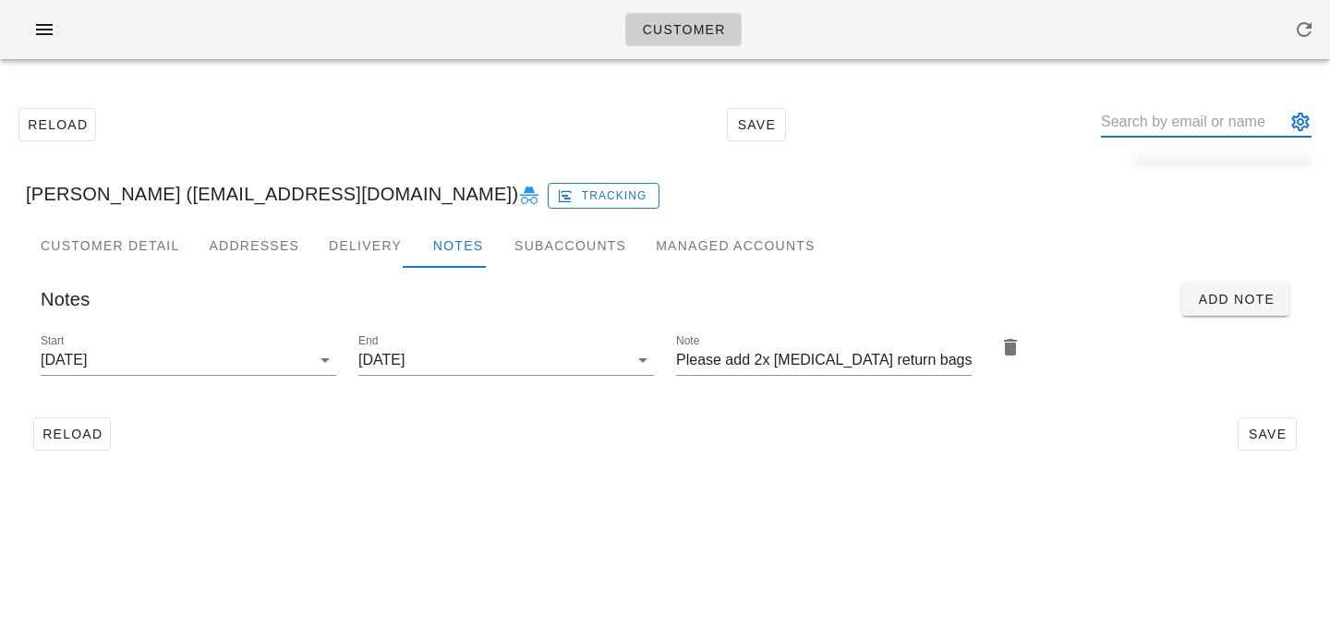
paste input "Andrea Cruickshank"
type input "Andrea Cruickshank"
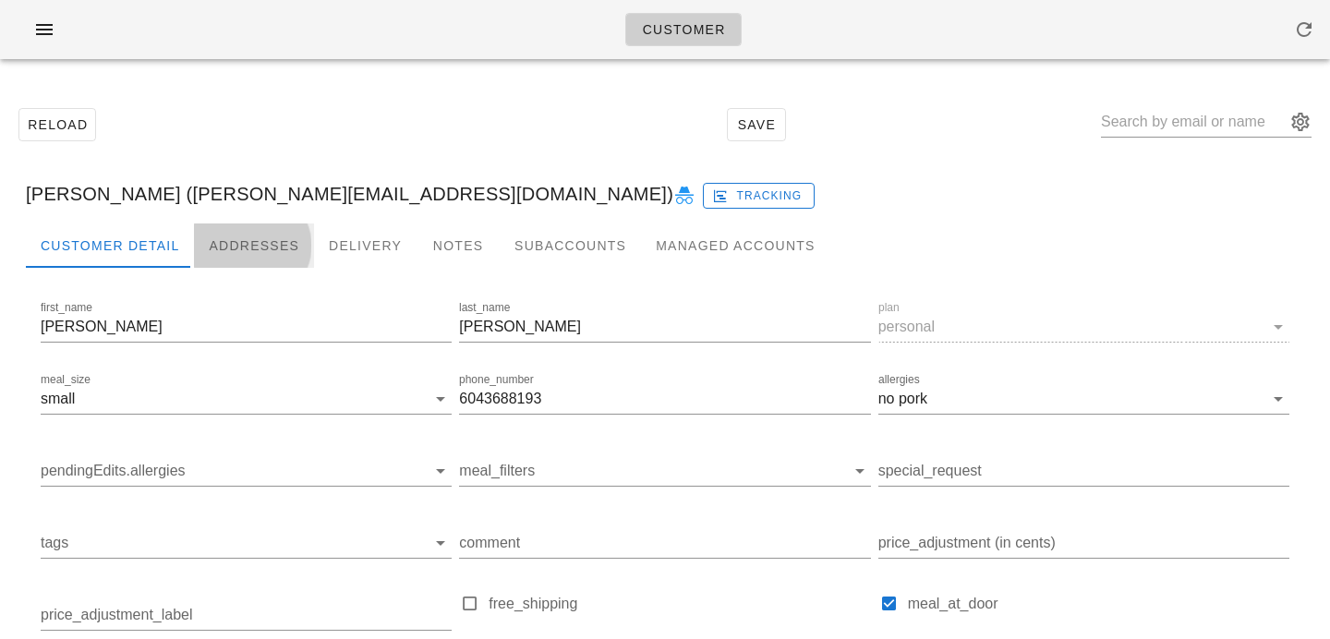
click at [249, 251] on div "Addresses" at bounding box center [254, 245] width 120 height 44
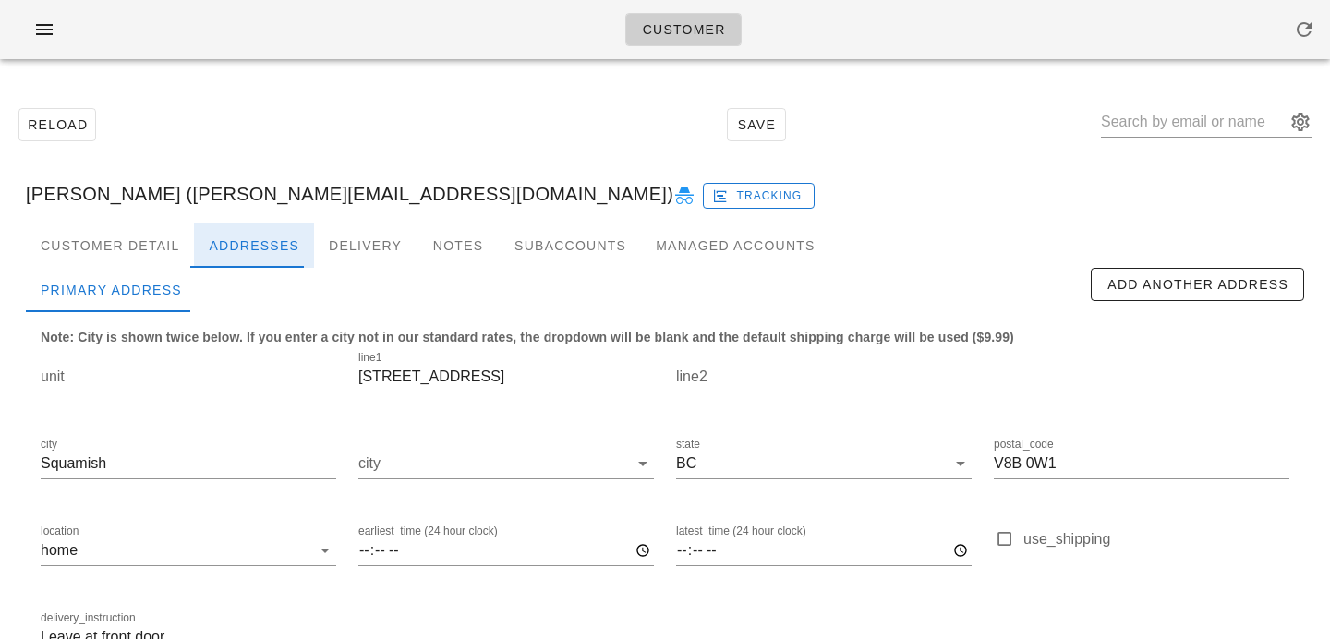
scroll to position [122, 0]
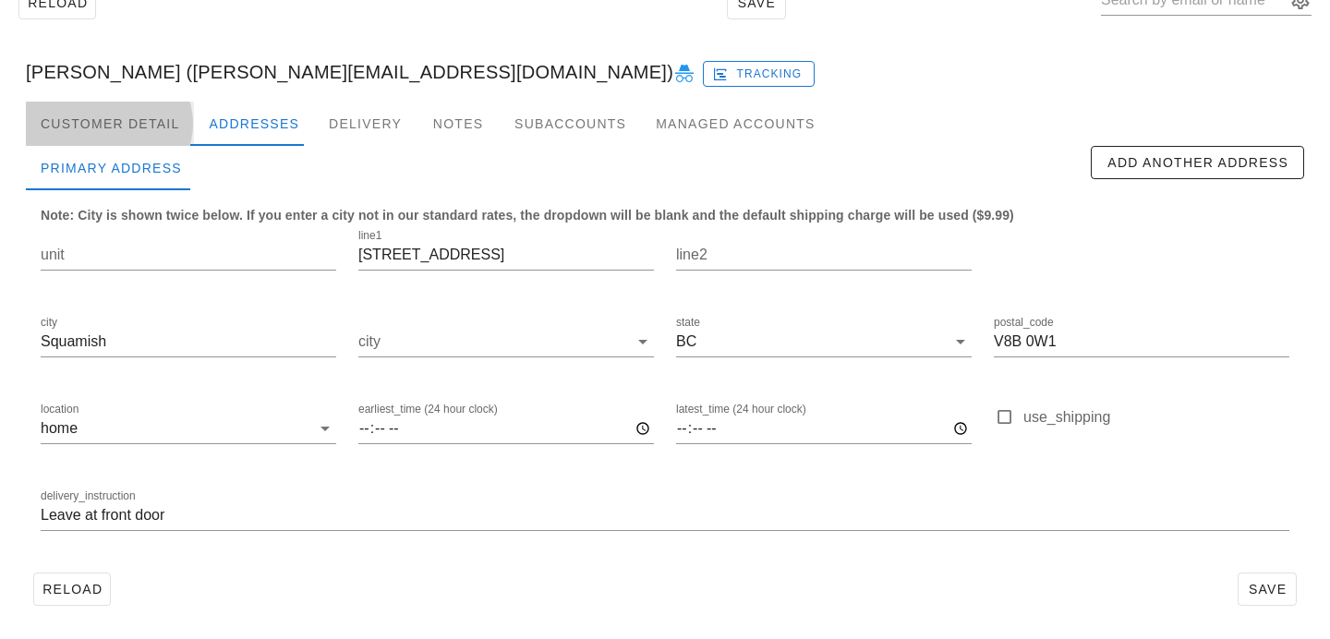
click at [156, 119] on div "Customer Detail" at bounding box center [110, 124] width 168 height 44
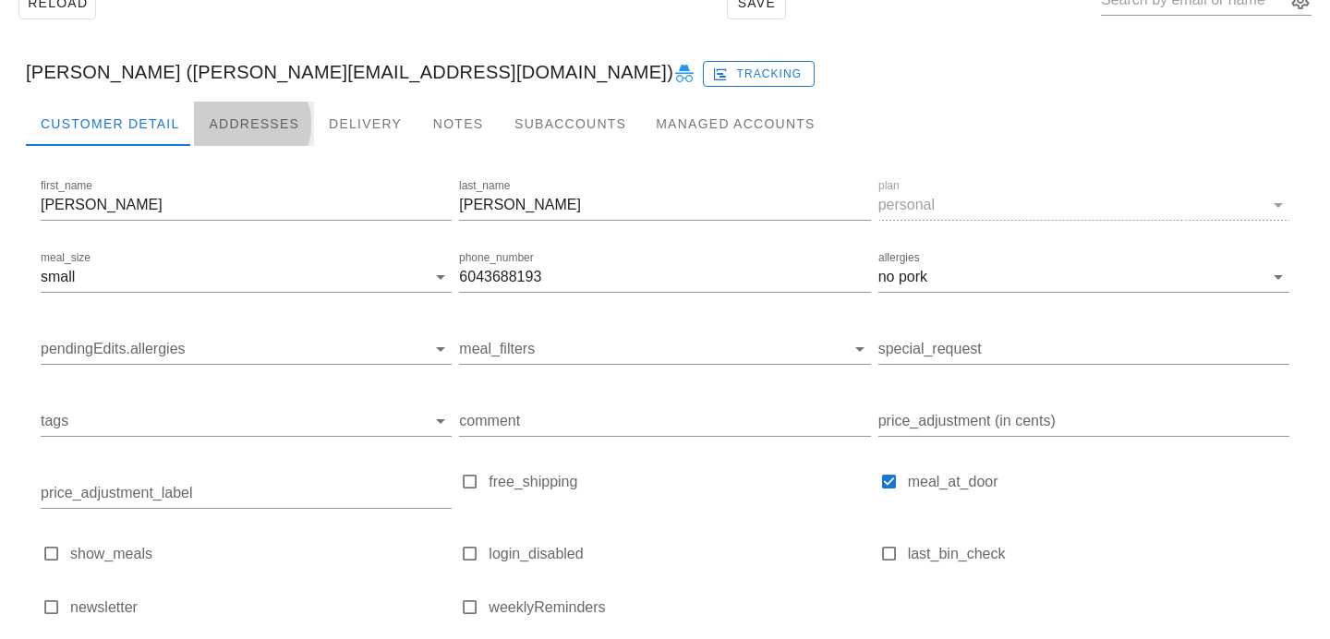
click at [237, 132] on div "Addresses" at bounding box center [254, 124] width 120 height 44
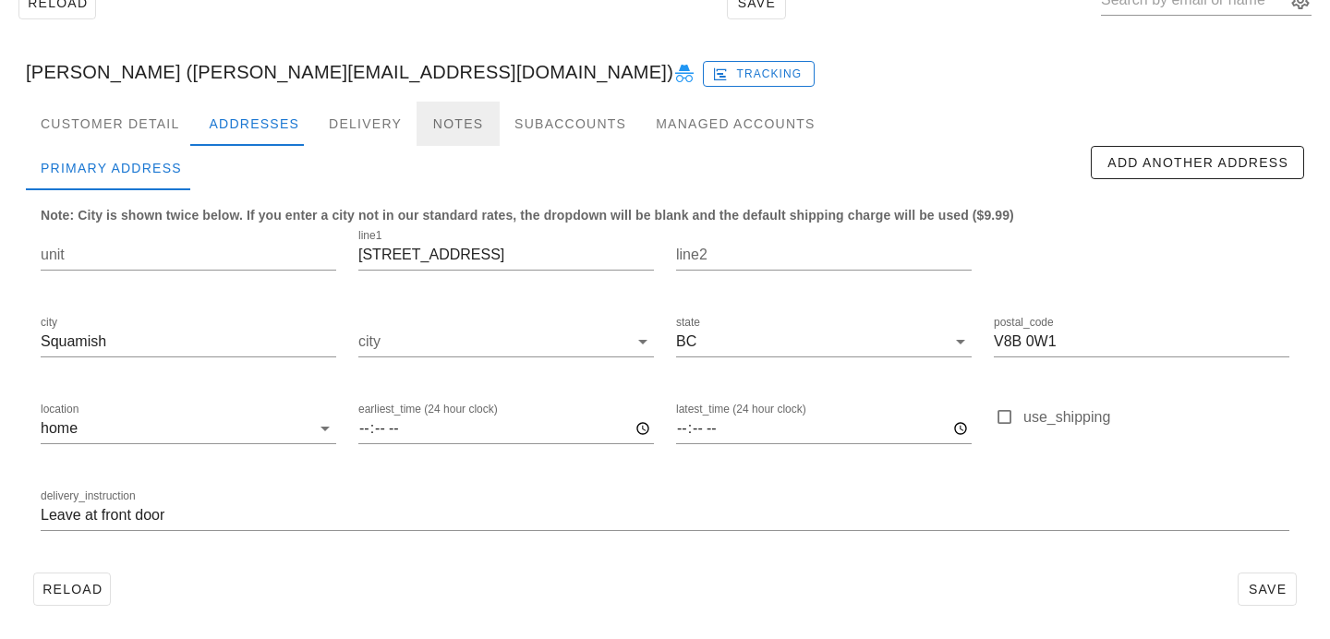
click at [456, 138] on div "Notes" at bounding box center [457, 124] width 83 height 44
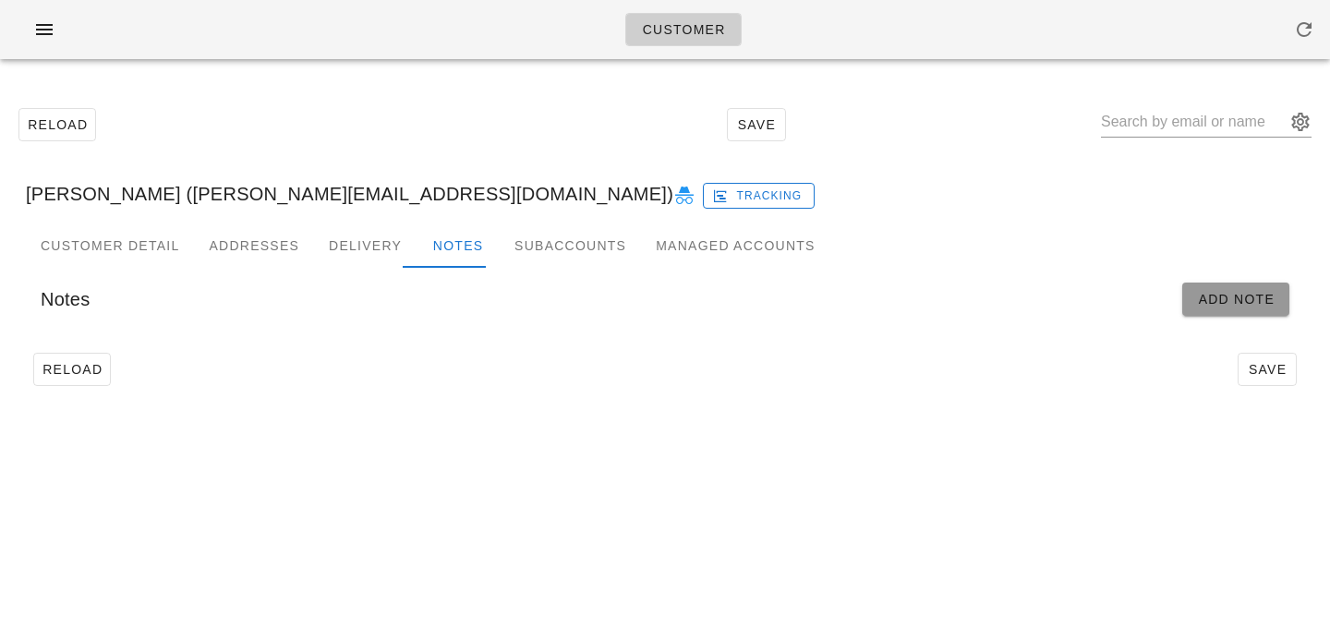
click at [1197, 309] on button "Add Note" at bounding box center [1235, 299] width 107 height 33
type input "Andrea Cruickshank (andrea.cruicks@gmail.com)"
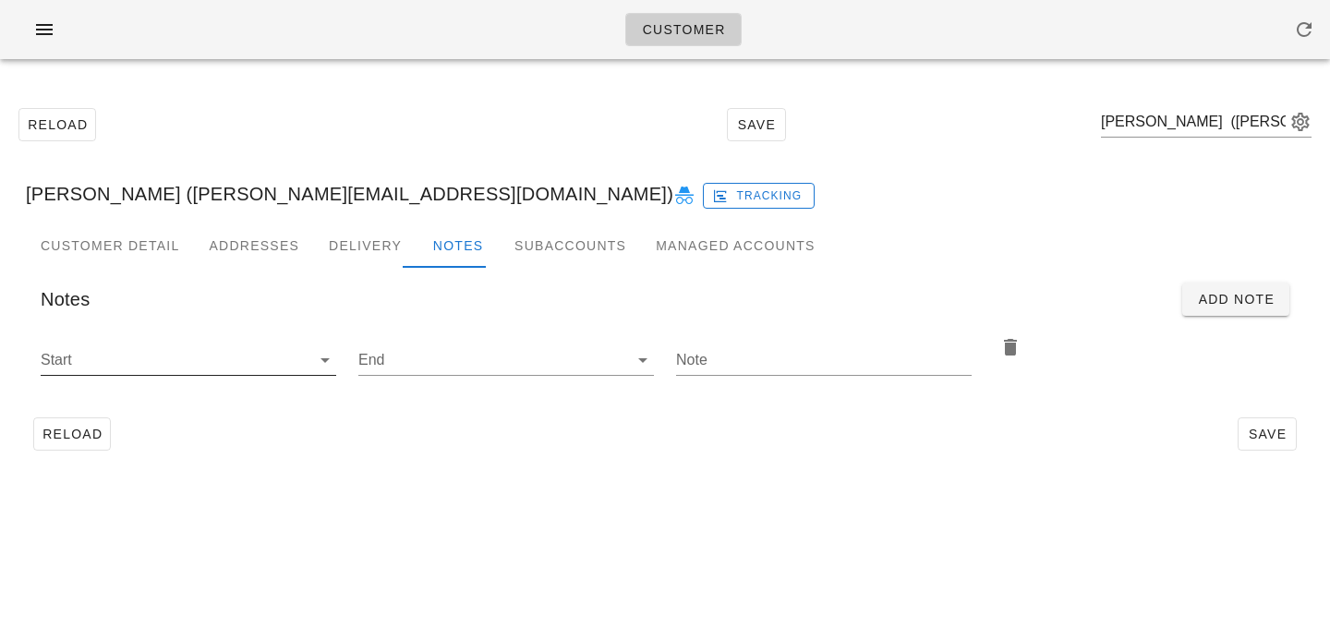
click at [276, 375] on div "Start" at bounding box center [188, 360] width 295 height 30
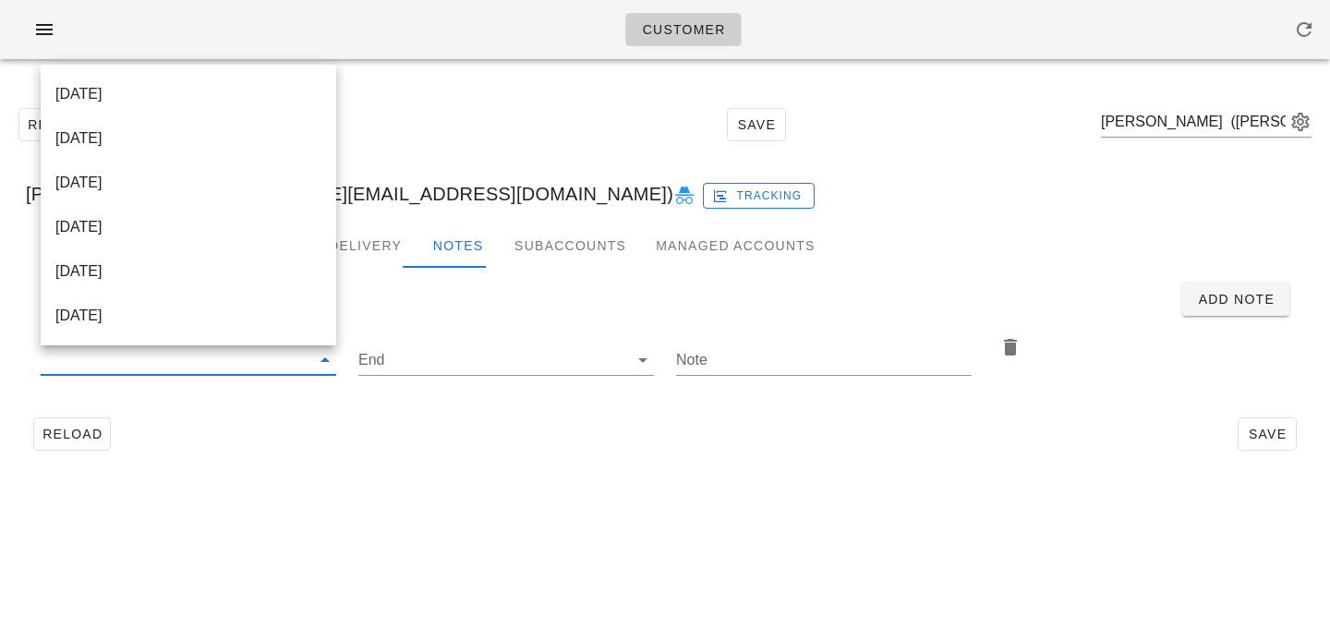
click at [268, 86] on div "[DATE]" at bounding box center [188, 94] width 266 height 18
type input "[DATE]"
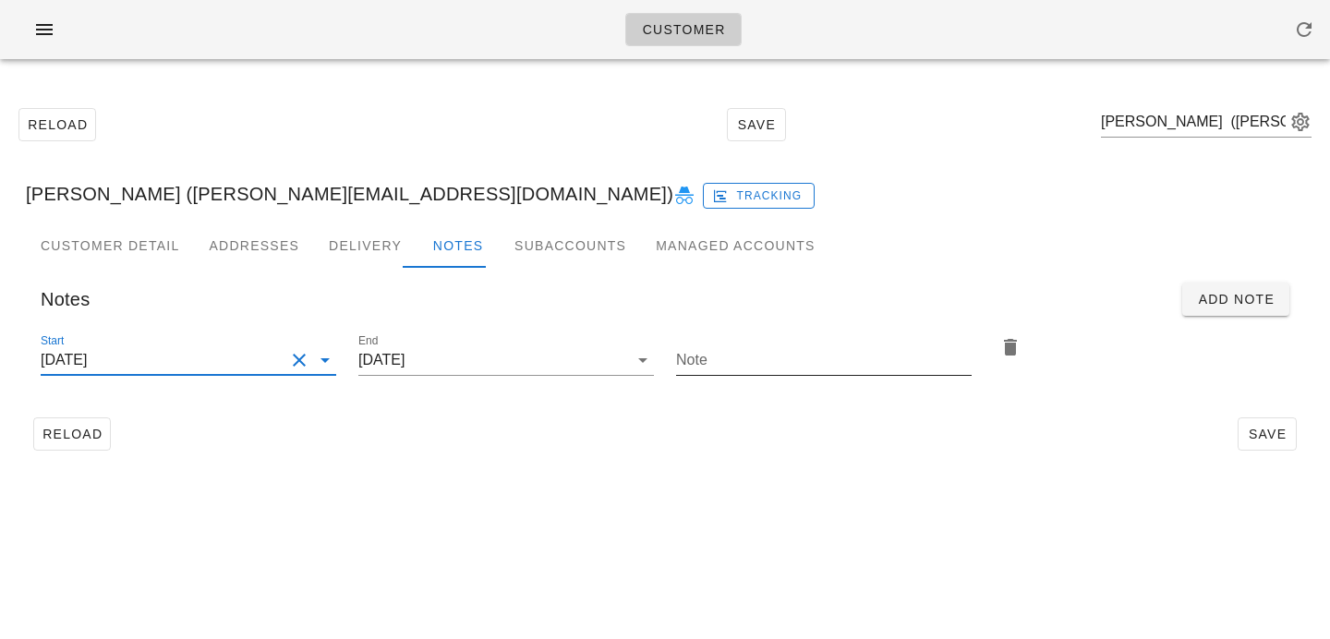
click at [712, 356] on input "Note" at bounding box center [823, 360] width 295 height 30
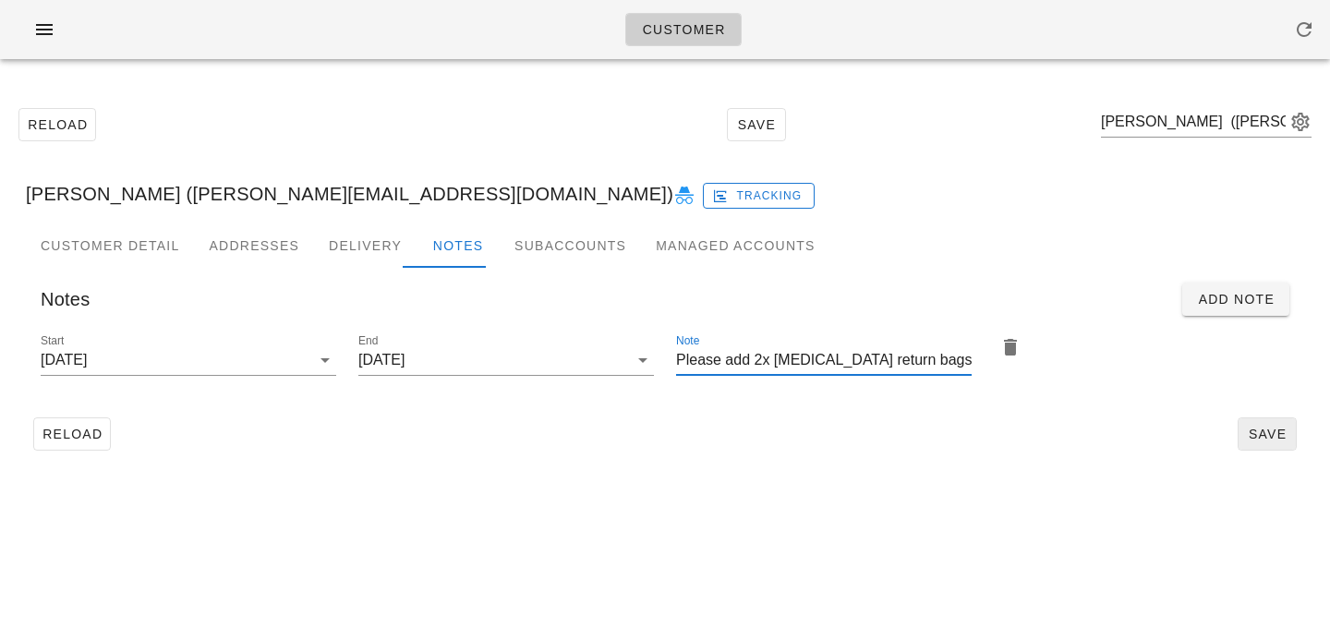
type input "Please add 2x [MEDICAL_DATA] return bags"
click at [1253, 427] on span "Save" at bounding box center [1266, 434] width 42 height 15
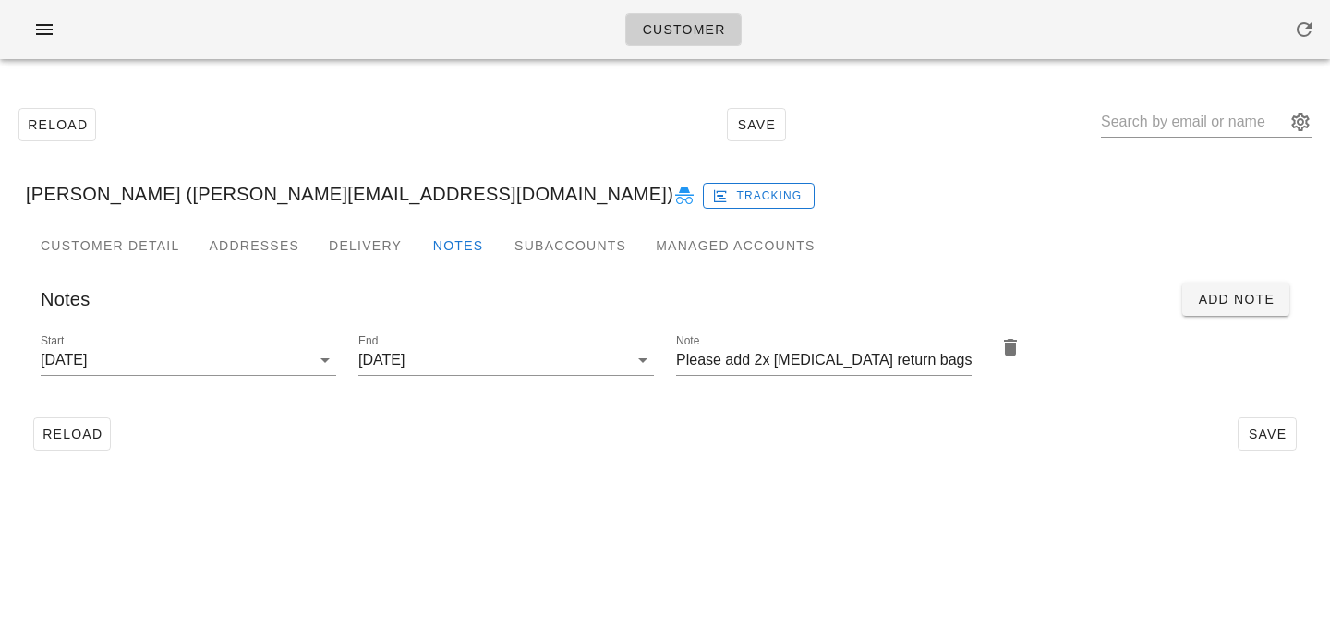
type input "Andrea Cruickshank (andrea.cruicks@gmail.com)"
click at [1054, 189] on div "Andrea Cruickshank (andrea.cruicks@gmail.com) Tracking" at bounding box center [664, 193] width 1307 height 59
click at [1213, 126] on input "text" at bounding box center [1193, 122] width 185 height 30
paste input "[PERSON_NAME]"
type input "[PERSON_NAME]"
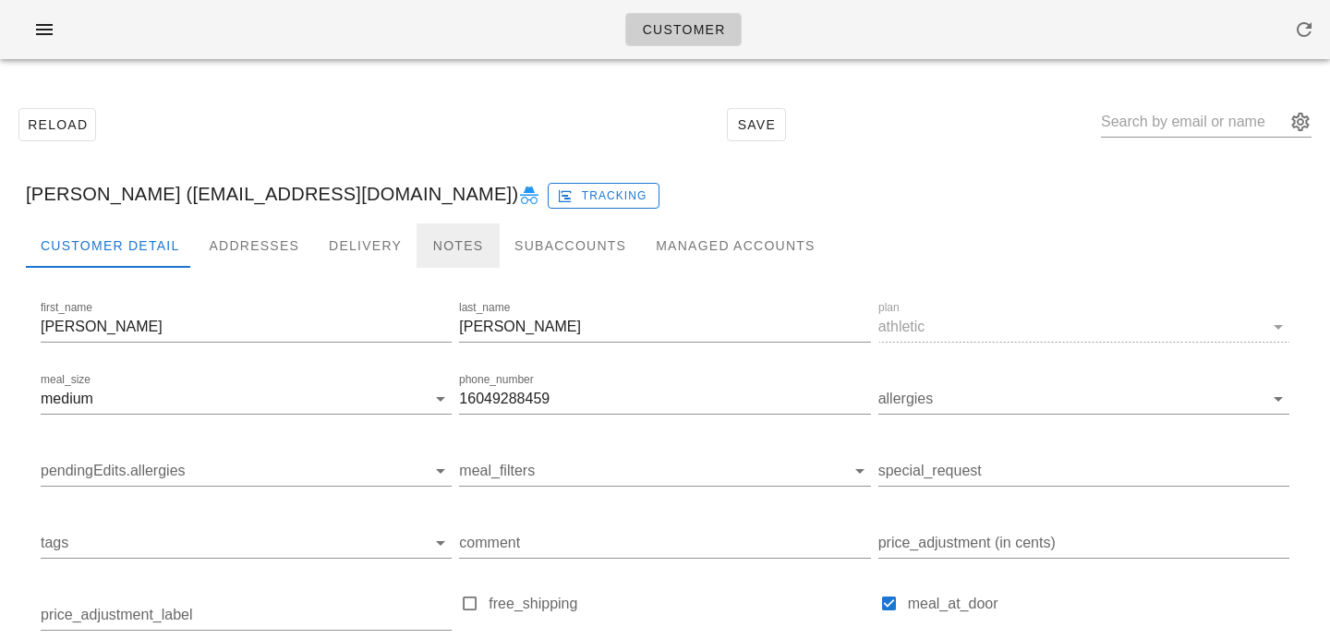
click at [468, 239] on div "Notes" at bounding box center [457, 245] width 83 height 44
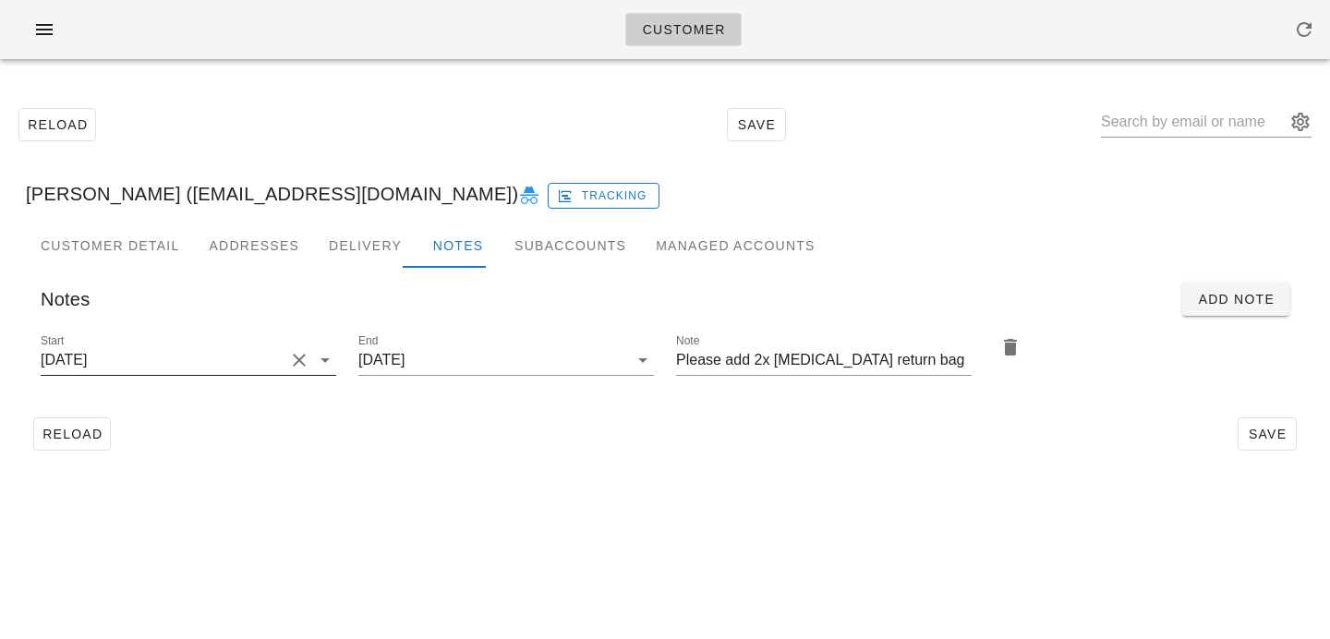
click at [297, 353] on button "Clear Start" at bounding box center [299, 360] width 22 height 22
click at [297, 353] on input "Start" at bounding box center [174, 360] width 266 height 30
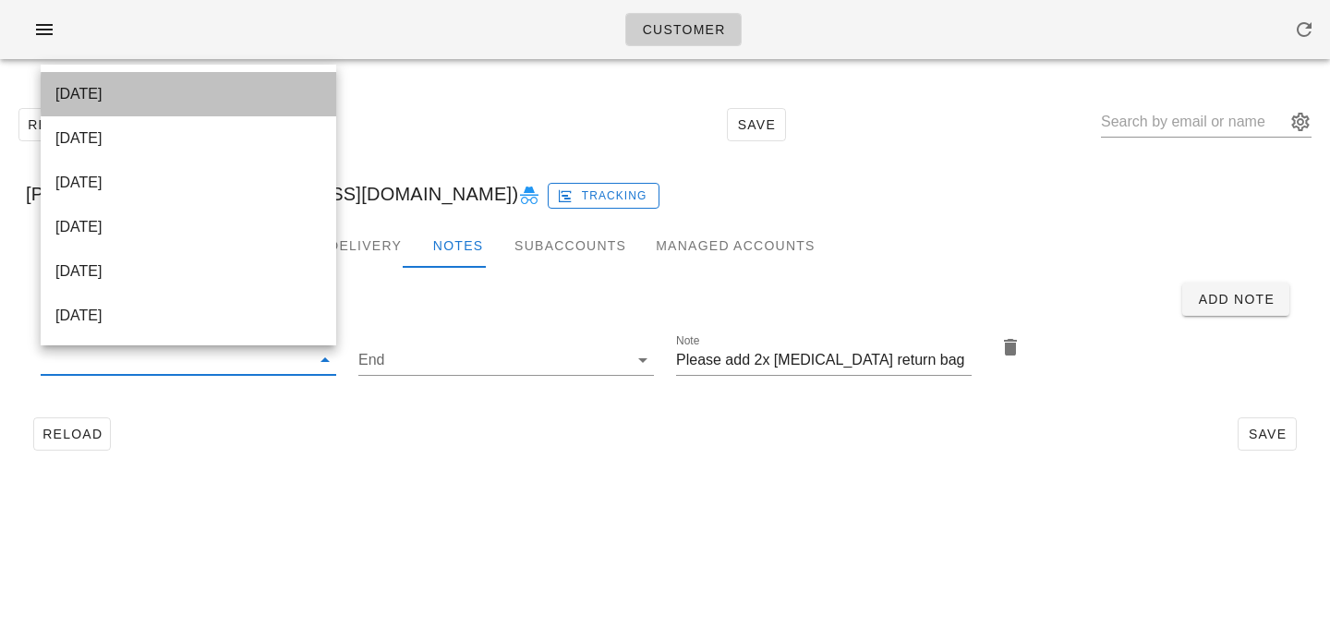
click at [268, 101] on div "[DATE]" at bounding box center [188, 94] width 266 height 18
type input "[DATE]"
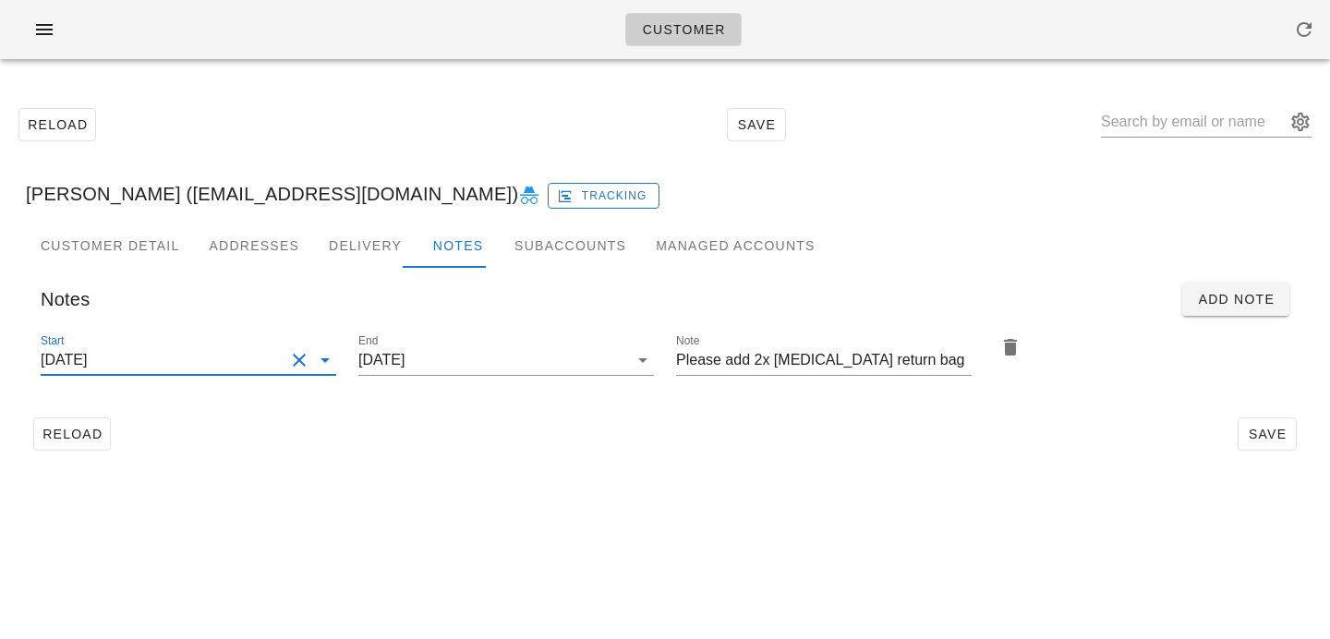
click at [634, 455] on div "Reload Save" at bounding box center [665, 434] width 1278 height 48
click at [1293, 427] on button "Save" at bounding box center [1266, 433] width 59 height 33
click at [1165, 127] on input "text" at bounding box center [1193, 122] width 185 height 30
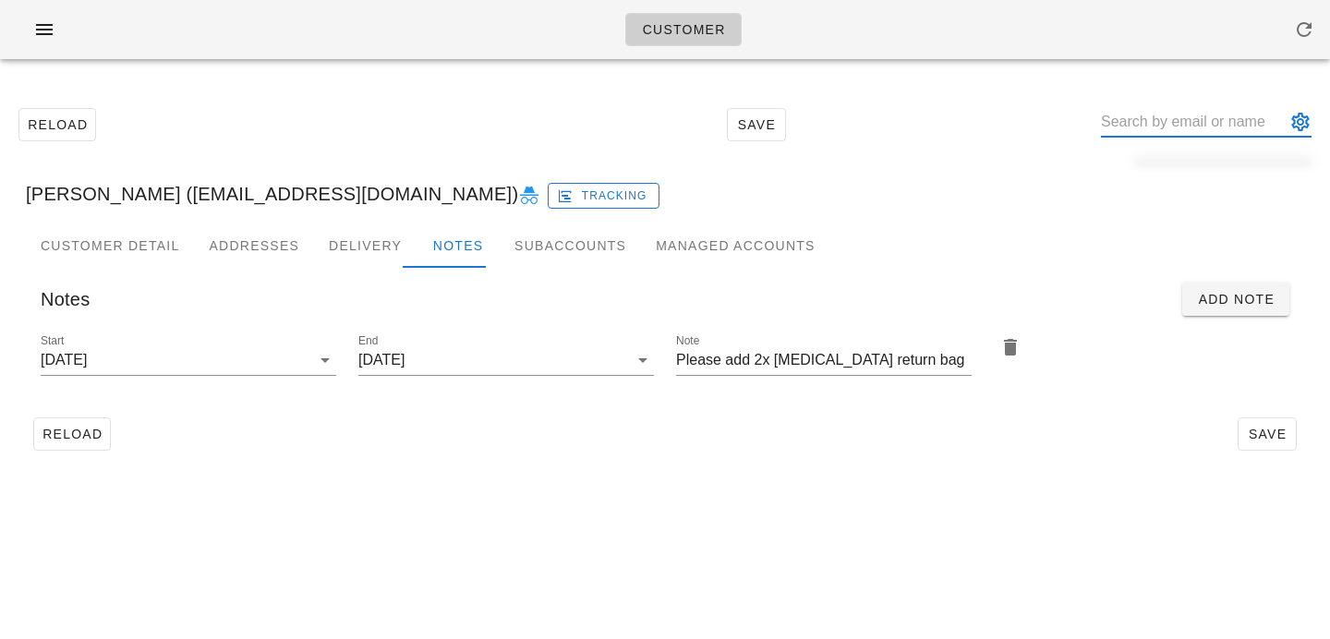
paste input "[PERSON_NAME]"
type input "[PERSON_NAME]"
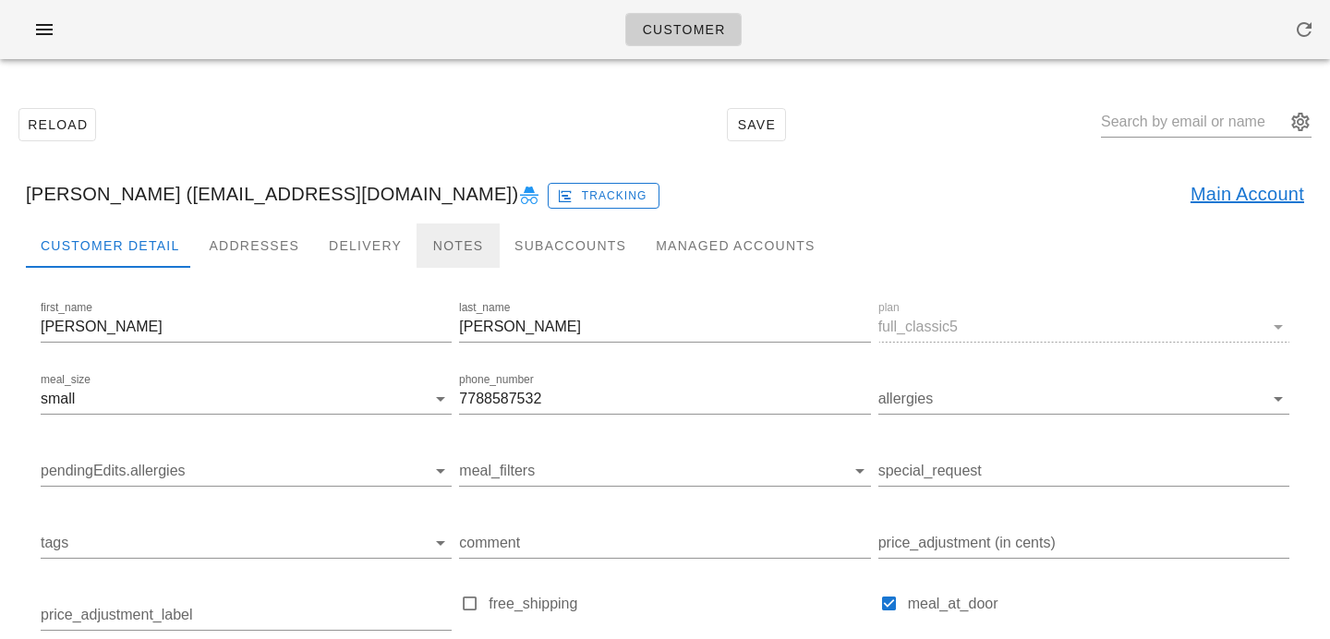
click at [440, 237] on div "Notes" at bounding box center [457, 245] width 83 height 44
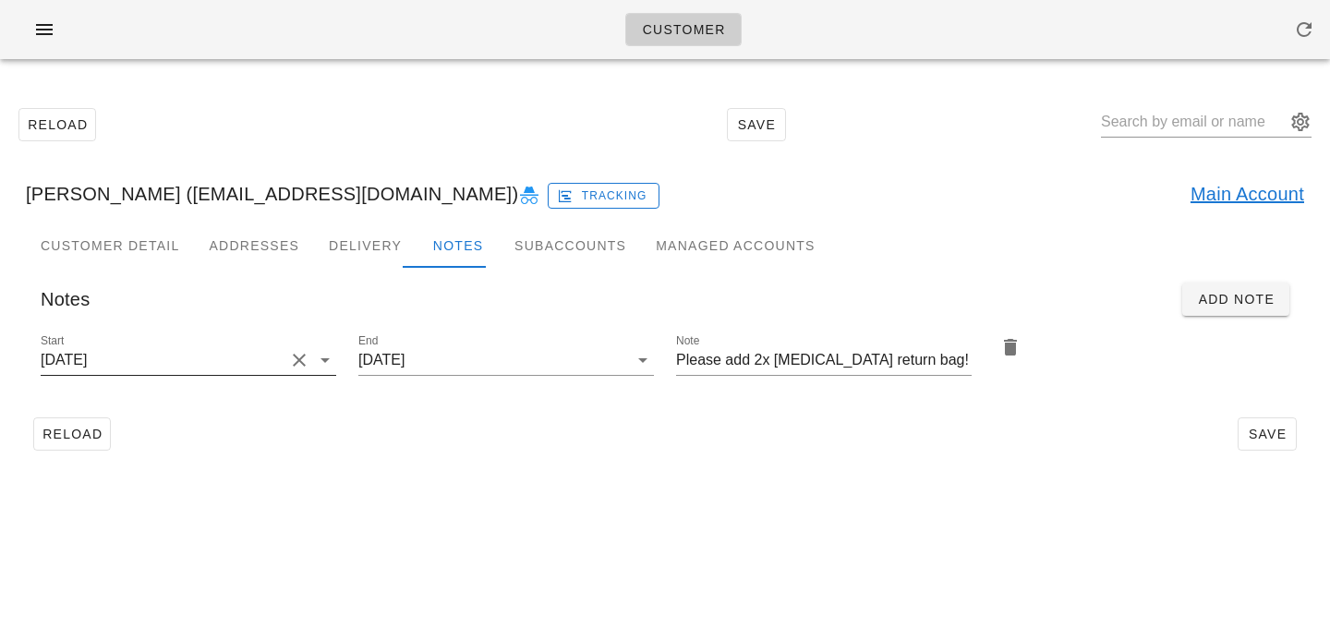
click at [301, 358] on button "Clear Start" at bounding box center [299, 360] width 22 height 22
click at [301, 358] on input "Start" at bounding box center [174, 360] width 266 height 30
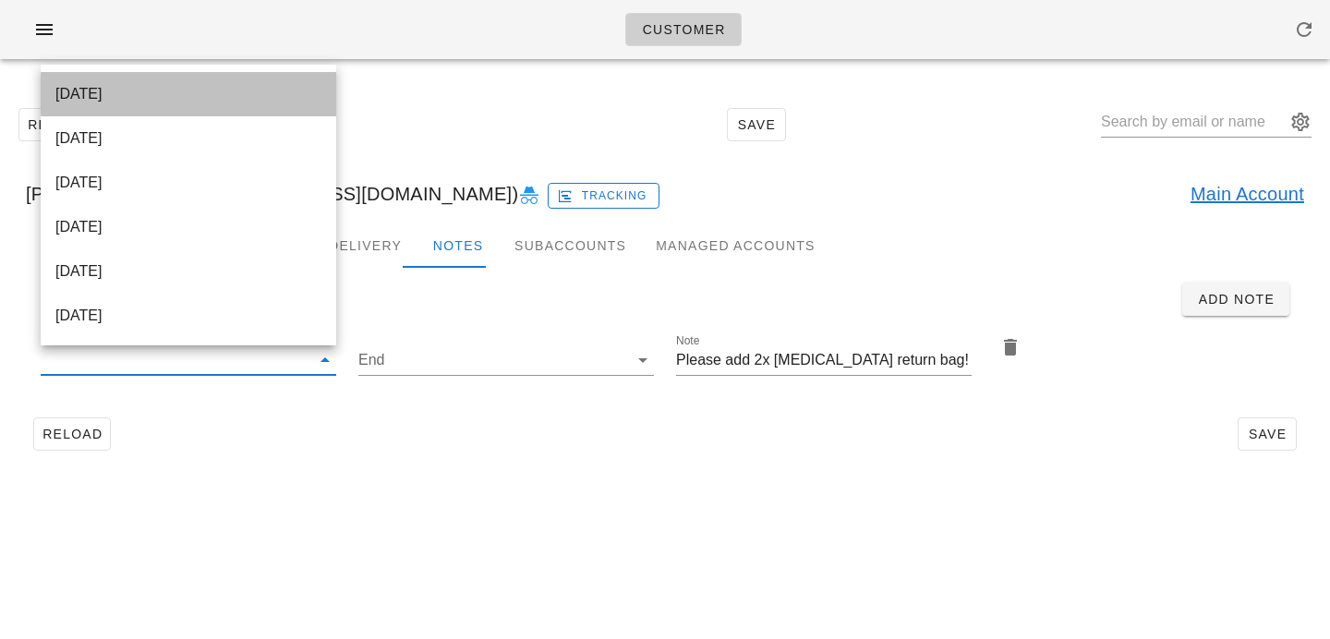
click at [256, 97] on div "[DATE]" at bounding box center [188, 94] width 266 height 18
type input "[DATE]"
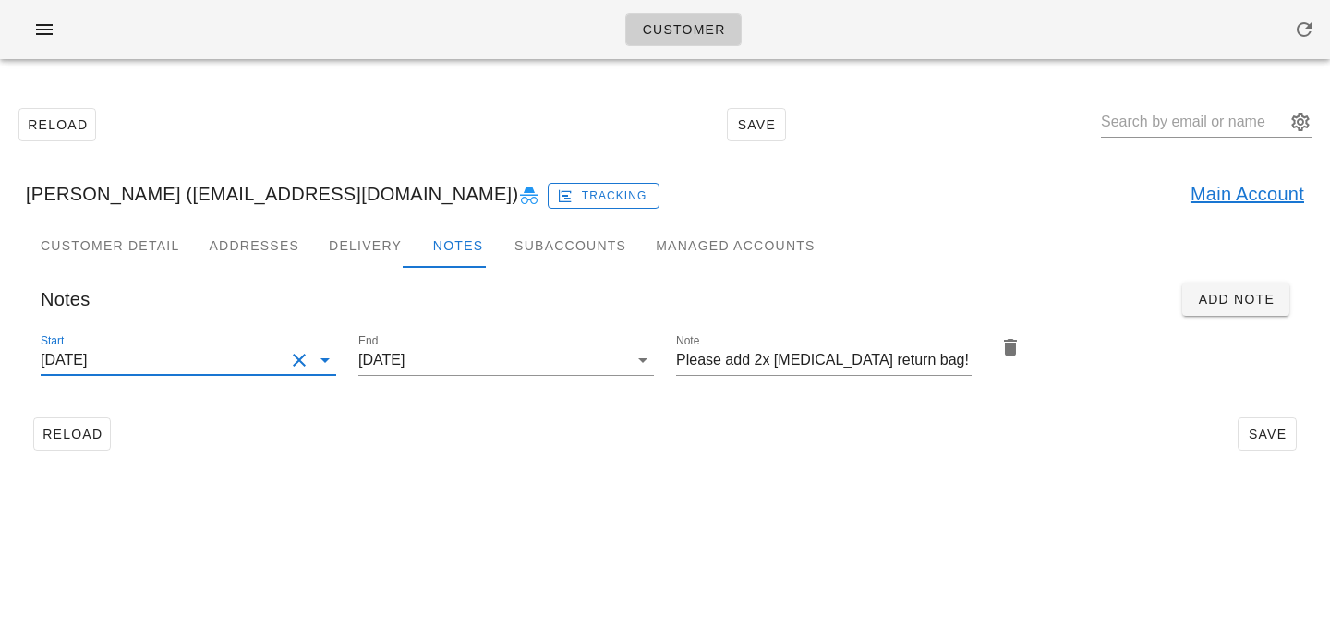
click at [736, 478] on div "Reload Save Cecilia Berlanga (ceciberlanga@hotmail.com) Tracking Main Account C…" at bounding box center [665, 279] width 1330 height 410
click at [1260, 427] on span "Save" at bounding box center [1266, 434] width 42 height 15
click at [1170, 122] on input "text" at bounding box center [1193, 122] width 185 height 30
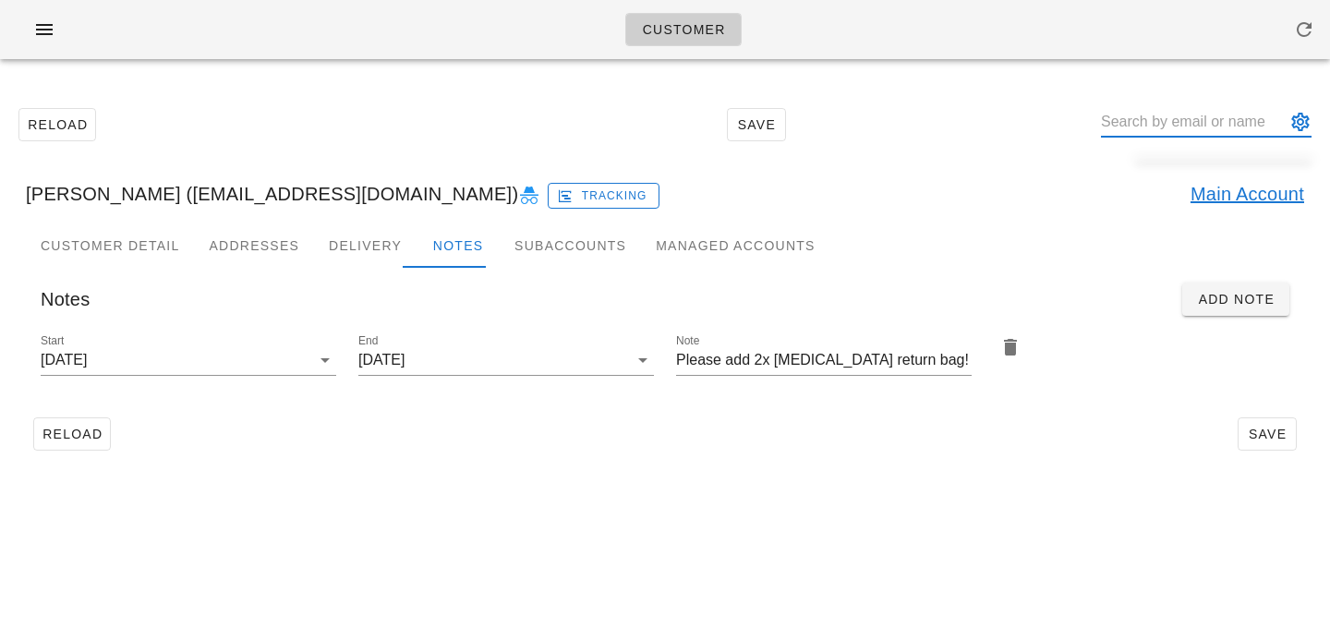
paste input "Paul Whitehouse"
type input "Paul Whitehouse"
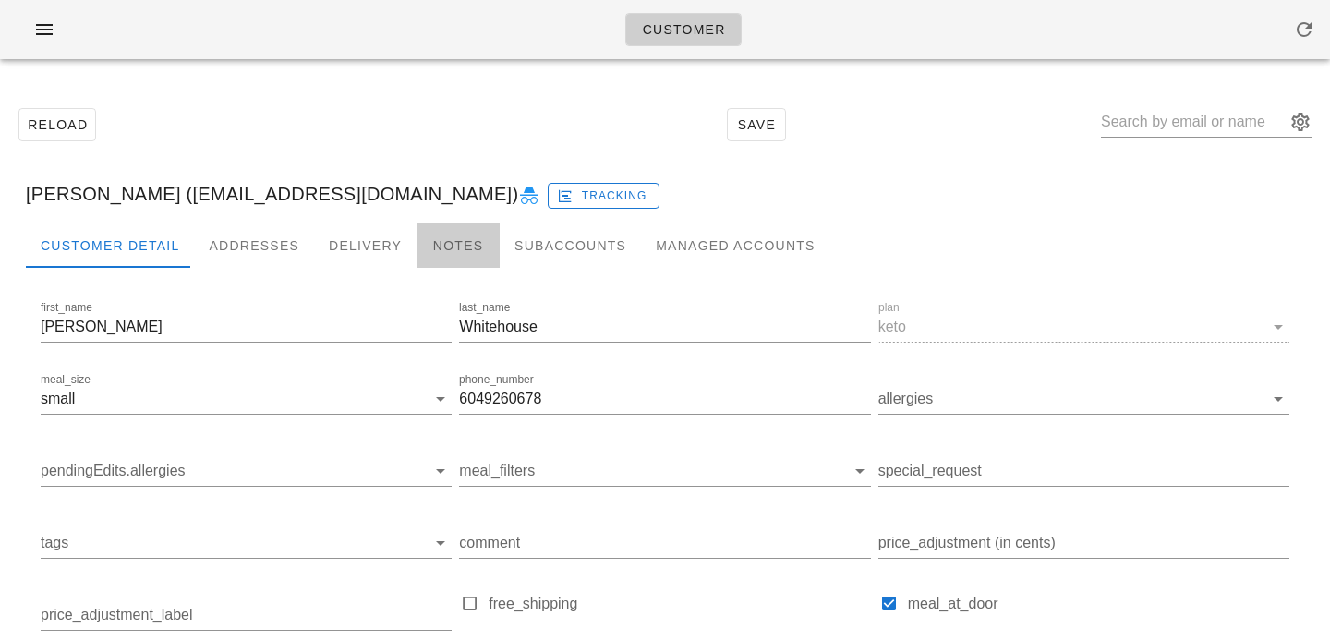
click at [464, 241] on div "Notes" at bounding box center [457, 245] width 83 height 44
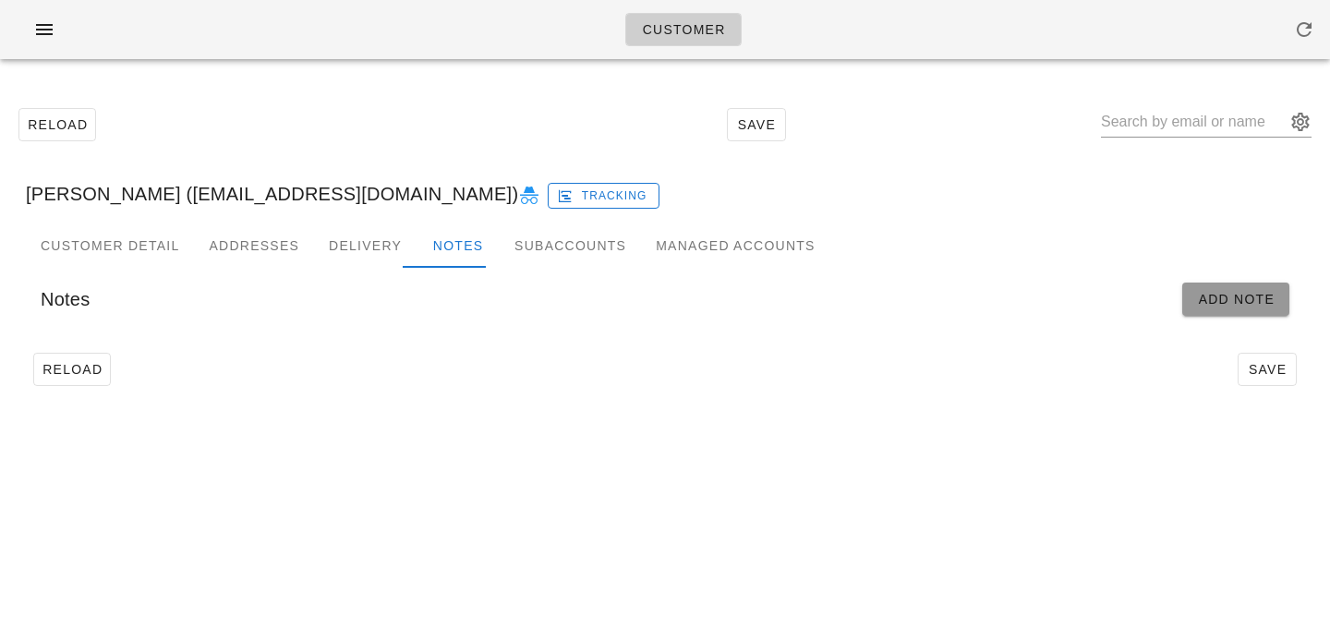
click at [1259, 292] on span "Add Note" at bounding box center [1236, 299] width 78 height 15
type input "Paul Whitehouse (pswhitehouse@icloud.com)"
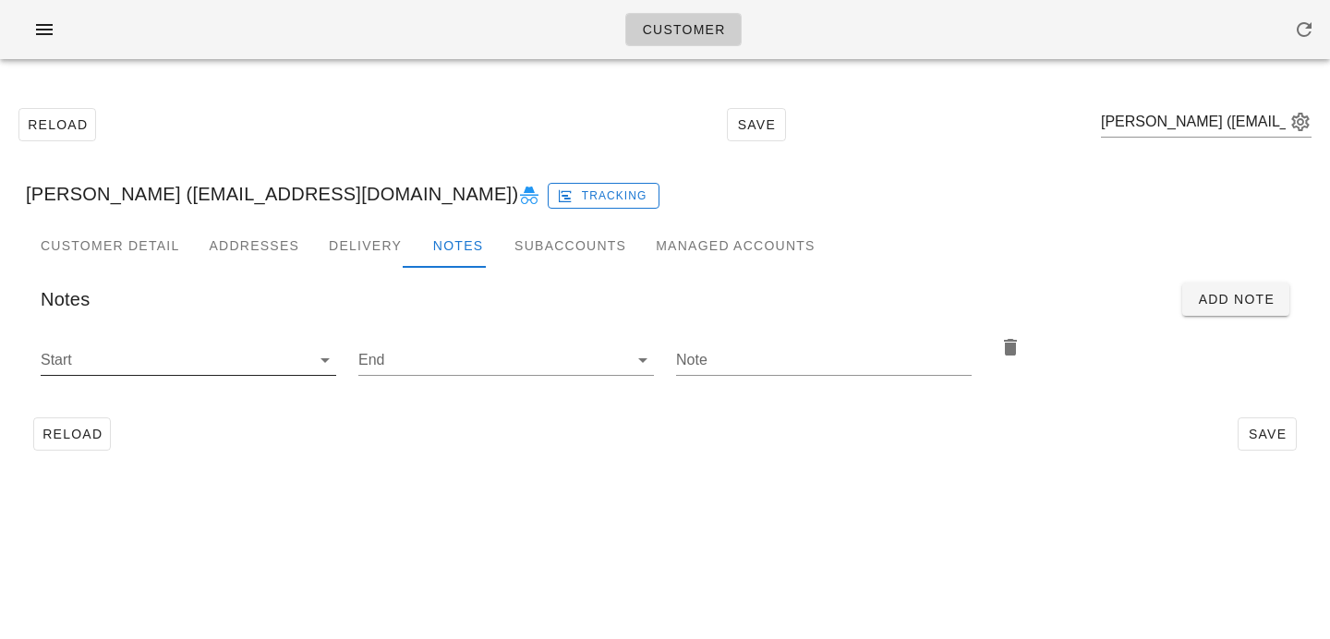
click at [333, 339] on div "Start" at bounding box center [188, 364] width 295 height 61
click at [316, 344] on div "Start" at bounding box center [188, 364] width 295 height 61
click at [311, 355] on div at bounding box center [323, 360] width 26 height 22
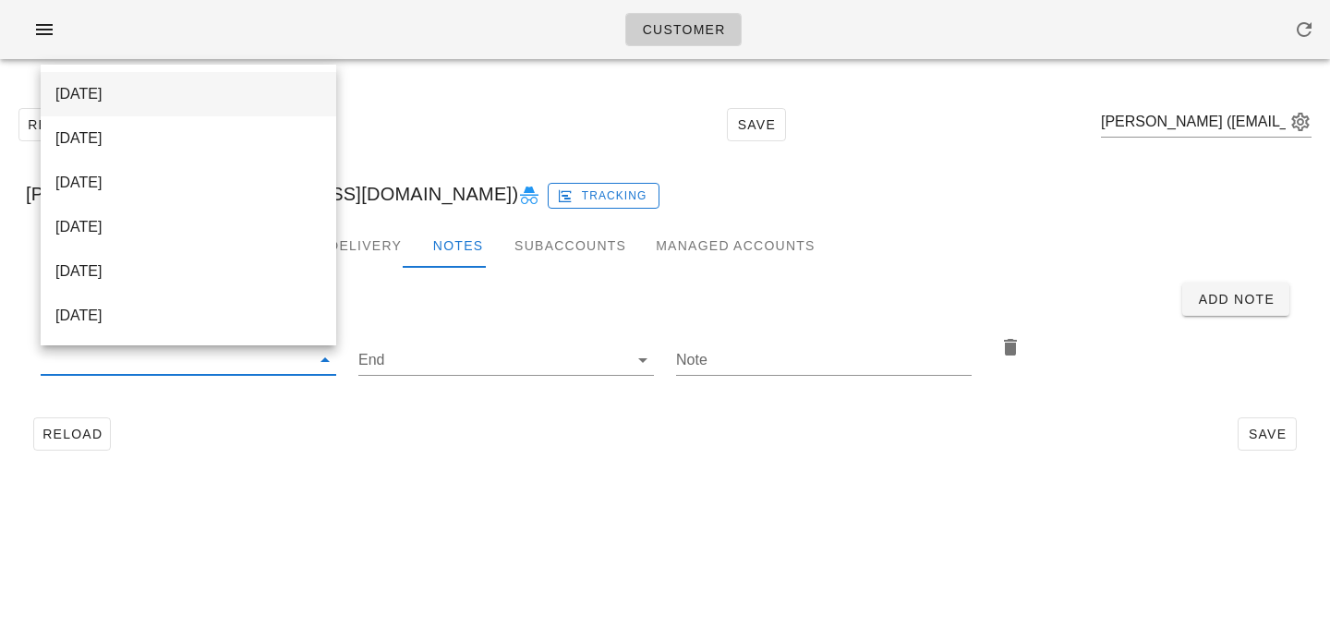
click at [282, 90] on div "[DATE]" at bounding box center [188, 94] width 266 height 18
type input "[DATE]"
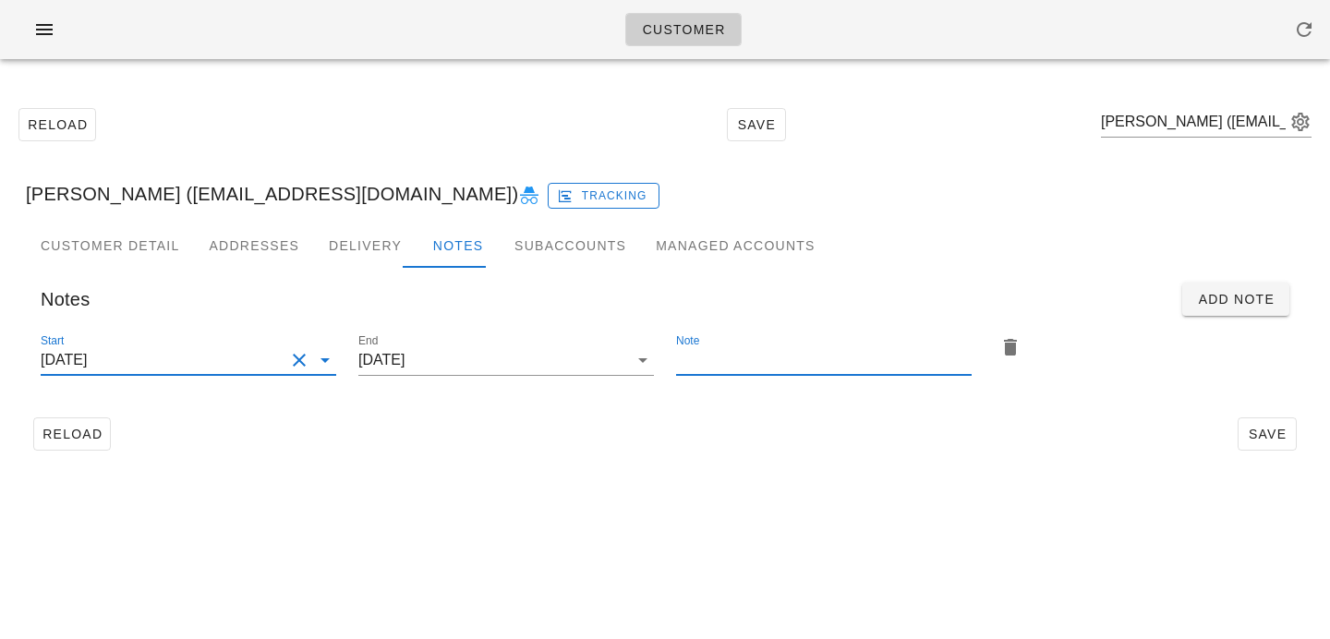
click at [776, 358] on input "Note" at bounding box center [823, 360] width 295 height 30
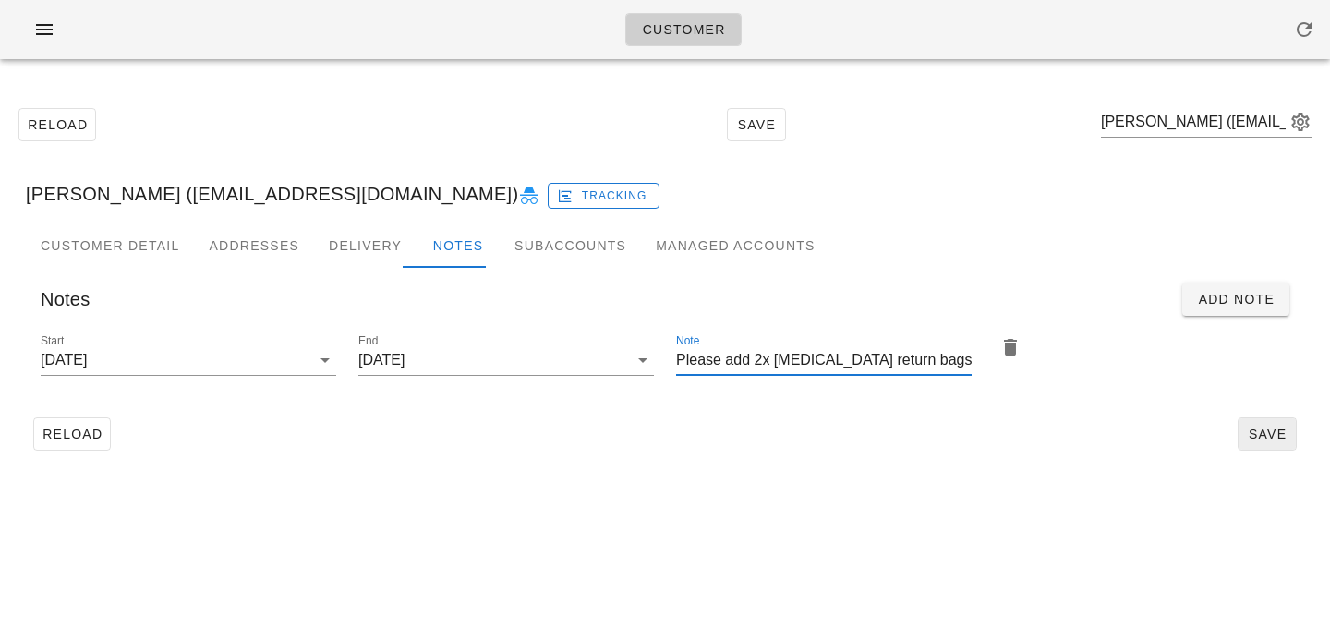
type input "Please add 2x [MEDICAL_DATA] return bags"
click at [1277, 438] on span "Save" at bounding box center [1266, 434] width 42 height 15
drag, startPoint x: 916, startPoint y: 363, endPoint x: 620, endPoint y: 324, distance: 298.9
click at [620, 324] on div "Start 2025-09-24 End 2025-09-24 Note Please add 2x ice pack return bags" at bounding box center [665, 362] width 1270 height 87
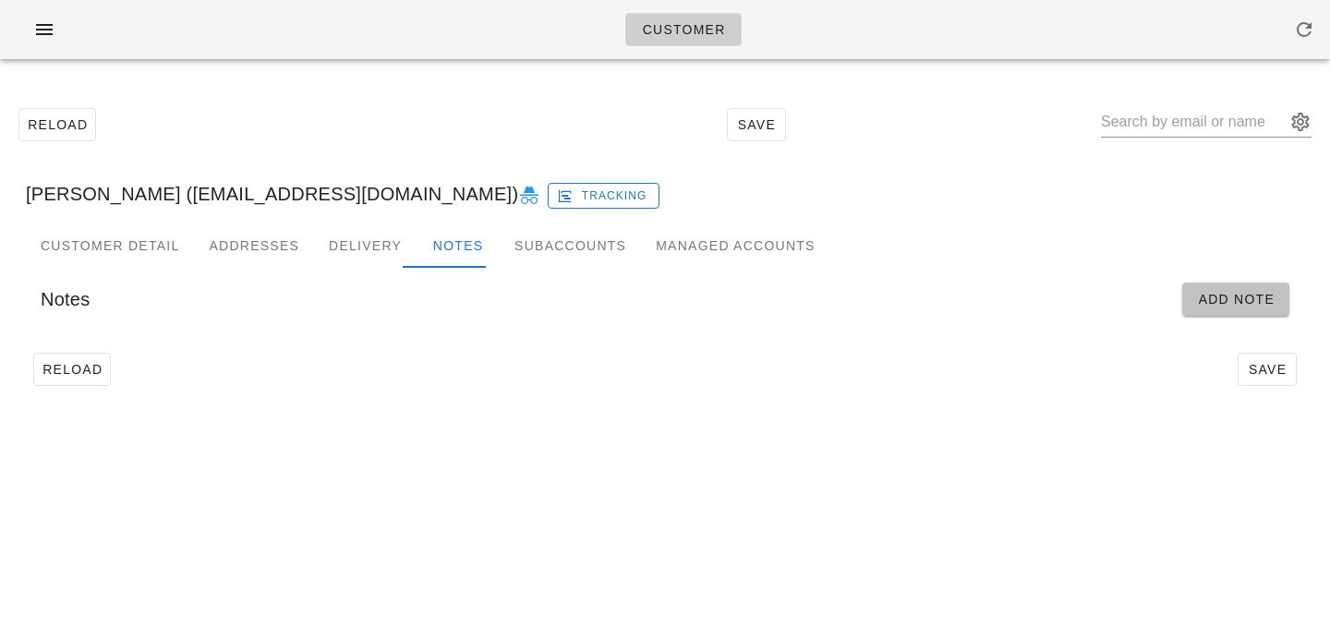
click at [1233, 299] on span "Add Note" at bounding box center [1236, 299] width 78 height 15
type input "Paul Whitehouse (pswhitehouse@icloud.com)"
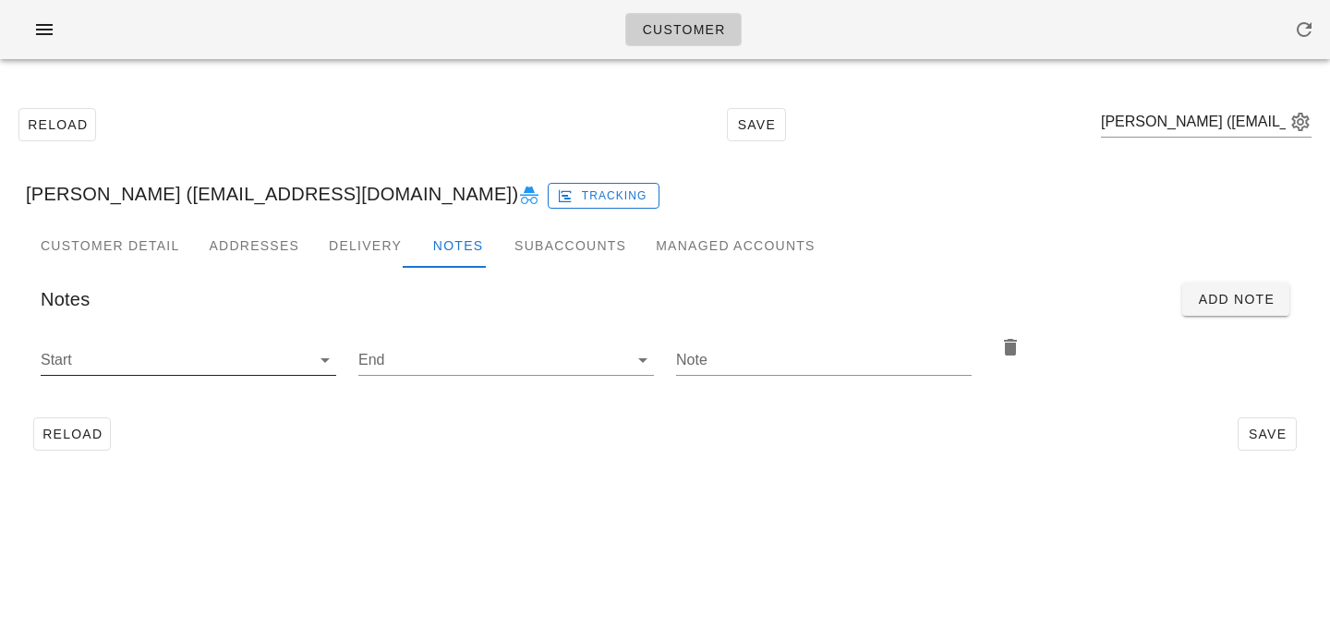
click at [245, 359] on input "Start" at bounding box center [174, 360] width 266 height 30
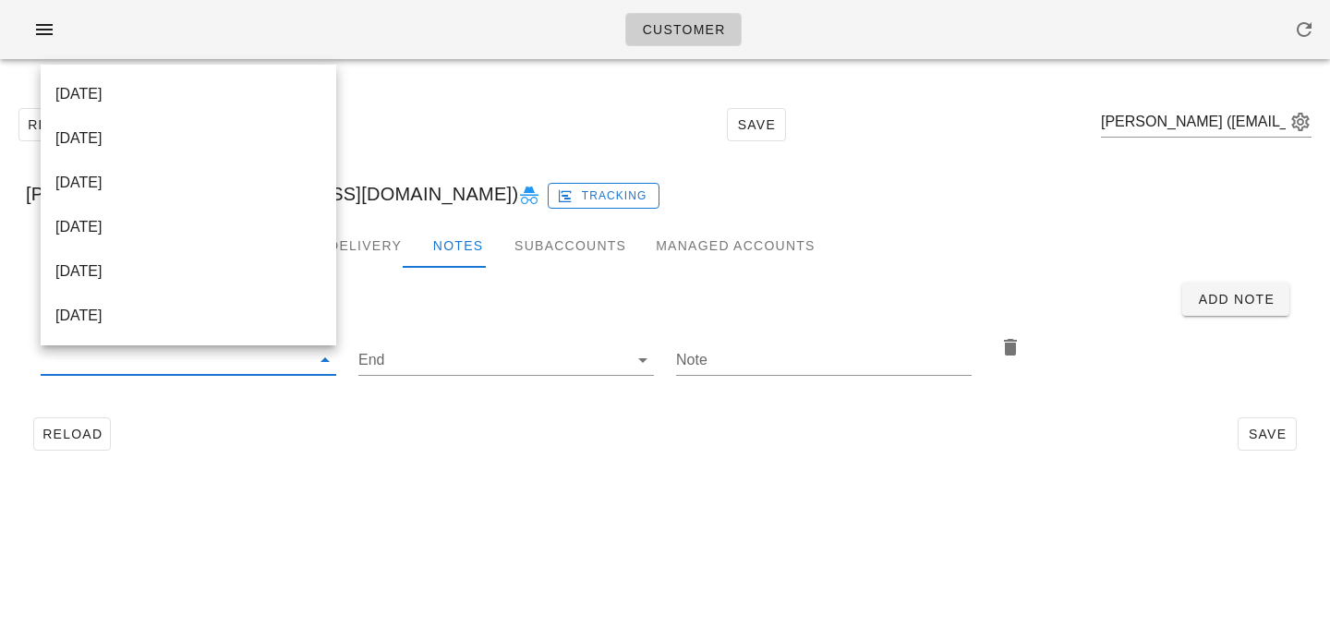
click at [262, 100] on div "[DATE]" at bounding box center [188, 94] width 266 height 18
type input "2025-09-24"
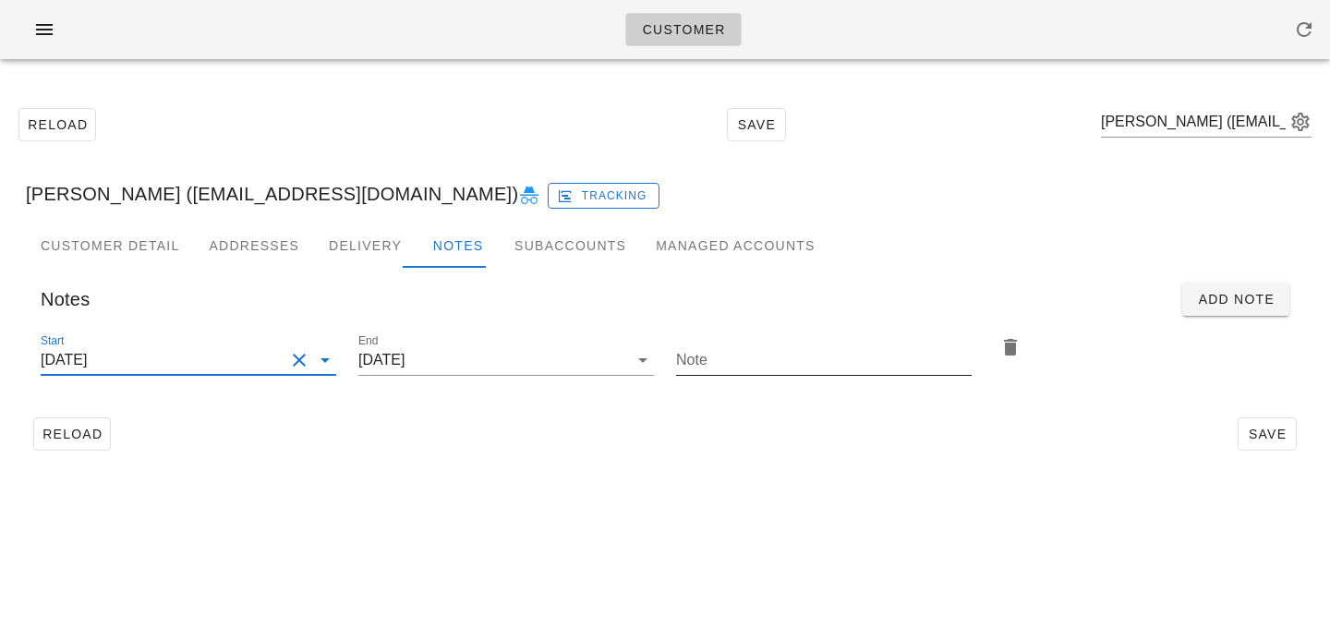
click at [750, 353] on input "Note" at bounding box center [823, 360] width 295 height 30
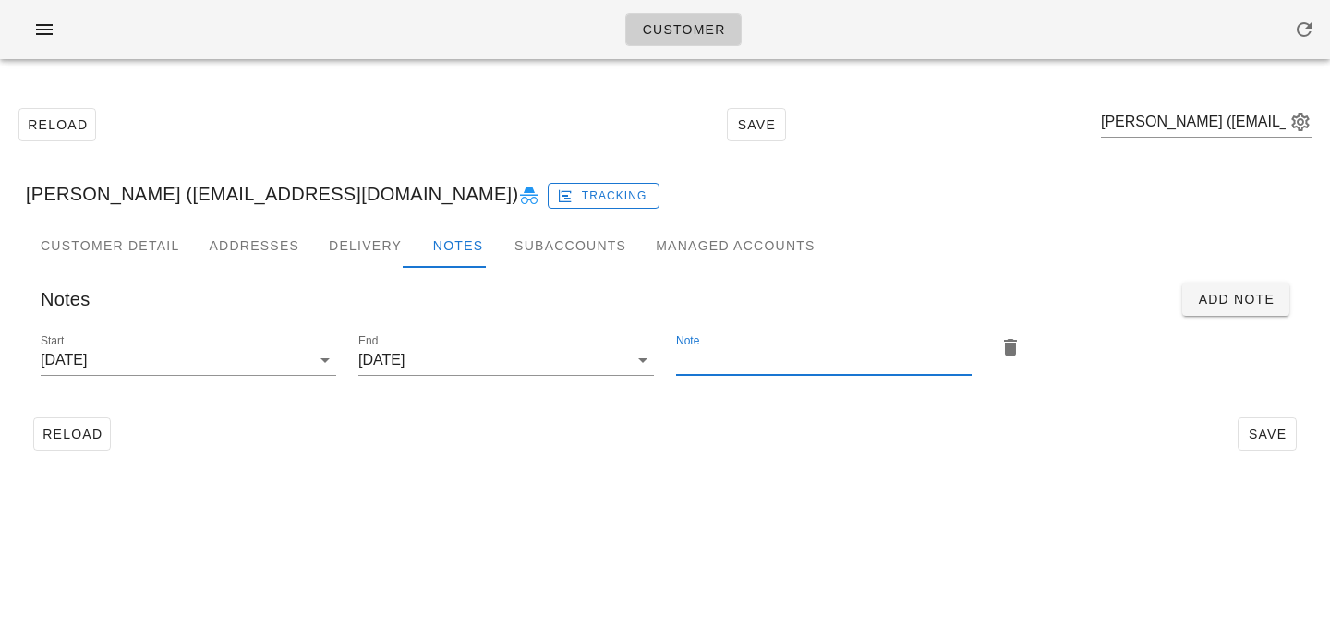
paste input "Please add 2x [MEDICAL_DATA] return bags"
type input "Please add 2x [MEDICAL_DATA] return bags"
click at [1268, 444] on button "Save" at bounding box center [1266, 433] width 59 height 33
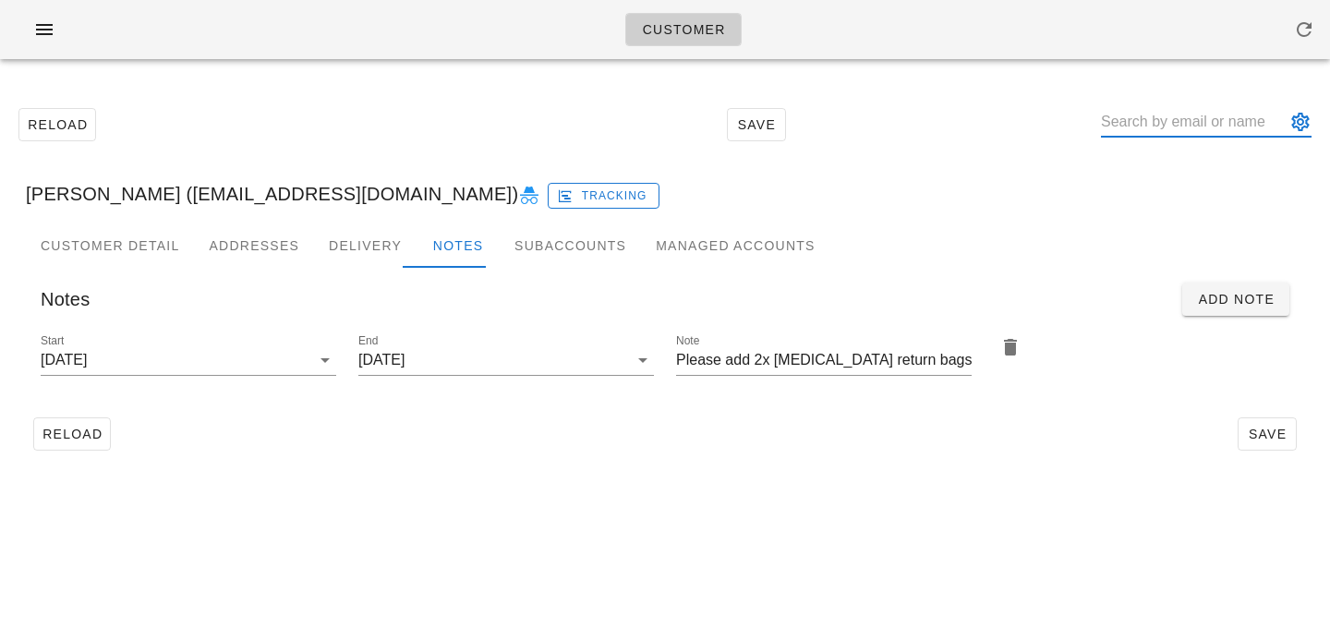
click at [1225, 129] on input "text" at bounding box center [1193, 122] width 185 height 30
type input "Paul Whitehouse (pswhitehouse@icloud.com)"
click at [1197, 142] on div at bounding box center [1206, 132] width 211 height 50
click at [1197, 121] on input "text" at bounding box center [1193, 122] width 185 height 30
paste input "[PERSON_NAME]"
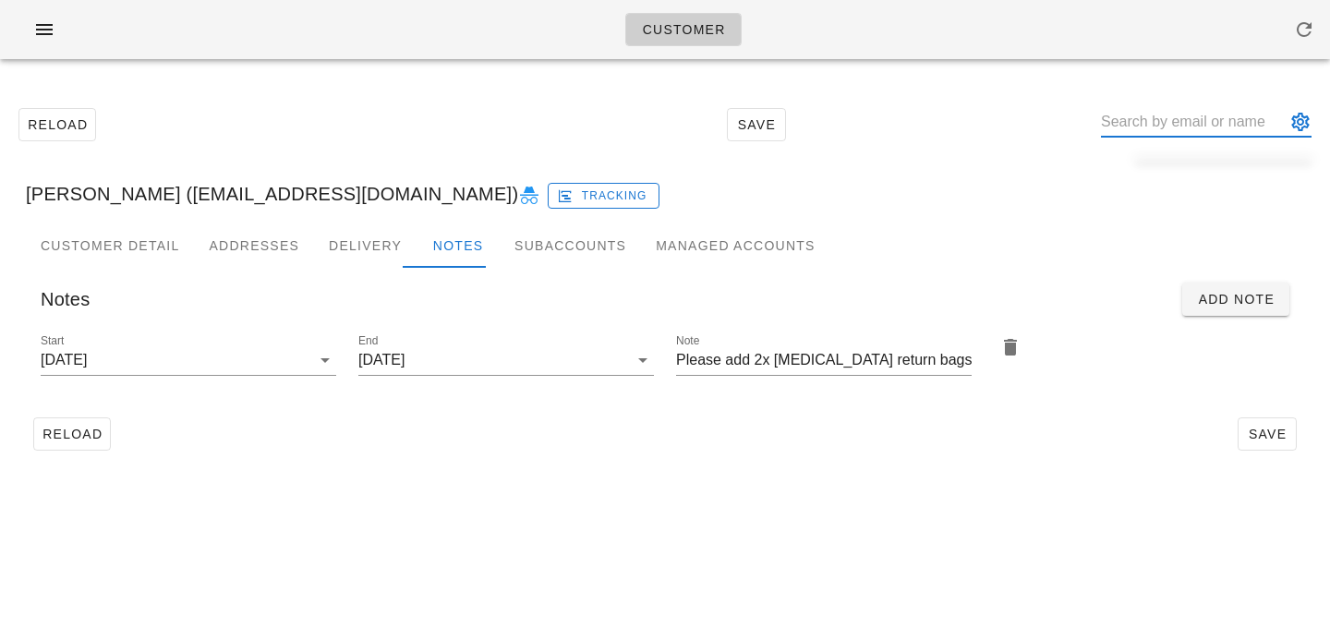
type input "[PERSON_NAME]"
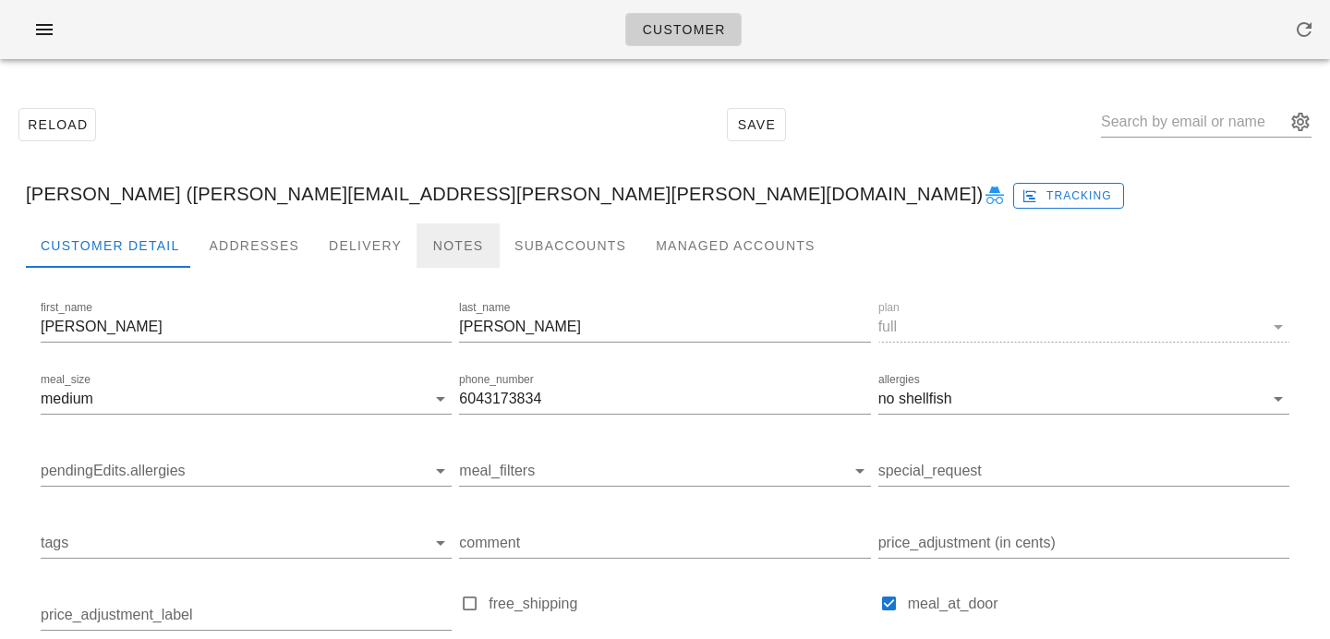
click at [446, 251] on div "Notes" at bounding box center [457, 245] width 83 height 44
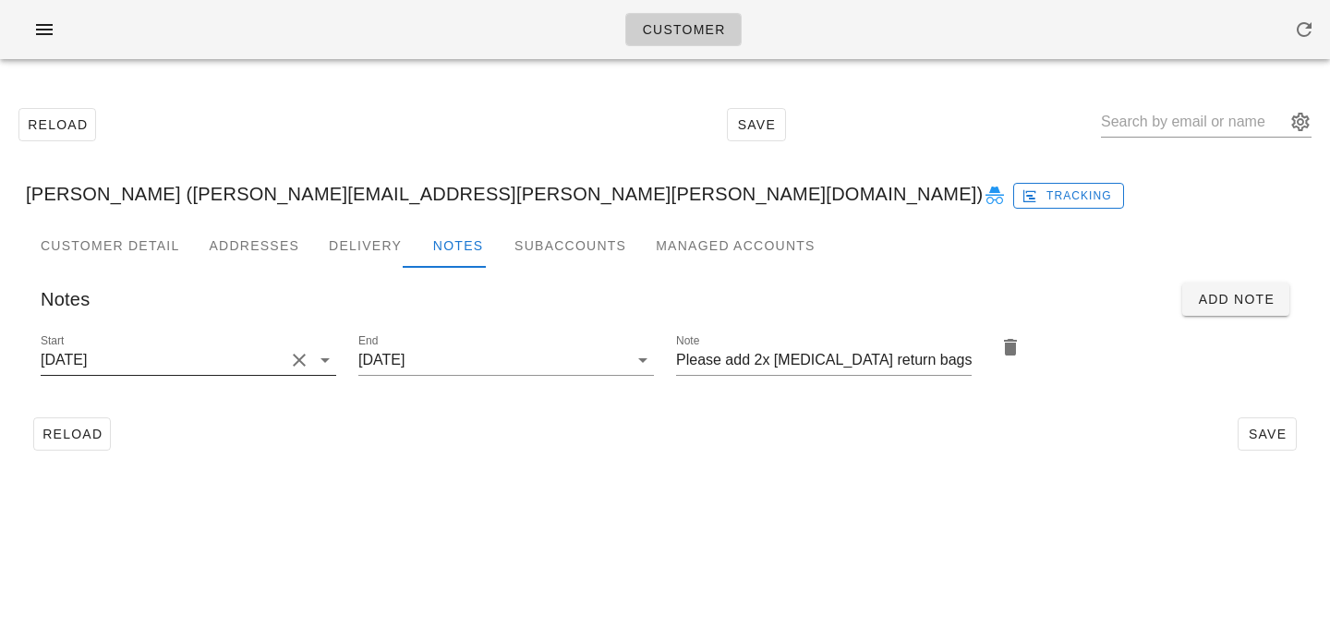
click at [295, 357] on button "Clear Start" at bounding box center [299, 360] width 22 height 22
click at [295, 357] on input "Start" at bounding box center [174, 360] width 266 height 30
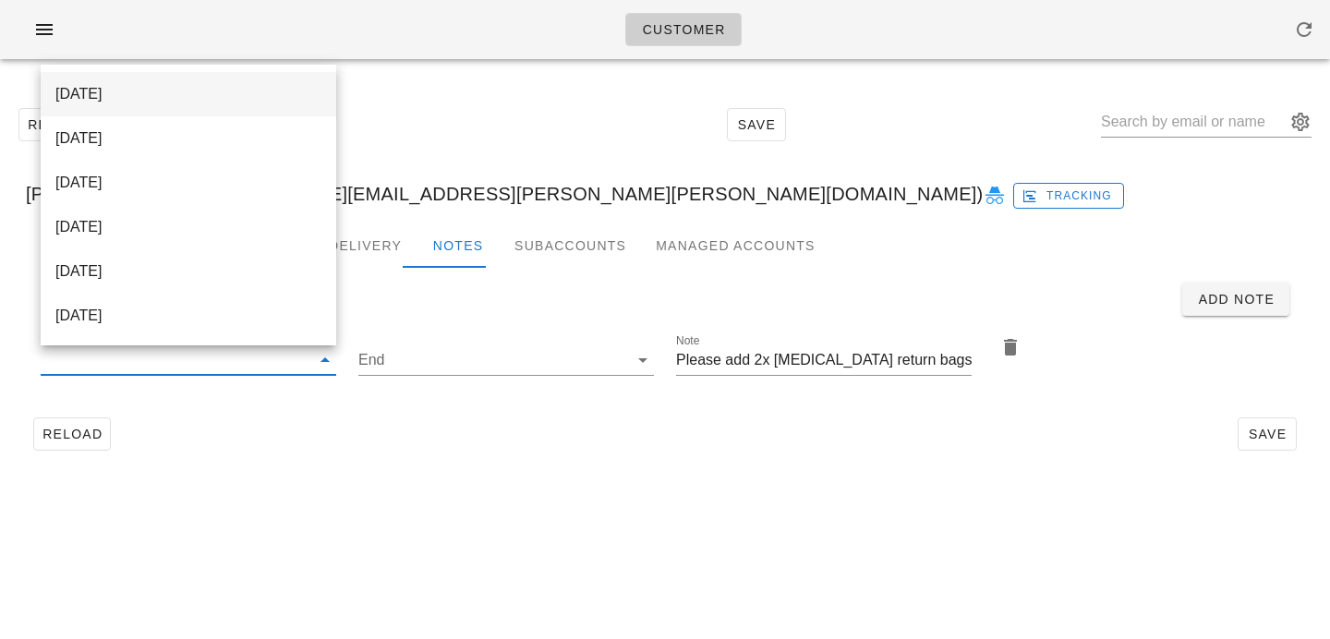
click at [243, 80] on div "[DATE]" at bounding box center [188, 94] width 266 height 40
type input "[DATE]"
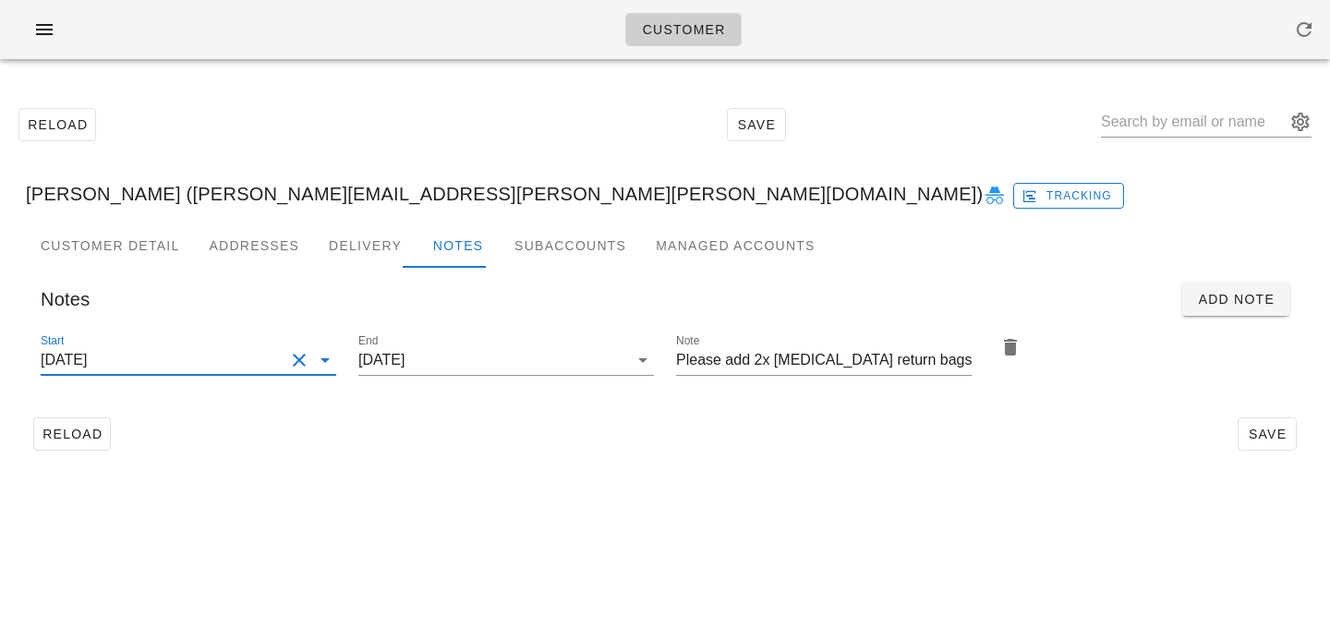
click at [498, 442] on div "Reload Save" at bounding box center [665, 434] width 1278 height 48
click at [1269, 430] on span "Save" at bounding box center [1266, 434] width 42 height 15
click at [445, 445] on div "Reload Save" at bounding box center [665, 434] width 1278 height 48
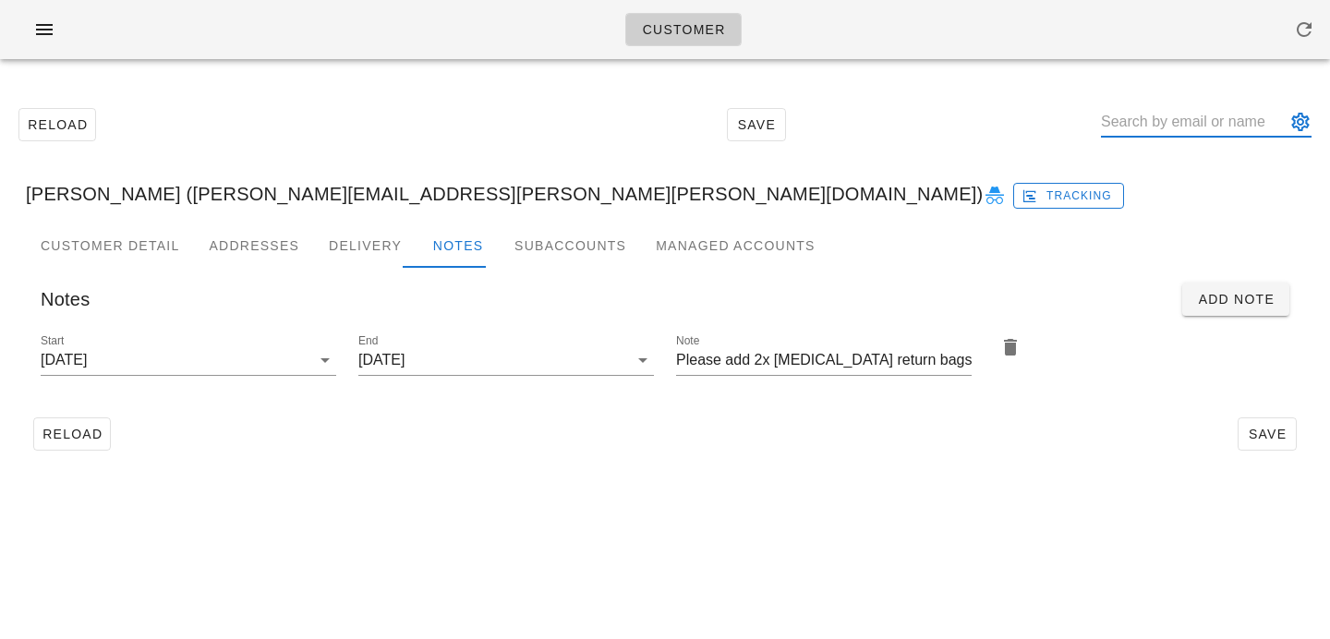
click at [1185, 118] on input "text" at bounding box center [1193, 122] width 185 height 30
paste input "[PERSON_NAME]"
type input "[PERSON_NAME]"
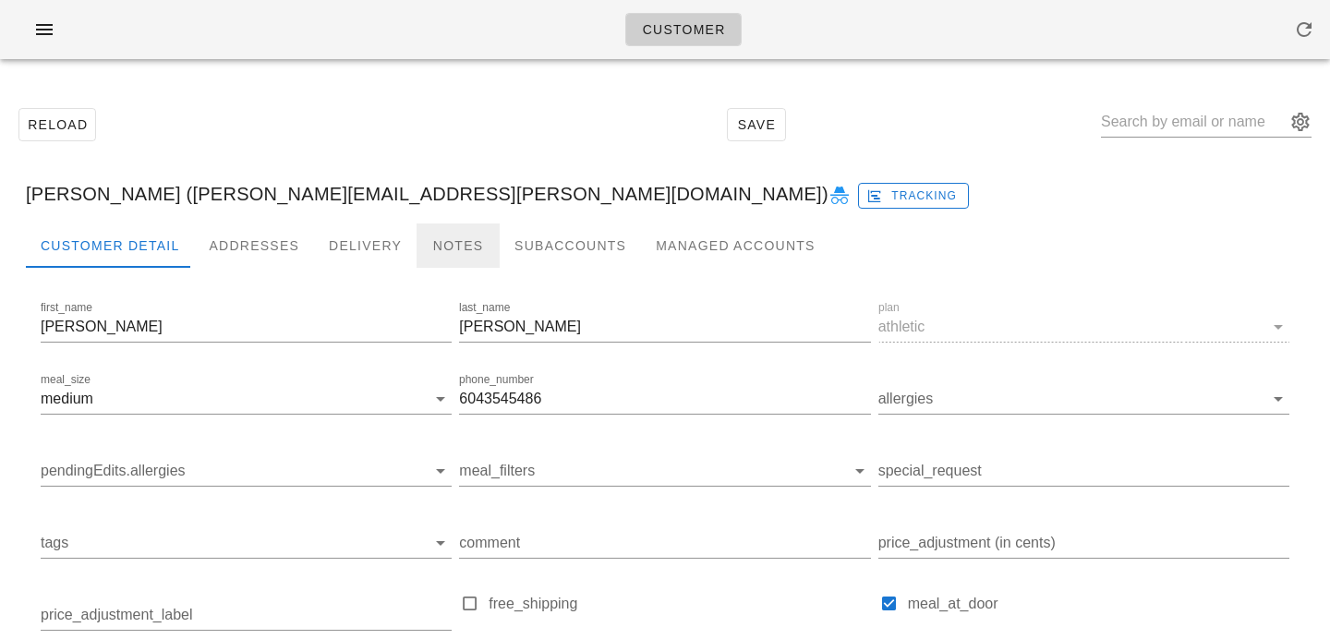
click at [420, 242] on div "Notes" at bounding box center [457, 245] width 83 height 44
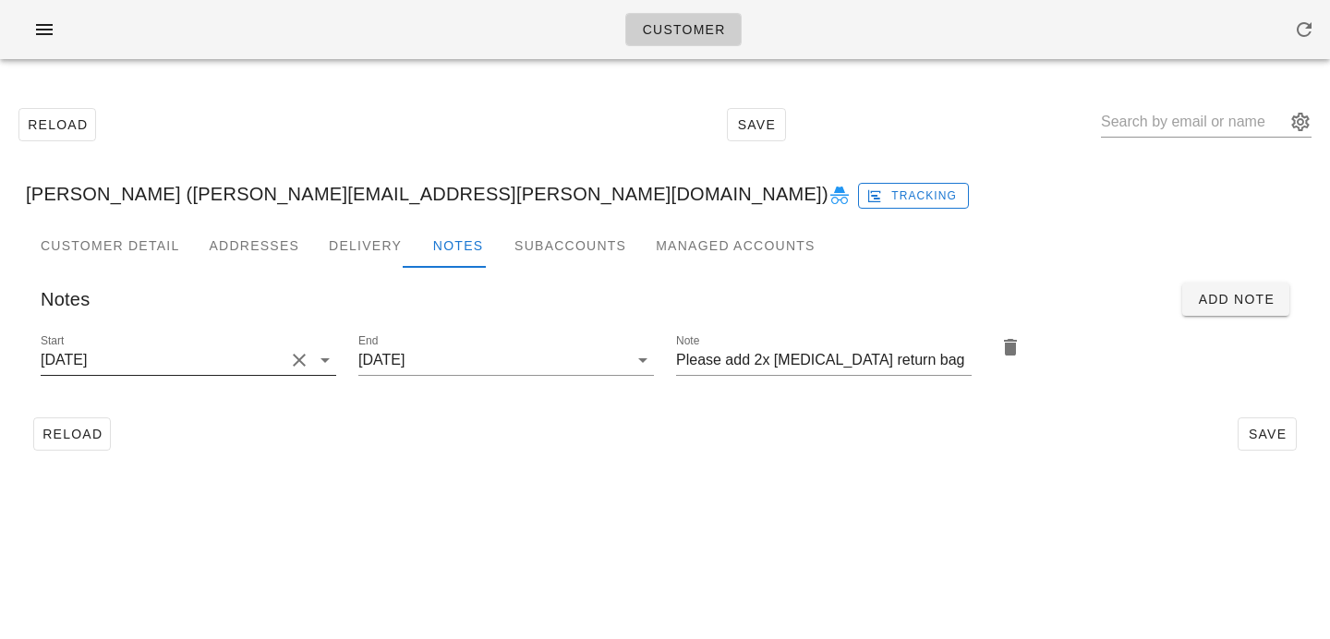
click at [294, 360] on button "Clear Start" at bounding box center [299, 360] width 22 height 22
click at [294, 360] on input "Start" at bounding box center [174, 360] width 266 height 30
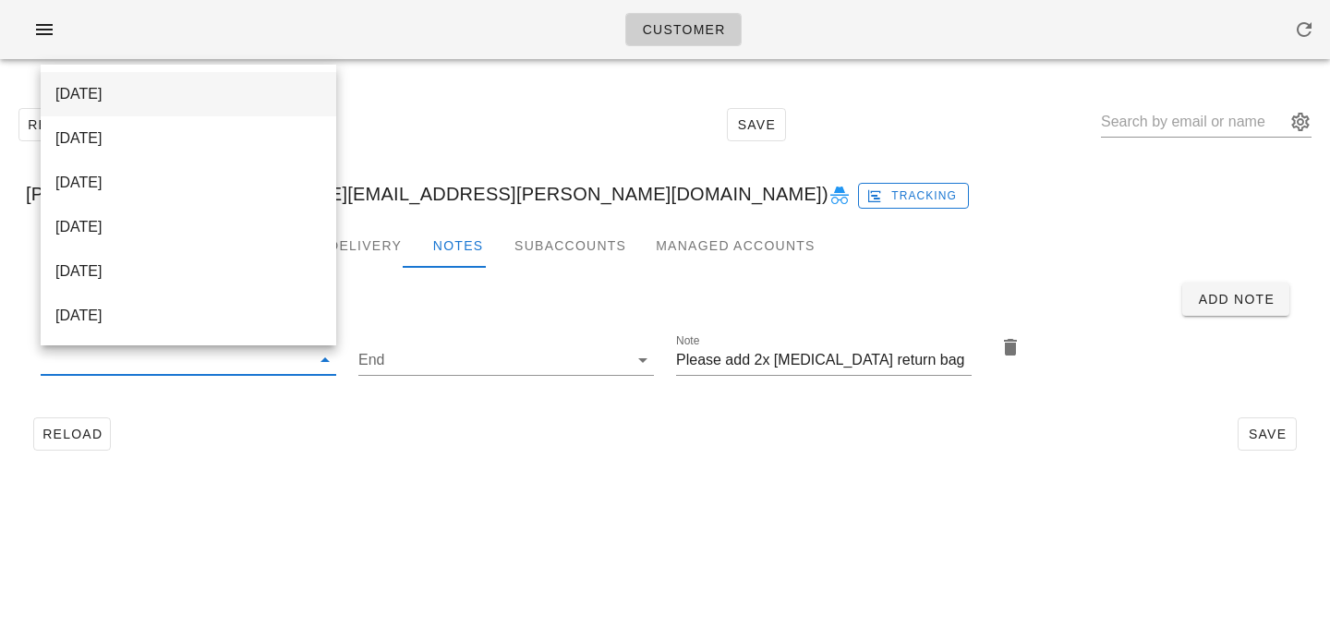
click at [281, 100] on div "[DATE]" at bounding box center [188, 94] width 266 height 18
type input "[DATE]"
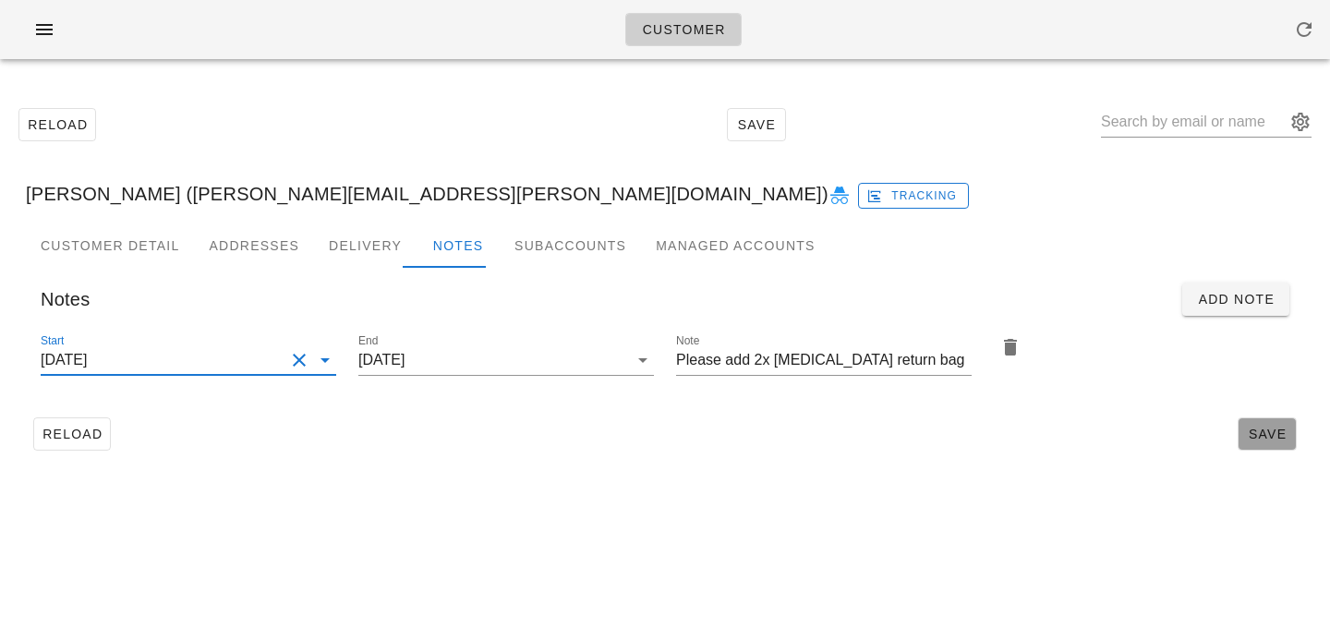
click at [1285, 431] on span "Save" at bounding box center [1266, 434] width 42 height 15
click at [1227, 132] on input "text" at bounding box center [1193, 122] width 185 height 30
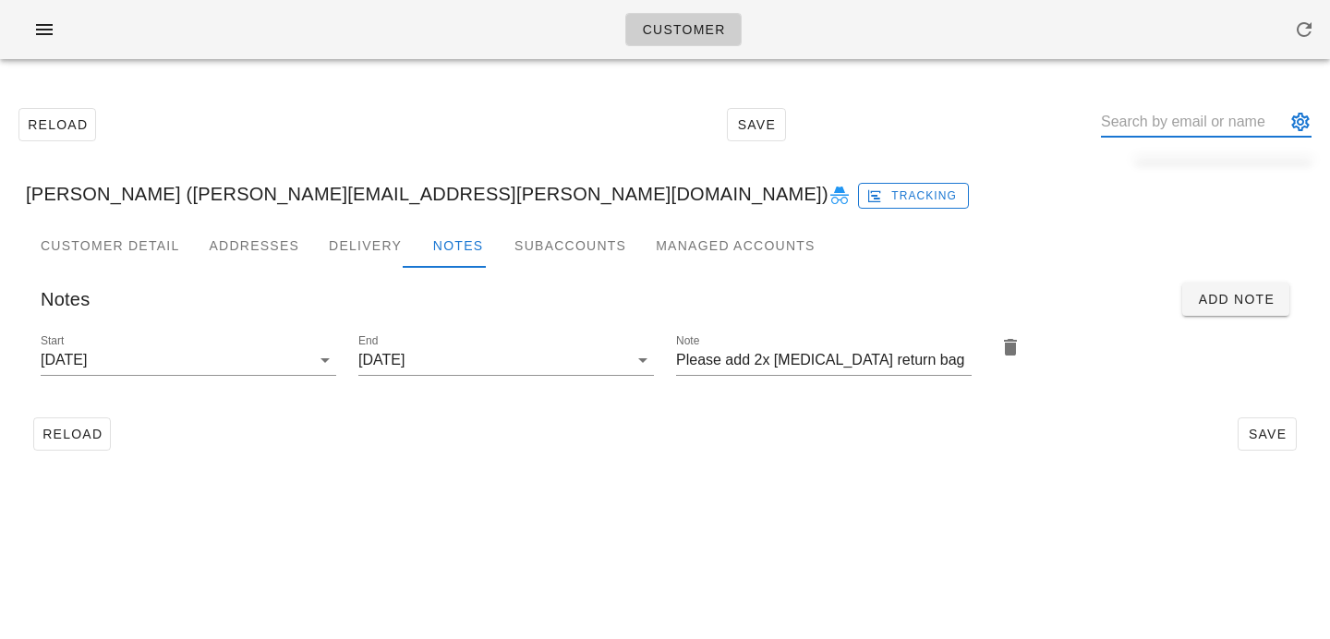
paste input "[PERSON_NAME]"
type input "[PERSON_NAME]"
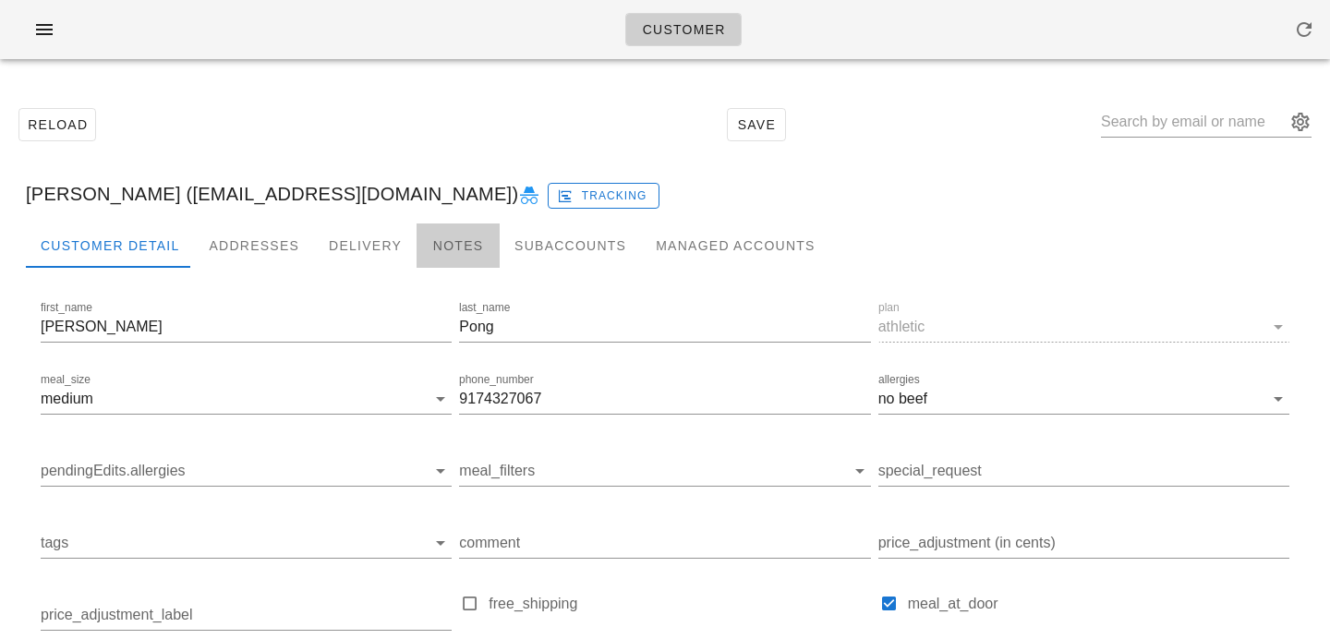
click at [452, 255] on div "Notes" at bounding box center [457, 245] width 83 height 44
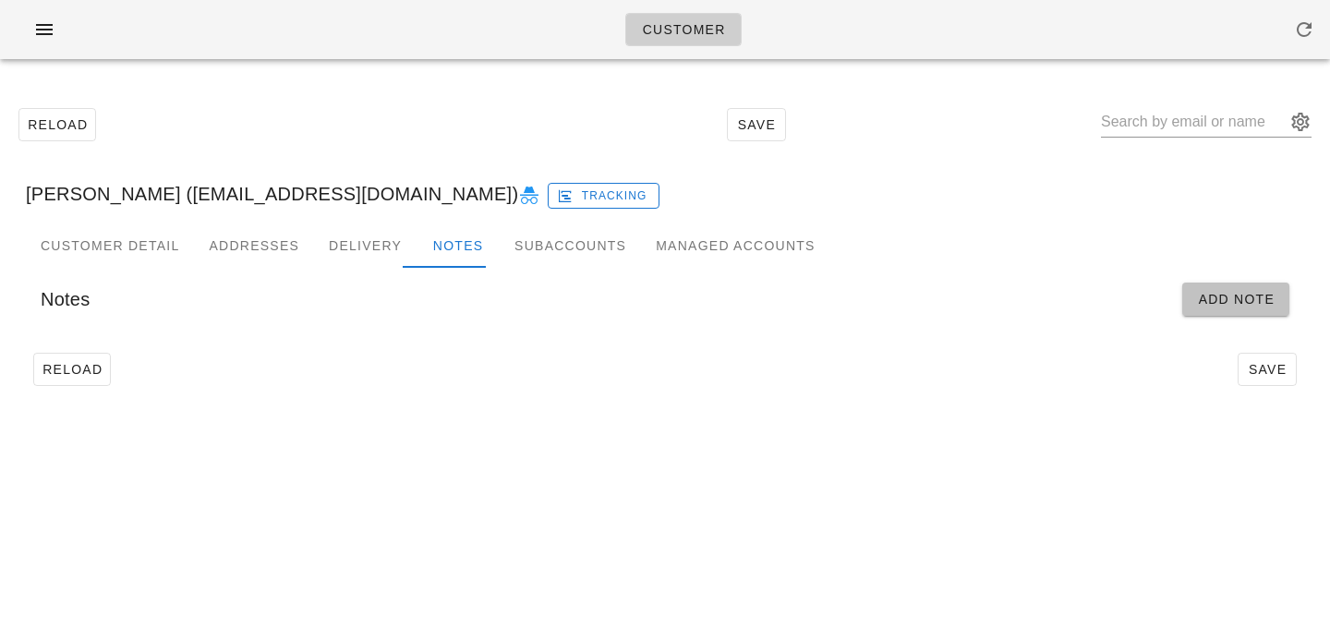
click at [1233, 304] on span "Add Note" at bounding box center [1236, 299] width 78 height 15
type input "[PERSON_NAME] ([EMAIL_ADDRESS][DOMAIN_NAME])"
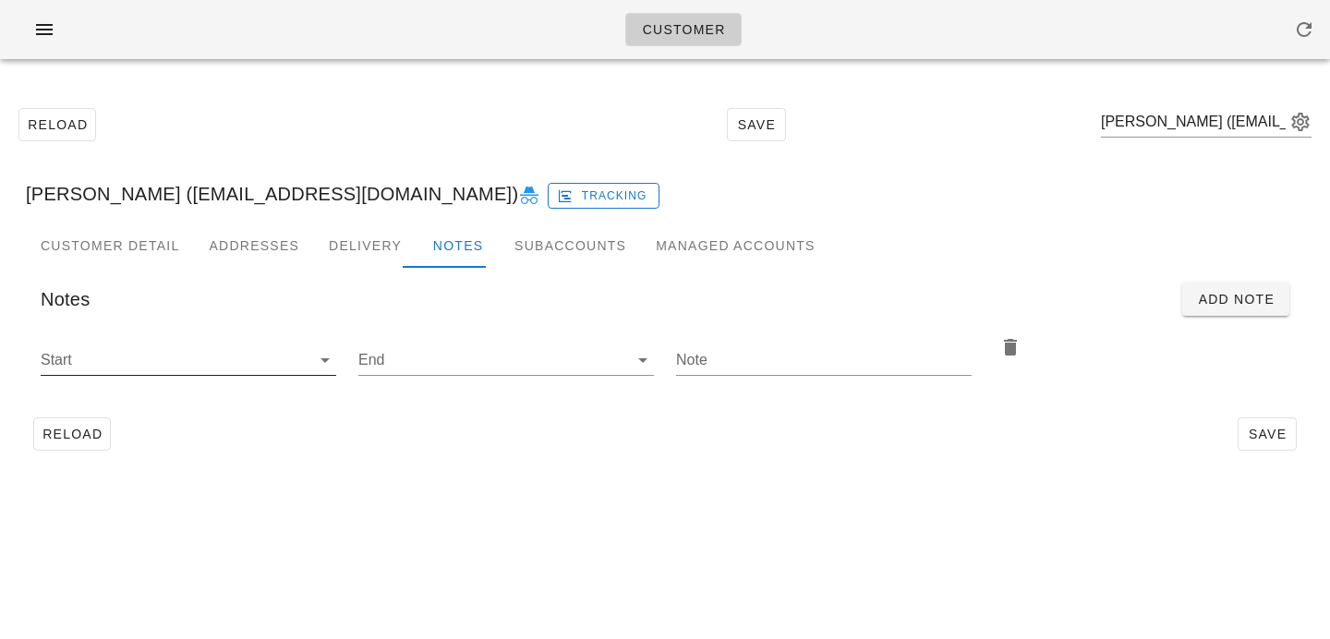
click at [279, 370] on input "Start" at bounding box center [174, 360] width 266 height 30
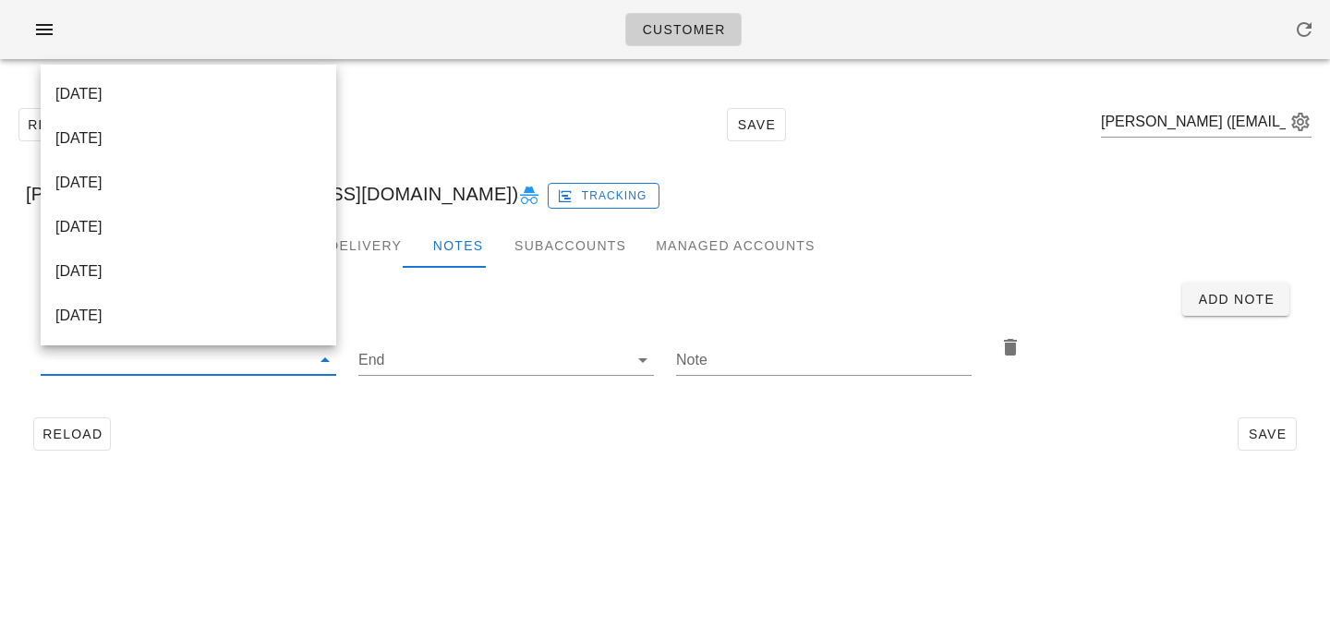
click at [255, 93] on div "[DATE]" at bounding box center [188, 94] width 266 height 18
type input "[DATE]"
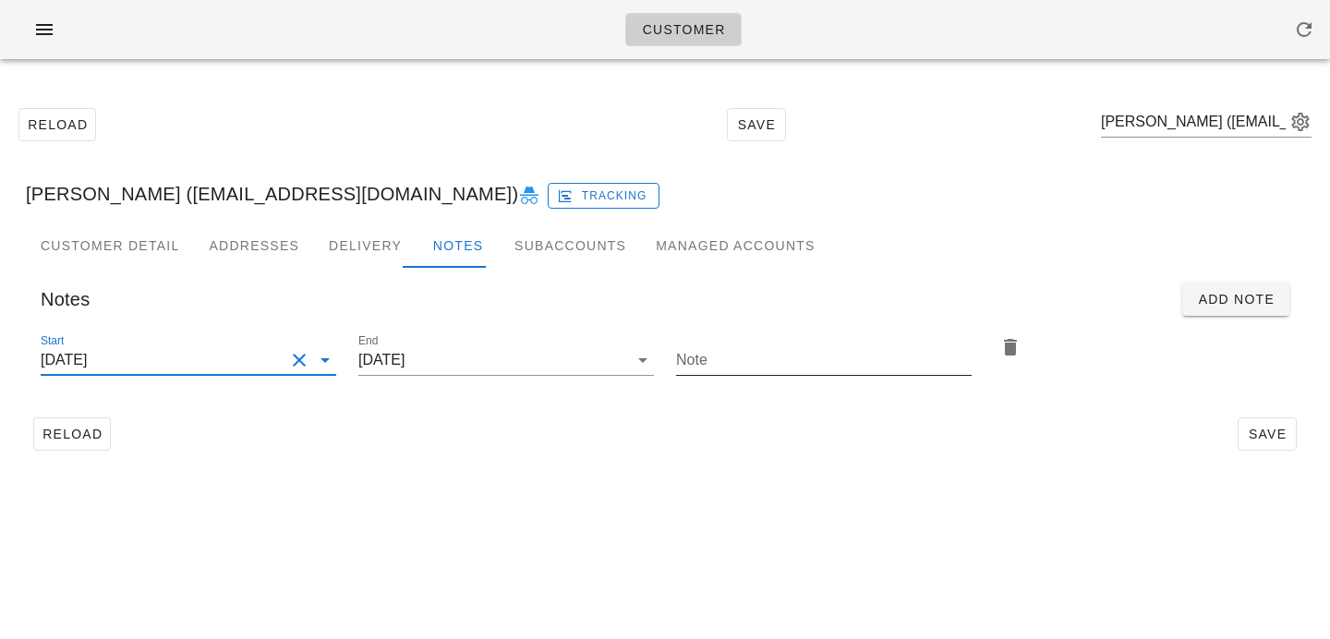
click at [748, 358] on input "Note" at bounding box center [823, 360] width 295 height 30
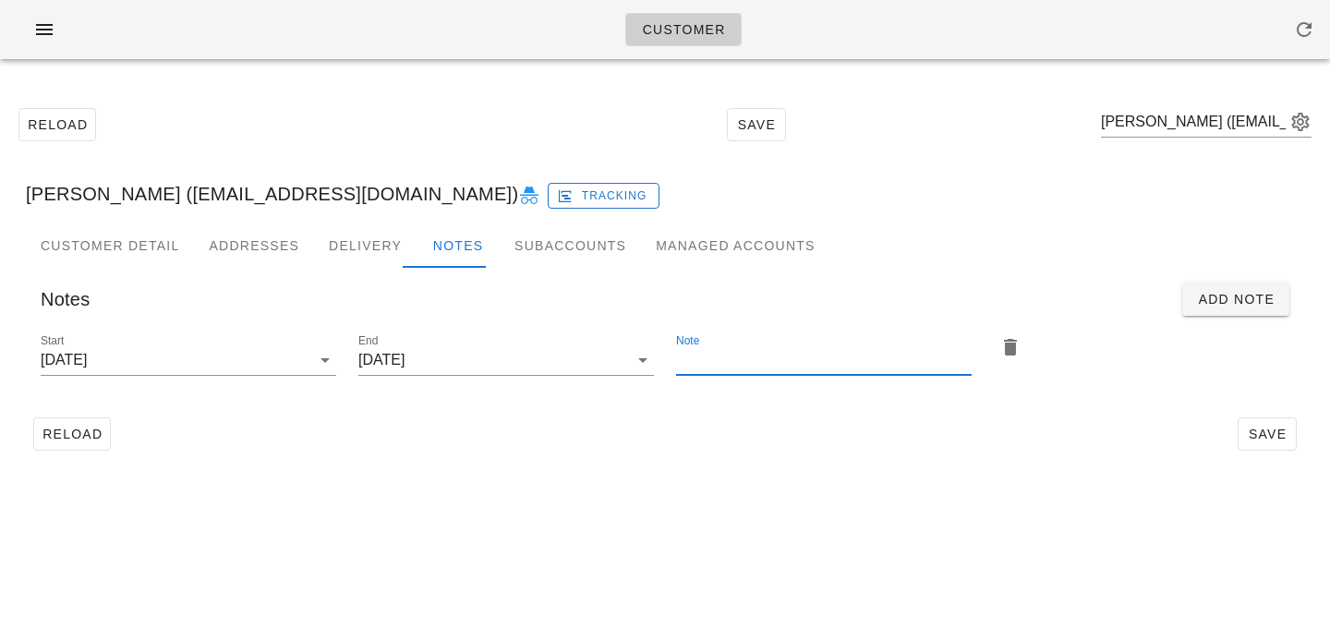
paste input "Please add 2x [MEDICAL_DATA] return bags"
type input "Please add 2x [MEDICAL_DATA] return bags"
click at [1172, 447] on div "Reload Save" at bounding box center [665, 434] width 1278 height 48
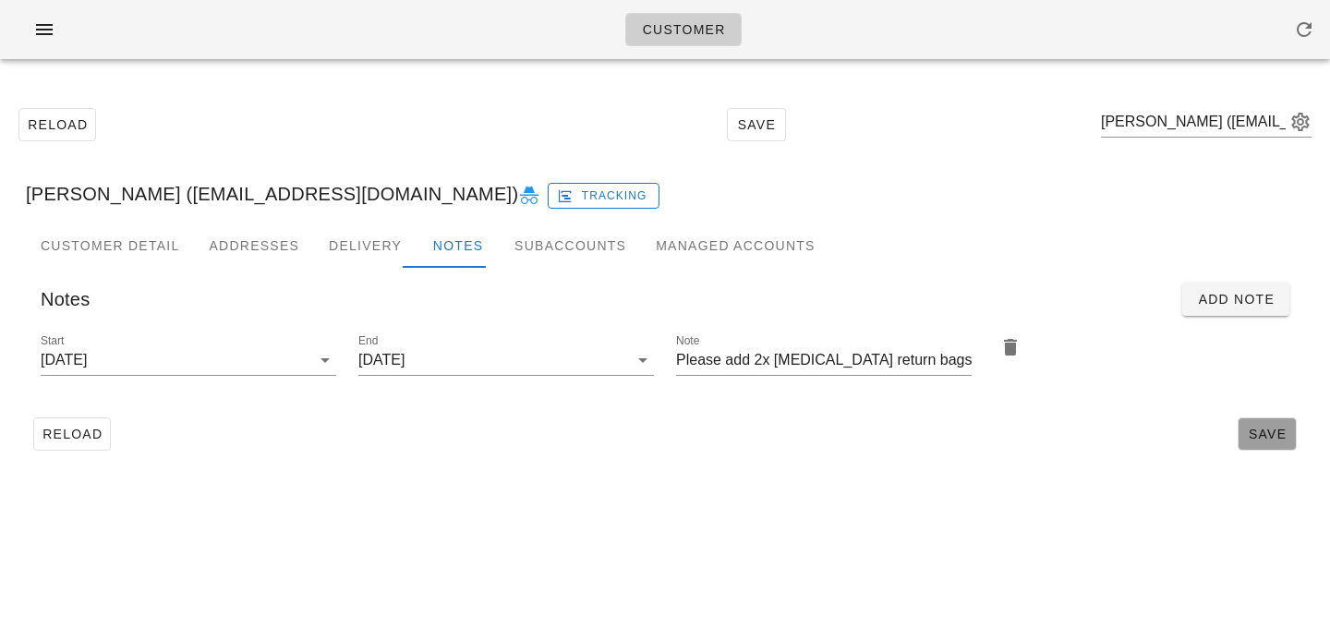
click at [1275, 445] on button "Save" at bounding box center [1266, 433] width 59 height 33
type input "[PERSON_NAME] ([EMAIL_ADDRESS][DOMAIN_NAME])"
click at [1181, 130] on input "text" at bounding box center [1193, 122] width 185 height 30
paste input "[PERSON_NAME]"
type input "[PERSON_NAME]"
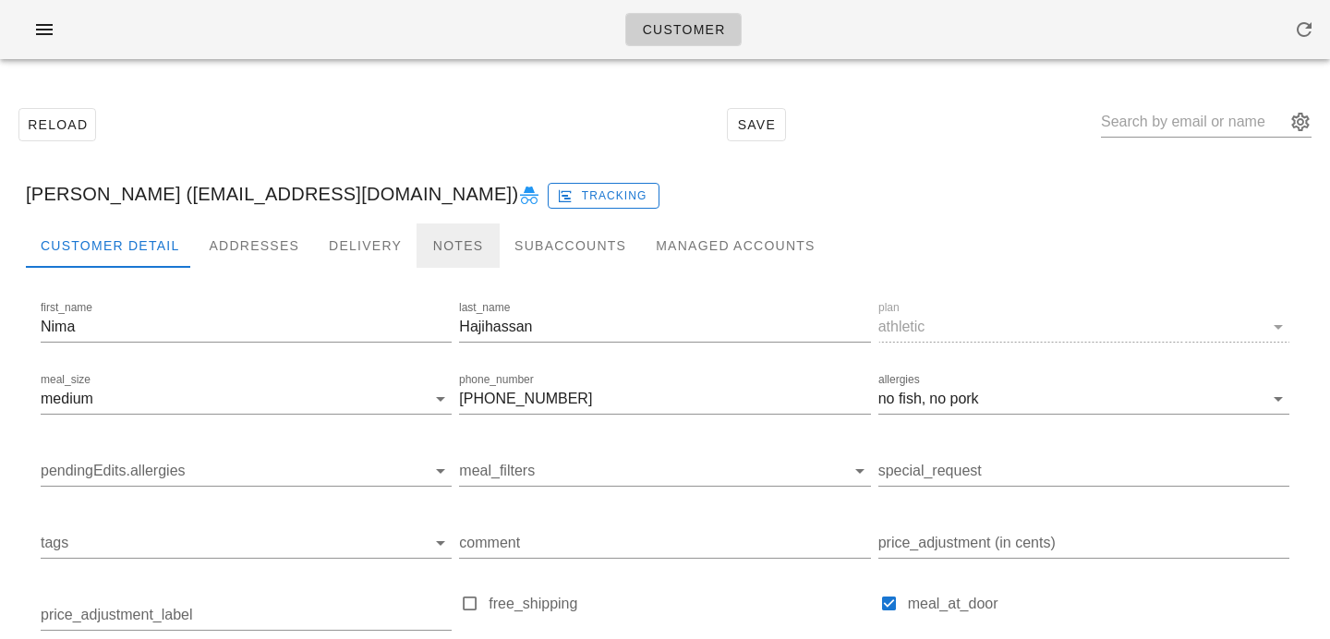
click at [454, 244] on div "Notes" at bounding box center [457, 245] width 83 height 44
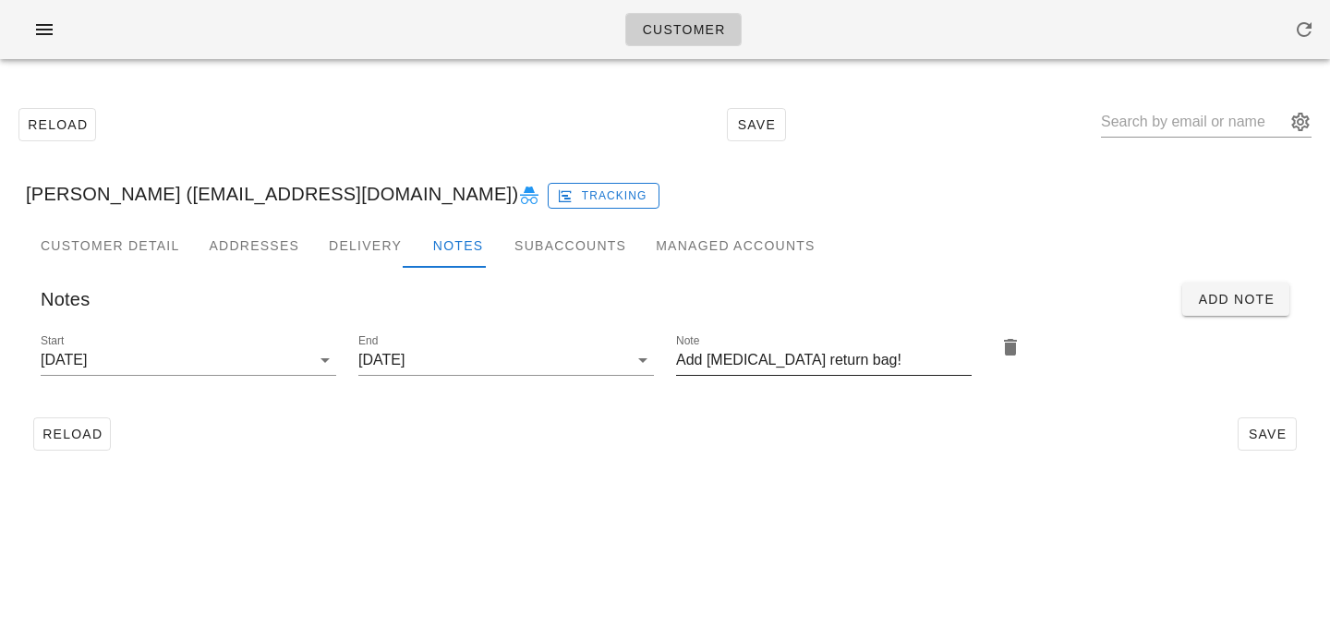
drag, startPoint x: 705, startPoint y: 364, endPoint x: 708, endPoint y: 338, distance: 26.0
click at [705, 364] on input "Add [MEDICAL_DATA] return bag!" at bounding box center [823, 360] width 295 height 30
type input "Please add 2x [MEDICAL_DATA] return bag!"
click at [263, 357] on input "[DATE]" at bounding box center [163, 360] width 244 height 30
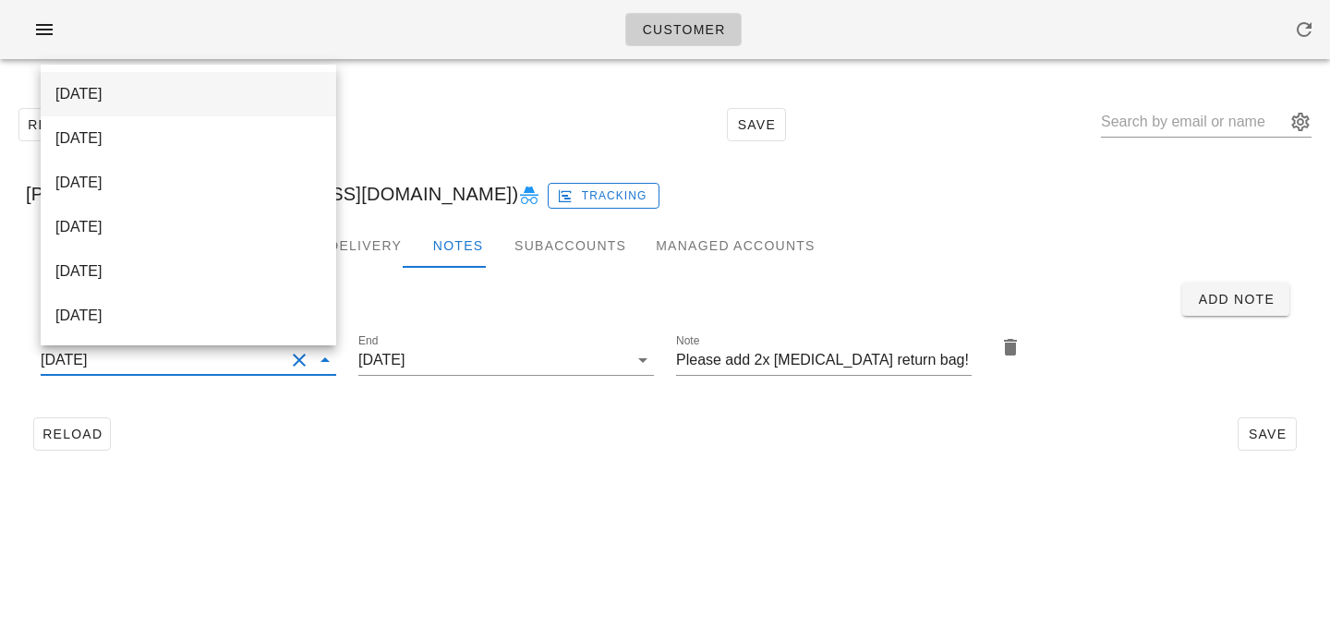
click at [196, 96] on div "[DATE]" at bounding box center [188, 94] width 266 height 18
type input "[DATE]"
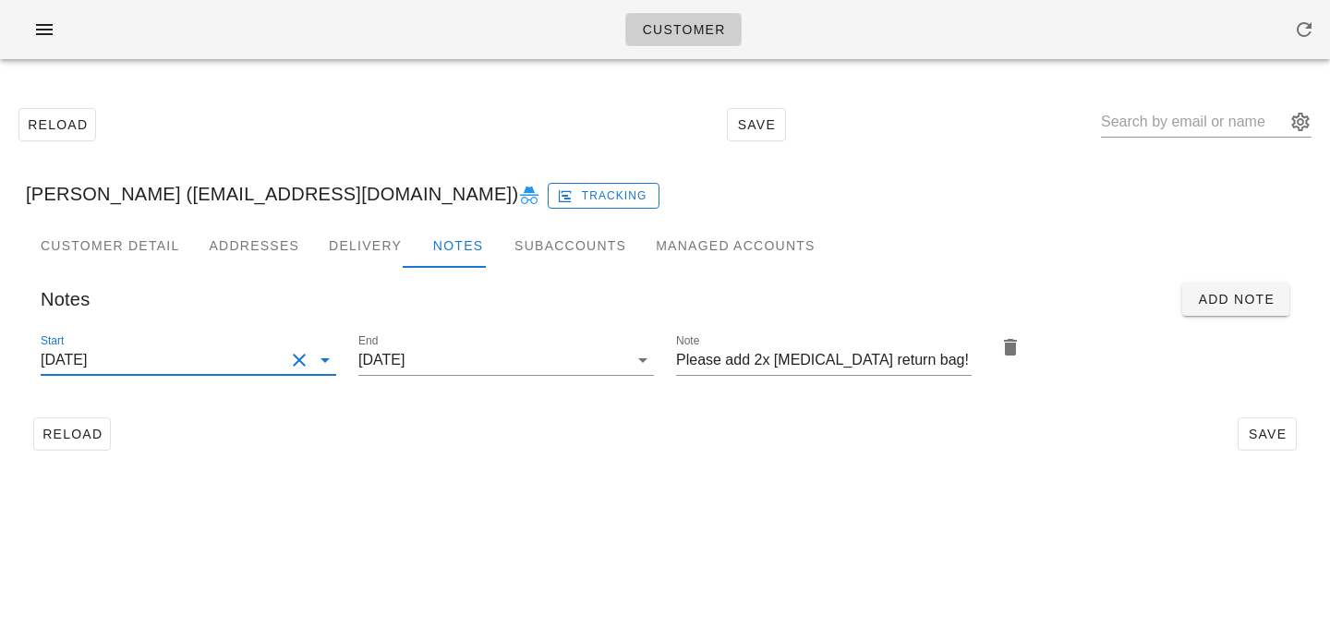
click at [490, 587] on div "Customer Reload Save [PERSON_NAME] ([EMAIL_ADDRESS][DOMAIN_NAME]) Tracking Cust…" at bounding box center [665, 319] width 1330 height 639
click at [1282, 427] on span "Save" at bounding box center [1266, 434] width 42 height 15
click at [1149, 134] on input "text" at bounding box center [1193, 122] width 185 height 30
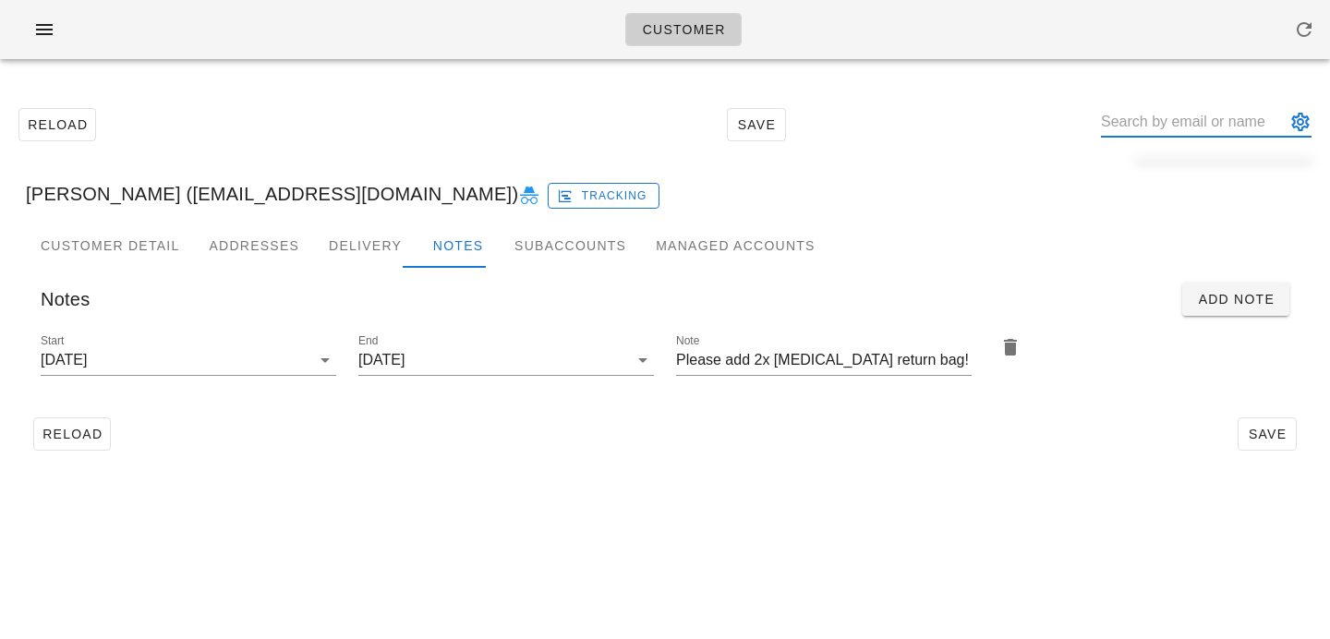
paste input "[PERSON_NAME]"
type input "[PERSON_NAME]"
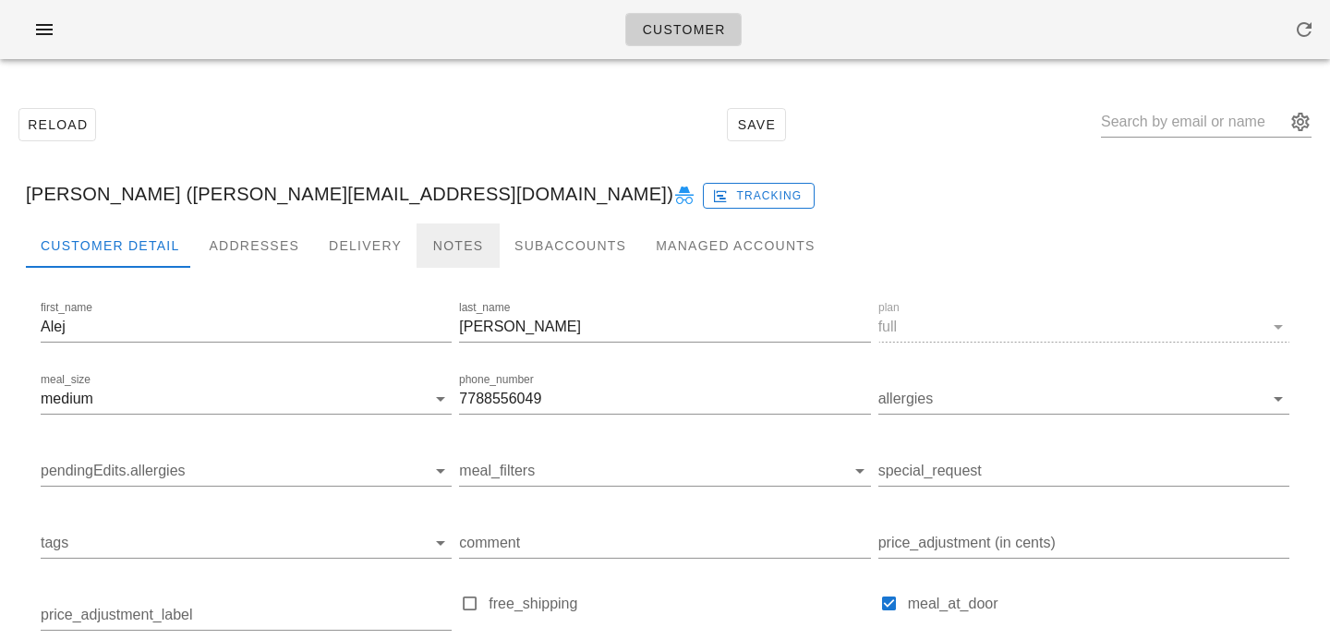
click at [423, 255] on div "Notes" at bounding box center [457, 245] width 83 height 44
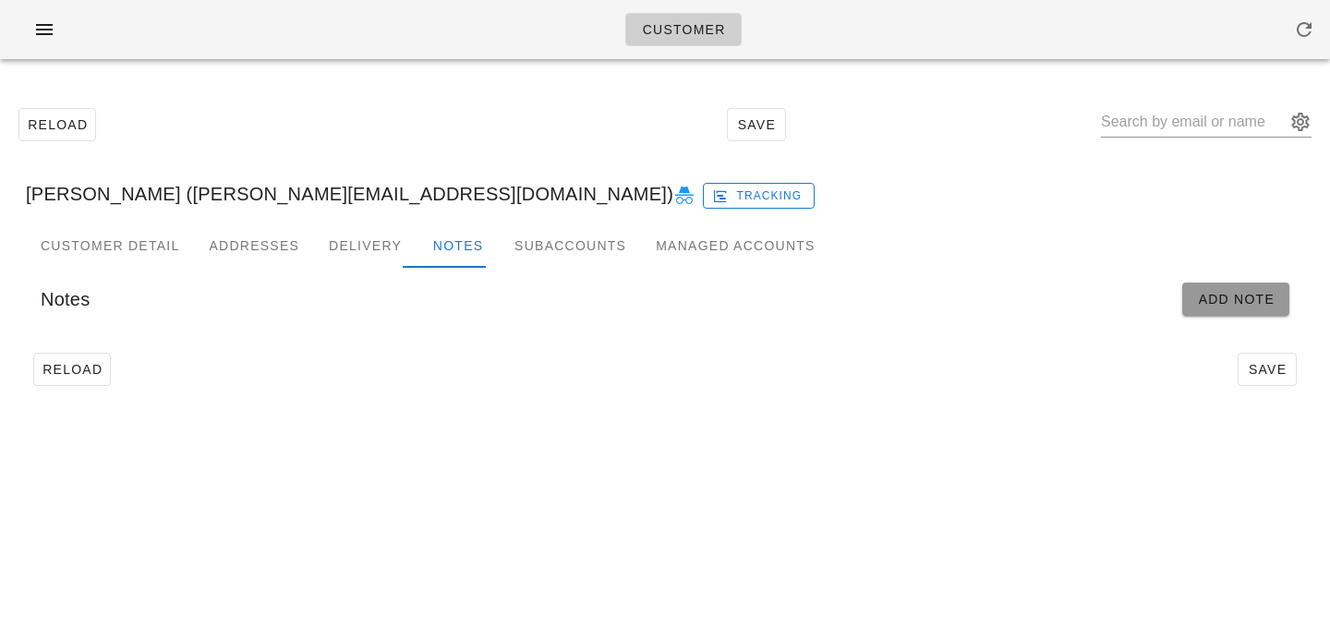
click at [1247, 309] on button "Add Note" at bounding box center [1235, 299] width 107 height 33
type input "[PERSON_NAME] ([PERSON_NAME][EMAIL_ADDRESS][DOMAIN_NAME])"
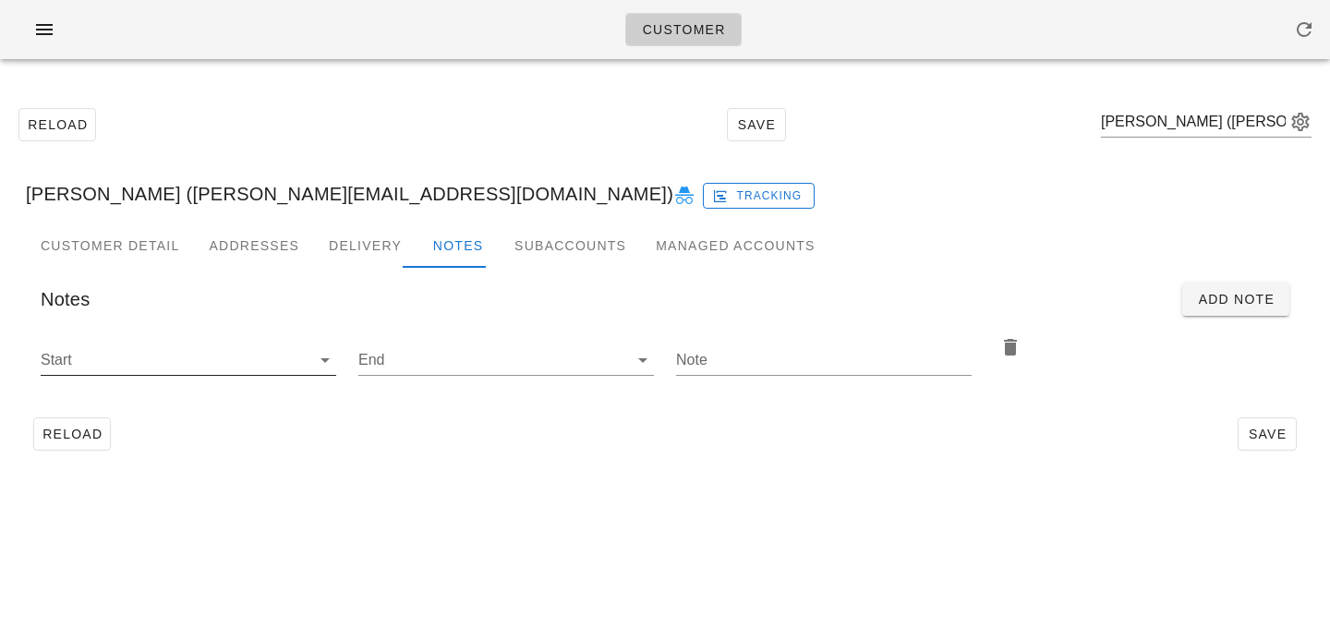
click at [306, 353] on div "Start" at bounding box center [188, 360] width 295 height 30
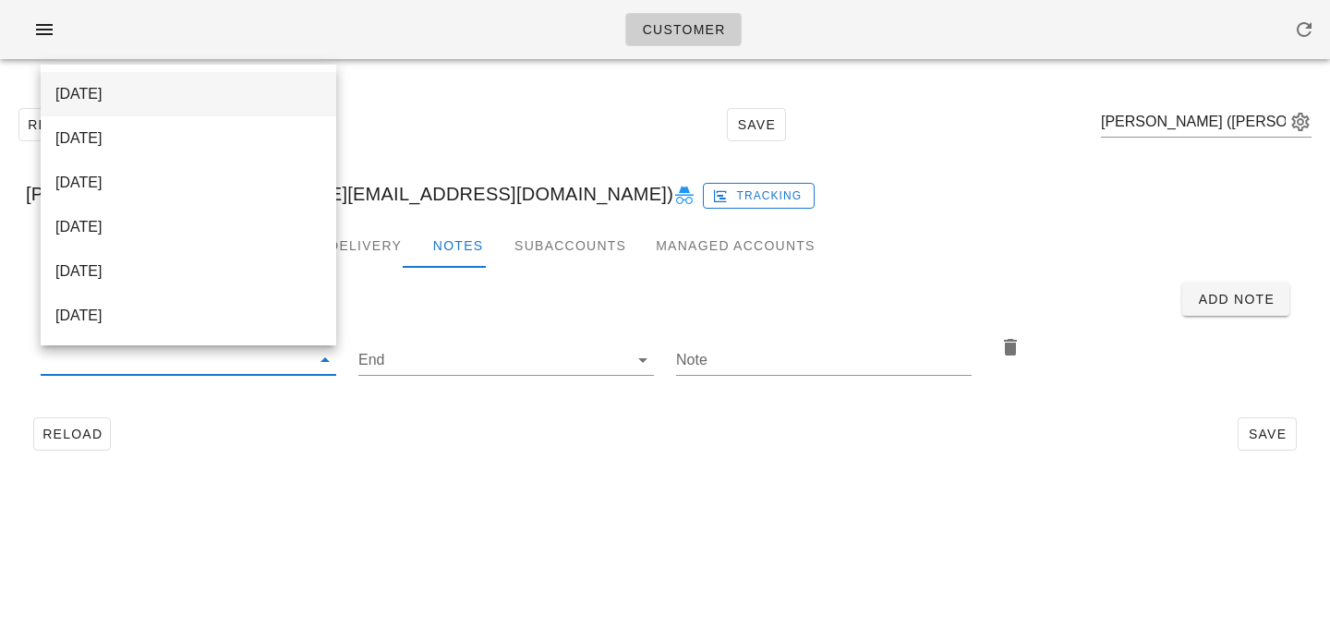
click at [265, 107] on div "[DATE]" at bounding box center [188, 94] width 266 height 40
type input "[DATE]"
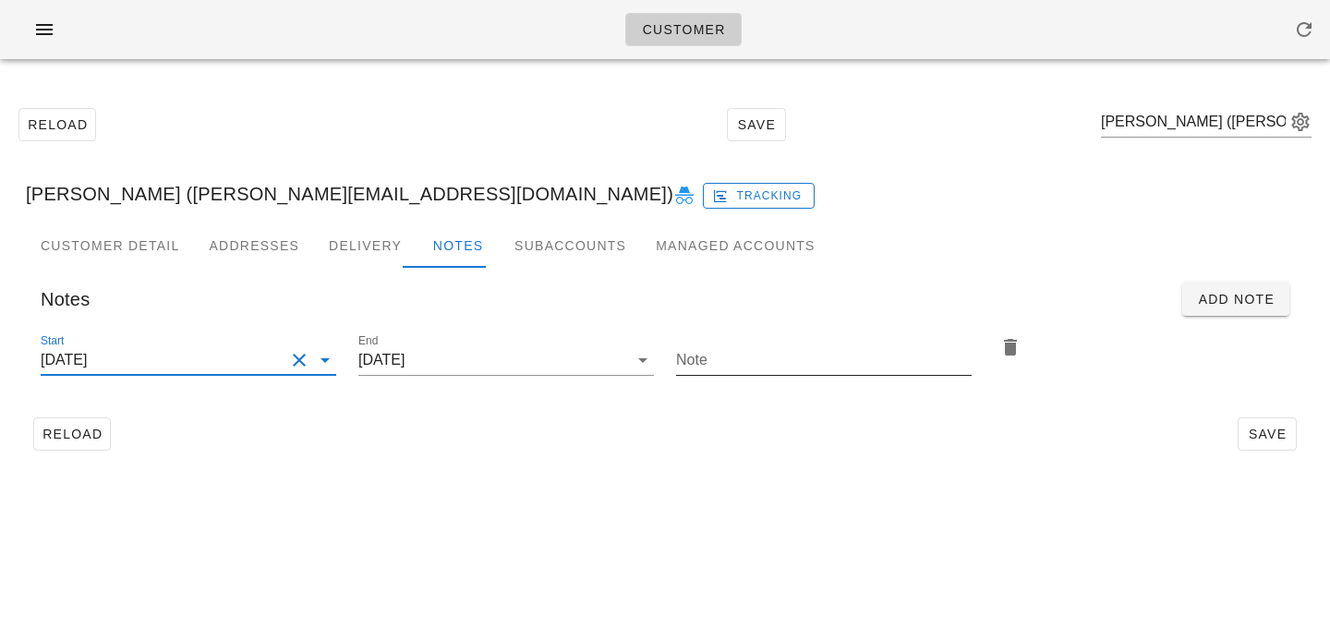
click at [738, 384] on div at bounding box center [823, 388] width 295 height 13
click at [708, 375] on div "Note" at bounding box center [823, 360] width 295 height 30
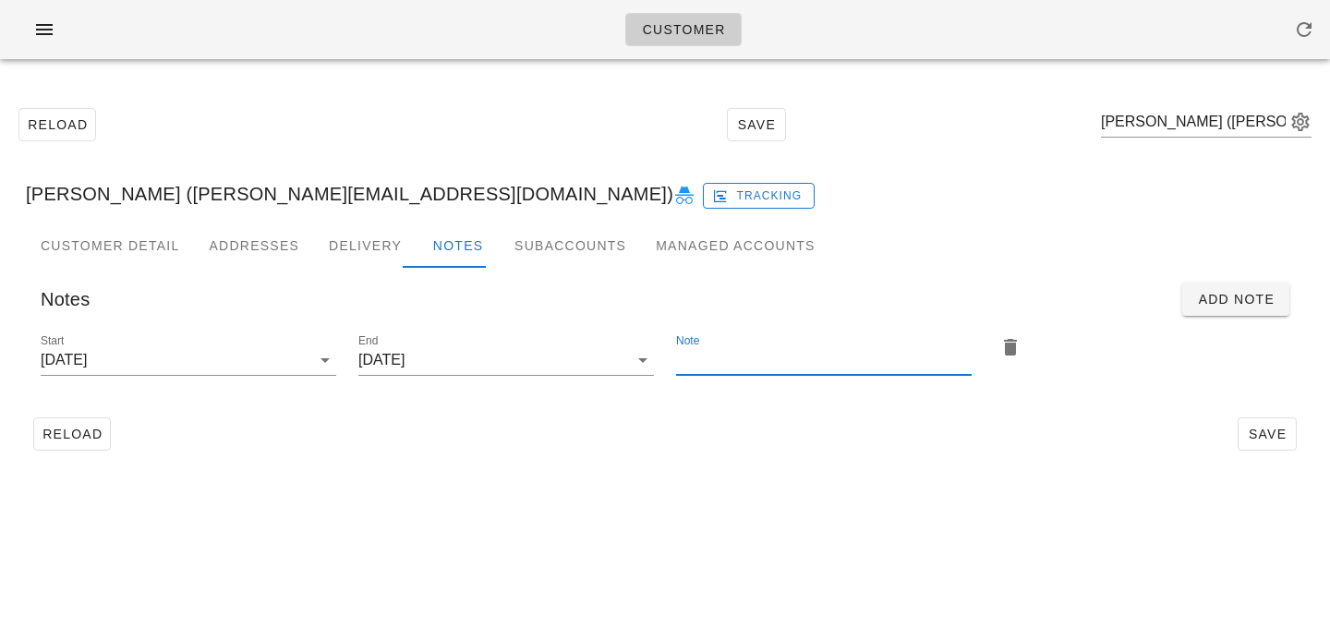
paste input "Please add 2x [MEDICAL_DATA] return bags"
type input "Please add 2x [MEDICAL_DATA] return bags"
click at [1058, 440] on div "Reload Save" at bounding box center [665, 434] width 1278 height 48
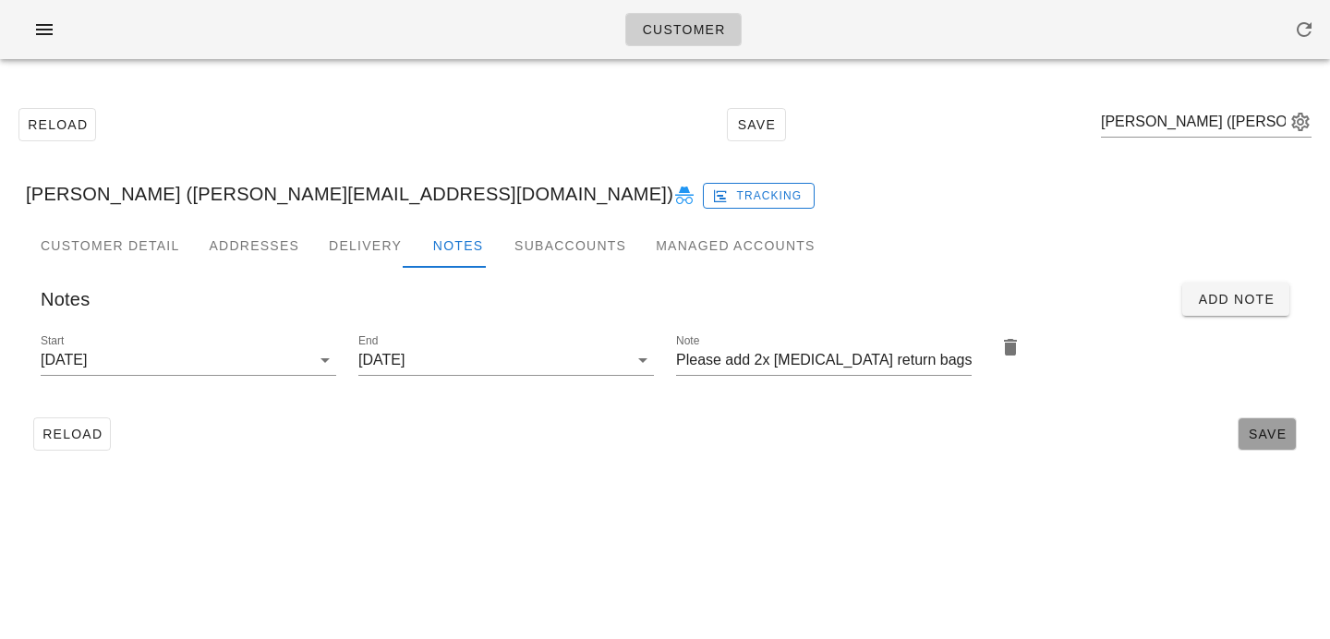
click at [1267, 427] on span "Save" at bounding box center [1266, 434] width 42 height 15
click at [261, 365] on input "[DATE]" at bounding box center [163, 360] width 244 height 30
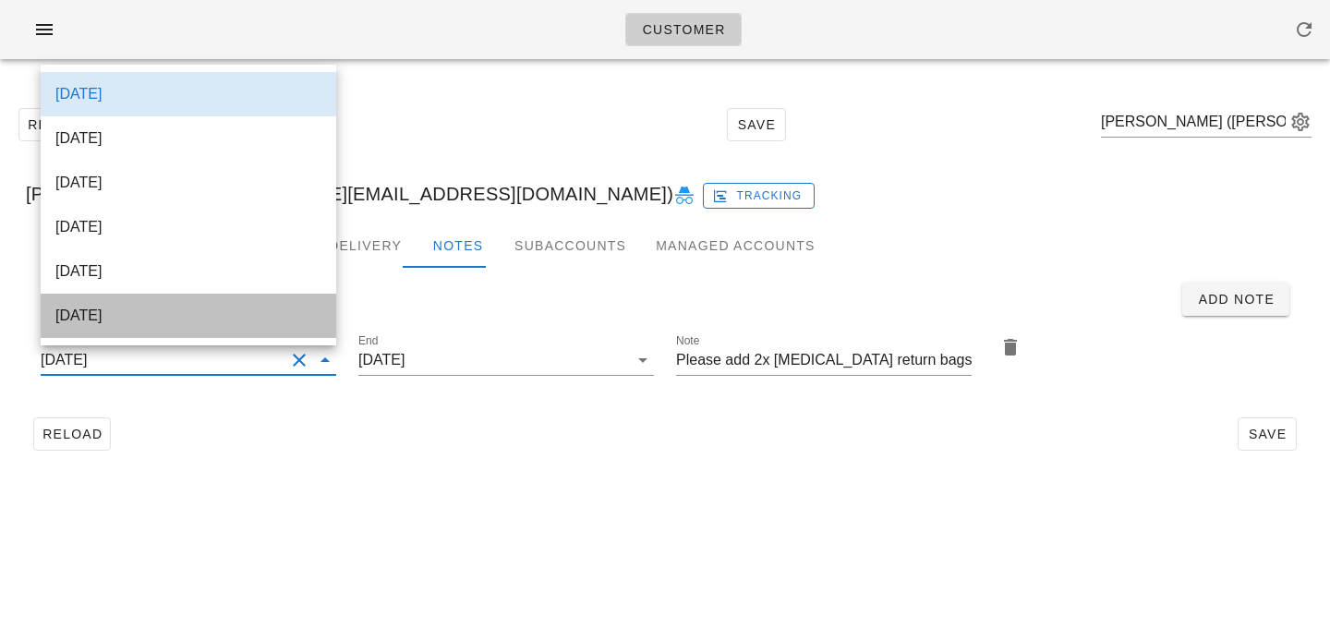
click at [239, 319] on div "[DATE]" at bounding box center [188, 316] width 266 height 18
type input "[DATE]"
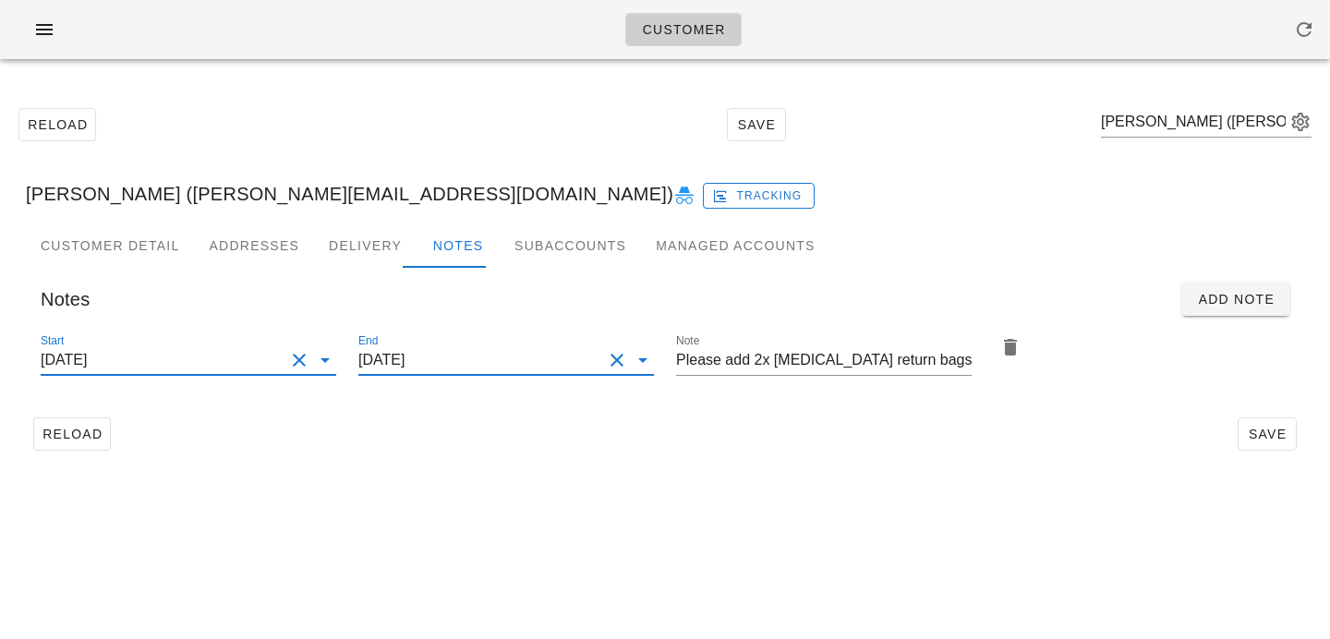
click at [452, 352] on input "[DATE]" at bounding box center [480, 360] width 244 height 30
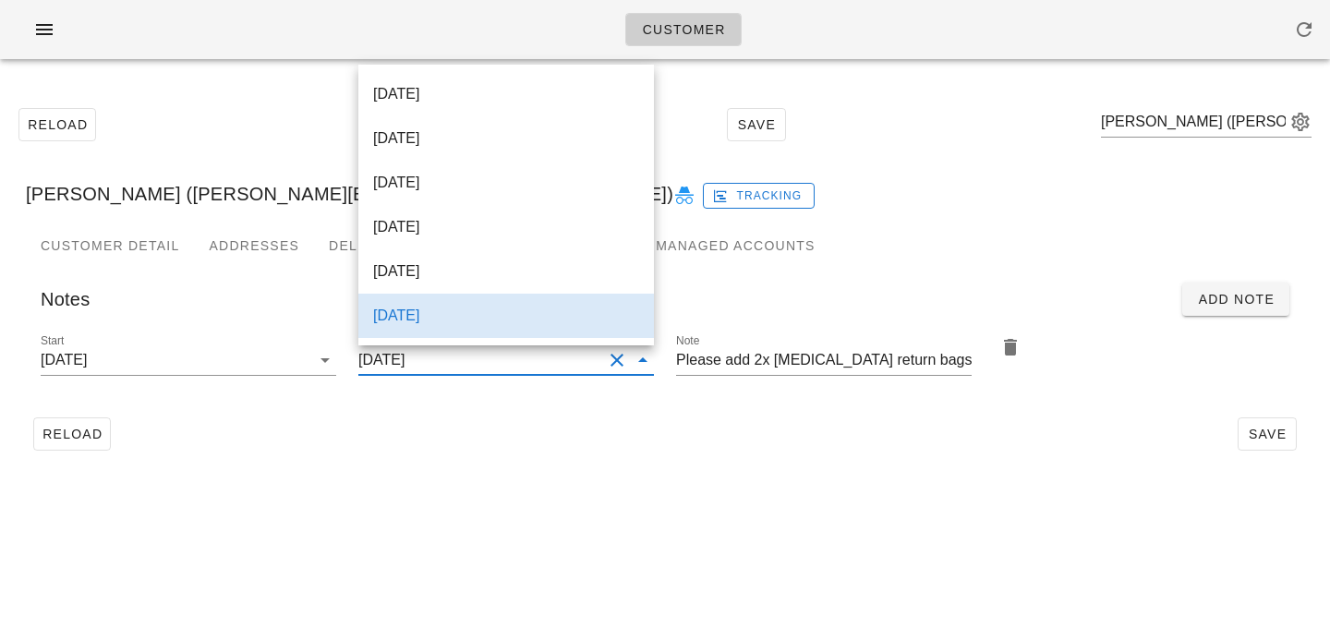
click at [451, 319] on div "[DATE]" at bounding box center [506, 316] width 266 height 18
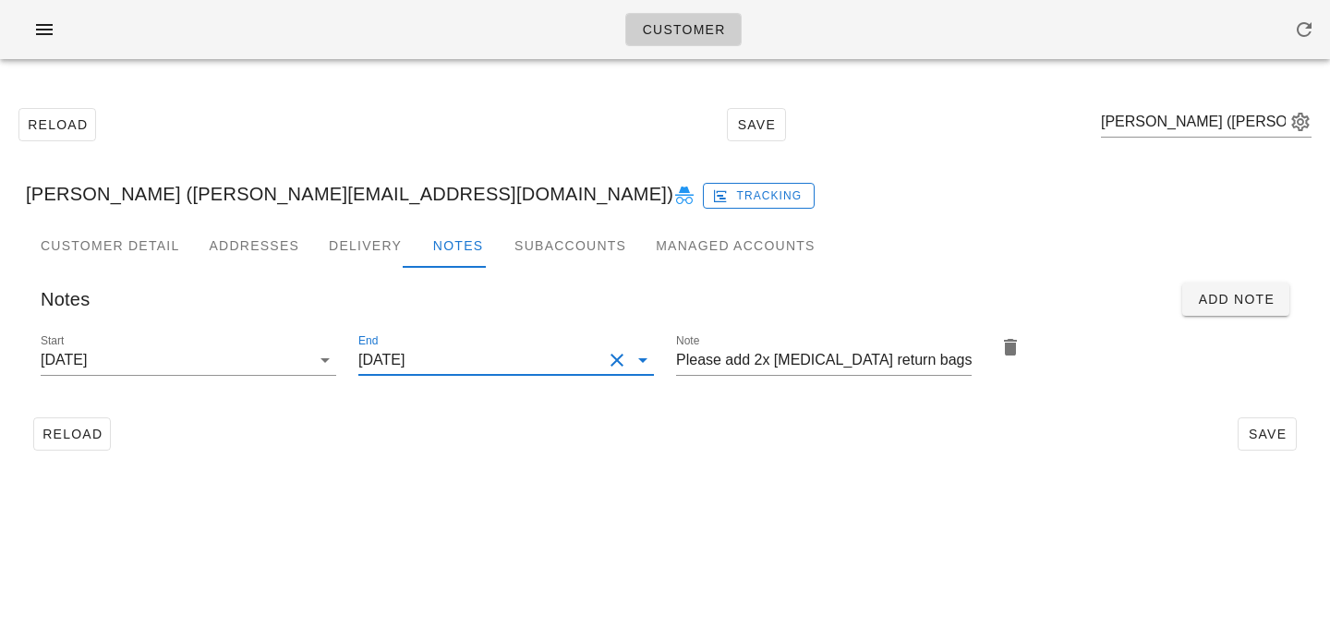
click at [525, 448] on div "Reload Save" at bounding box center [665, 434] width 1278 height 48
click at [1265, 435] on span "Save" at bounding box center [1266, 434] width 42 height 15
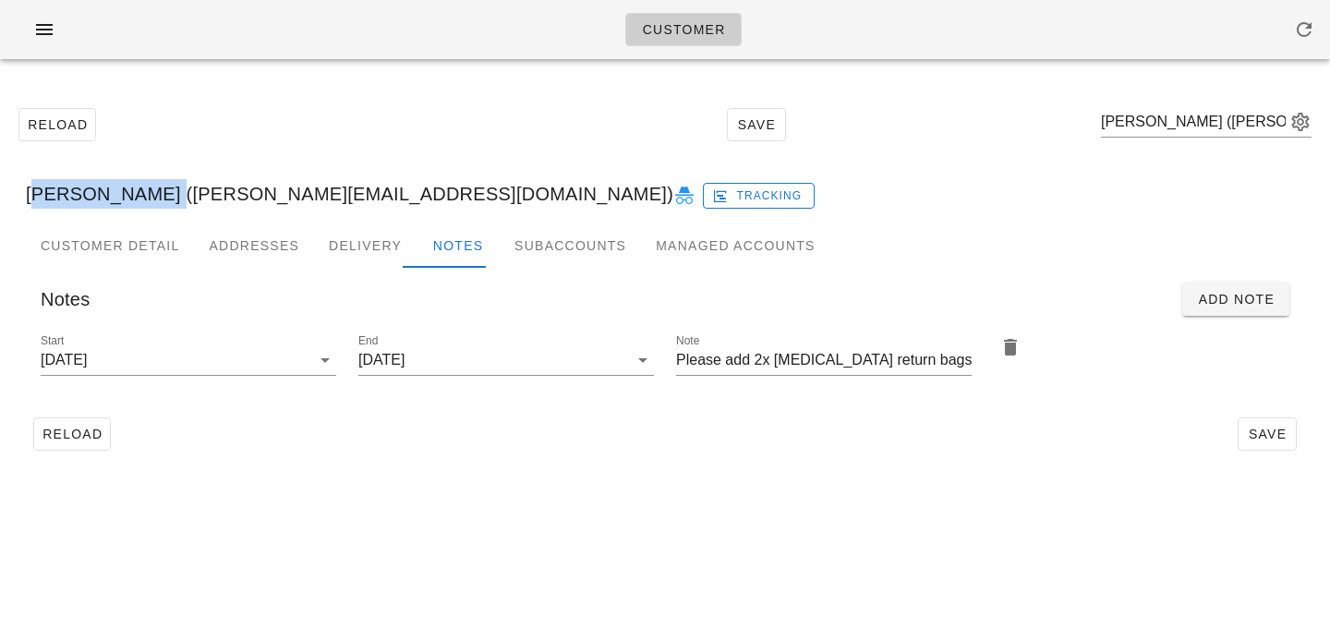
drag, startPoint x: 29, startPoint y: 194, endPoint x: 137, endPoint y: 198, distance: 108.1
click at [137, 198] on div "[PERSON_NAME] ([PERSON_NAME][EMAIL_ADDRESS][DOMAIN_NAME]) Tracking" at bounding box center [664, 193] width 1307 height 59
copy div "[PERSON_NAME]"
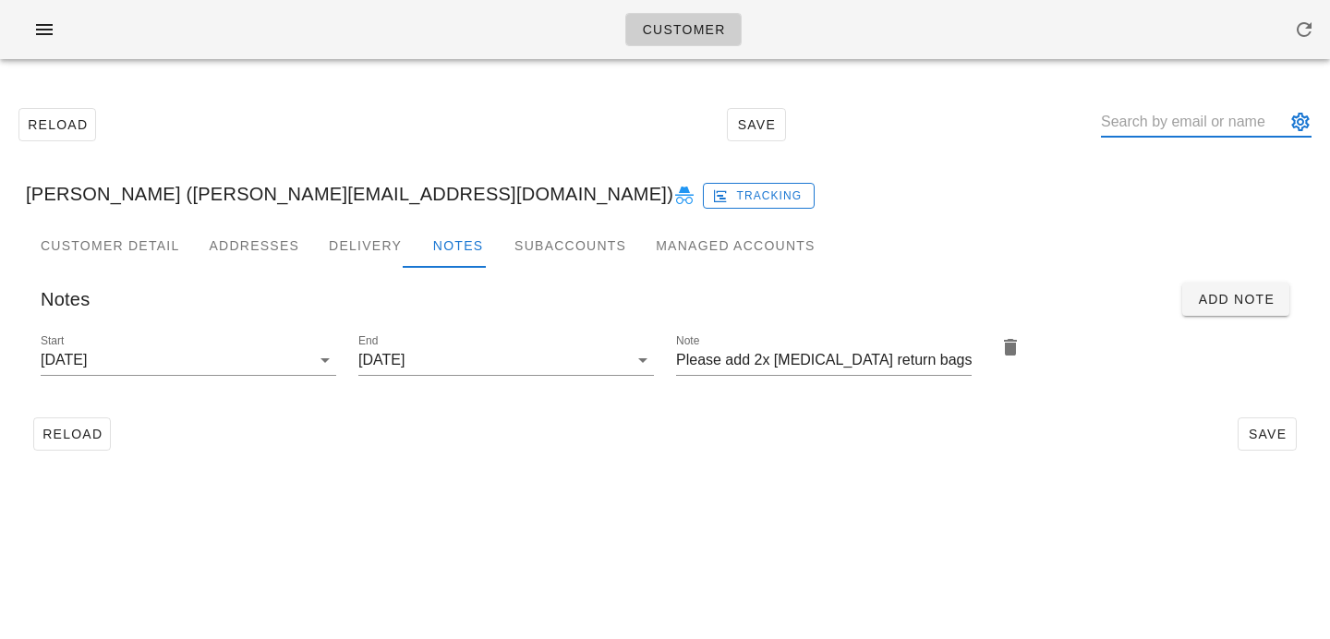
click at [1156, 124] on input "text" at bounding box center [1193, 122] width 185 height 30
paste input "[PERSON_NAME]"
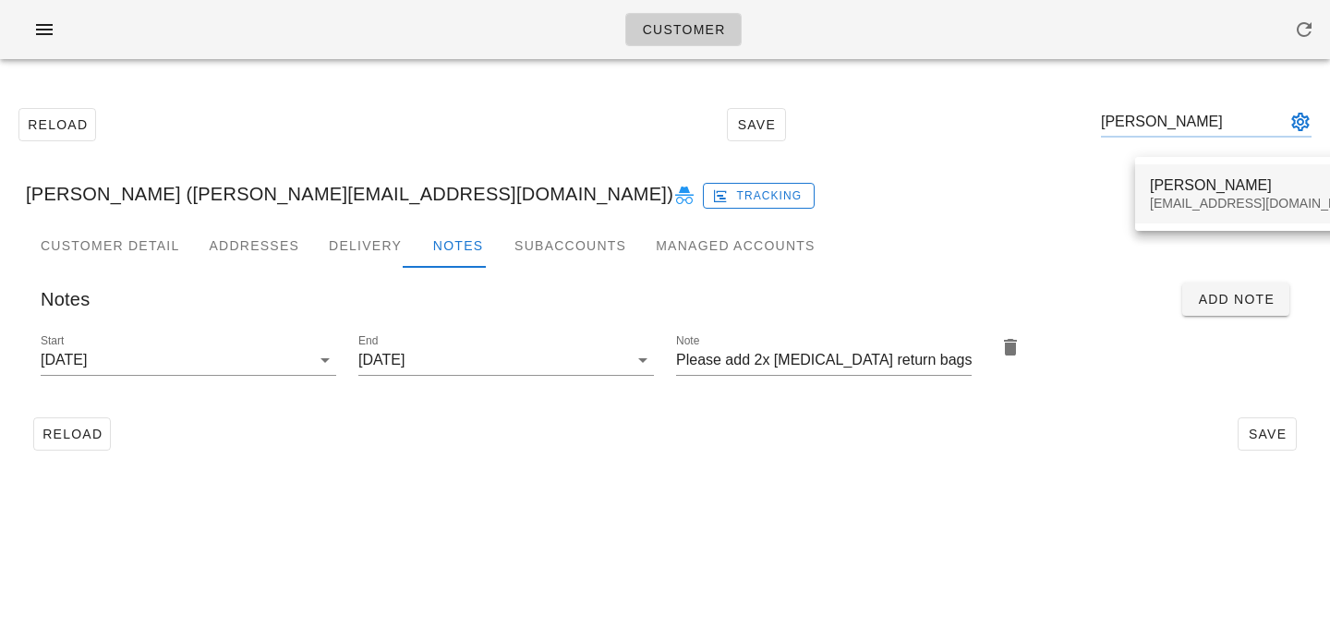
type input "[PERSON_NAME]"
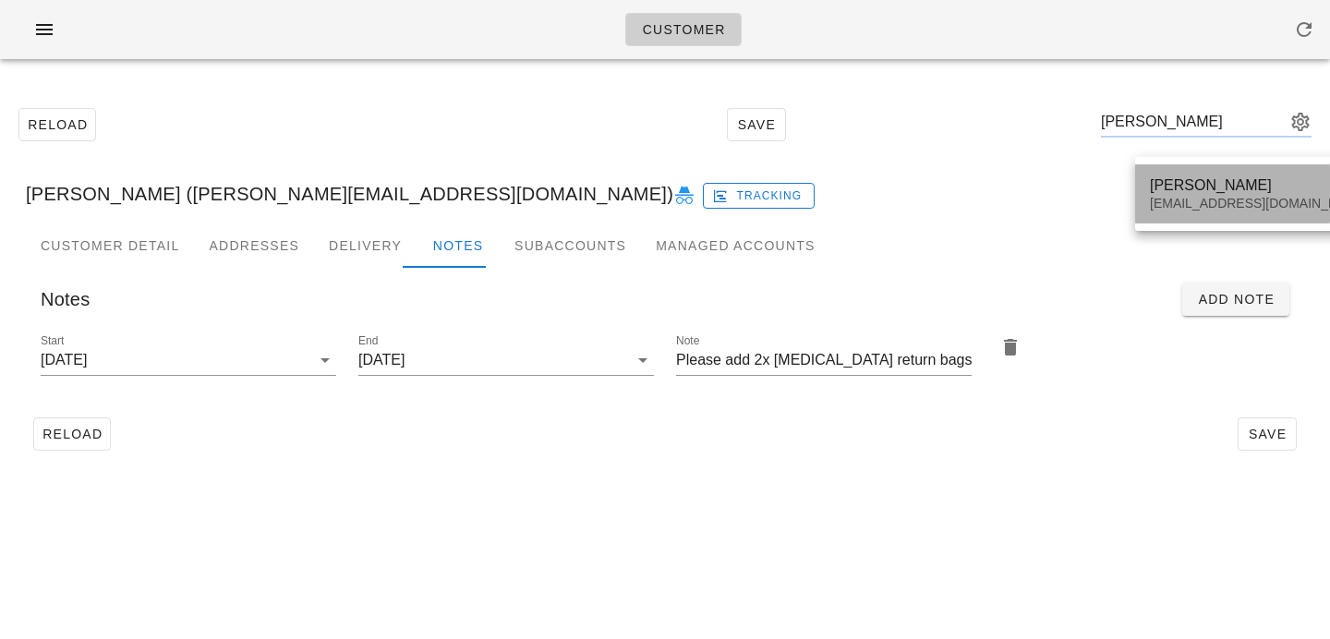
click at [1176, 190] on div "[PERSON_NAME]" at bounding box center [1258, 185] width 219 height 18
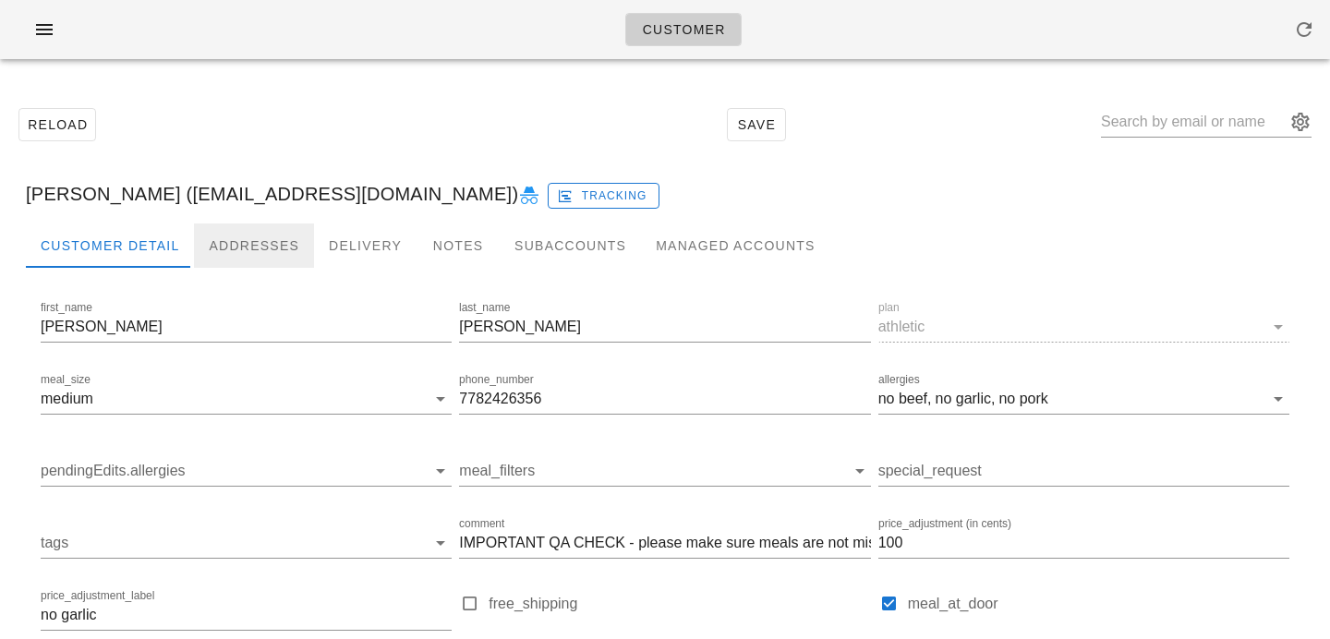
click at [249, 259] on div "Addresses" at bounding box center [254, 245] width 120 height 44
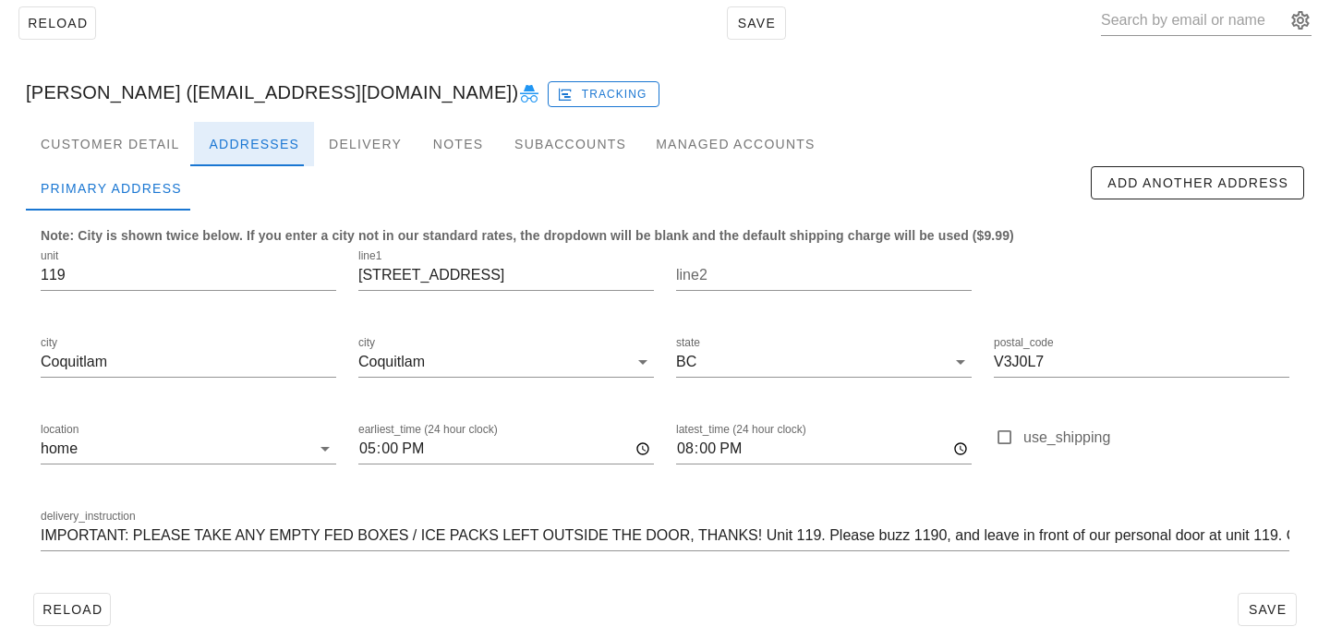
scroll to position [122, 0]
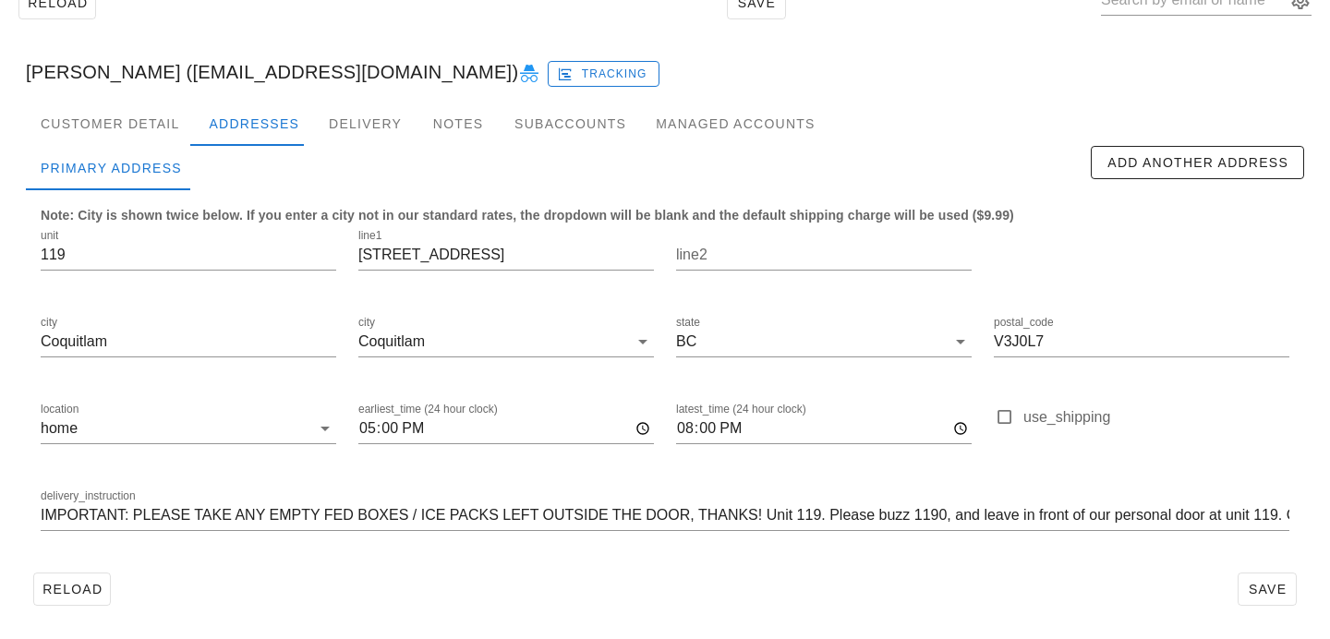
click at [433, 146] on div at bounding box center [644, 168] width 894 height 44
click at [436, 138] on div "Notes" at bounding box center [457, 124] width 83 height 44
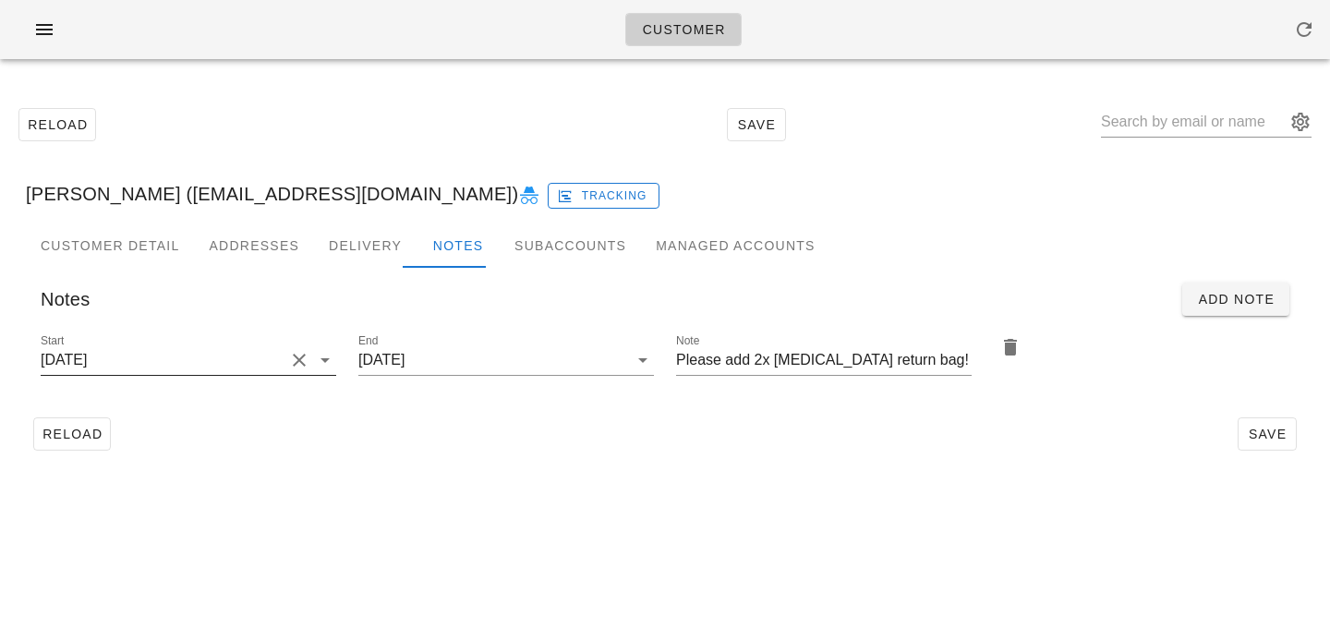
click at [297, 359] on button "Clear Start" at bounding box center [299, 360] width 22 height 22
click at [273, 361] on input "Start" at bounding box center [174, 360] width 266 height 30
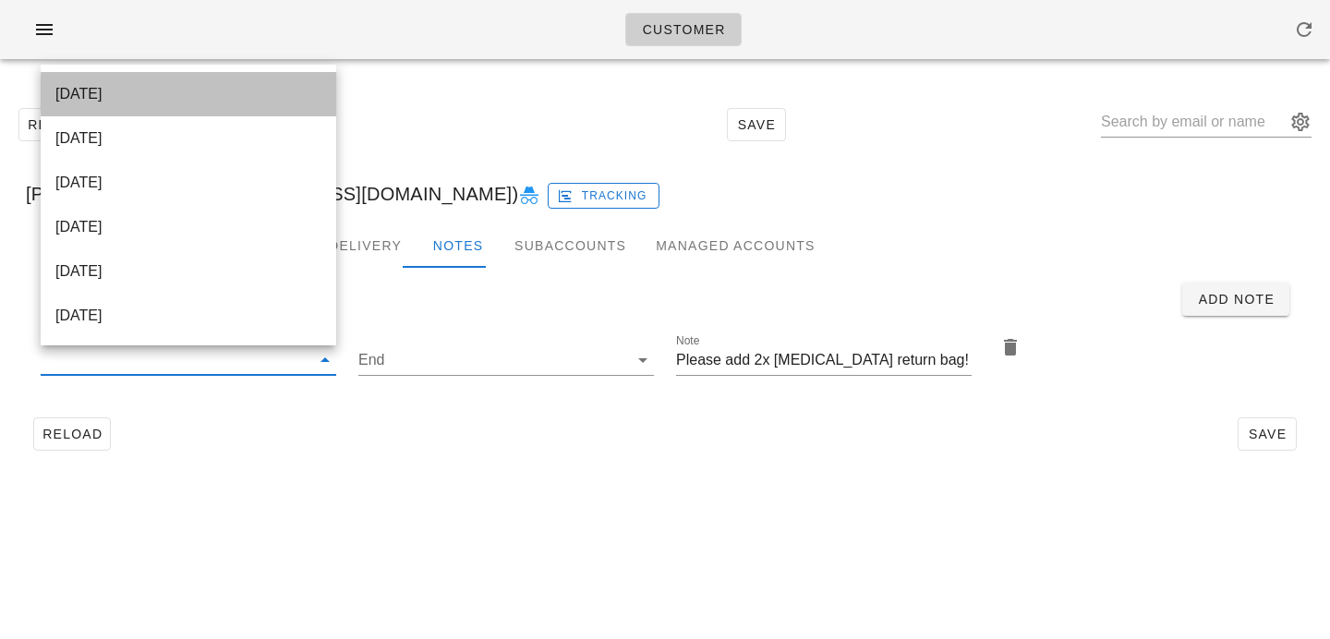
click at [242, 99] on div "[DATE]" at bounding box center [188, 94] width 266 height 18
type input "[DATE]"
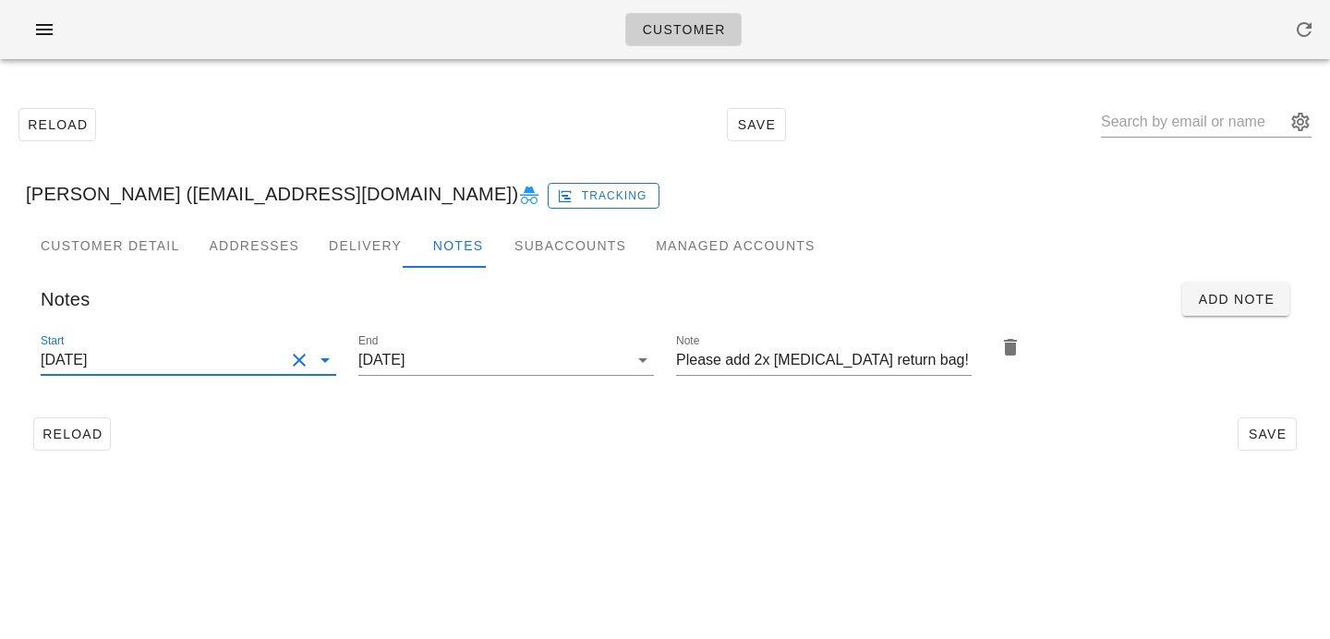
click at [750, 611] on div "Customer Reload Save [PERSON_NAME] ([EMAIL_ADDRESS][DOMAIN_NAME]) Tracking Cust…" at bounding box center [665, 319] width 1330 height 639
click at [1275, 435] on span "Save" at bounding box center [1266, 434] width 42 height 15
click at [1195, 123] on input "text" at bounding box center [1193, 122] width 185 height 30
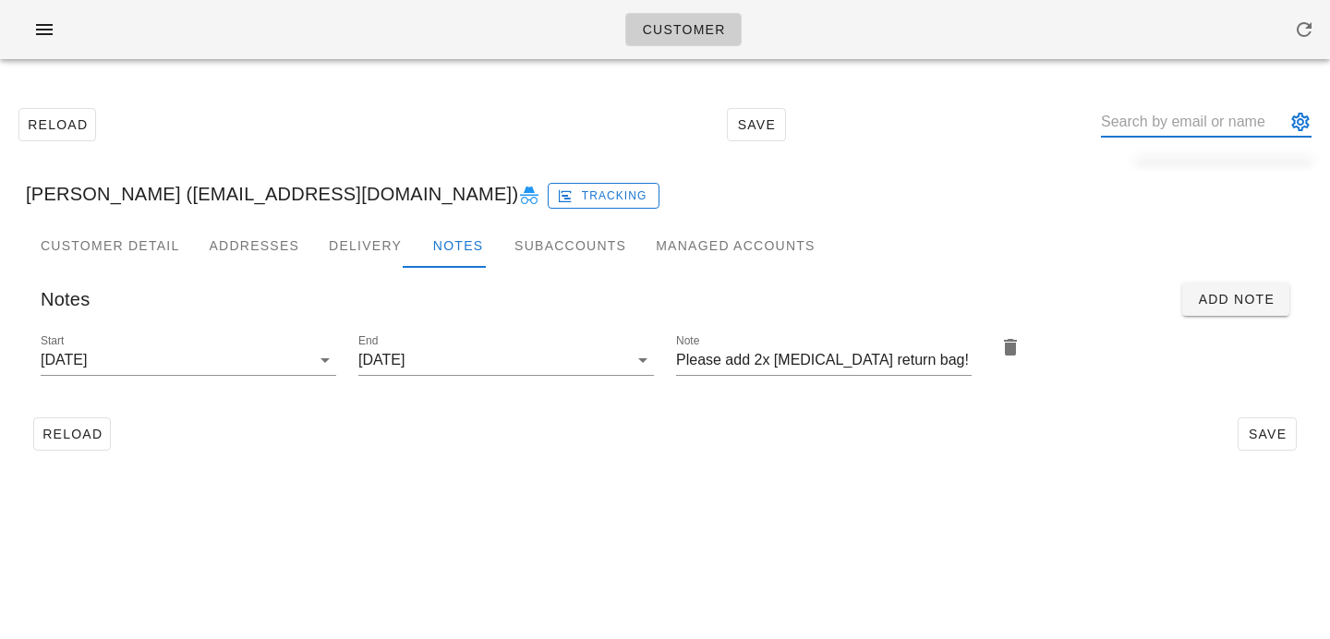
paste input "[PERSON_NAME]"
type input "[PERSON_NAME]"
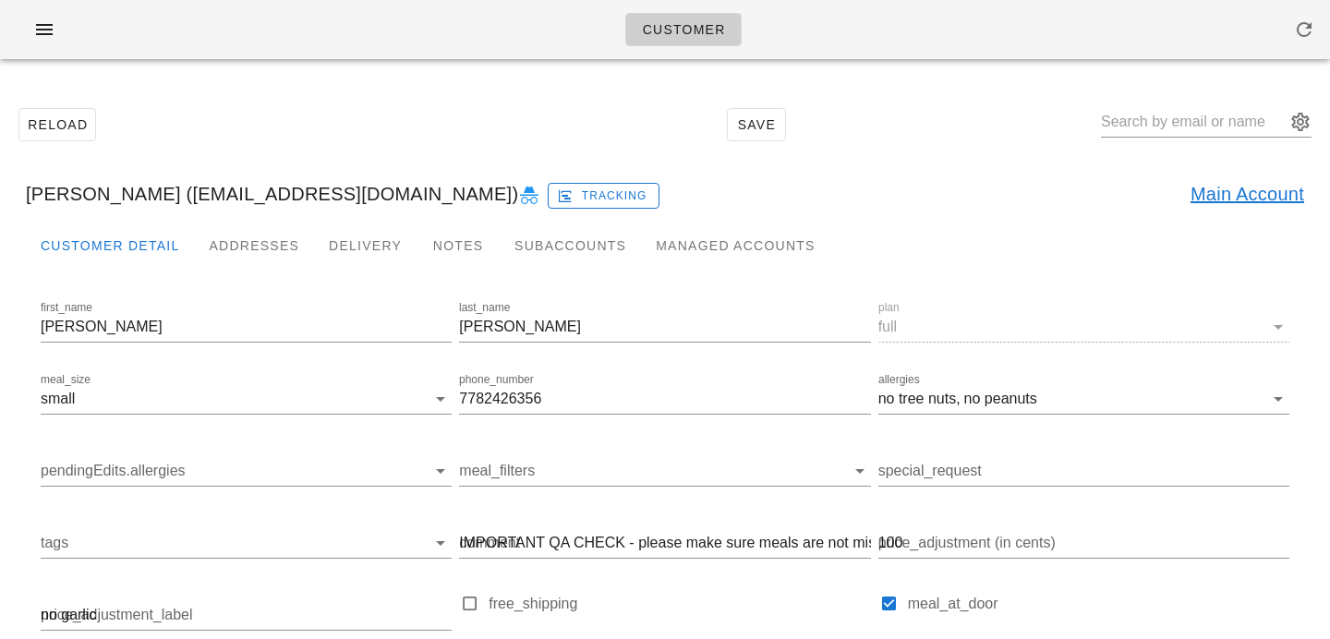
type input "[PERSON_NAME] ([EMAIL_ADDRESS][DOMAIN_NAME])"
type input "[PERSON_NAME]"
type input "6047650376"
checkbox input "false"
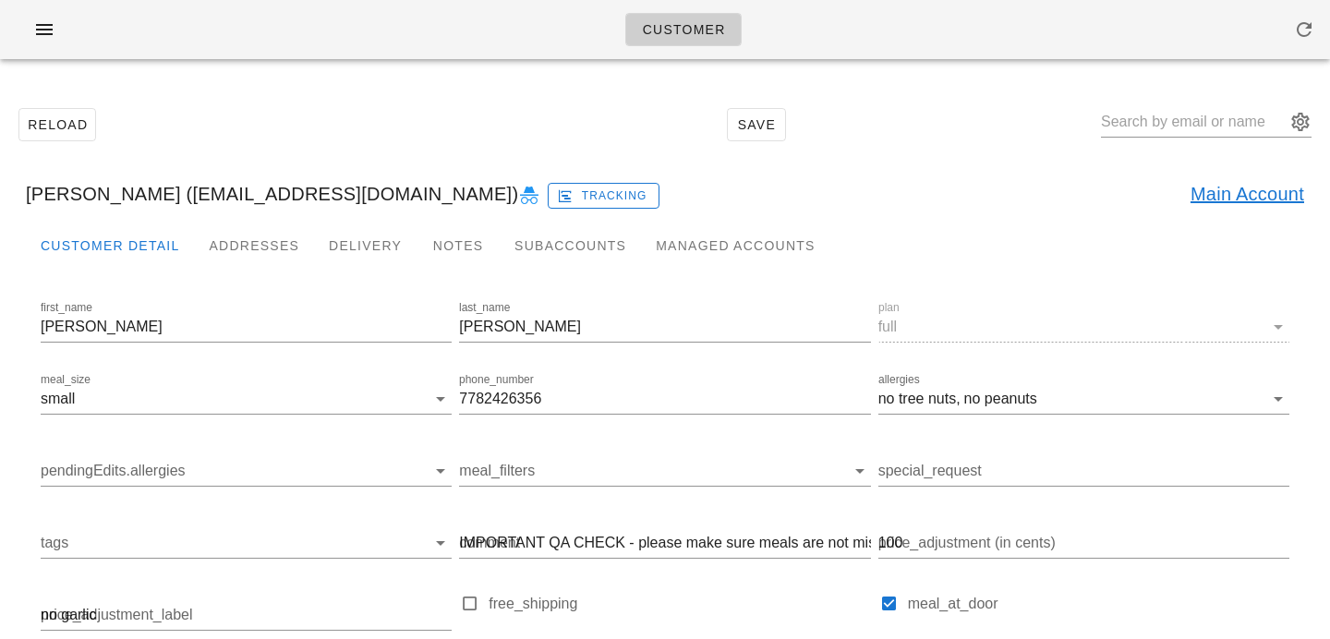
checkbox input "true"
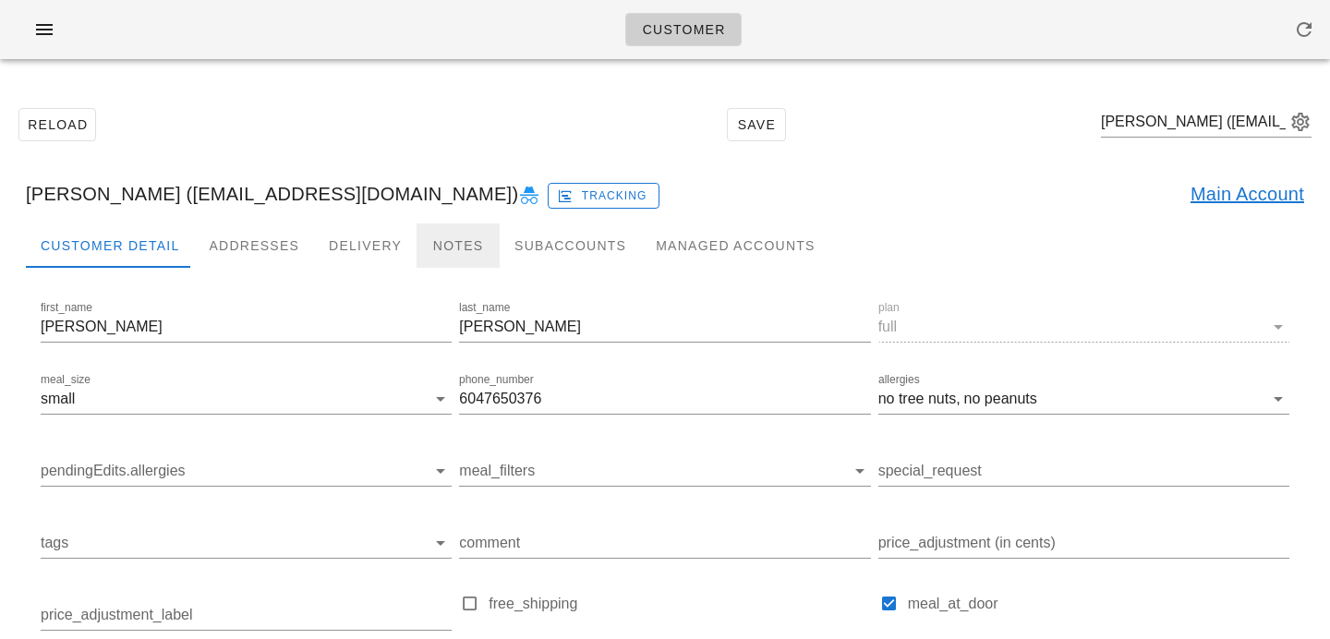
click at [438, 239] on div "Notes" at bounding box center [457, 245] width 83 height 44
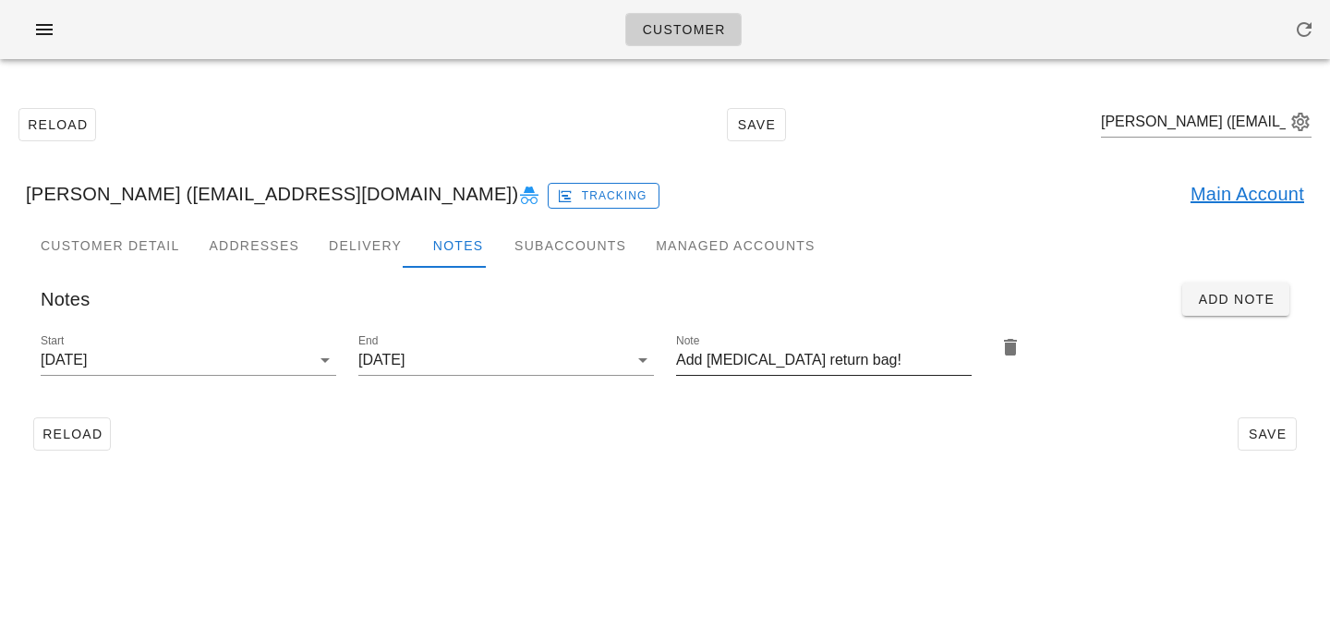
click at [701, 355] on input "Add [MEDICAL_DATA] return bag!" at bounding box center [823, 360] width 295 height 30
type input "Add 2x [MEDICAL_DATA] return bag!"
click at [220, 343] on div "Start [DATE]" at bounding box center [188, 364] width 295 height 61
click at [221, 360] on input "[DATE]" at bounding box center [163, 360] width 244 height 30
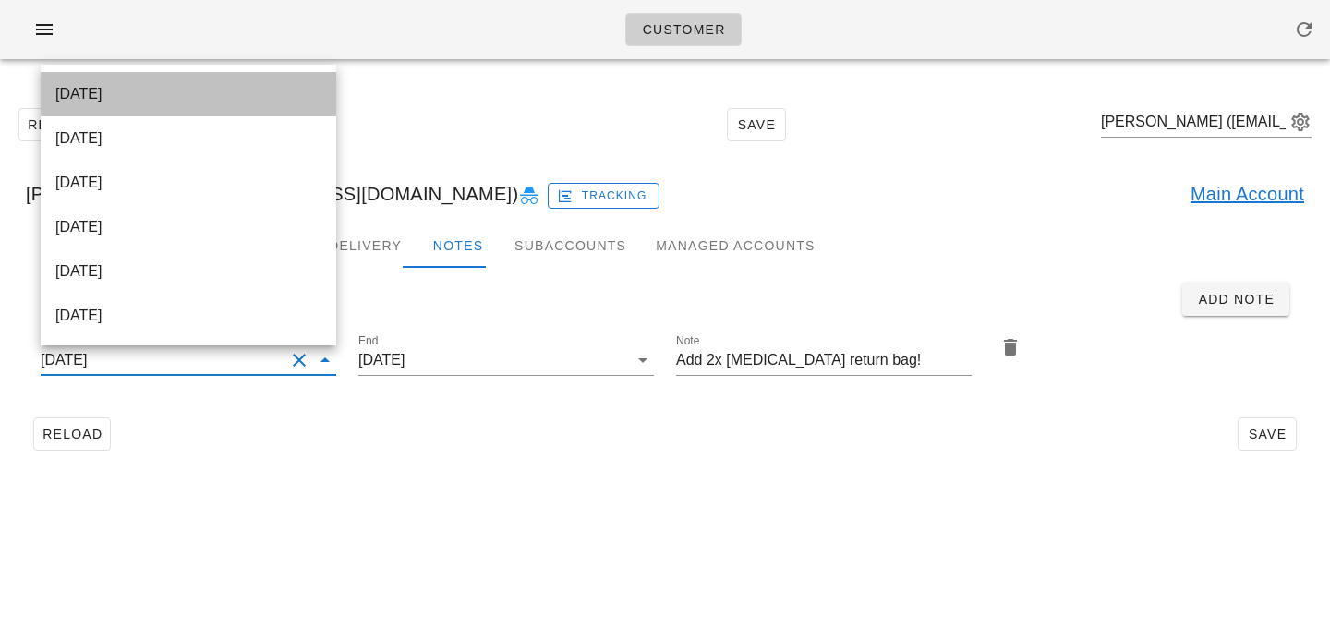
click at [210, 100] on div "[DATE]" at bounding box center [188, 94] width 266 height 18
type input "[DATE]"
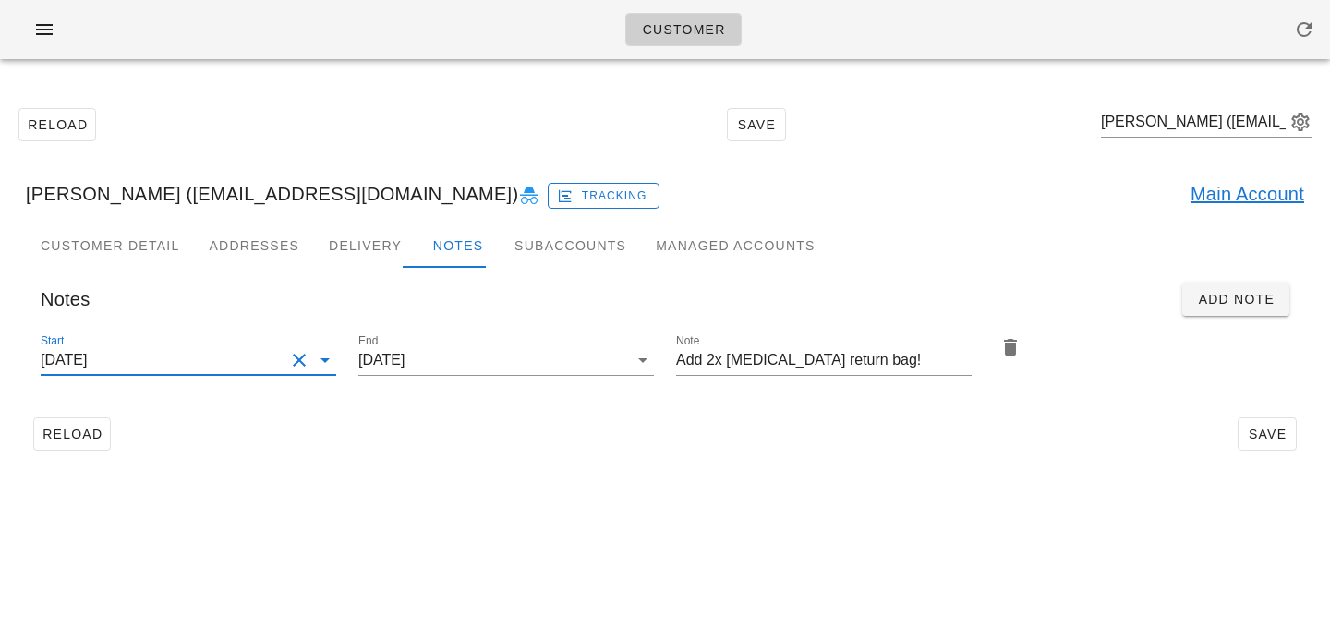
scroll to position [0, 0]
click at [1265, 430] on span "Save" at bounding box center [1266, 434] width 42 height 15
click at [1269, 441] on span "Save" at bounding box center [1266, 434] width 42 height 15
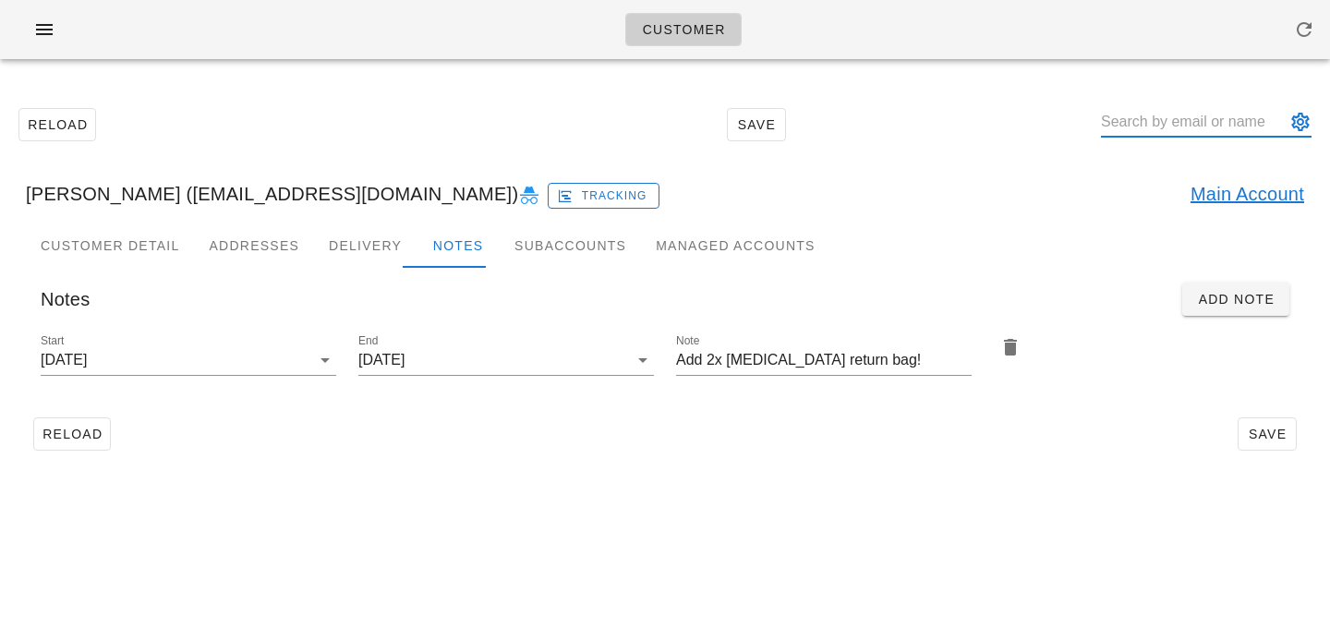
click at [1173, 119] on input "text" at bounding box center [1193, 122] width 185 height 30
paste input "[PERSON_NAME]"
type input "[PERSON_NAME]"
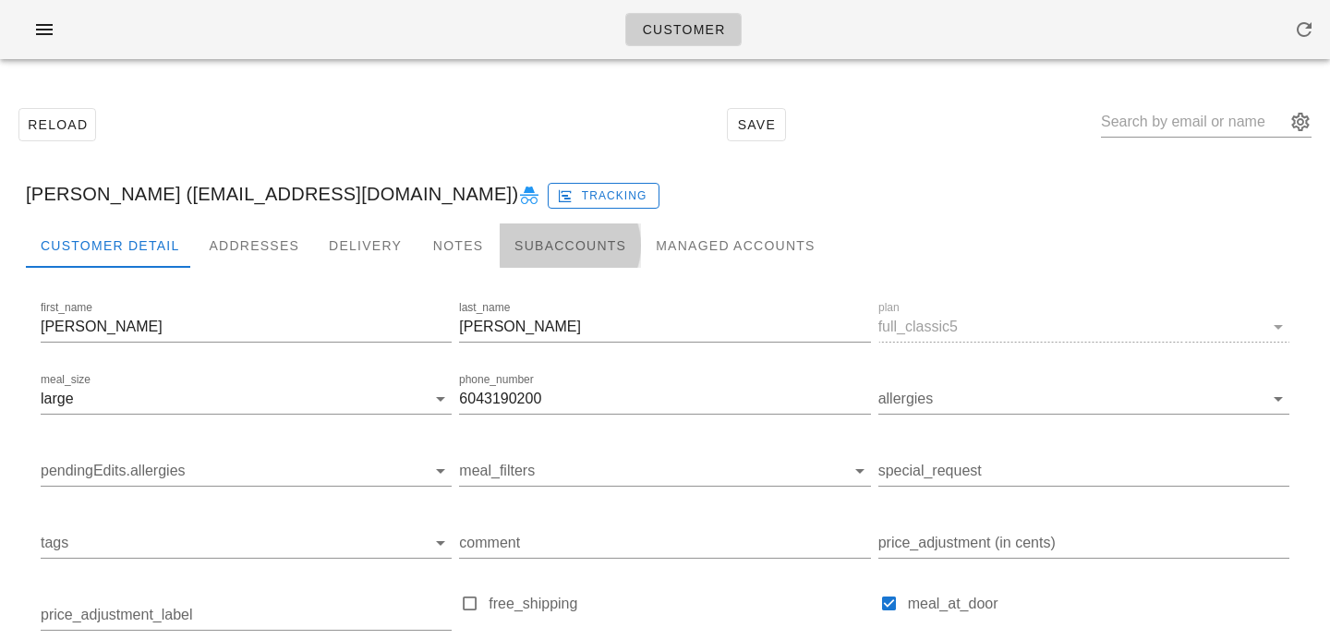
click at [530, 238] on div "Subaccounts" at bounding box center [569, 245] width 141 height 44
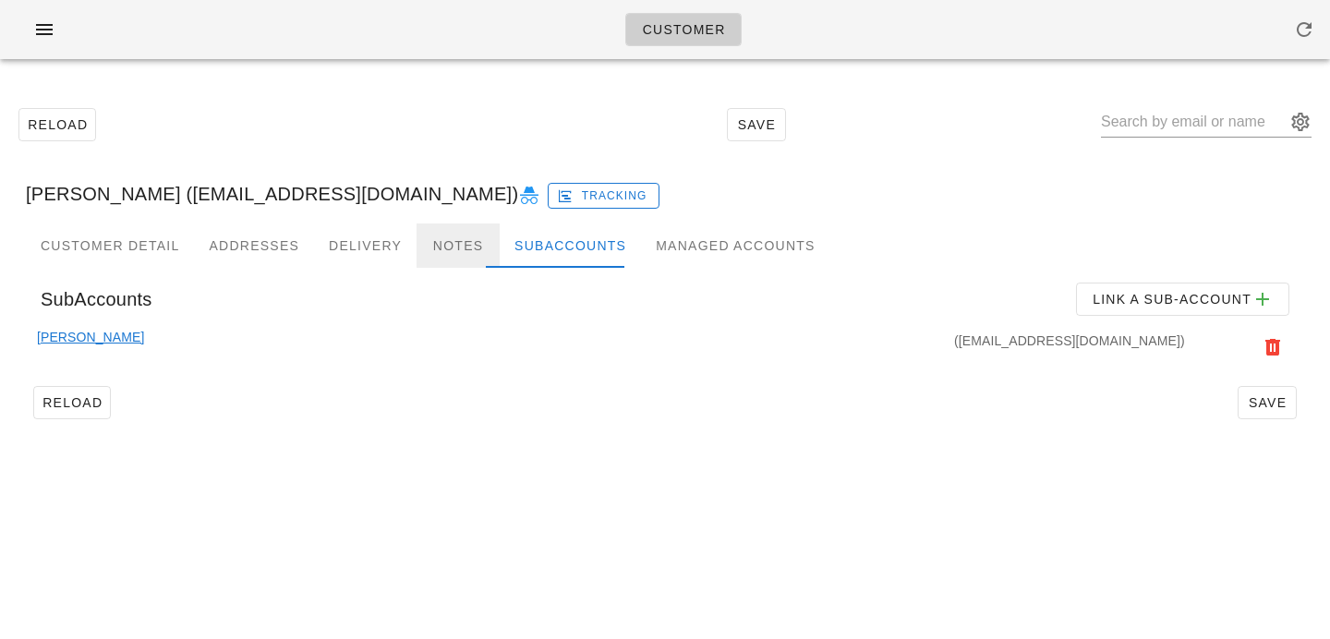
click at [457, 242] on div "Notes" at bounding box center [457, 245] width 83 height 44
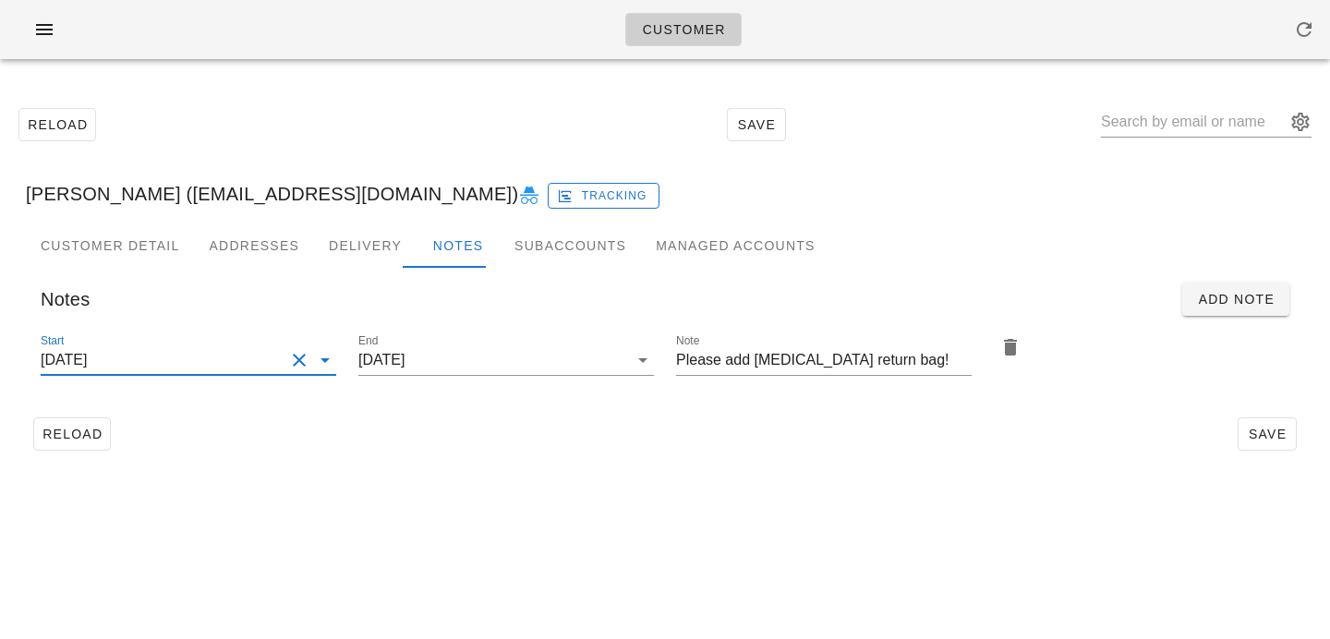
click at [262, 359] on input "[DATE]" at bounding box center [163, 360] width 244 height 30
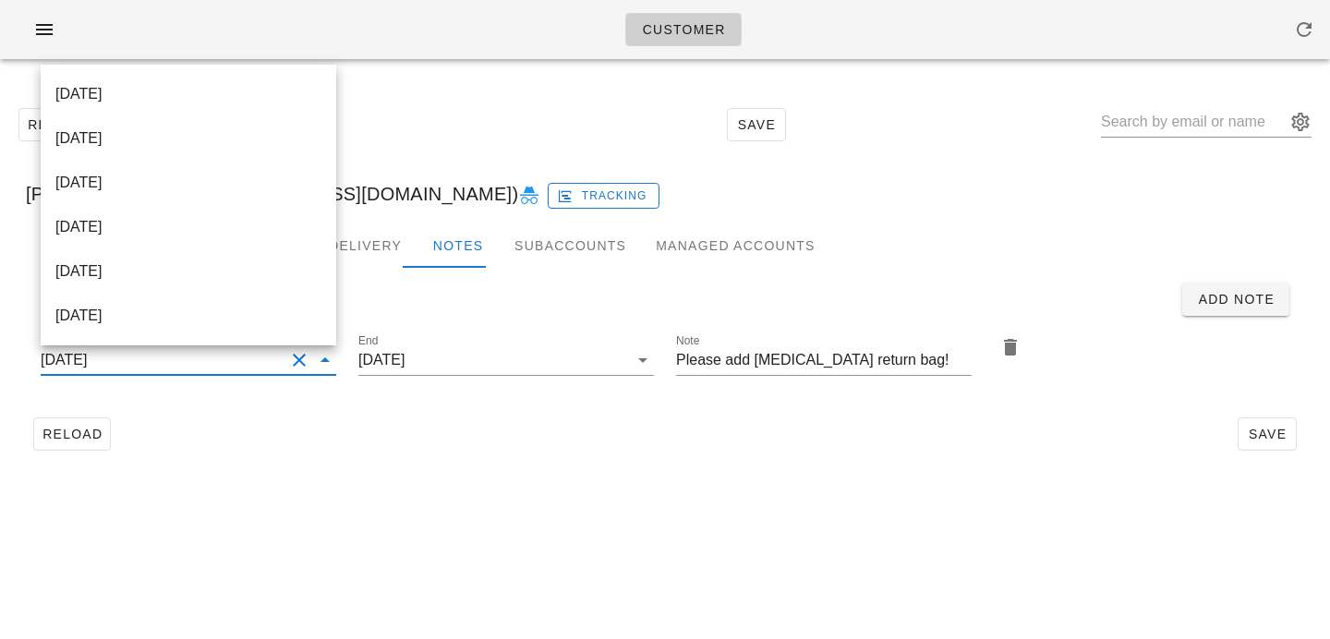
click at [716, 360] on input "Please add [MEDICAL_DATA] return bag!" at bounding box center [823, 360] width 295 height 30
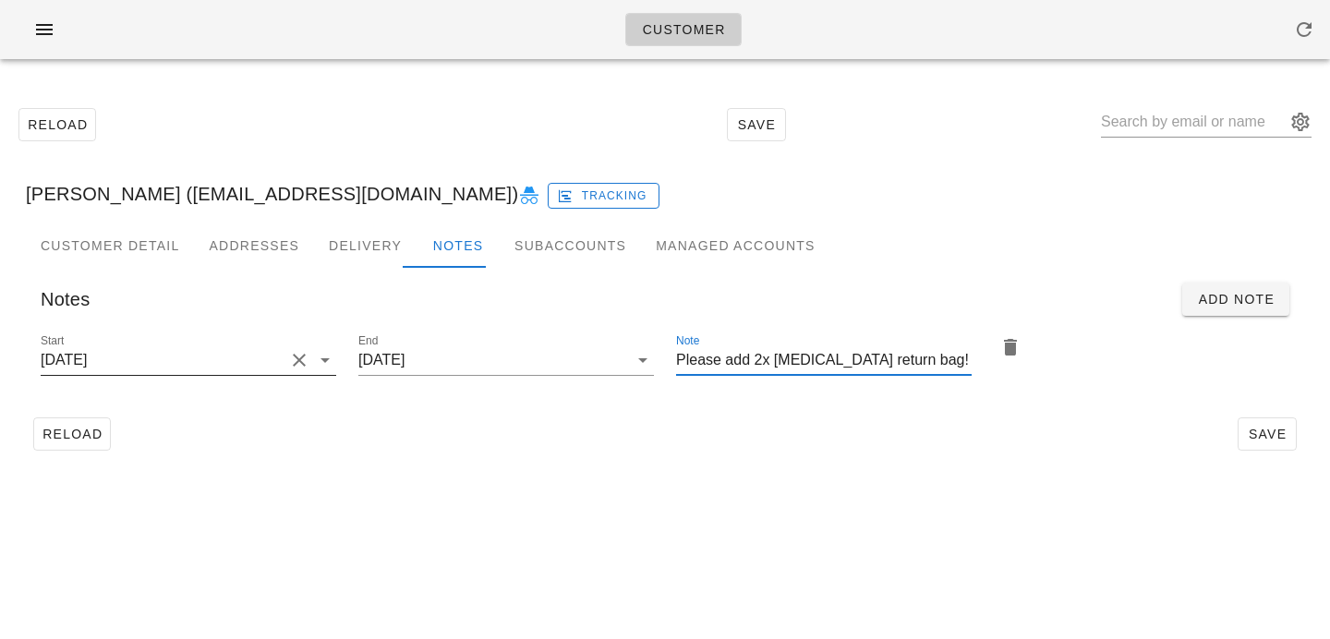
type input "Please add 2x [MEDICAL_DATA] return bag!"
click at [239, 348] on input "[DATE]" at bounding box center [163, 360] width 244 height 30
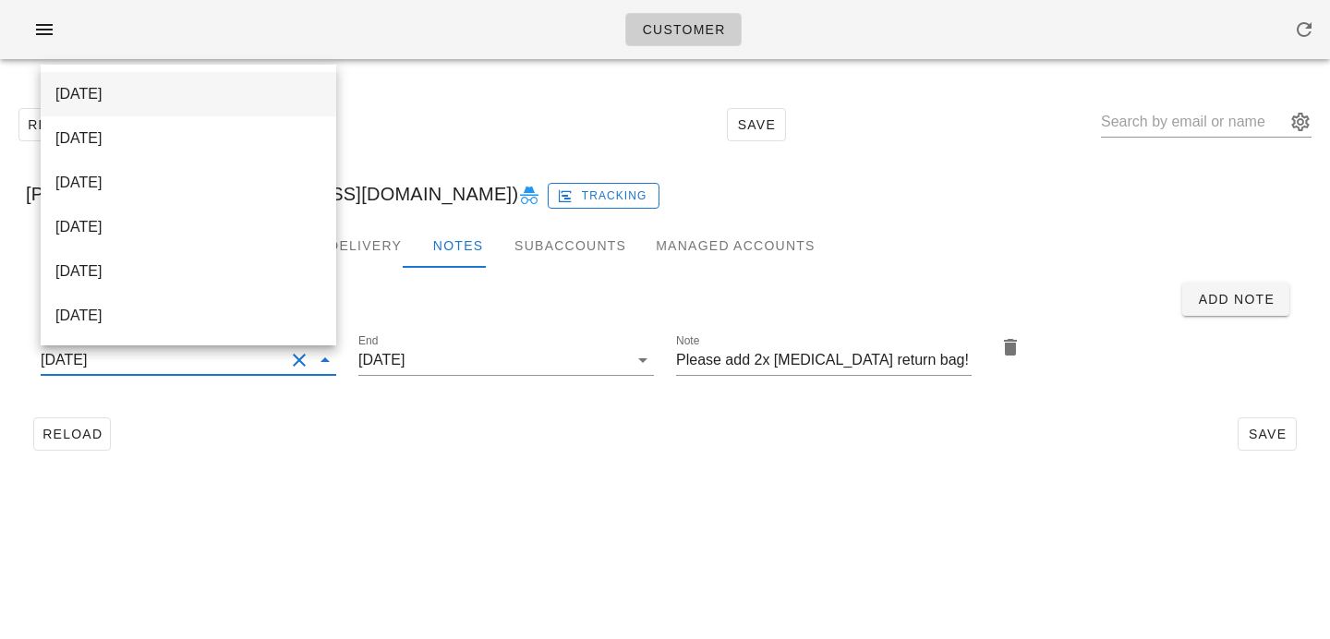
click at [238, 102] on div "[DATE]" at bounding box center [188, 94] width 266 height 40
type input "[DATE]"
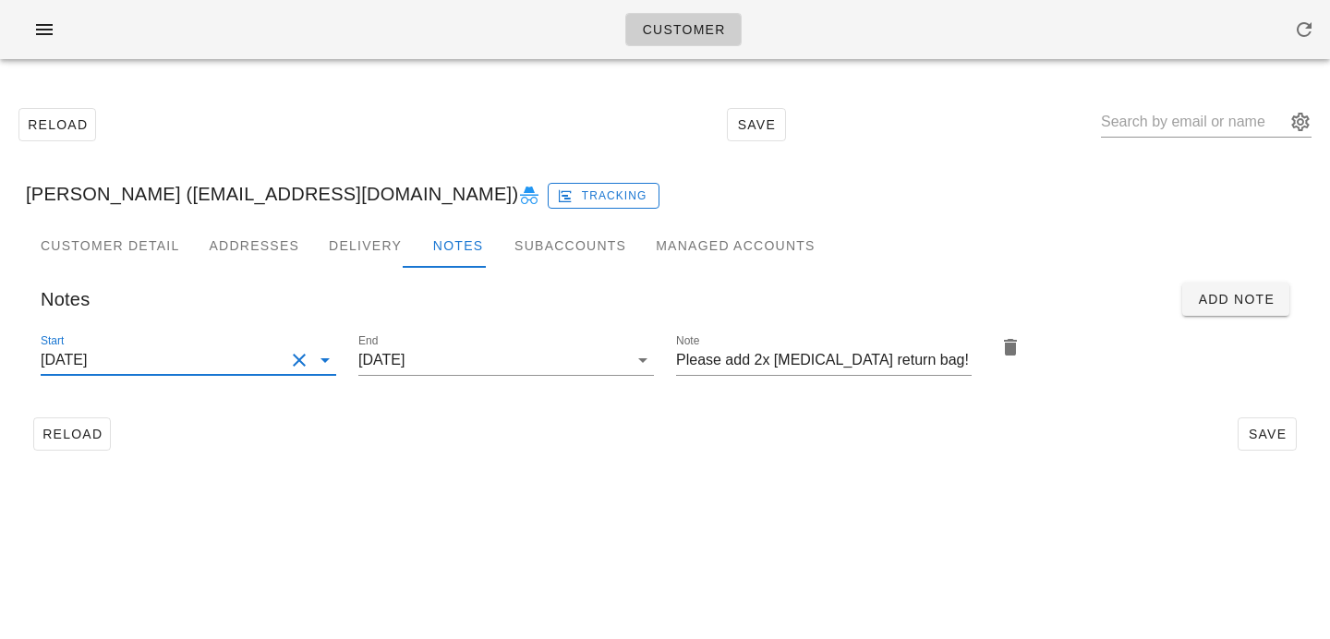
click at [498, 578] on div "Customer Reload Save [PERSON_NAME] ([EMAIL_ADDRESS][DOMAIN_NAME]) Tracking Cust…" at bounding box center [665, 319] width 1330 height 639
click at [1282, 440] on span "Save" at bounding box center [1266, 434] width 42 height 15
click at [1257, 501] on div "Customer Reload Save [PERSON_NAME] ([EMAIL_ADDRESS][DOMAIN_NAME]) Tracking Cust…" at bounding box center [665, 319] width 1330 height 639
click at [1255, 435] on span "Save" at bounding box center [1266, 434] width 42 height 15
click at [549, 495] on div "Customer Reload Save [PERSON_NAME] ([EMAIL_ADDRESS][DOMAIN_NAME]) Tracking Cust…" at bounding box center [665, 319] width 1330 height 639
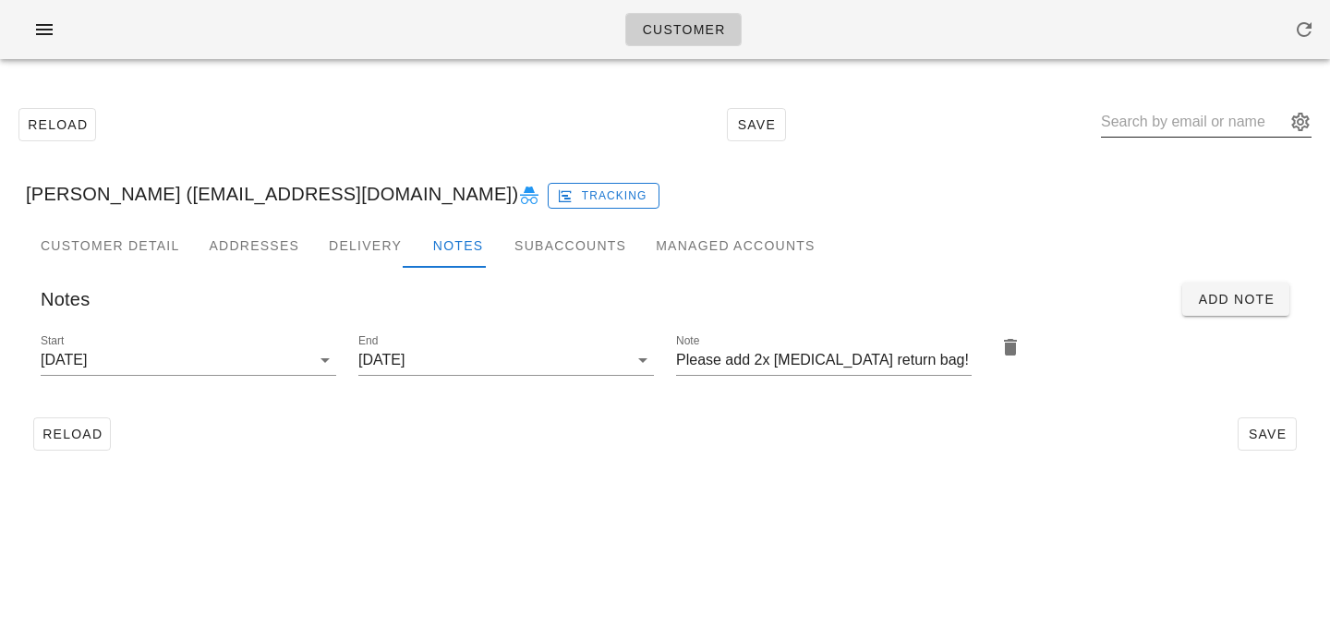
click at [1165, 119] on input "text" at bounding box center [1193, 122] width 185 height 30
paste input "[PERSON_NAME]"
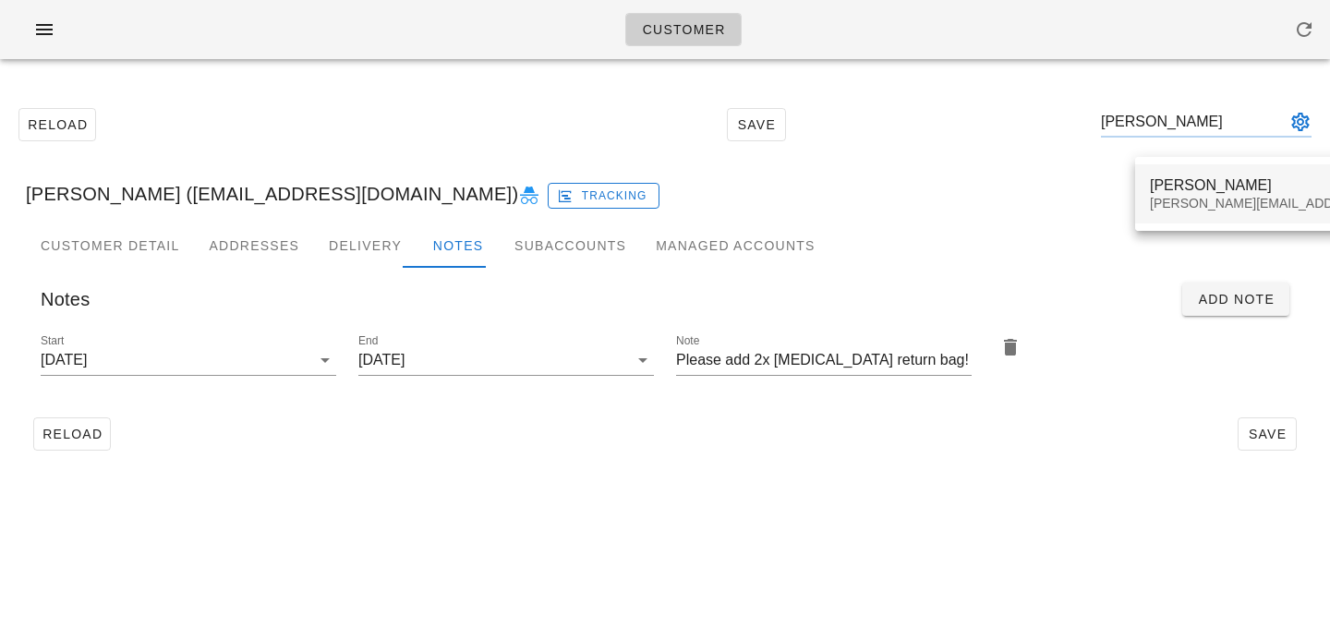
type input "[PERSON_NAME]"
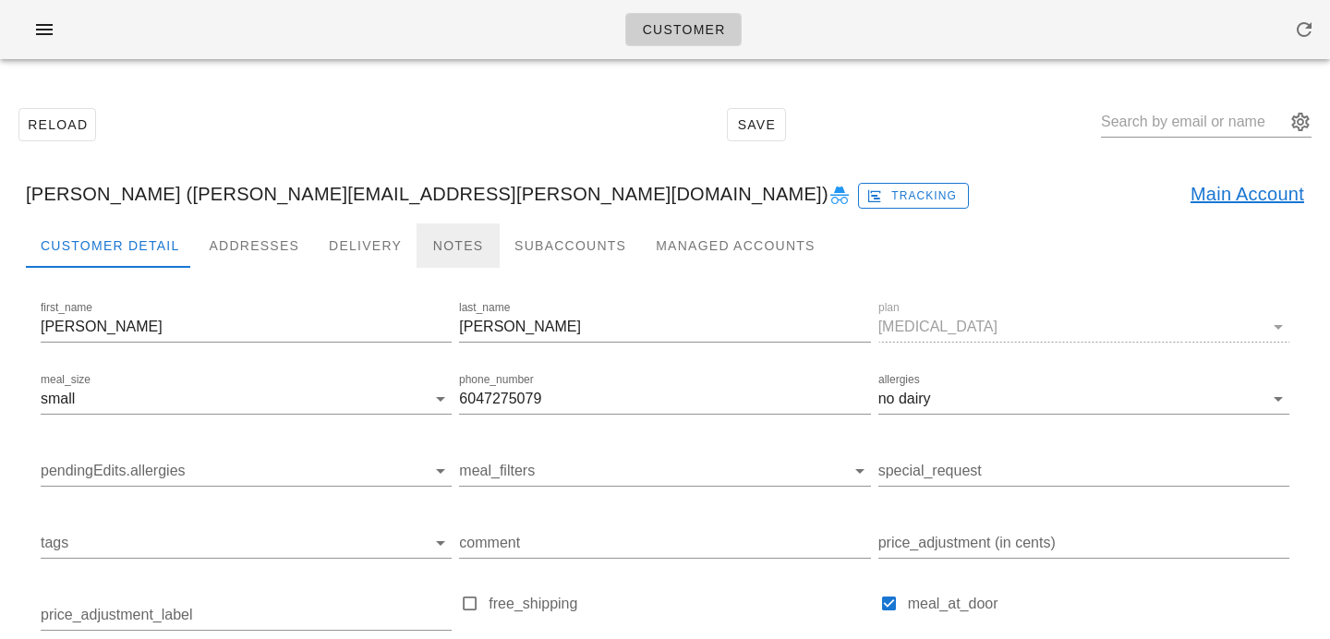
click at [436, 247] on div "Notes" at bounding box center [457, 245] width 83 height 44
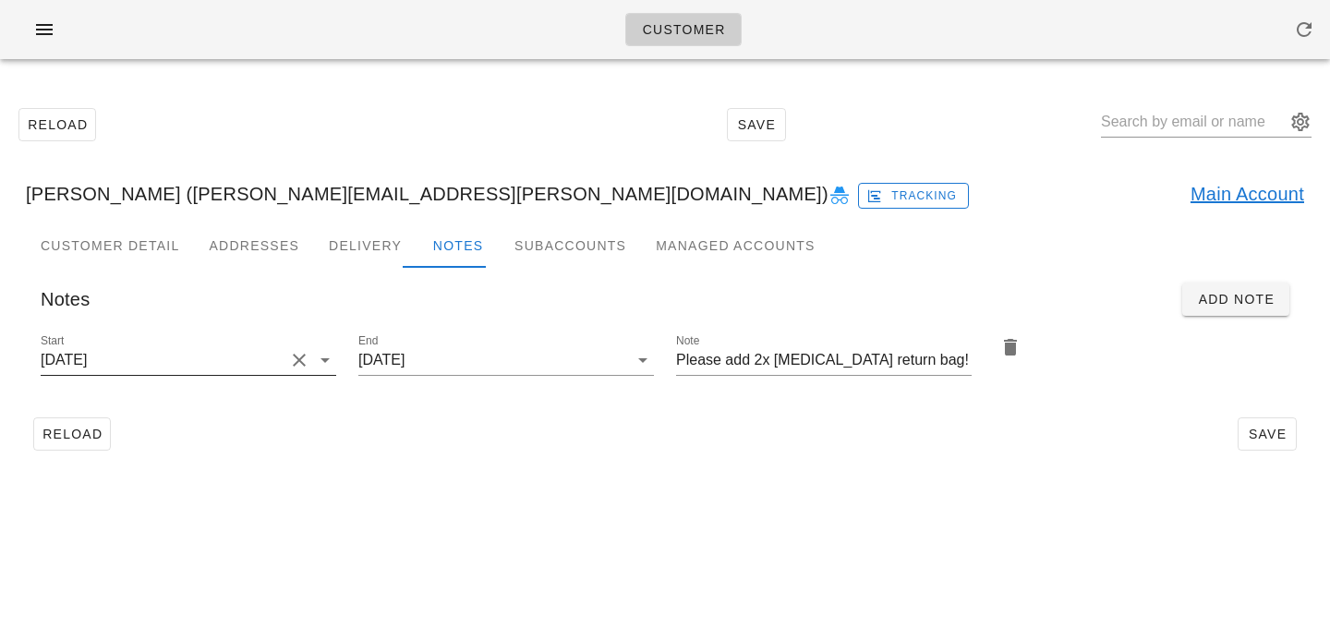
click at [288, 364] on button "Clear Start" at bounding box center [299, 360] width 22 height 22
click at [267, 351] on input "Start" at bounding box center [174, 360] width 266 height 30
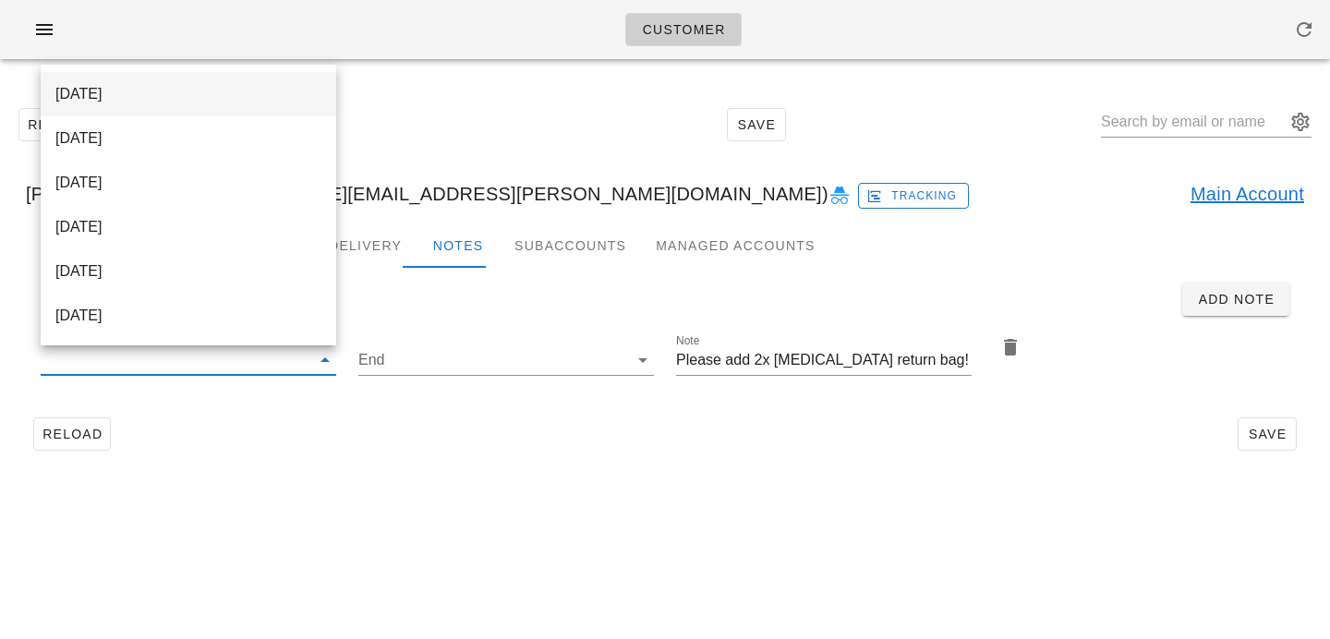
click at [281, 83] on div "[DATE]" at bounding box center [188, 94] width 266 height 40
type input "[DATE]"
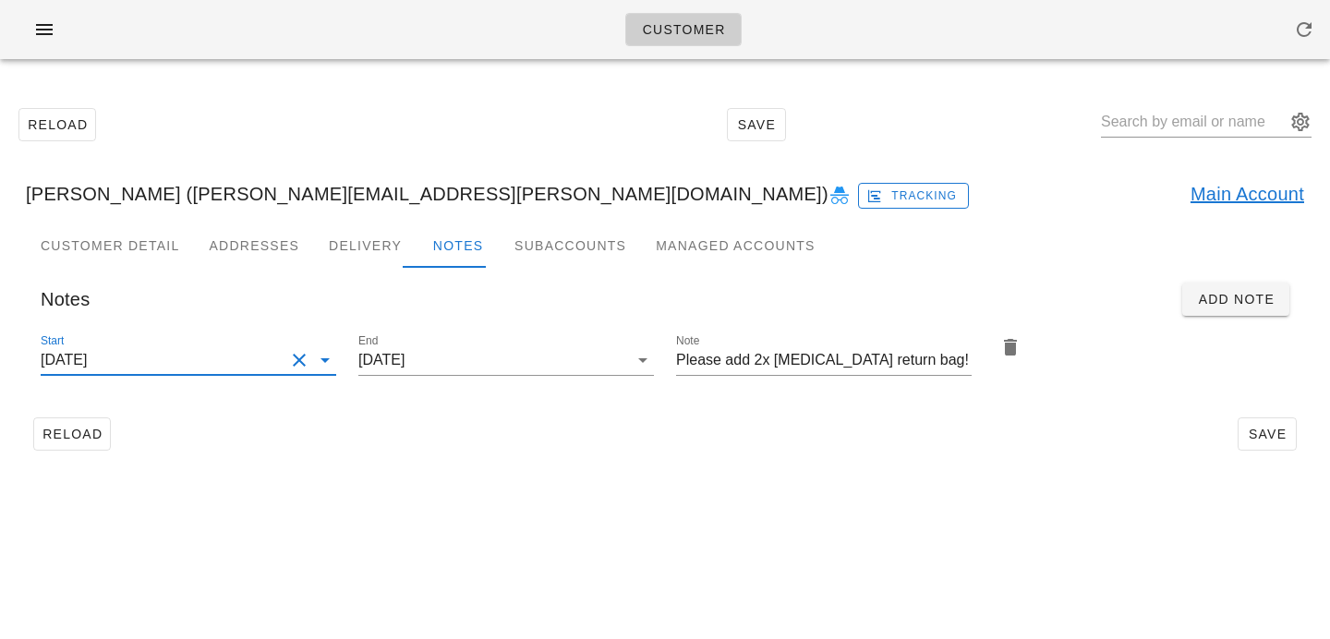
click at [490, 475] on div "Reload Save [PERSON_NAME] ([PERSON_NAME][EMAIL_ADDRESS][PERSON_NAME][DOMAIN_NAM…" at bounding box center [665, 279] width 1330 height 410
click at [1273, 433] on span "Save" at bounding box center [1266, 434] width 42 height 15
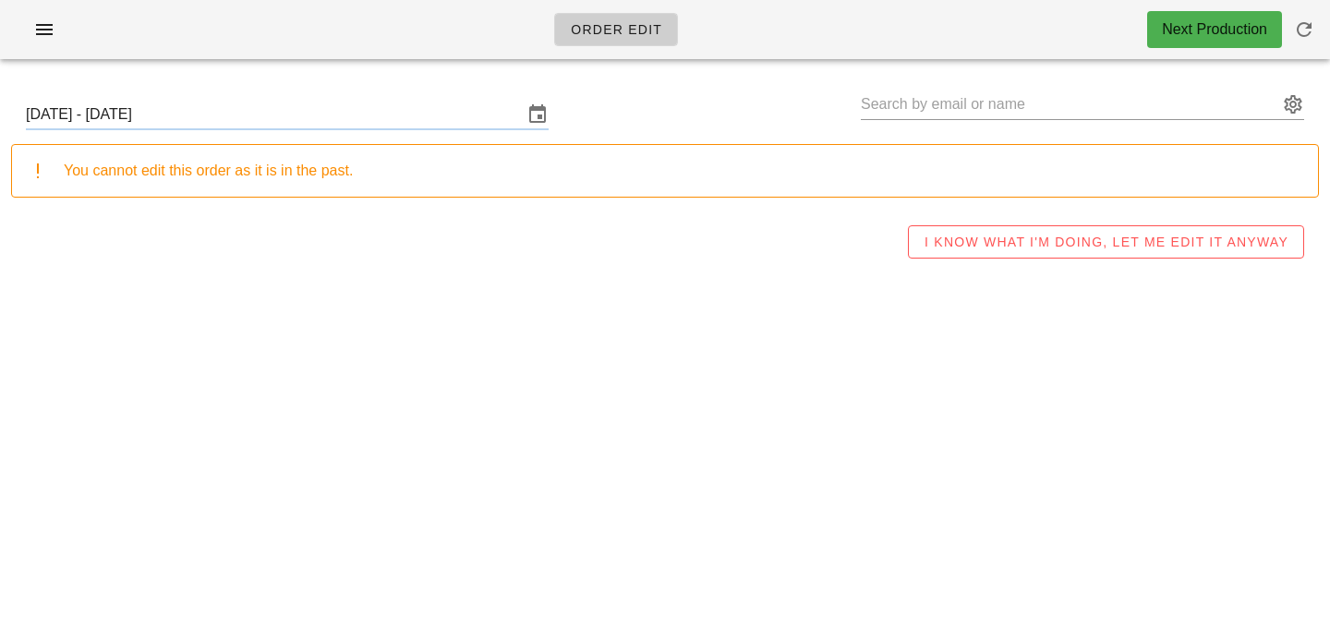
type input "[PERSON_NAME] ([PERSON_NAME][EMAIL_ADDRESS][PERSON_NAME][DOMAIN_NAME])"
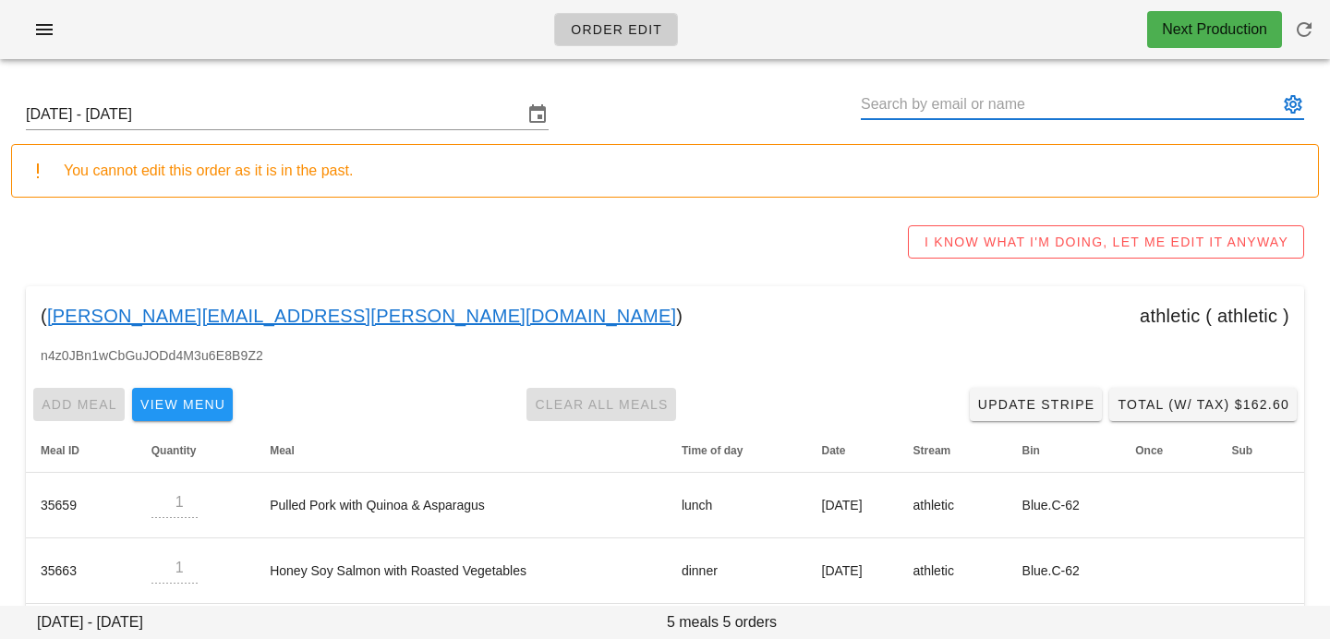
click at [993, 111] on input "text" at bounding box center [1068, 105] width 417 height 30
paste input "[PERSON_NAME]"
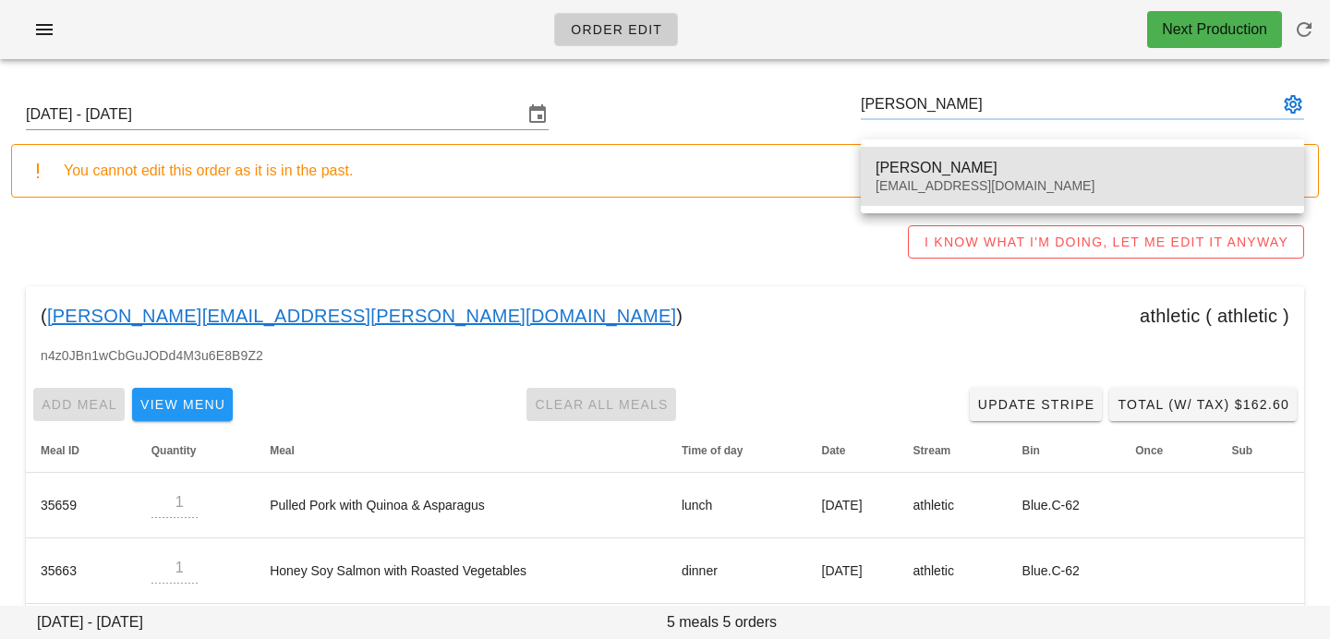
click at [926, 182] on div "[EMAIL_ADDRESS][DOMAIN_NAME]" at bounding box center [1082, 186] width 414 height 16
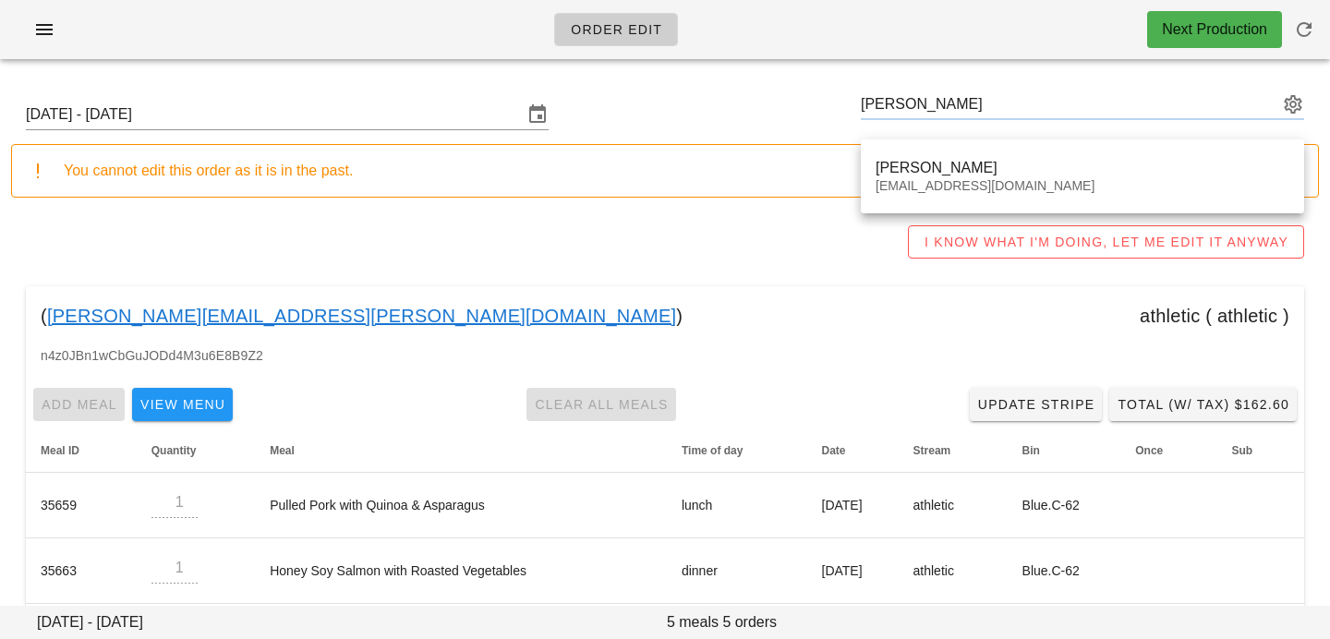
type input "[PERSON_NAME] ([EMAIL_ADDRESS][DOMAIN_NAME])"
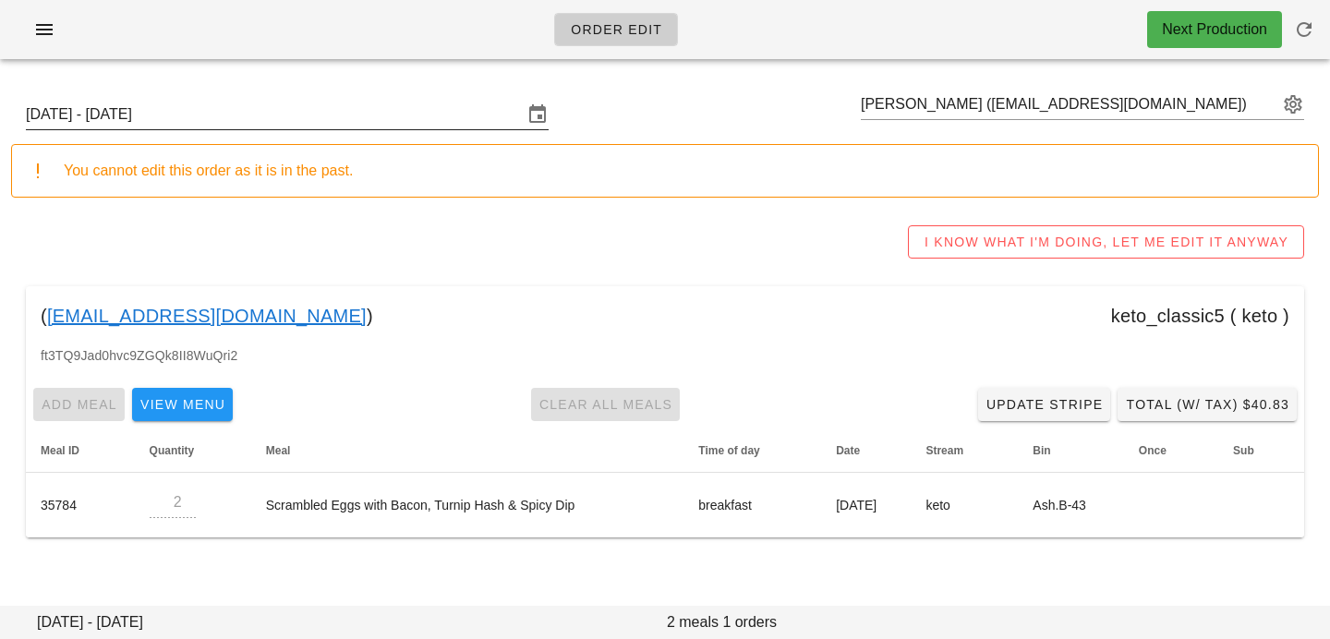
click at [427, 109] on input "[DATE] - [DATE]" at bounding box center [274, 115] width 497 height 30
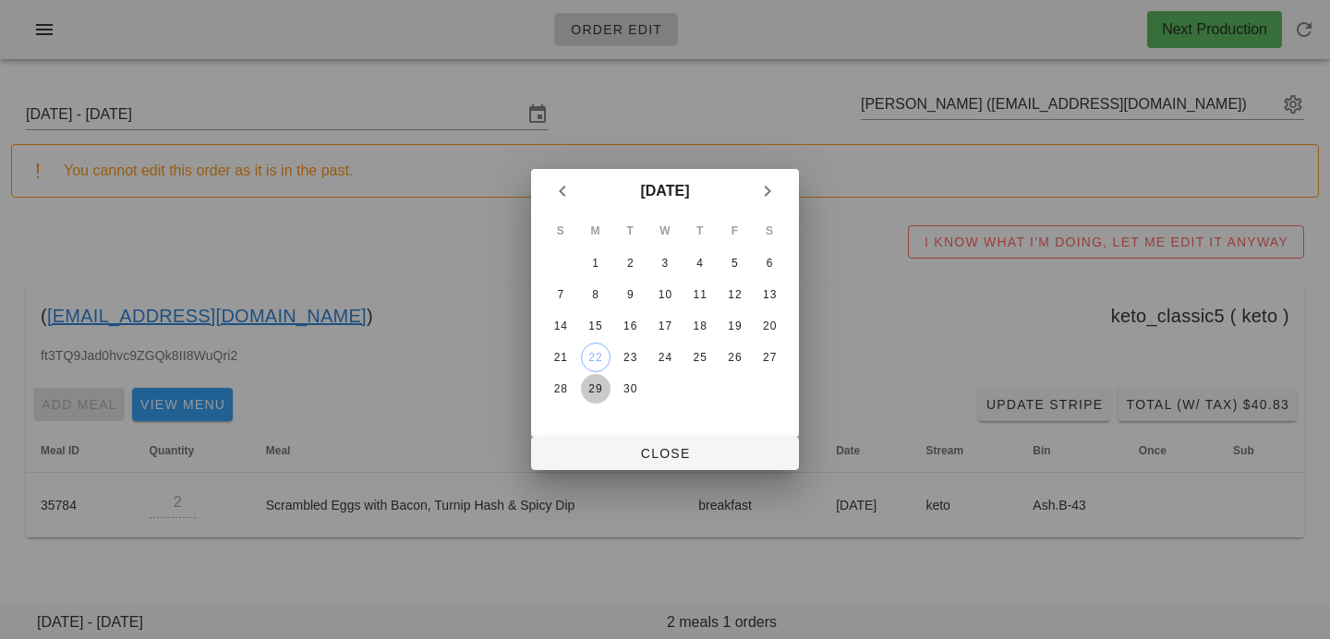
click at [593, 395] on div "29" at bounding box center [596, 388] width 30 height 13
click at [594, 457] on span "Close" at bounding box center [665, 453] width 238 height 15
type input "[DATE] - [DATE]"
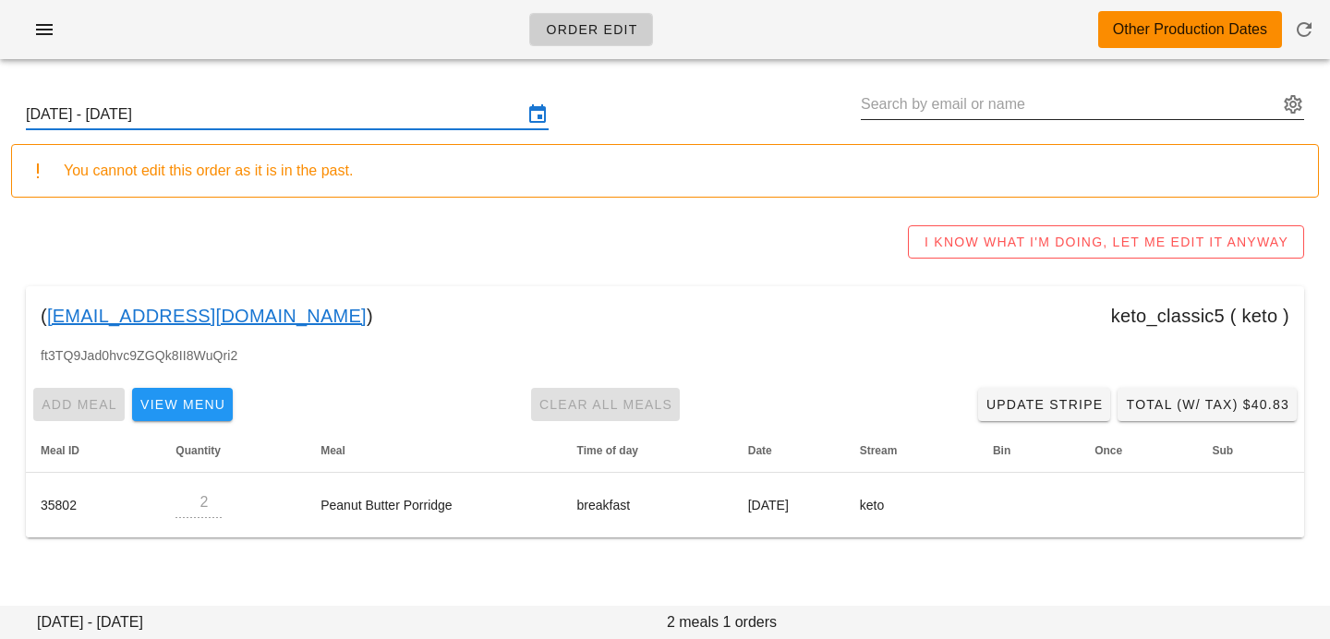
click at [883, 101] on input "text" at bounding box center [1068, 105] width 417 height 30
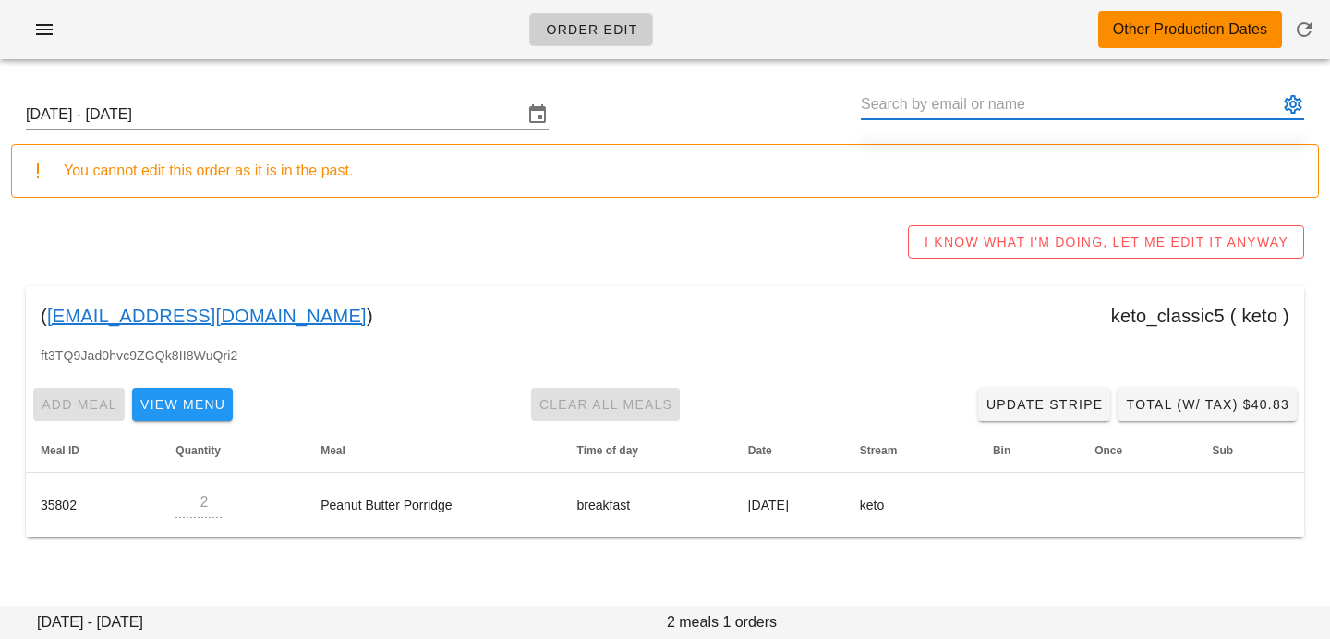
paste input "[PERSON_NAME]"
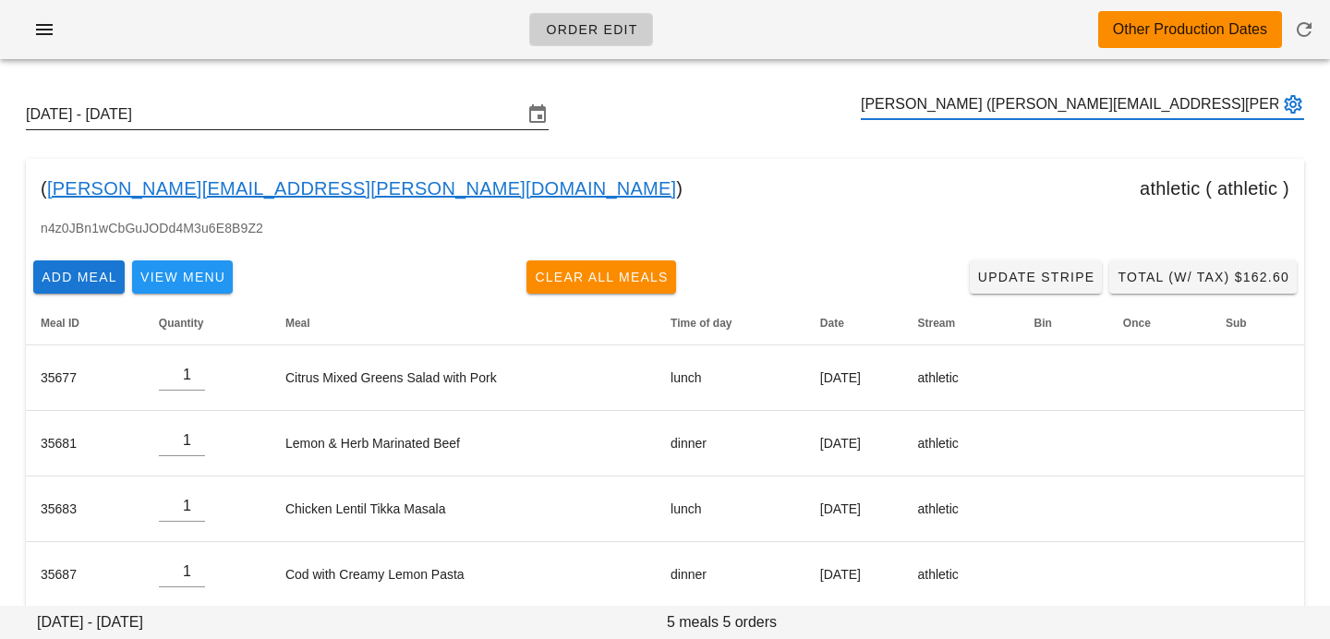
type input "[PERSON_NAME] ([PERSON_NAME][EMAIL_ADDRESS][PERSON_NAME][DOMAIN_NAME])"
click at [405, 117] on input "[DATE] - [DATE]" at bounding box center [274, 115] width 497 height 30
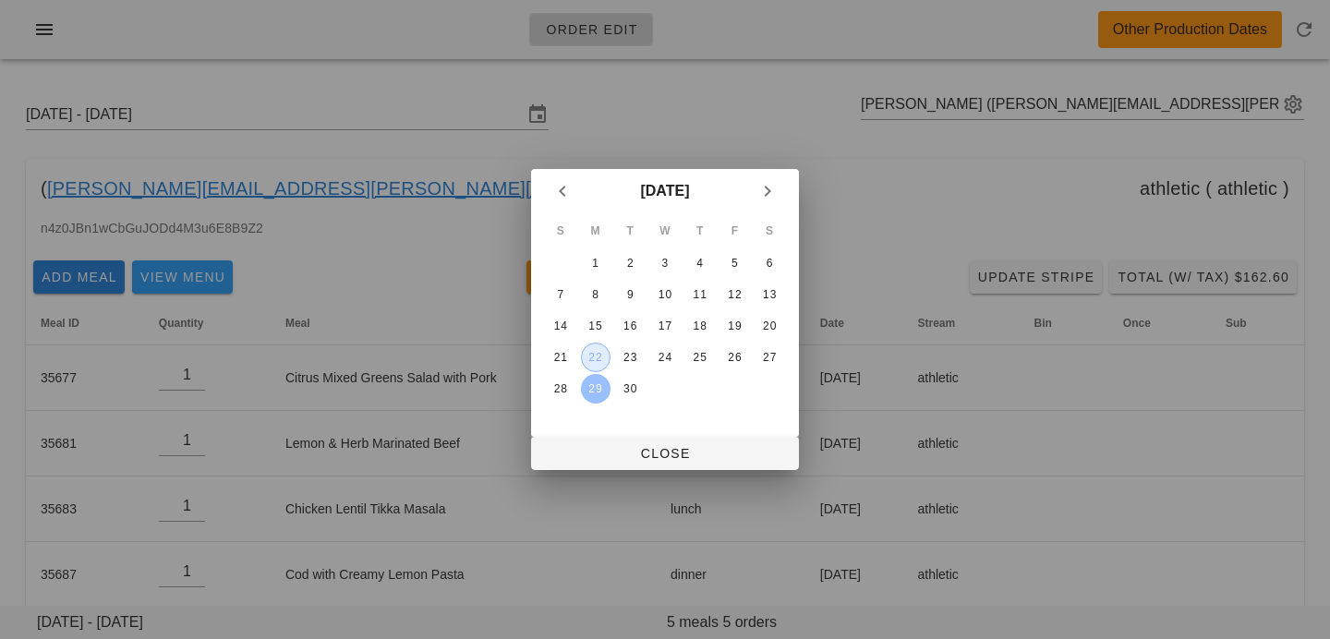
click at [597, 359] on div "22" at bounding box center [596, 357] width 28 height 13
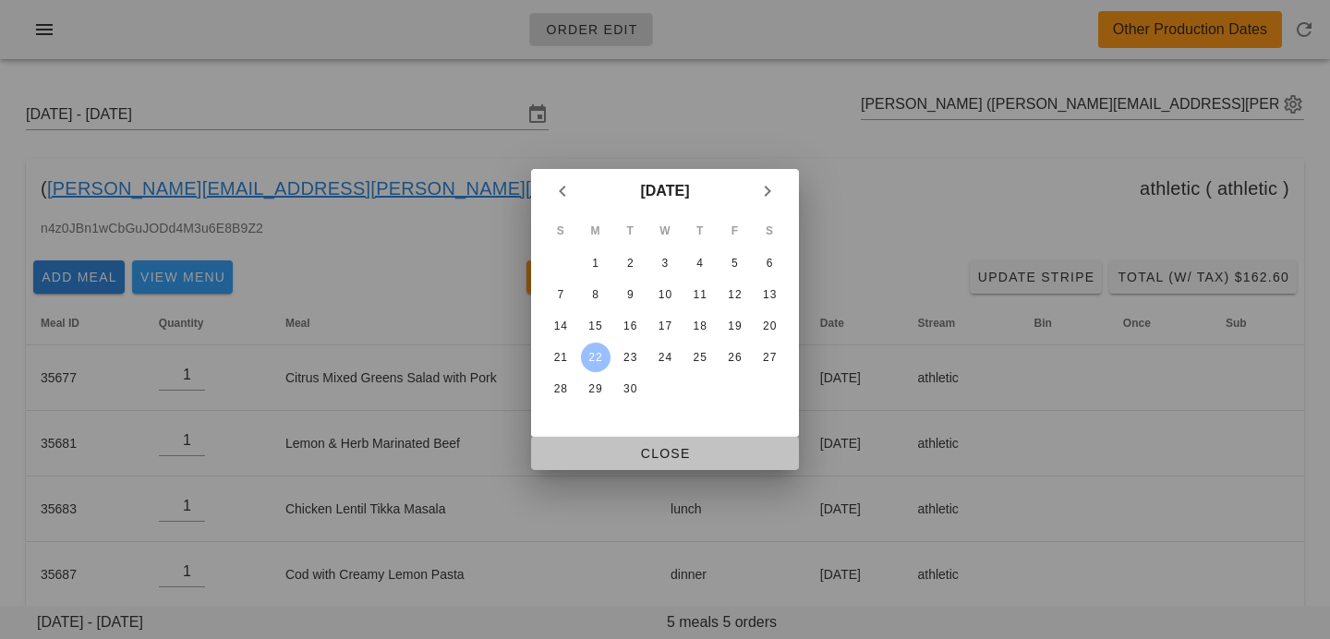
click at [608, 451] on span "Close" at bounding box center [665, 453] width 238 height 15
type input "[DATE] - [DATE]"
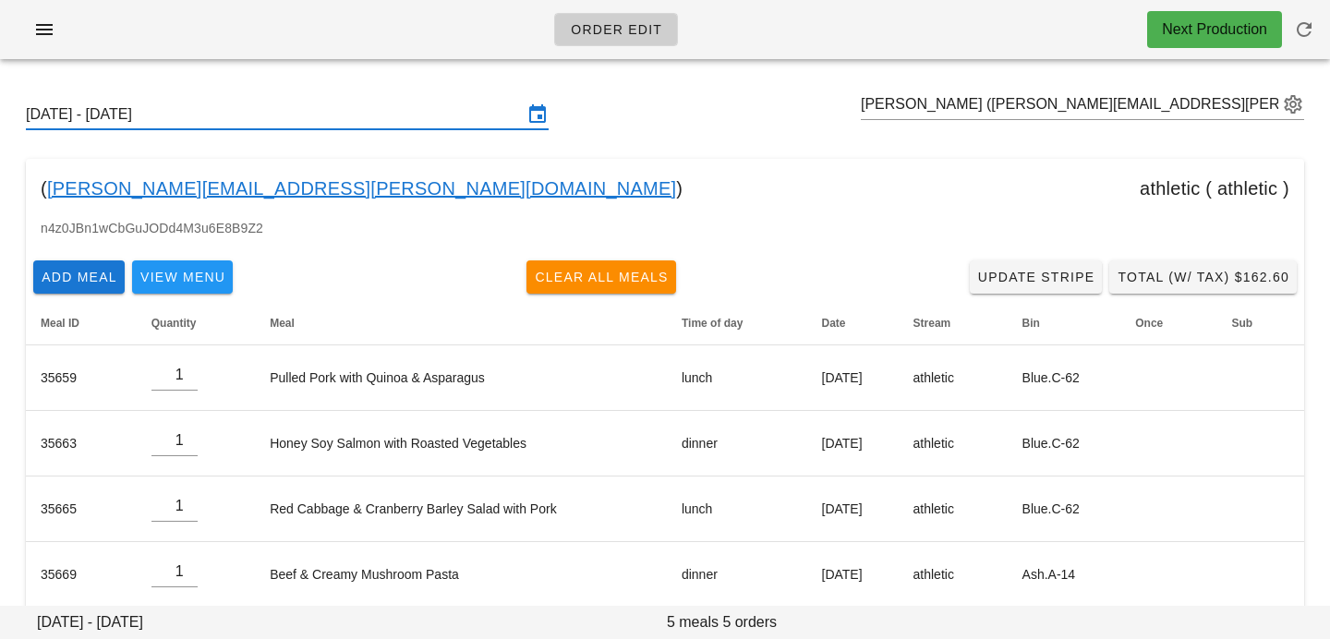
scroll to position [89, 0]
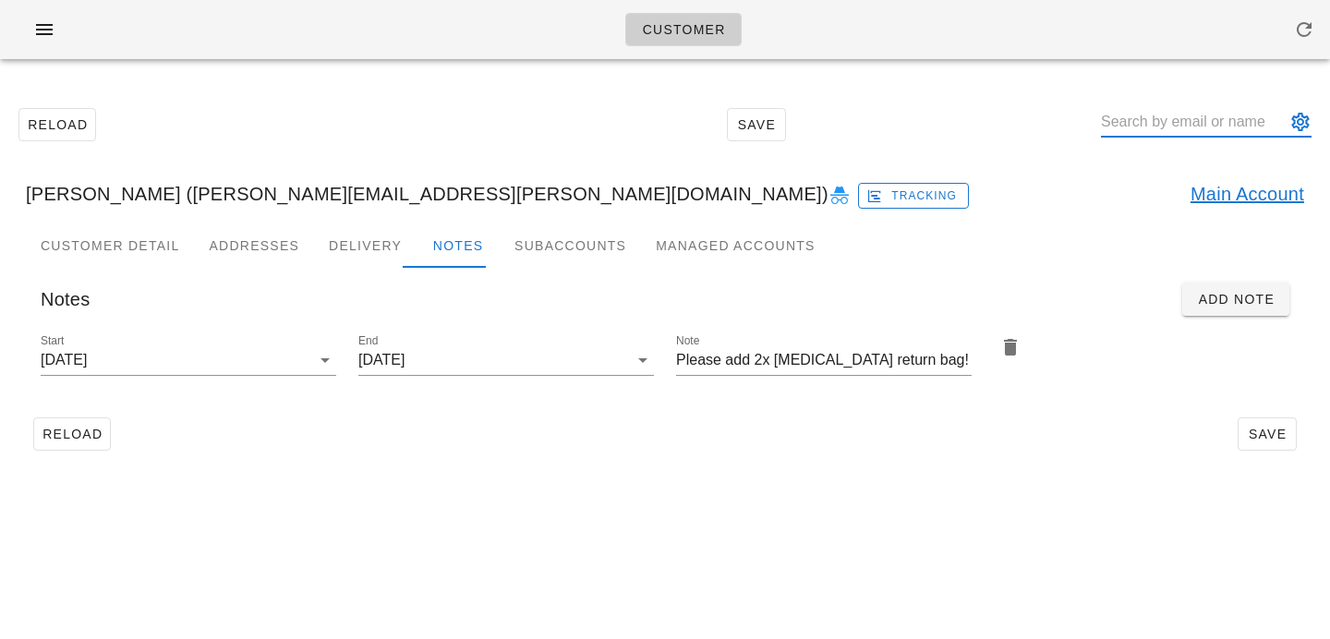
click at [1200, 115] on input "text" at bounding box center [1193, 122] width 185 height 30
paste input "[PERSON_NAME]"
type input "[PERSON_NAME]"
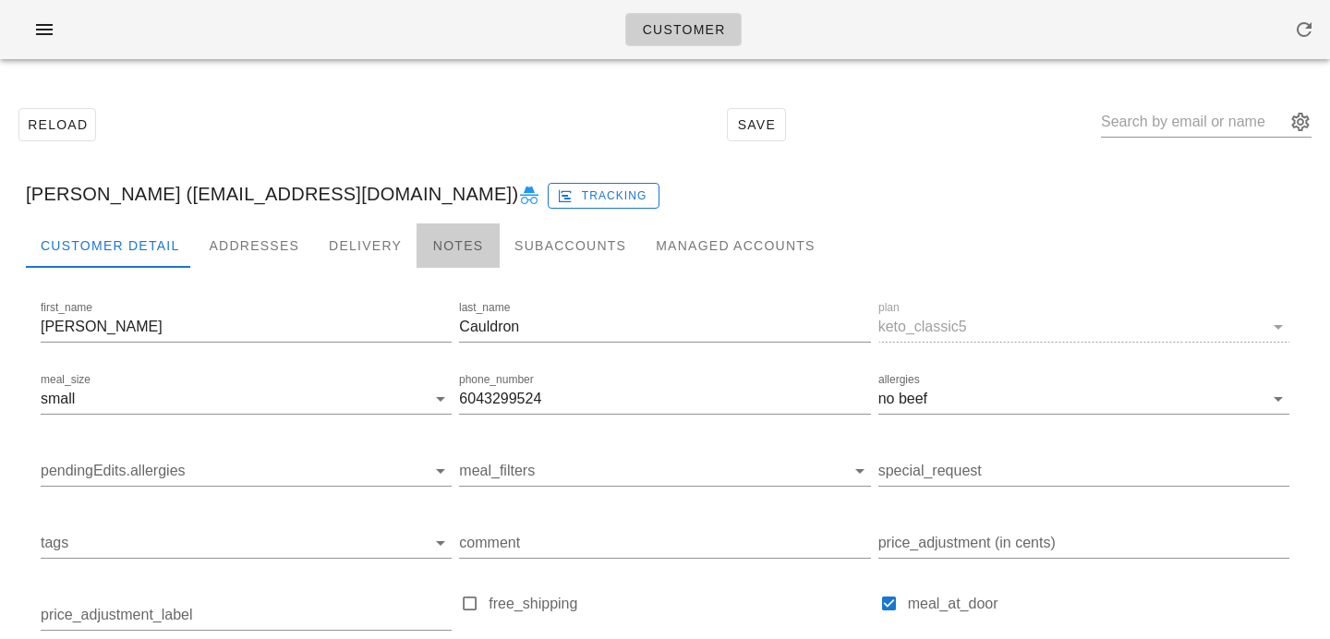
click at [438, 251] on div "Notes" at bounding box center [457, 245] width 83 height 44
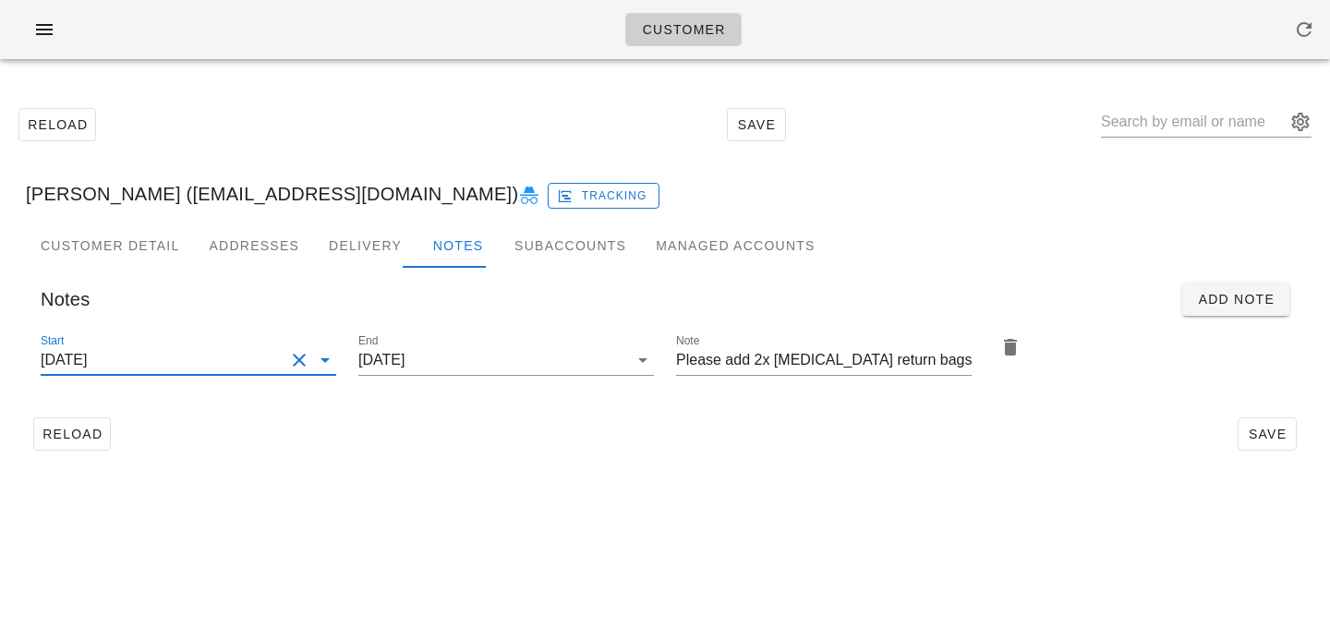
click at [283, 360] on input "2025-04-30" at bounding box center [163, 360] width 244 height 30
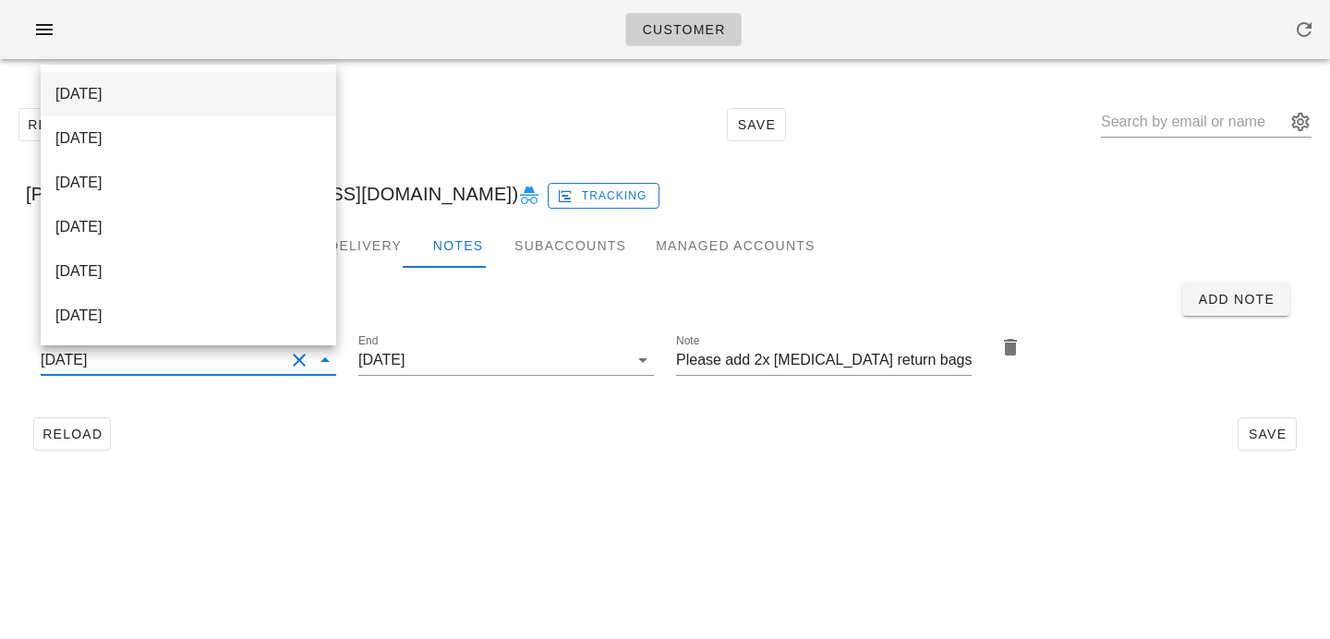
click at [204, 105] on div "[DATE]" at bounding box center [188, 94] width 266 height 40
type input "[DATE]"
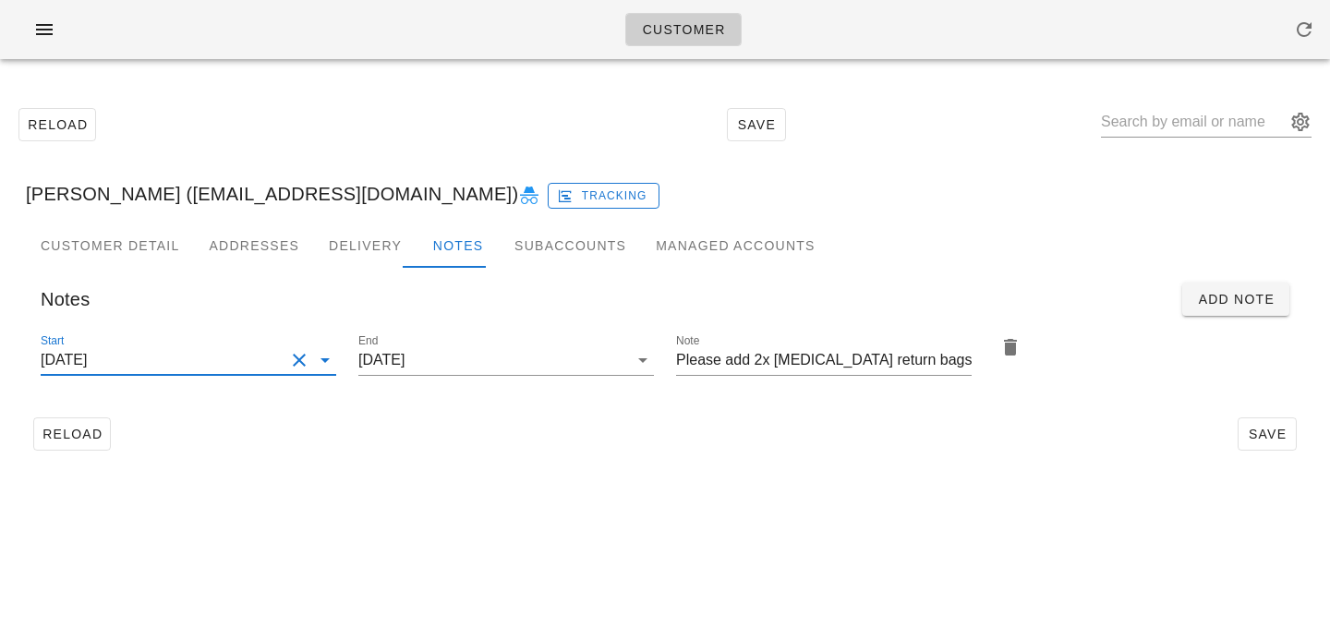
click at [443, 487] on div "Customer Reload Save Kathleen Cauldron (Eveycauldron@gmail.com) Tracking Custom…" at bounding box center [665, 319] width 1330 height 639
click at [276, 362] on input "[DATE]" at bounding box center [163, 360] width 244 height 30
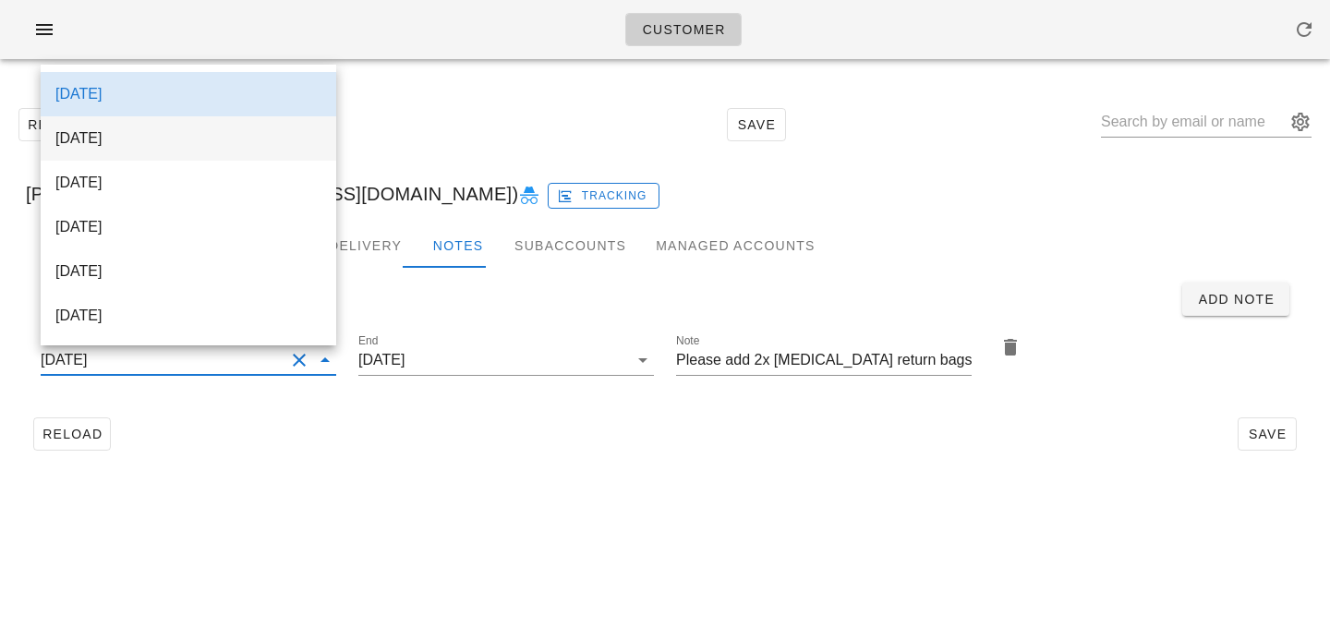
click at [209, 129] on div "[DATE]" at bounding box center [188, 138] width 266 height 18
type input "[DATE]"
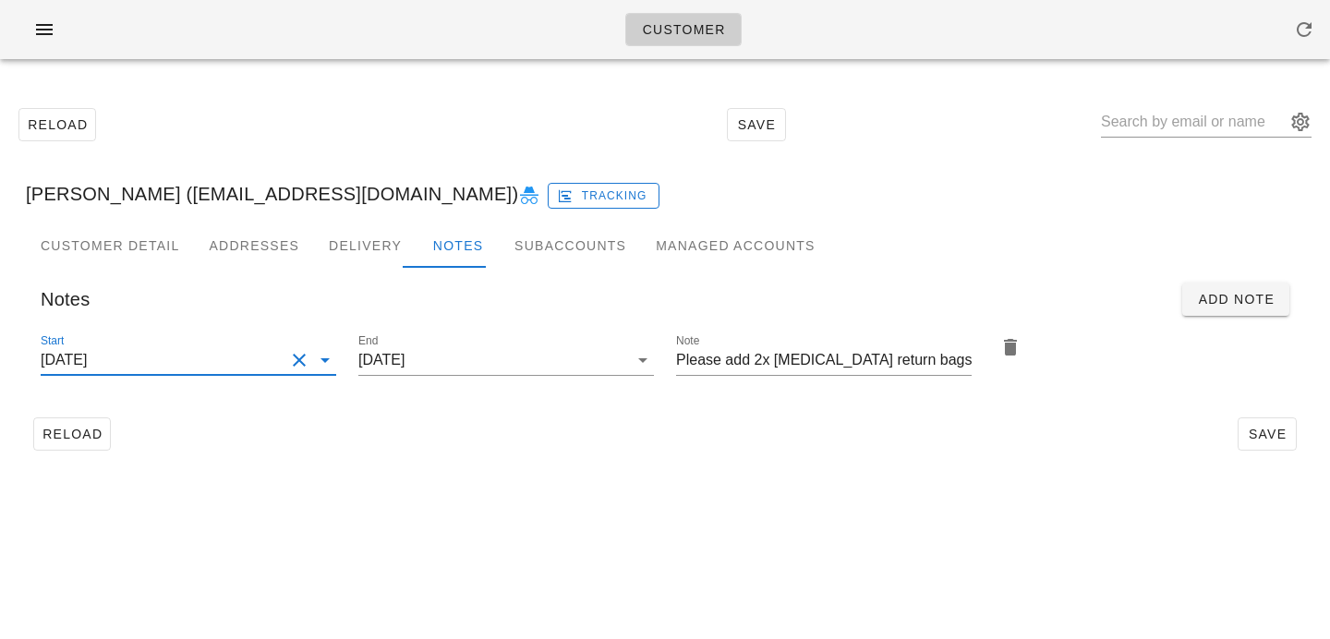
click at [361, 530] on div "Customer Reload Save Kathleen Cauldron (Eveycauldron@gmail.com) Tracking Custom…" at bounding box center [665, 319] width 1330 height 639
click at [1253, 442] on button "Save" at bounding box center [1266, 433] width 59 height 33
click at [1139, 129] on input "text" at bounding box center [1193, 122] width 185 height 30
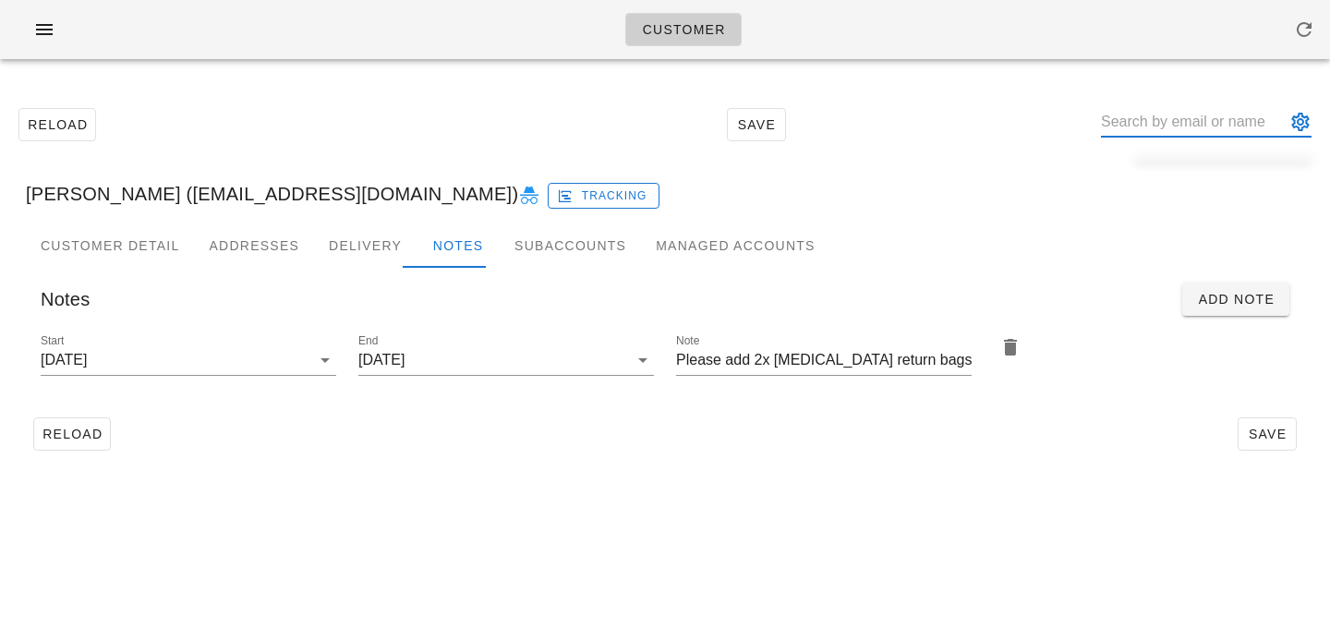
paste input "Andrew Clauson"
type input "Andrew Clauson"
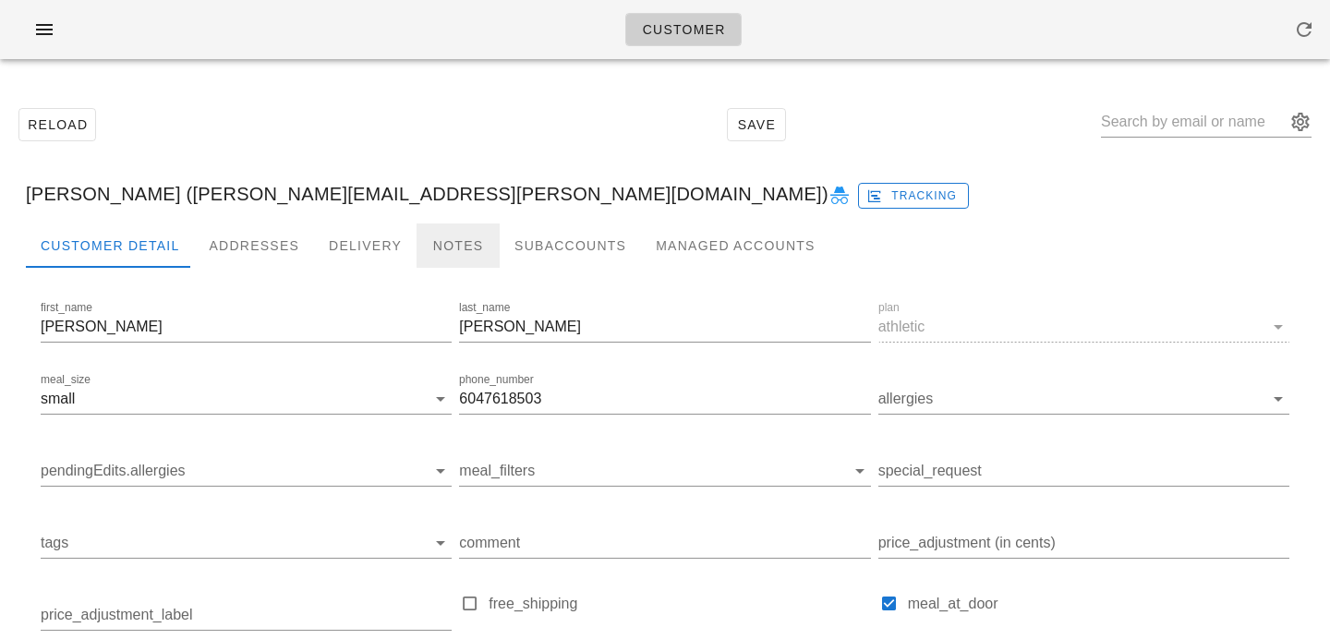
click at [437, 241] on div "Notes" at bounding box center [457, 245] width 83 height 44
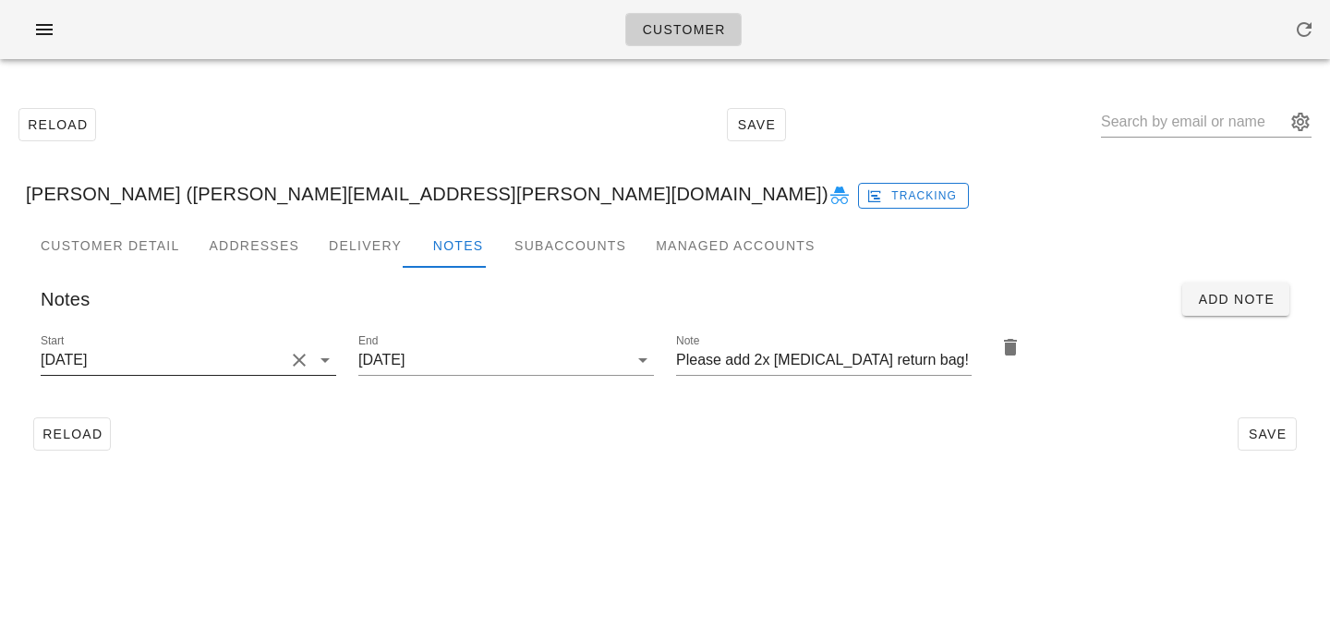
click at [295, 355] on button "Clear Start" at bounding box center [299, 360] width 22 height 22
click at [257, 367] on input "Start" at bounding box center [174, 360] width 266 height 30
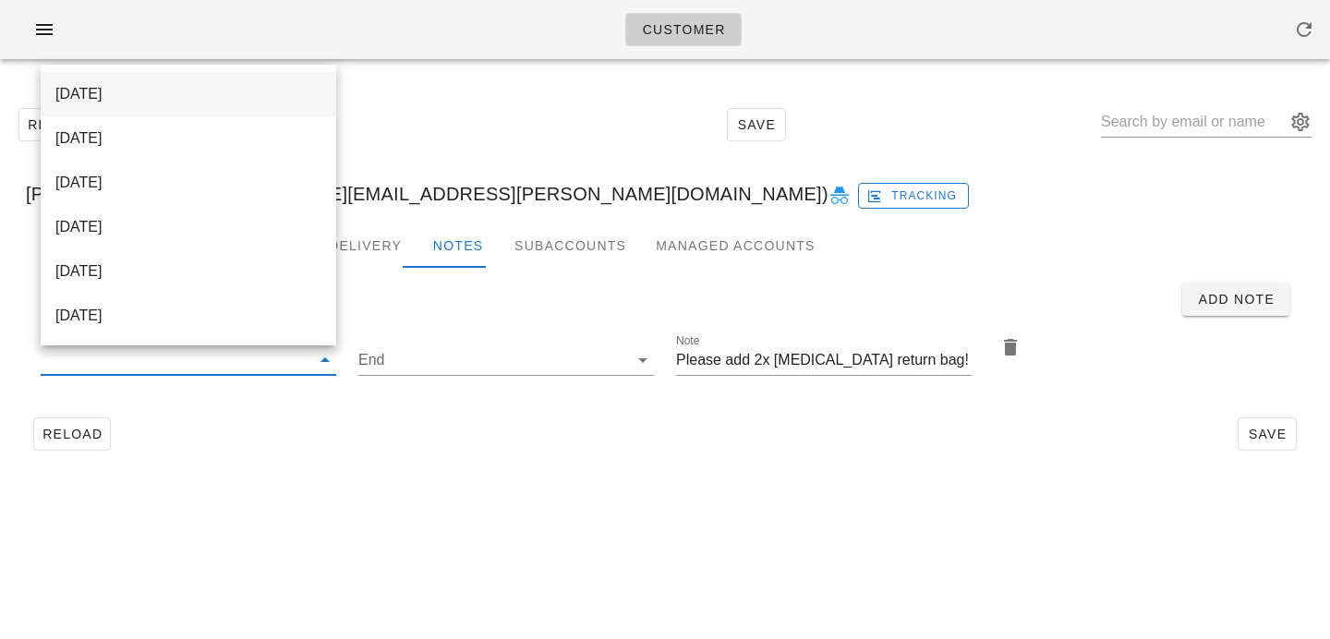
click at [241, 80] on div "[DATE]" at bounding box center [188, 94] width 266 height 40
type input "[DATE]"
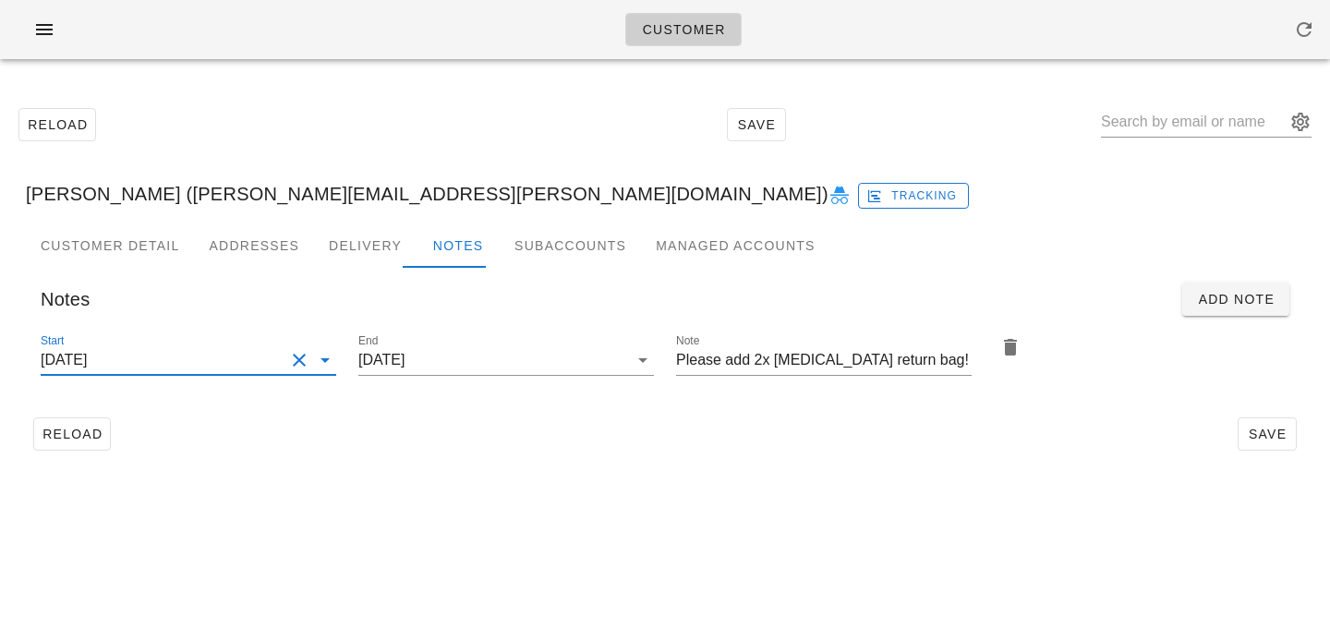
click at [451, 446] on div "Reload Save" at bounding box center [665, 434] width 1278 height 48
click at [1257, 425] on button "Save" at bounding box center [1266, 433] width 59 height 33
click at [1149, 123] on input "text" at bounding box center [1193, 122] width 185 height 30
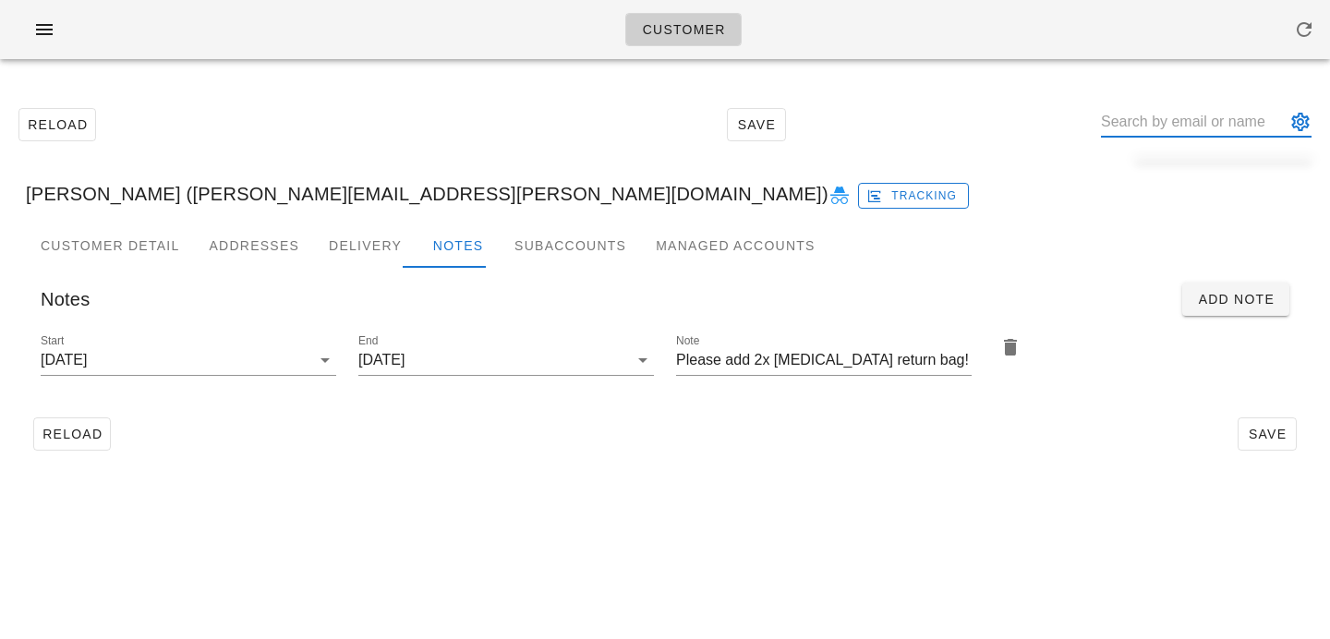
paste input "[PERSON_NAME]"
type input "[PERSON_NAME]"
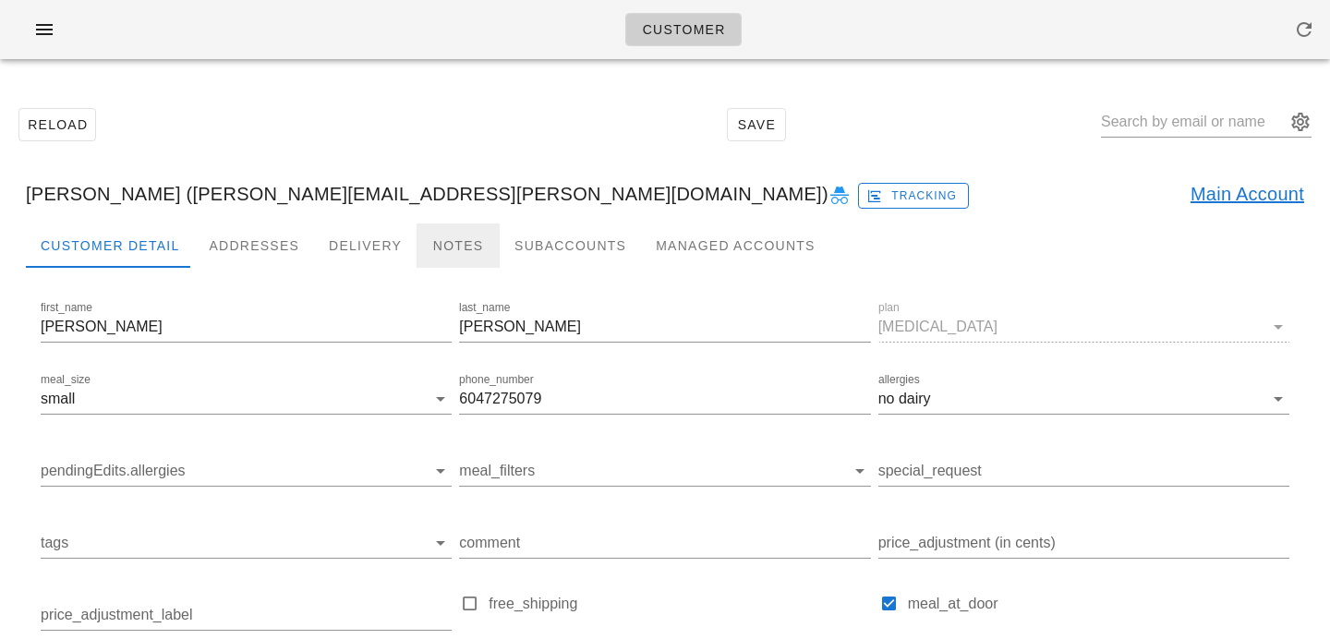
click at [443, 235] on div "Notes" at bounding box center [457, 245] width 83 height 44
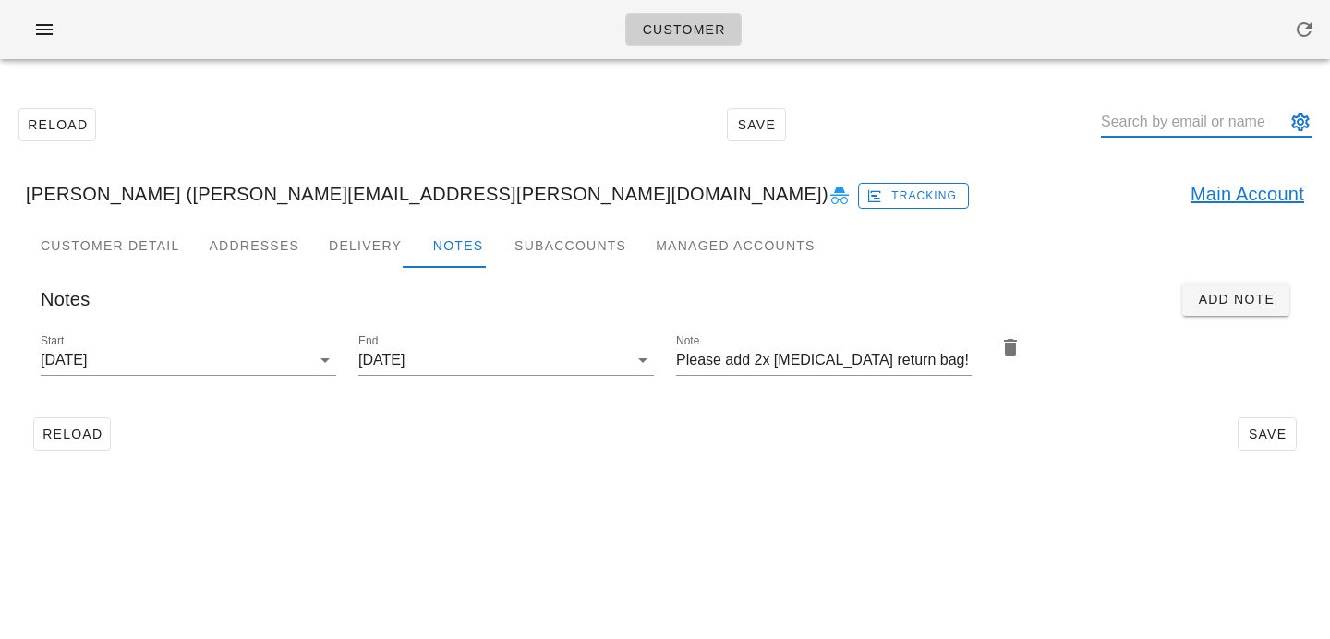
click at [1211, 126] on input "text" at bounding box center [1193, 122] width 185 height 30
paste input "[PERSON_NAME]"
type input "[PERSON_NAME]"
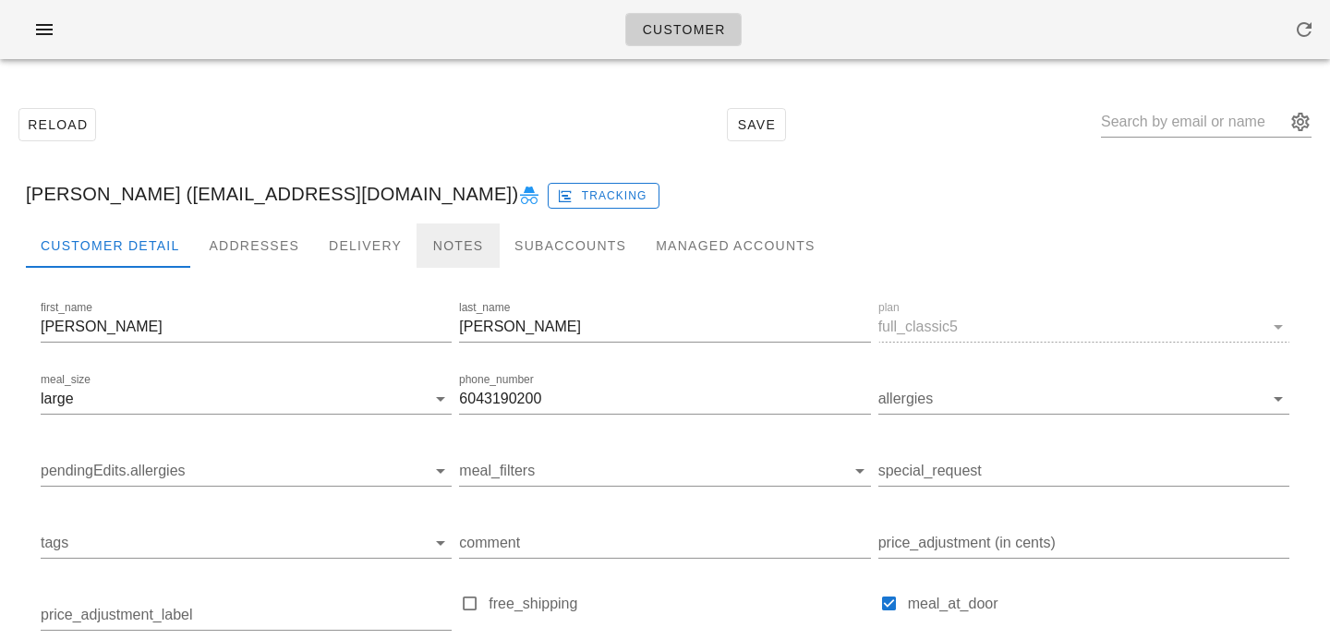
click at [452, 233] on div "Notes" at bounding box center [457, 245] width 83 height 44
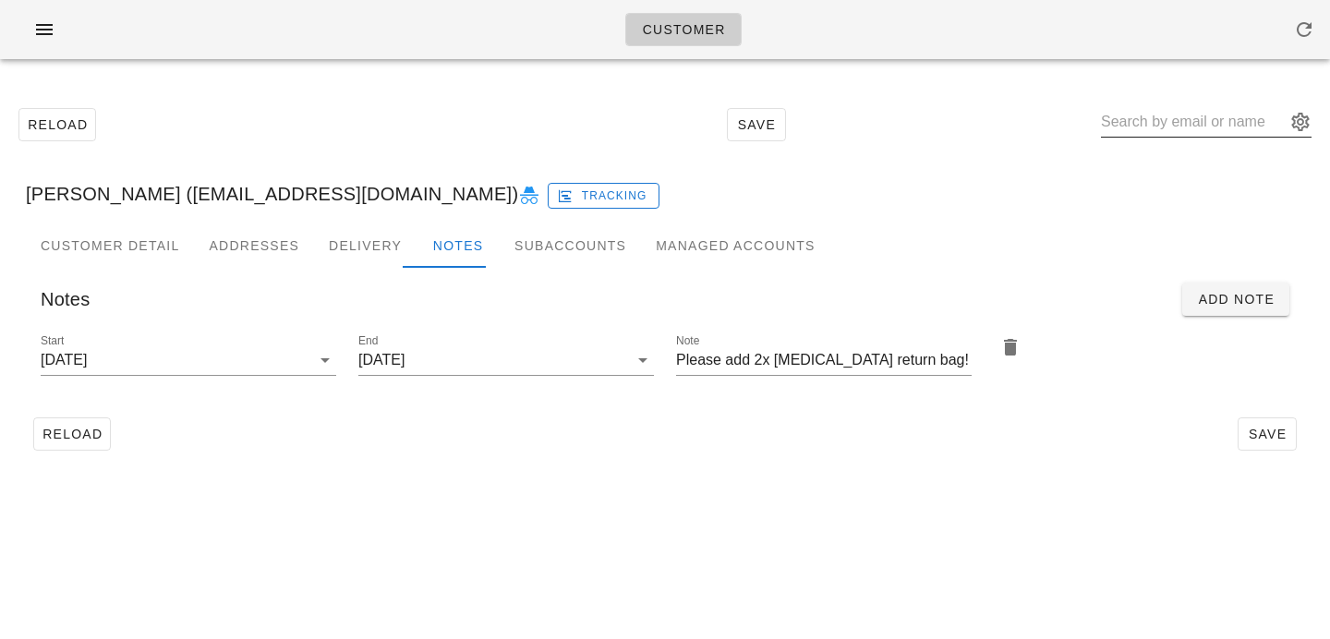
click at [1159, 135] on input "text" at bounding box center [1193, 122] width 185 height 30
paste input "[PERSON_NAME]"
type input "[PERSON_NAME]"
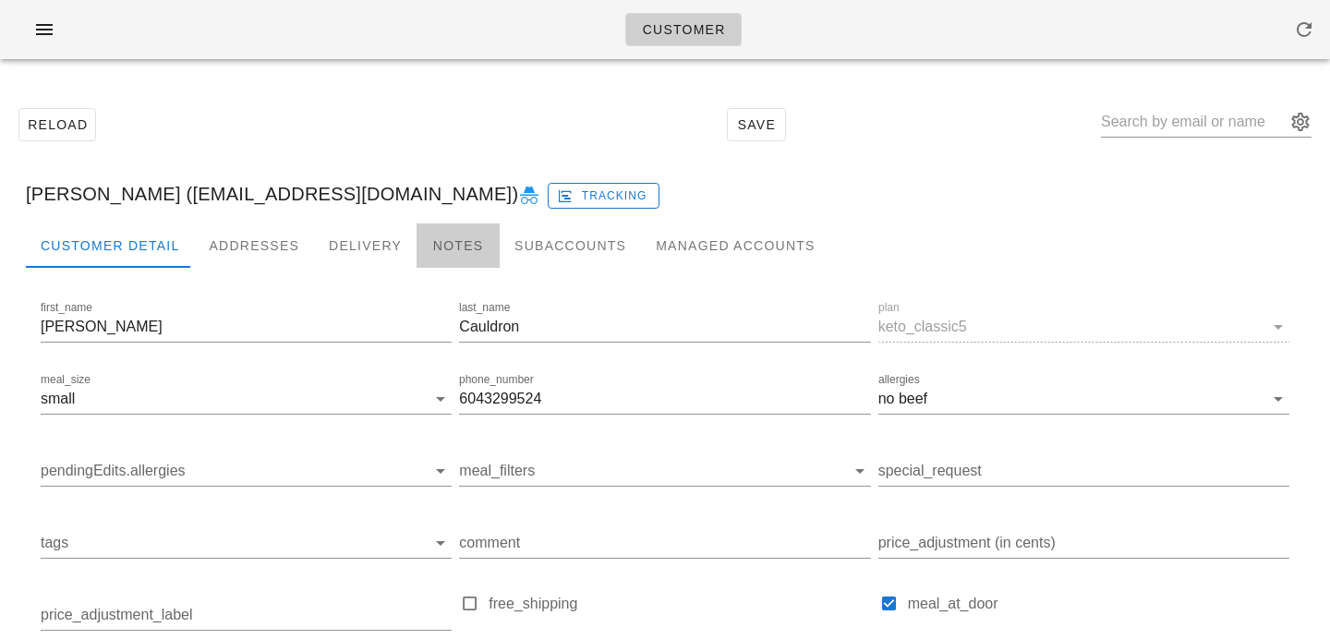
click at [446, 262] on div "Notes" at bounding box center [457, 245] width 83 height 44
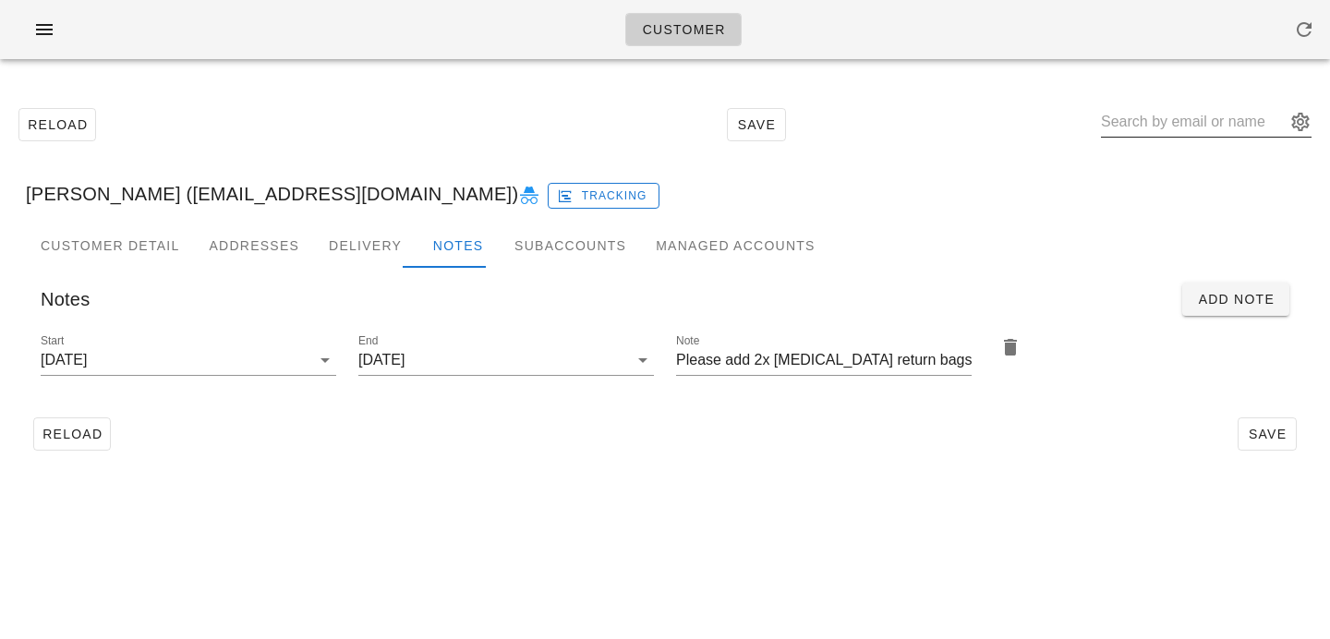
click at [1155, 137] on div at bounding box center [1206, 122] width 211 height 30
paste input "[PERSON_NAME]"
type input "[PERSON_NAME]"
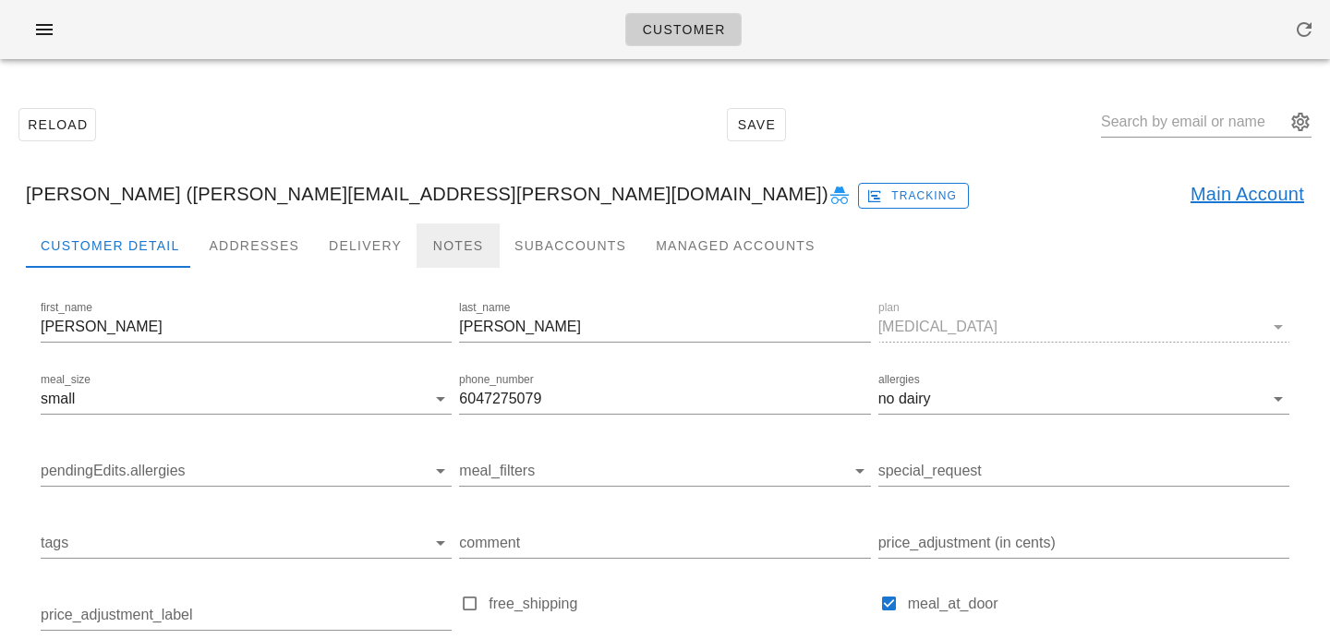
click at [456, 256] on div "Notes" at bounding box center [457, 245] width 83 height 44
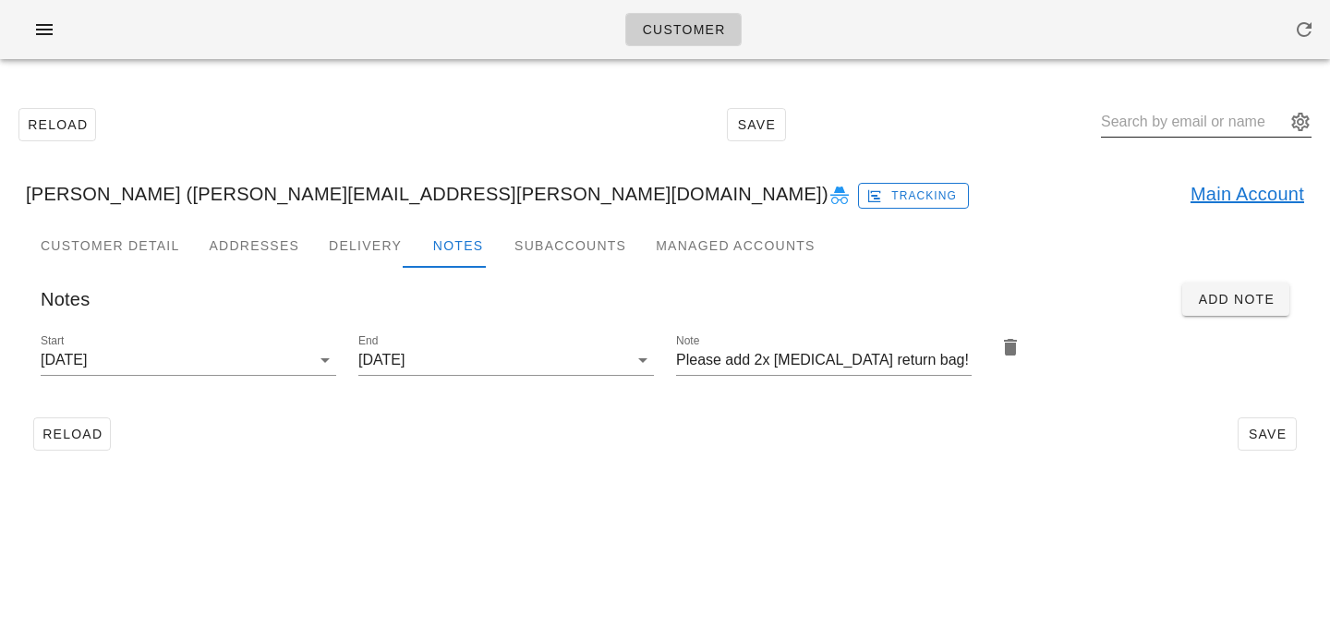
click at [1183, 126] on input "text" at bounding box center [1193, 122] width 185 height 30
paste input "[PERSON_NAME]"
type input "[PERSON_NAME]"
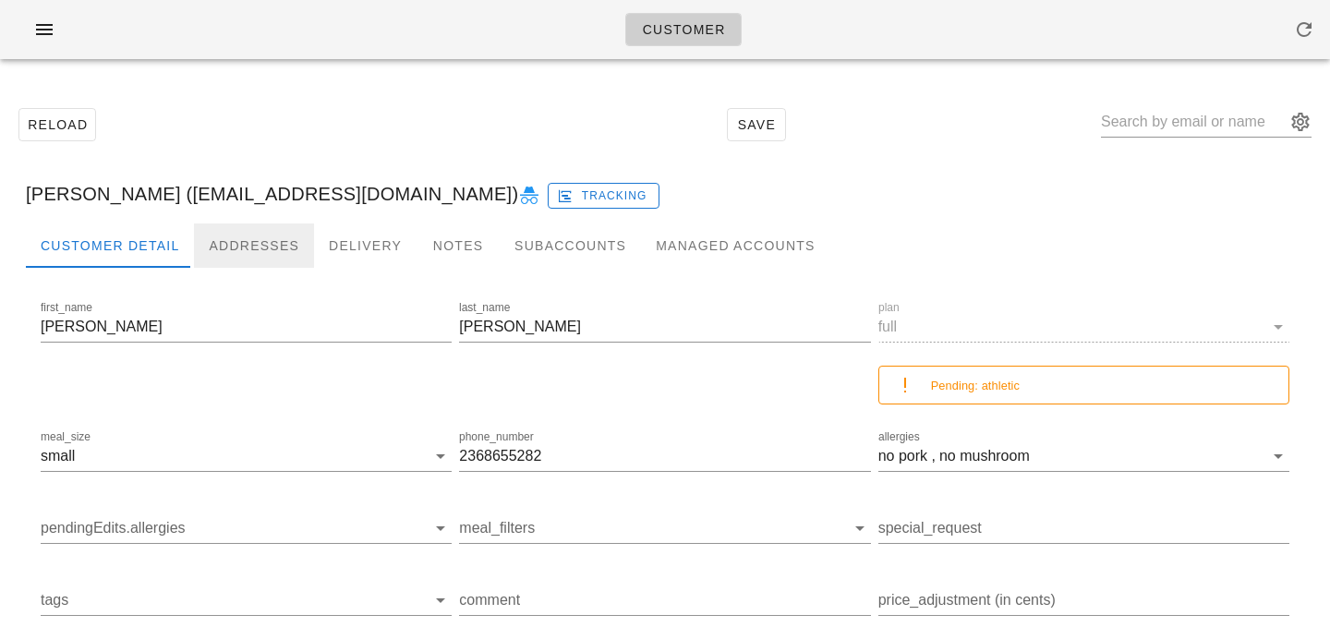
click at [249, 262] on div "Addresses" at bounding box center [254, 245] width 120 height 44
